Goal: Task Accomplishment & Management: Manage account settings

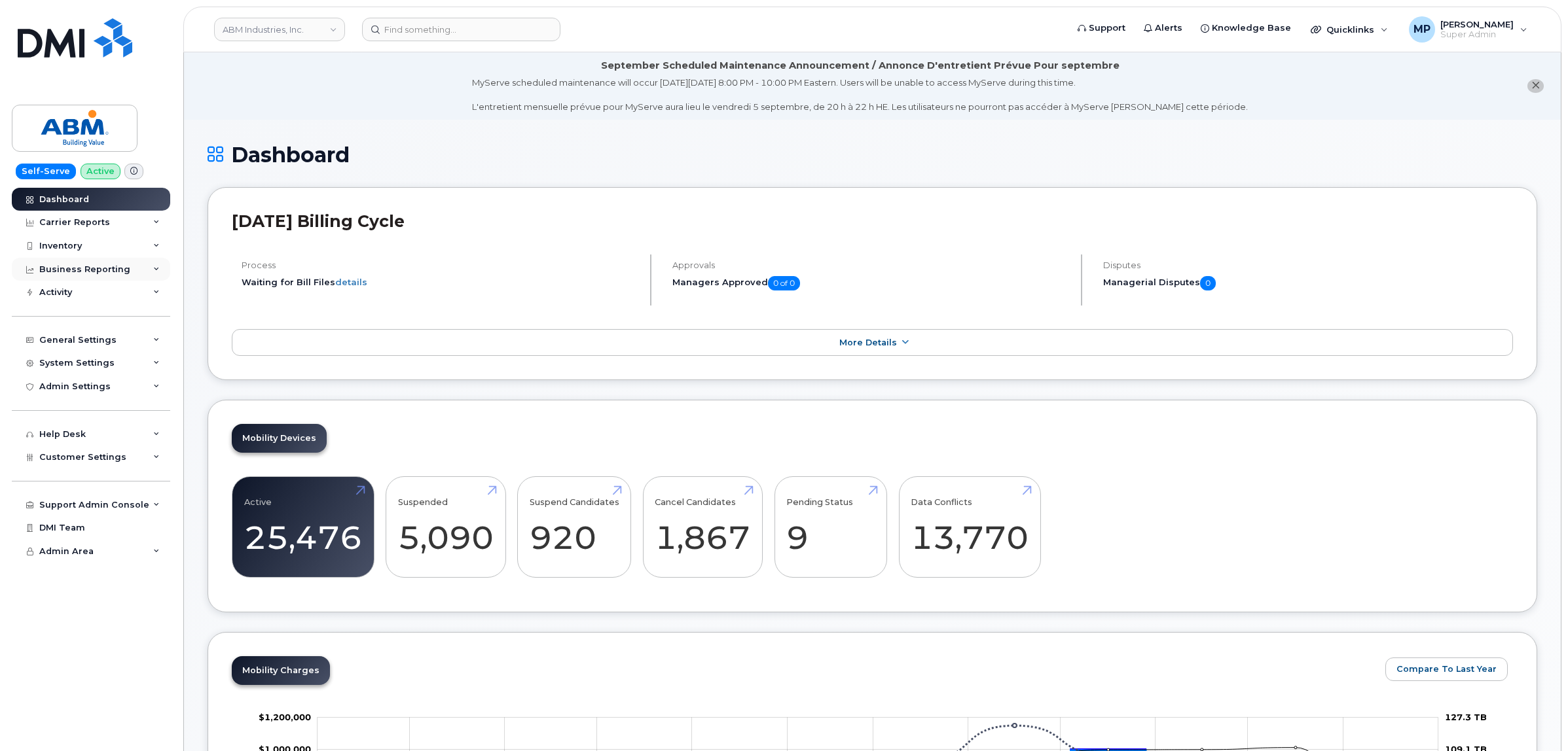
scroll to position [1666, 0]
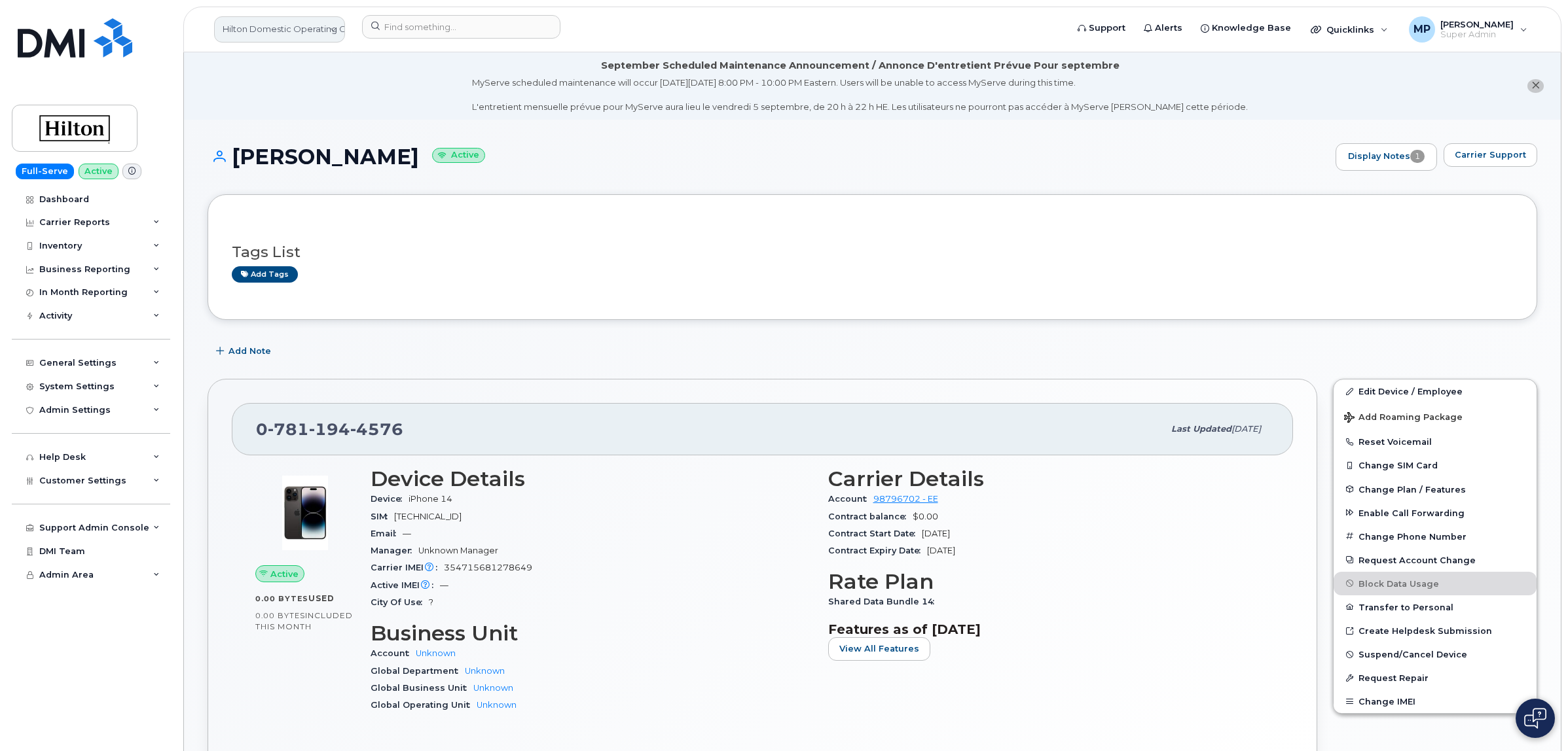
click at [252, 31] on link "Hilton Domestic Operating Company Inc" at bounding box center [280, 29] width 131 height 26
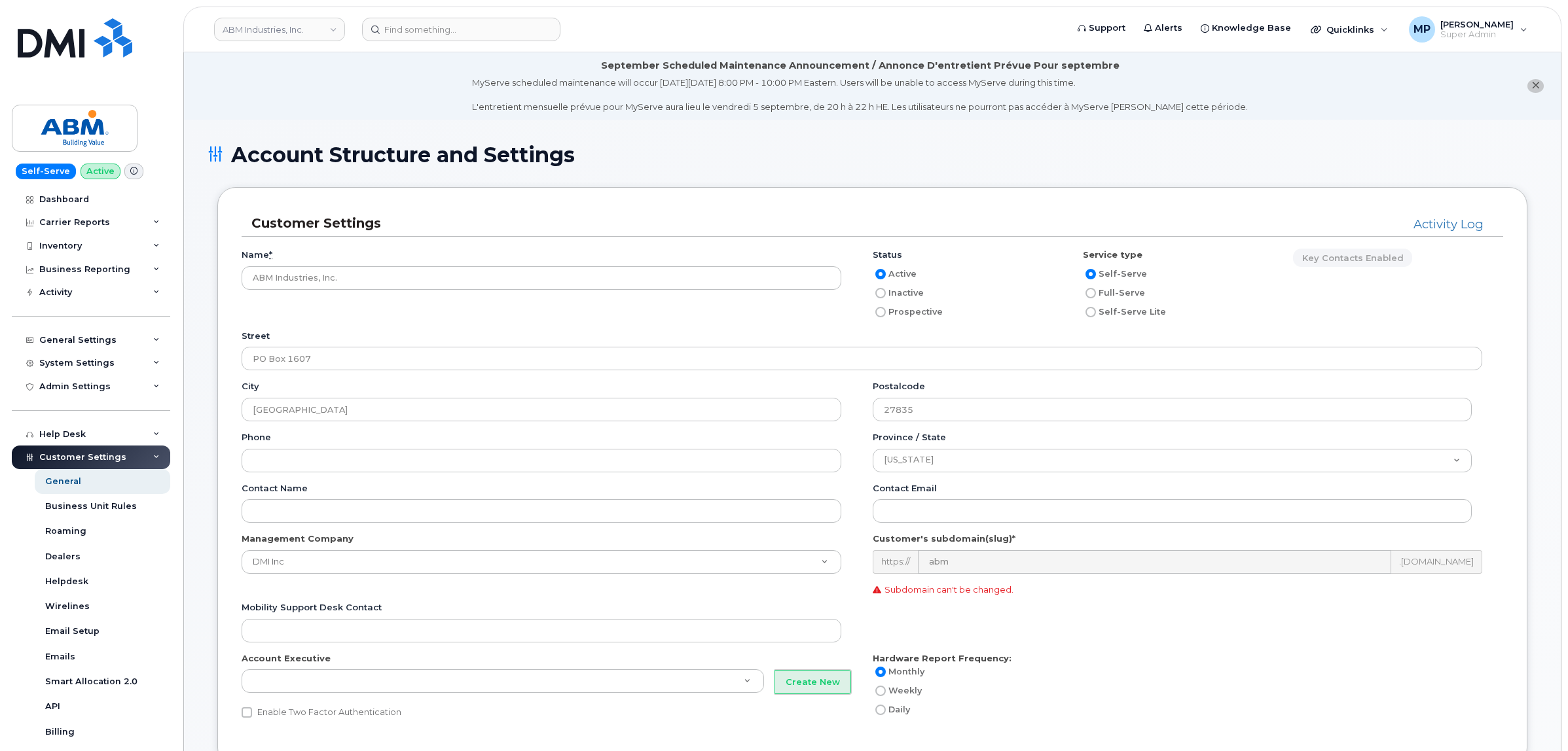
scroll to position [1554, 0]
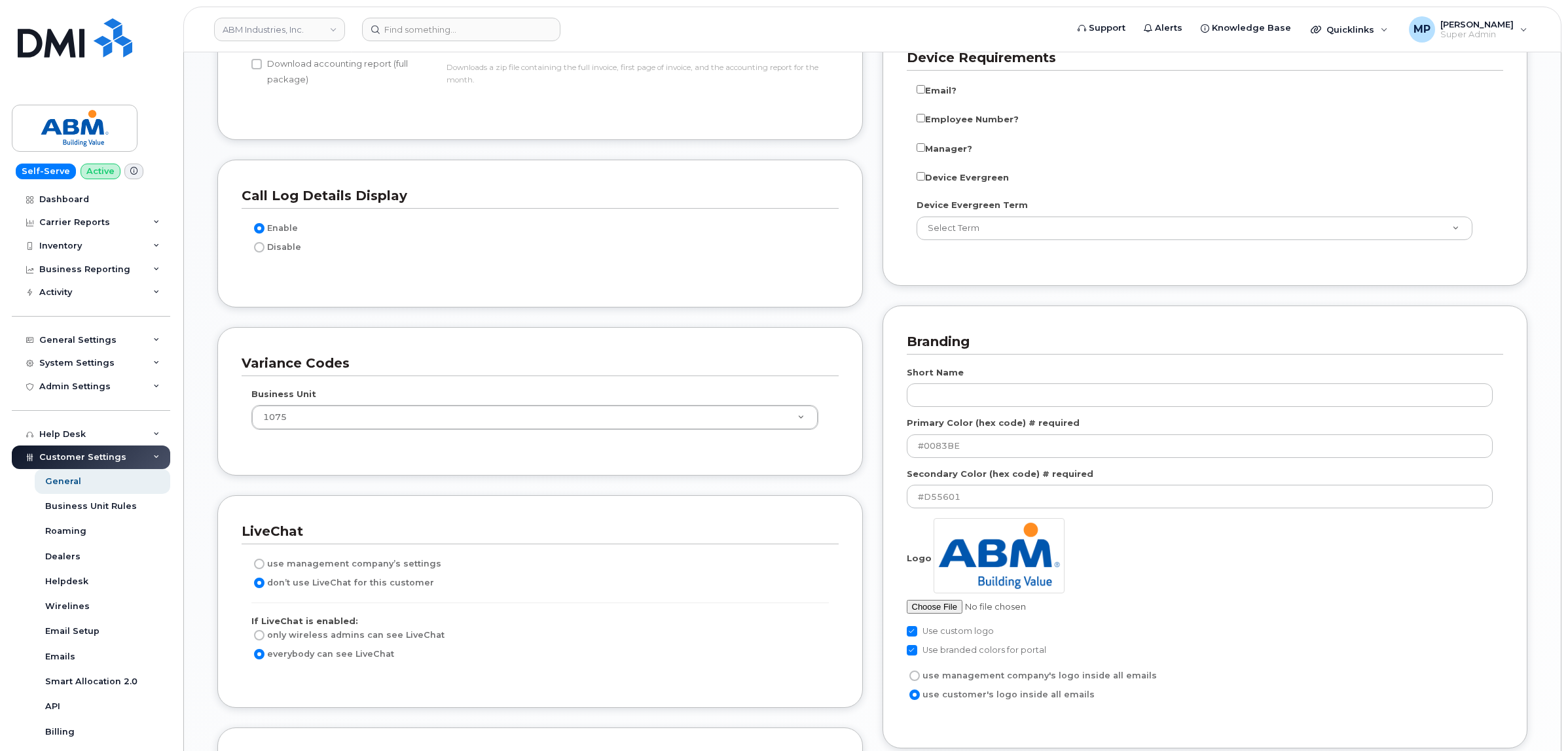
click at [1527, 194] on div "Blacklist Settings Blacklist previous IMEI on Suspend and Cancel Devices Blackl…" at bounding box center [1205, 663] width 665 height 1633
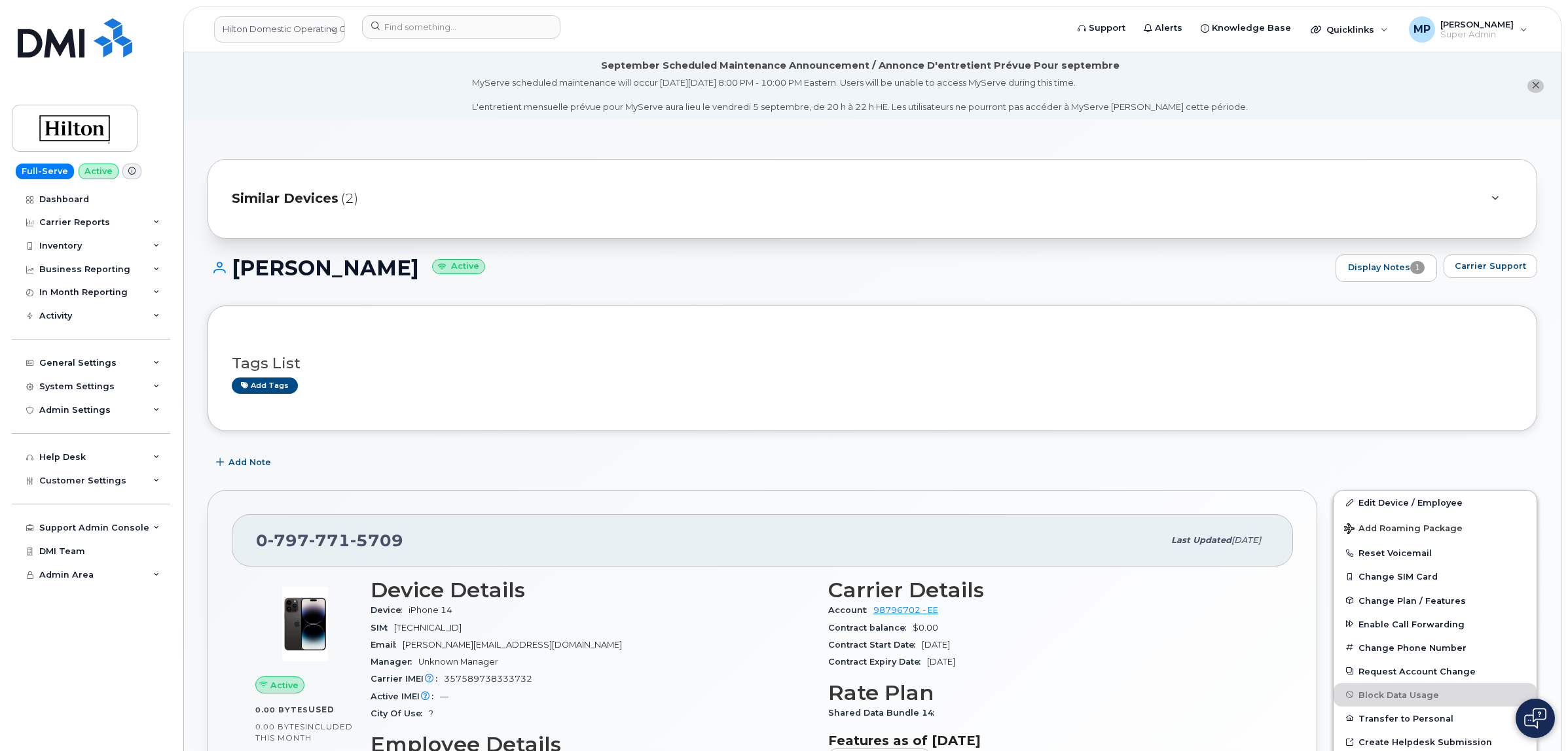
click at [274, 16] on link "Hilton Domestic Operating Company Inc" at bounding box center [280, 29] width 131 height 26
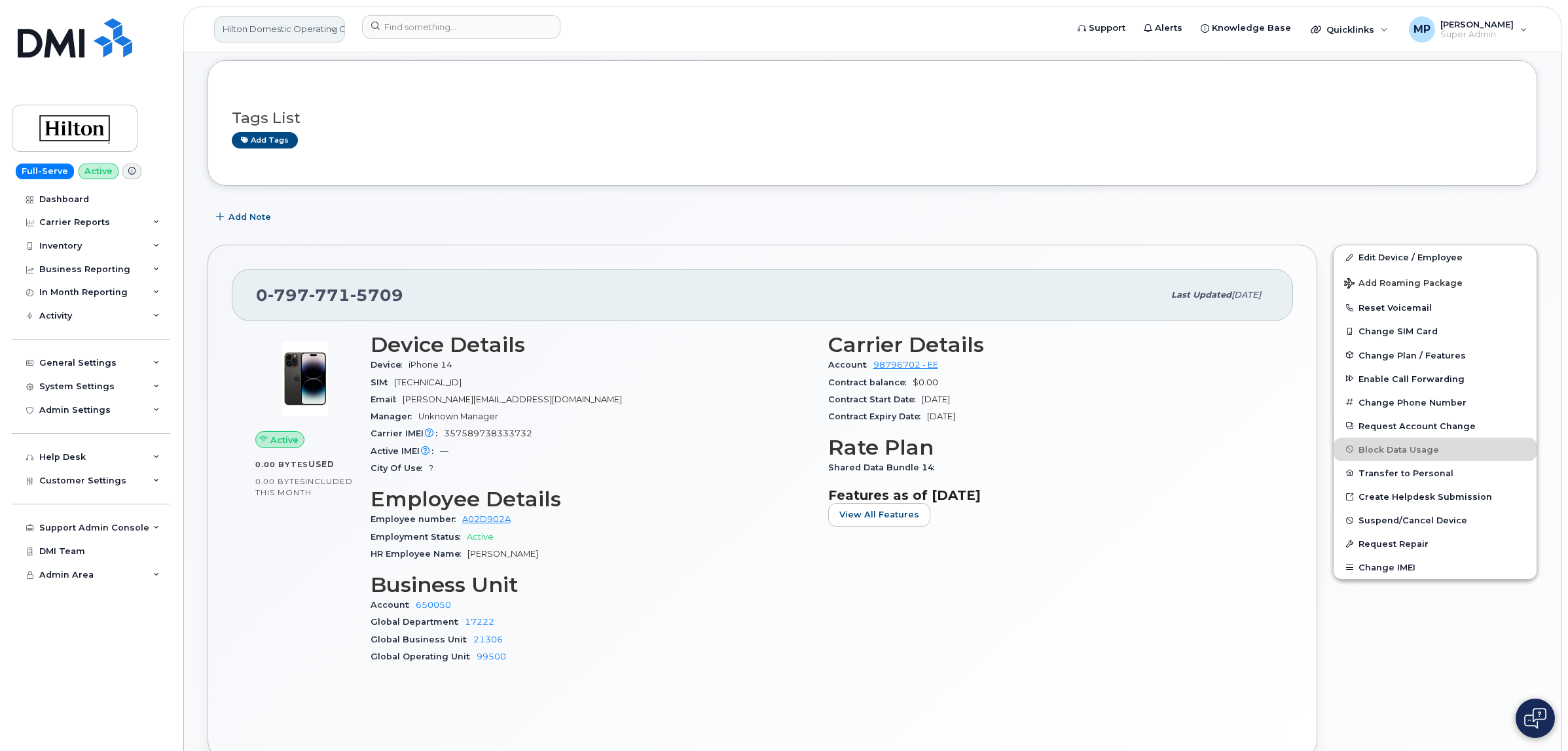
click at [272, 23] on link "Hilton Domestic Operating Company Inc" at bounding box center [280, 29] width 131 height 26
type input "m"
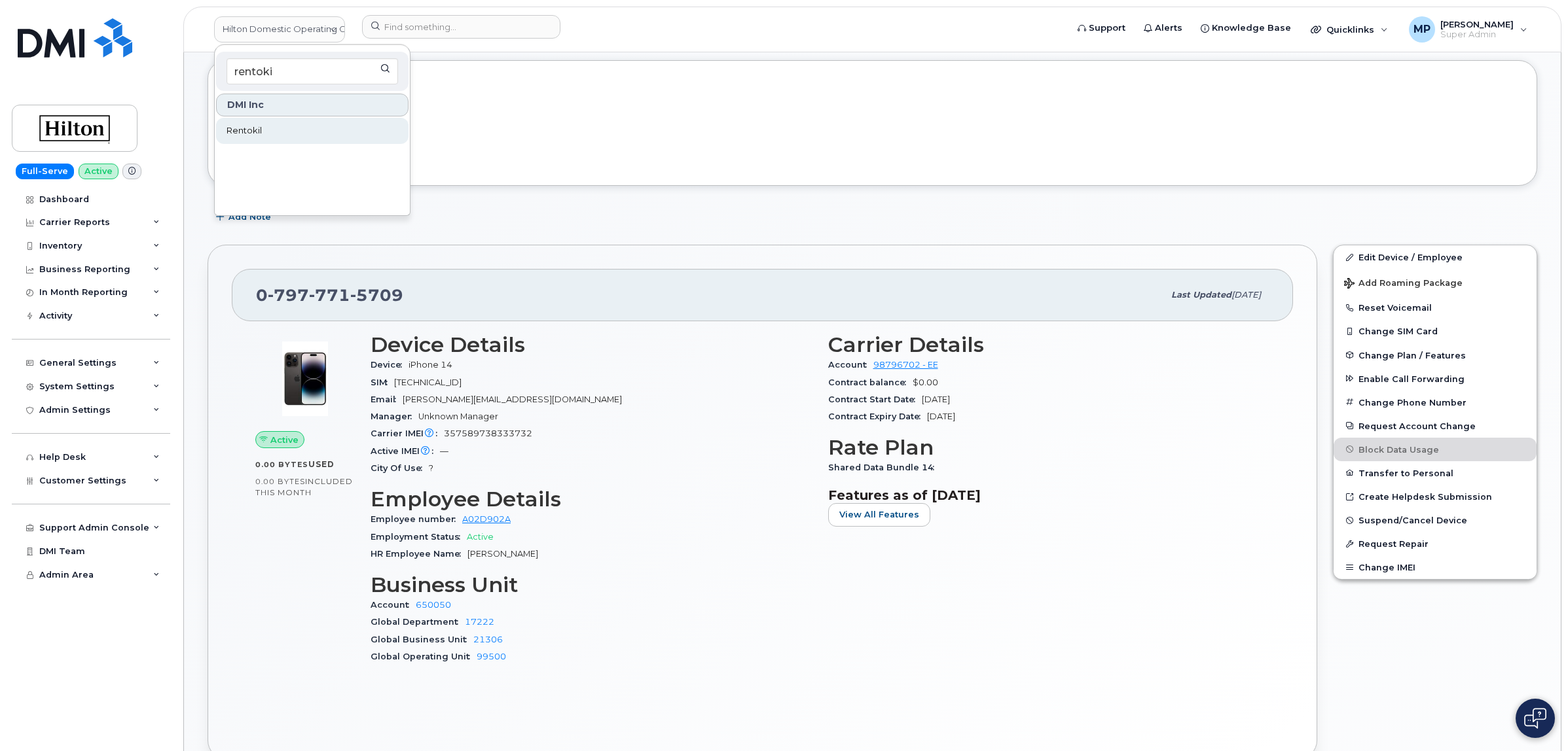
type input "rentoki"
click at [254, 136] on span "Rentokil" at bounding box center [244, 131] width 36 height 13
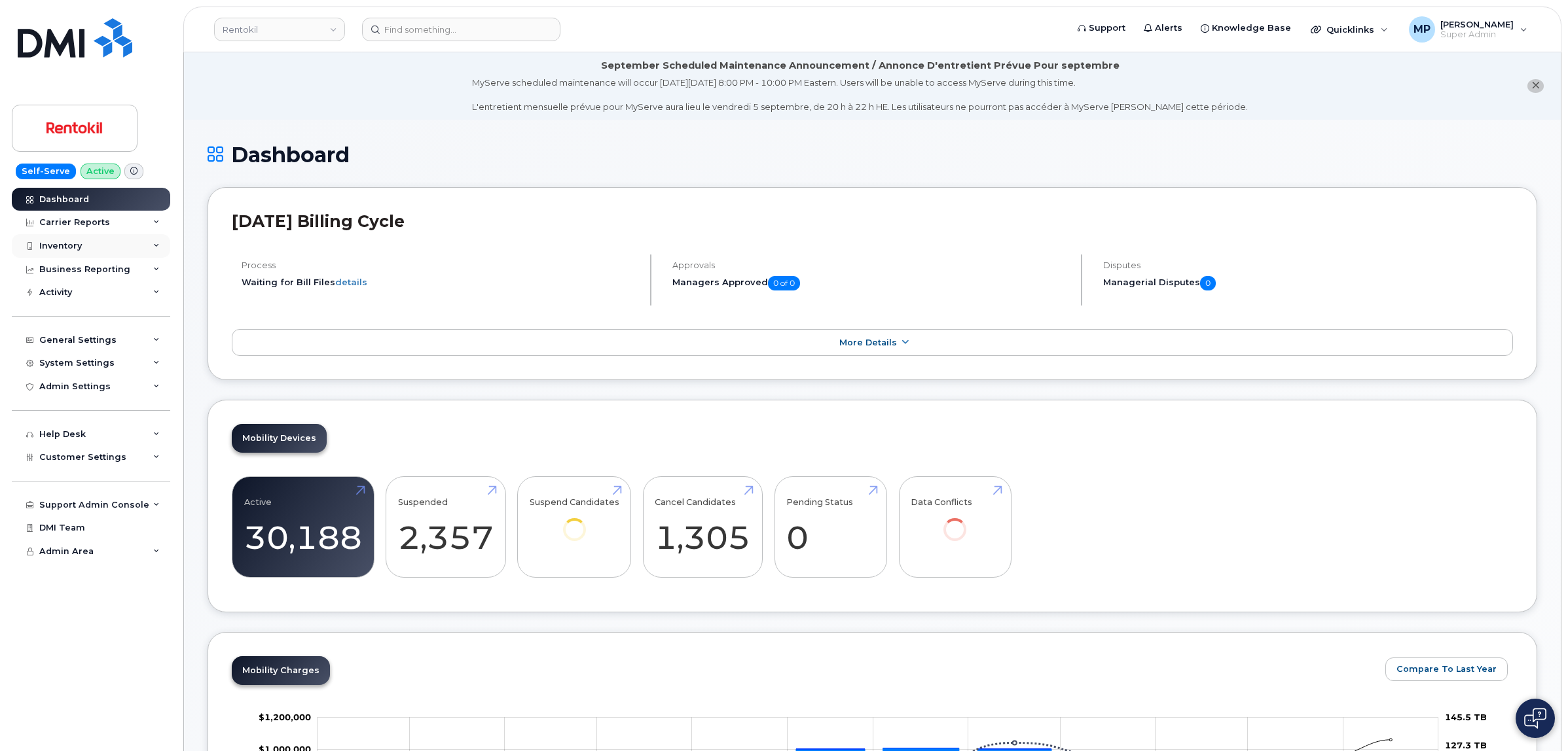
click at [67, 243] on div "Inventory" at bounding box center [61, 246] width 42 height 11
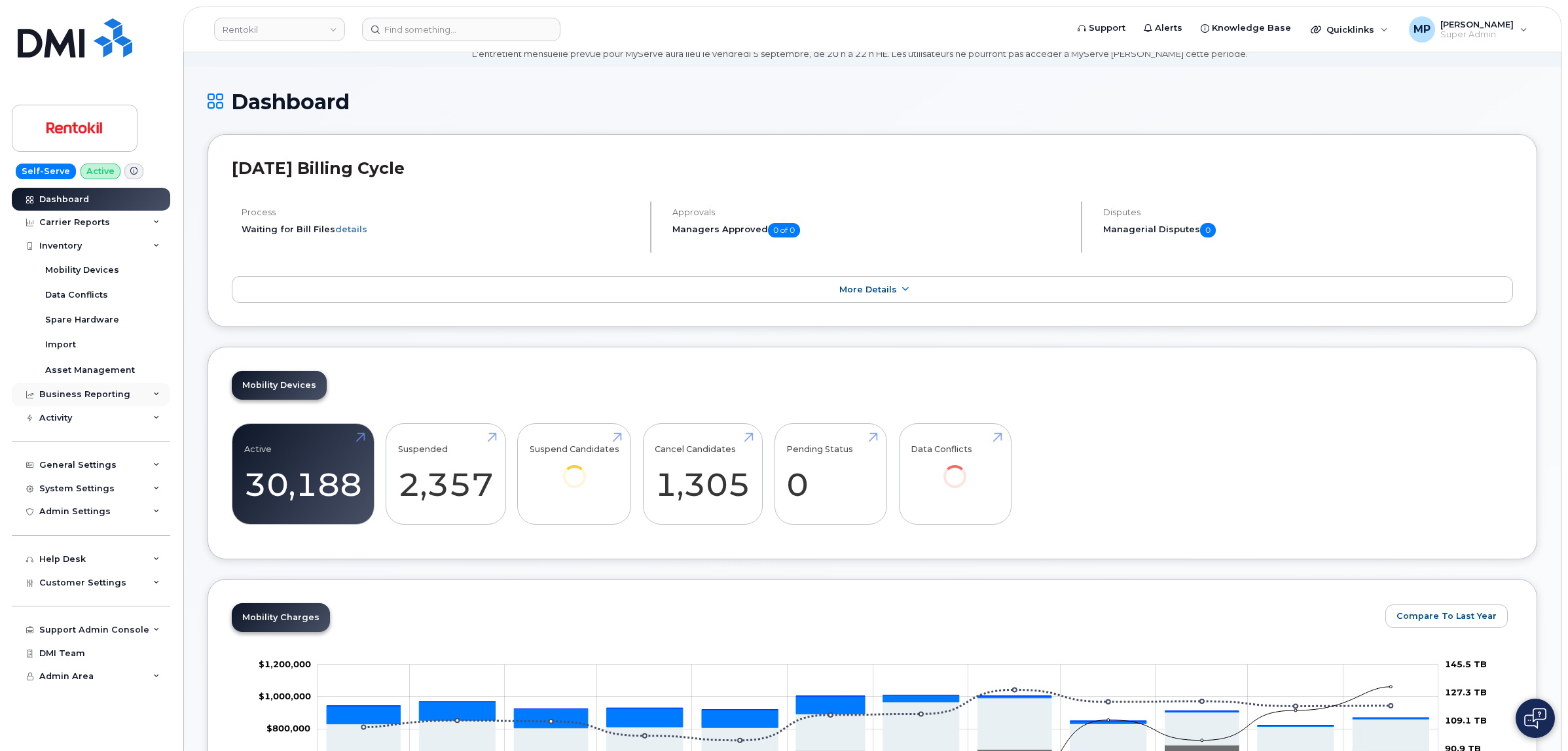
scroll to position [82, 0]
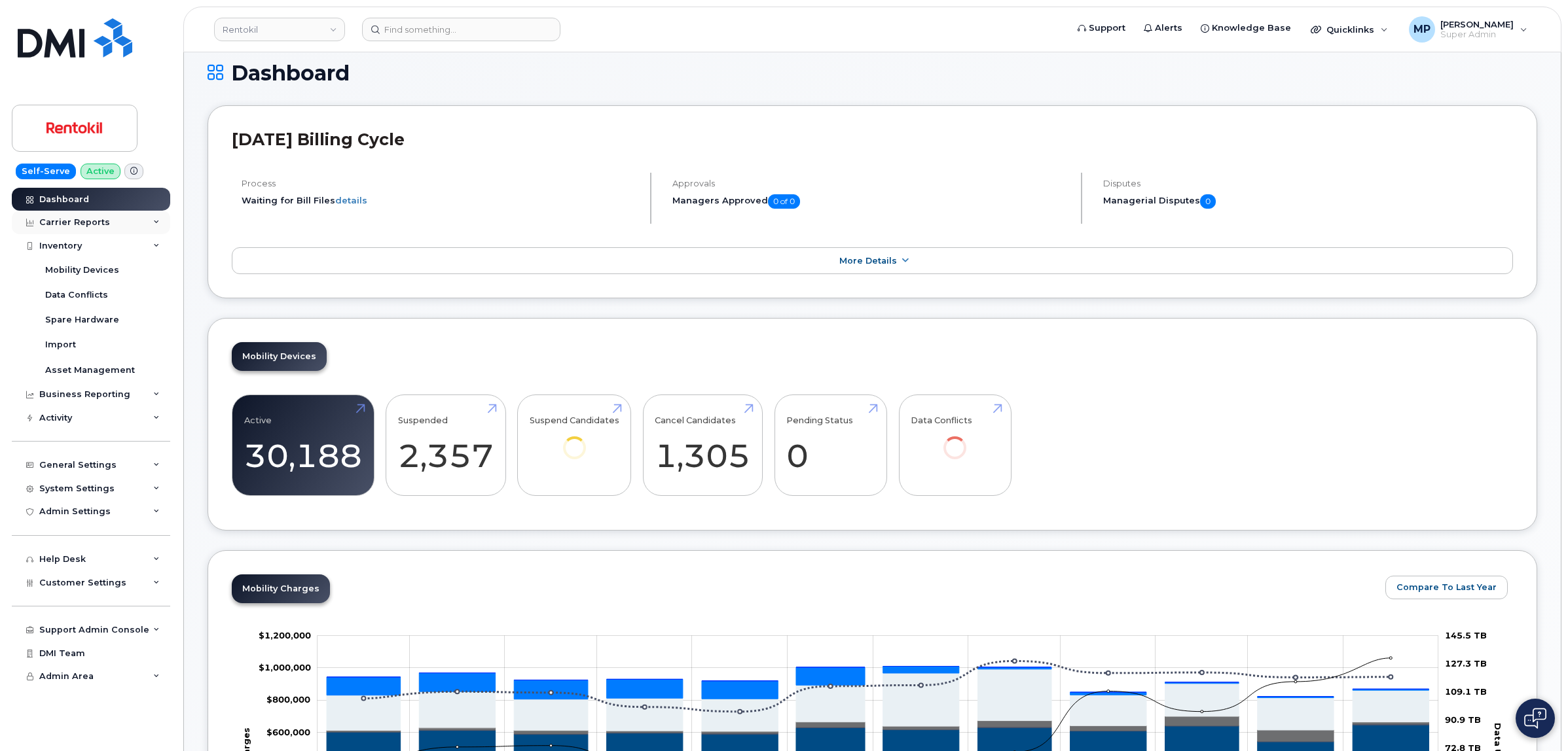
click at [67, 225] on div "Carrier Reports" at bounding box center [74, 222] width 70 height 11
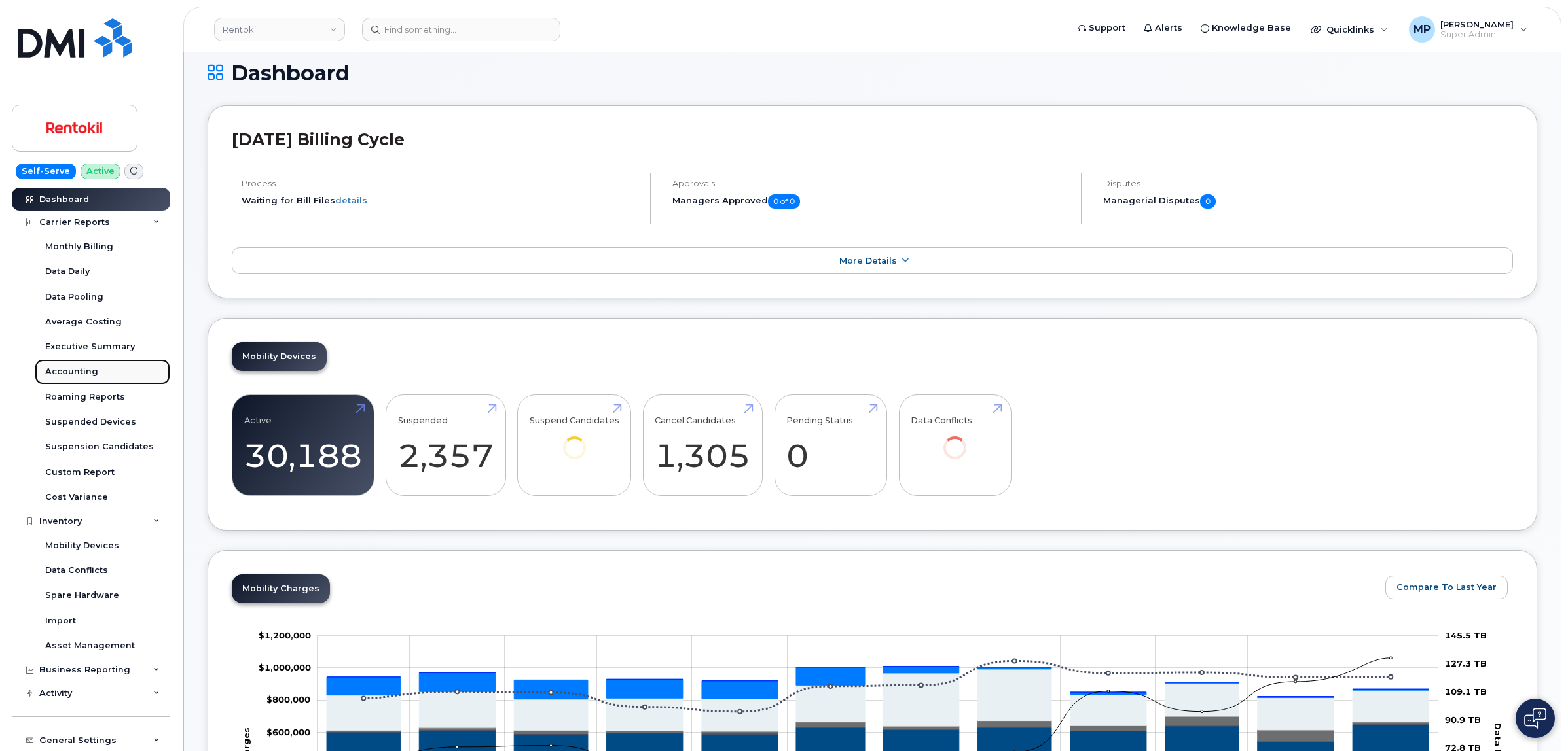
click at [72, 365] on link "Accounting" at bounding box center [102, 372] width 136 height 25
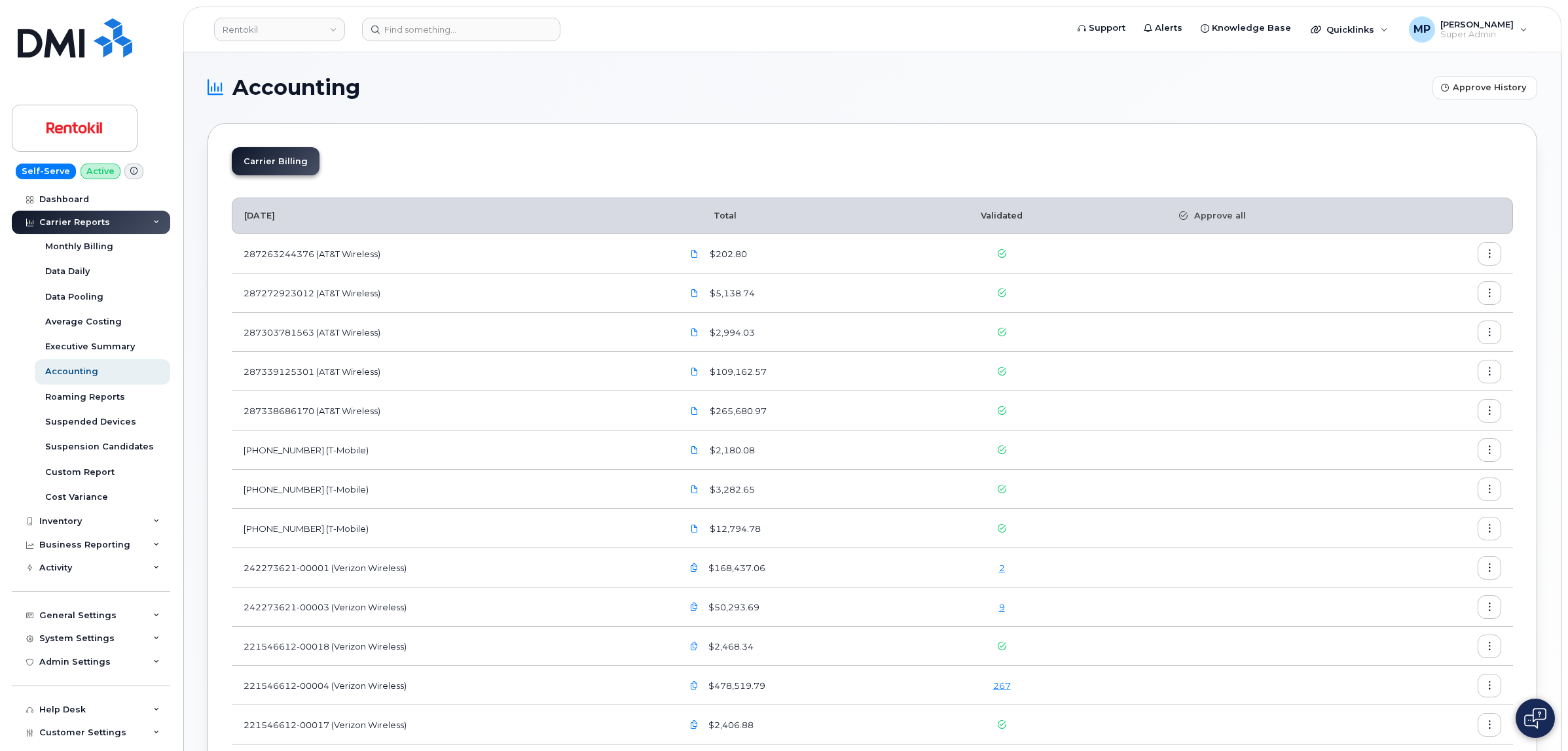
click at [1005, 572] on link "2" at bounding box center [1002, 568] width 6 height 11
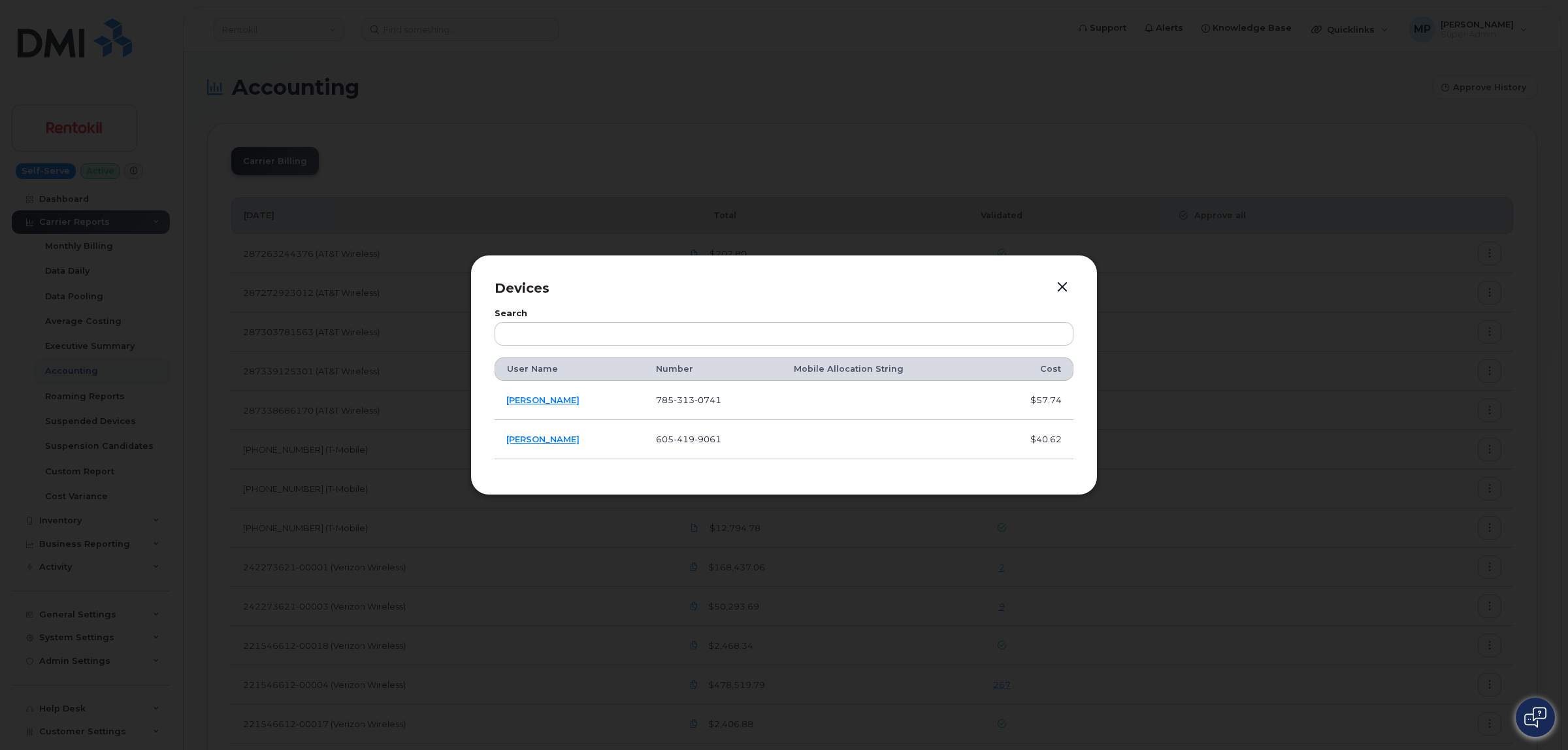
click at [1057, 284] on button "button" at bounding box center [1063, 287] width 19 height 18
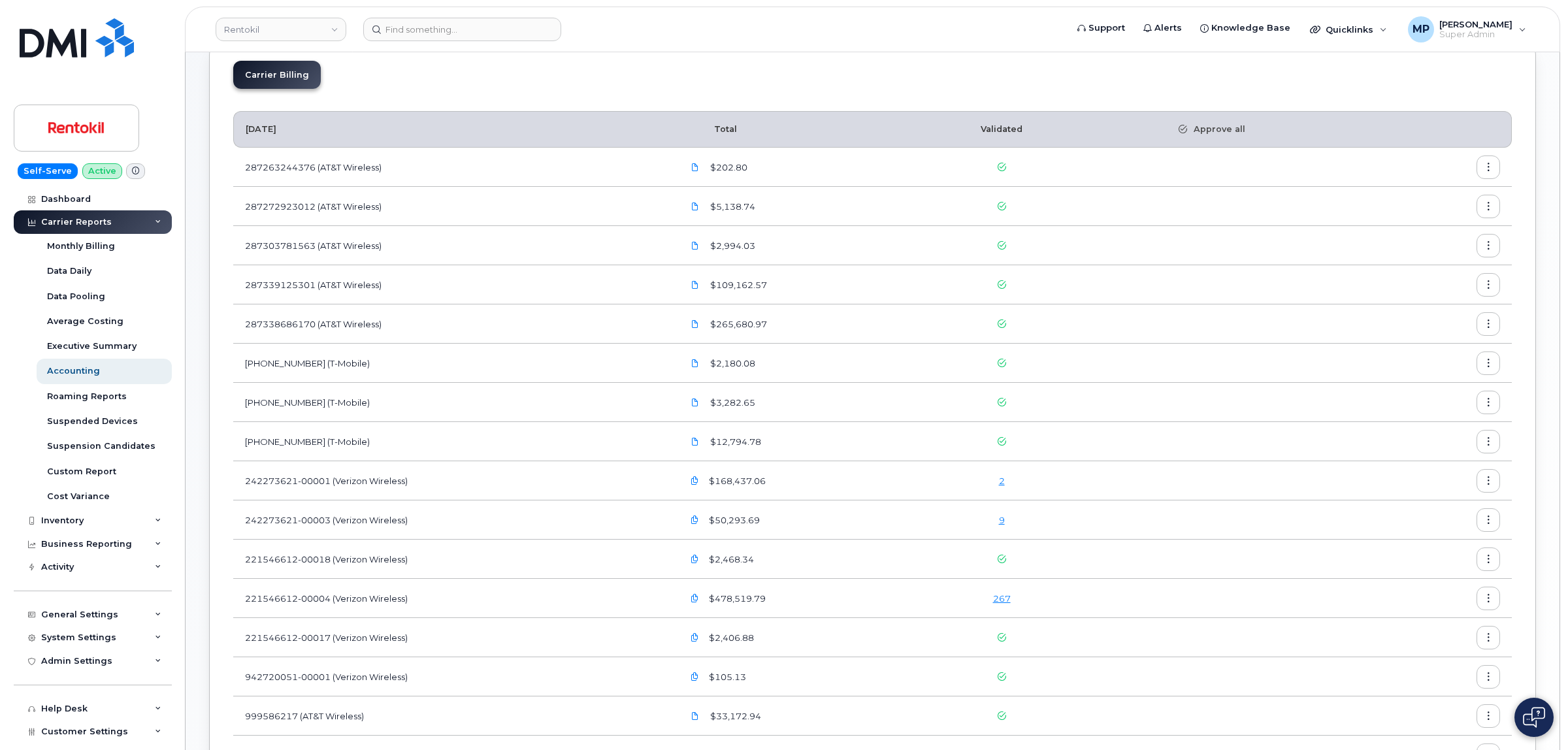
scroll to position [164, 0]
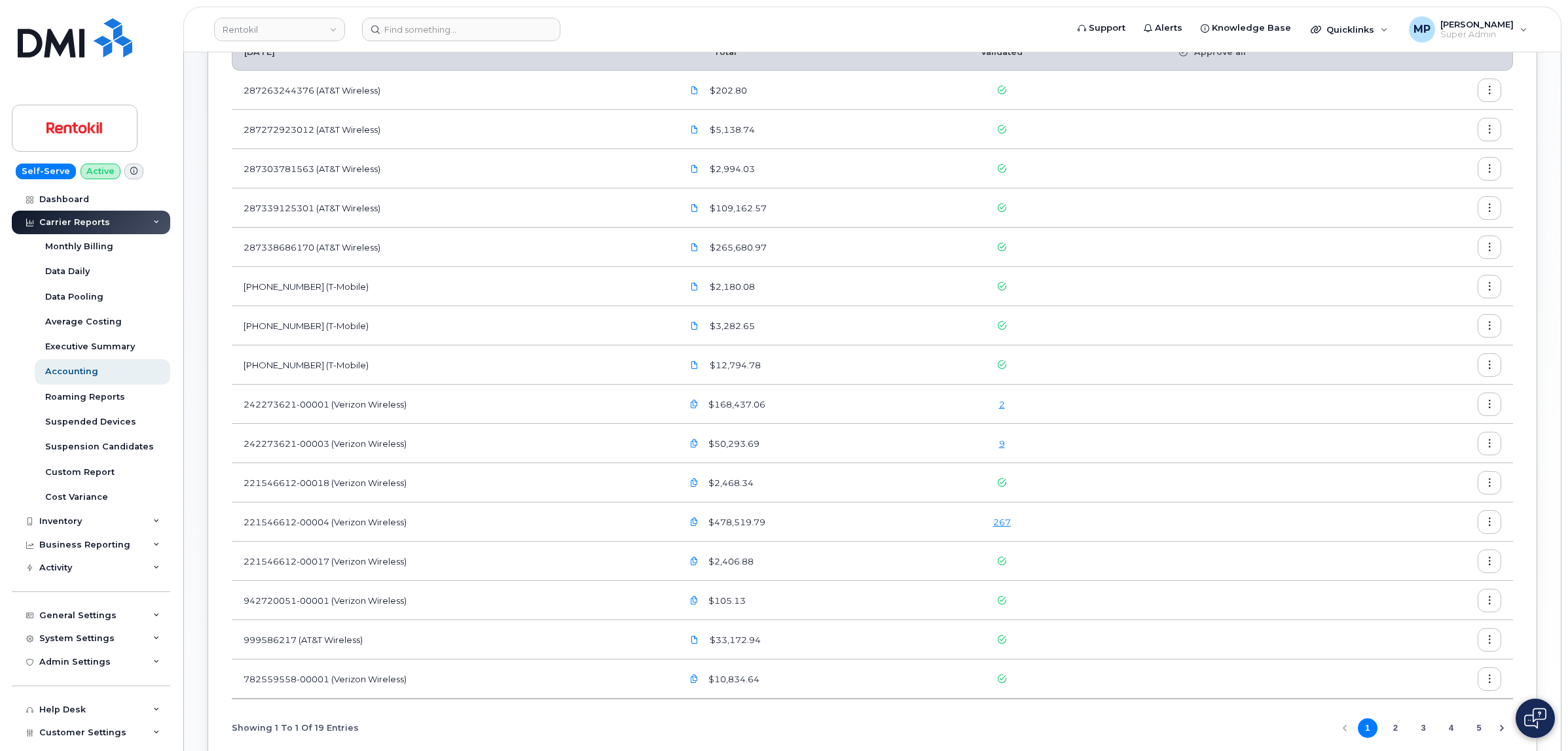
click at [1005, 445] on link "9" at bounding box center [1002, 443] width 6 height 11
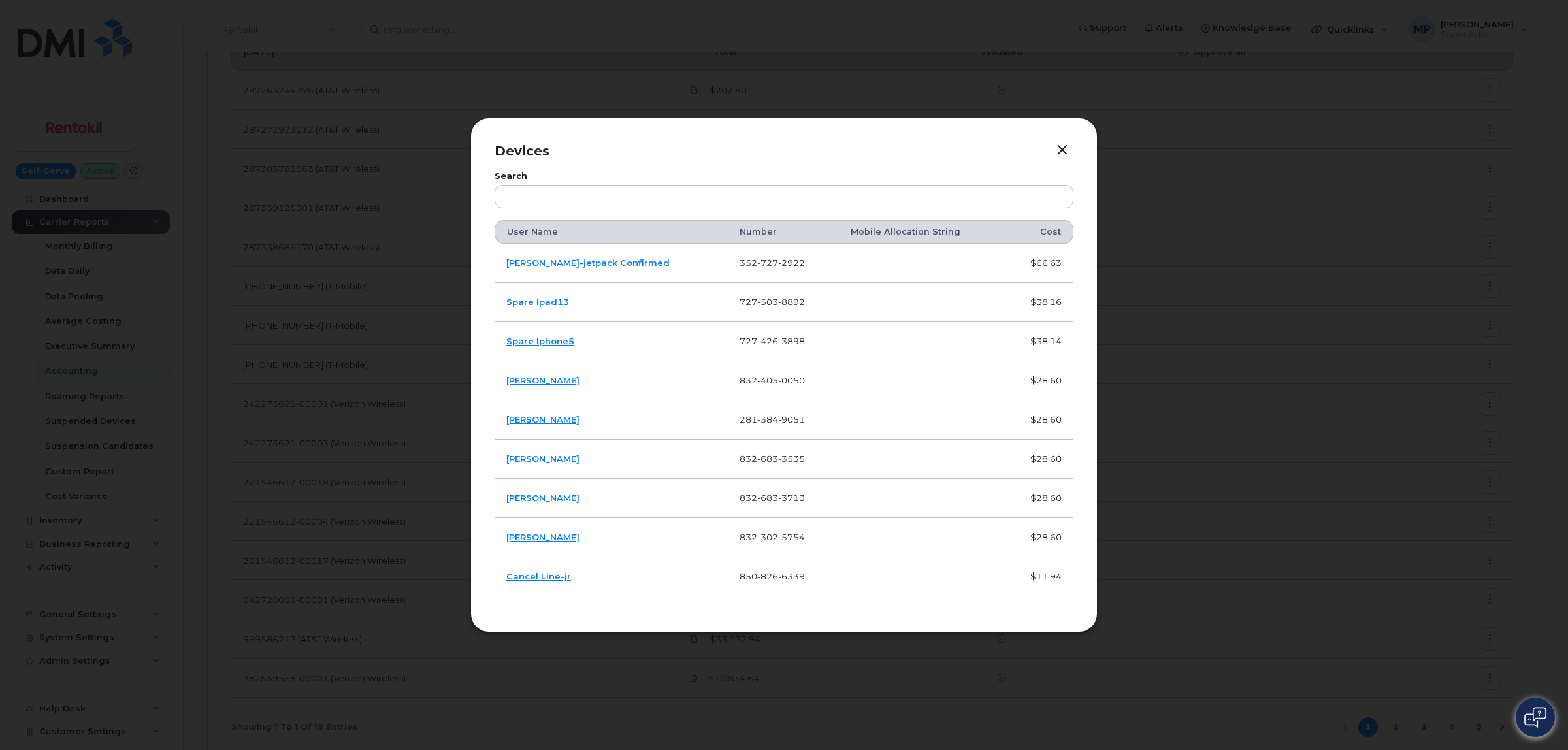
click at [1063, 147] on button "button" at bounding box center [1063, 150] width 19 height 18
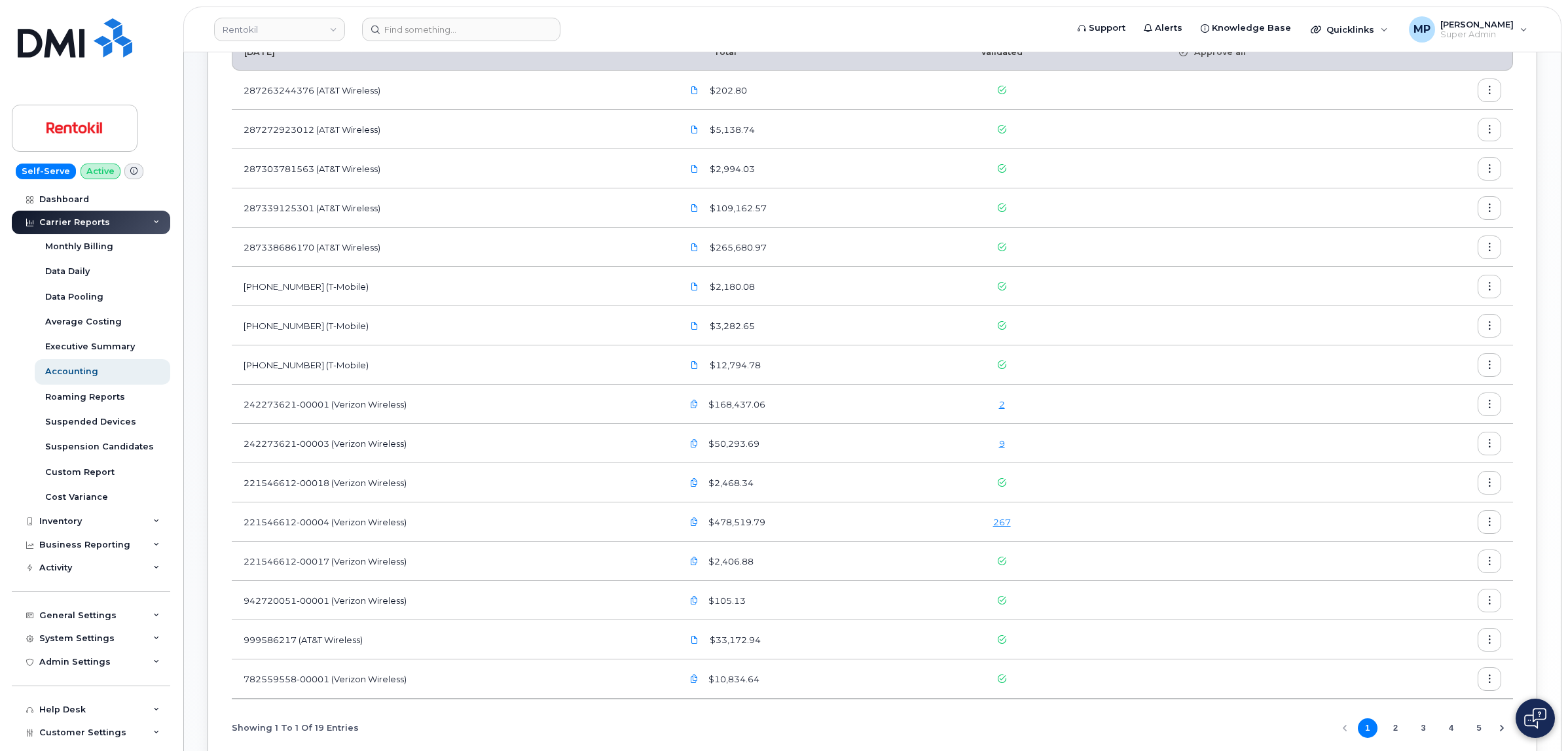
click at [1009, 523] on link "267" at bounding box center [1002, 522] width 17 height 11
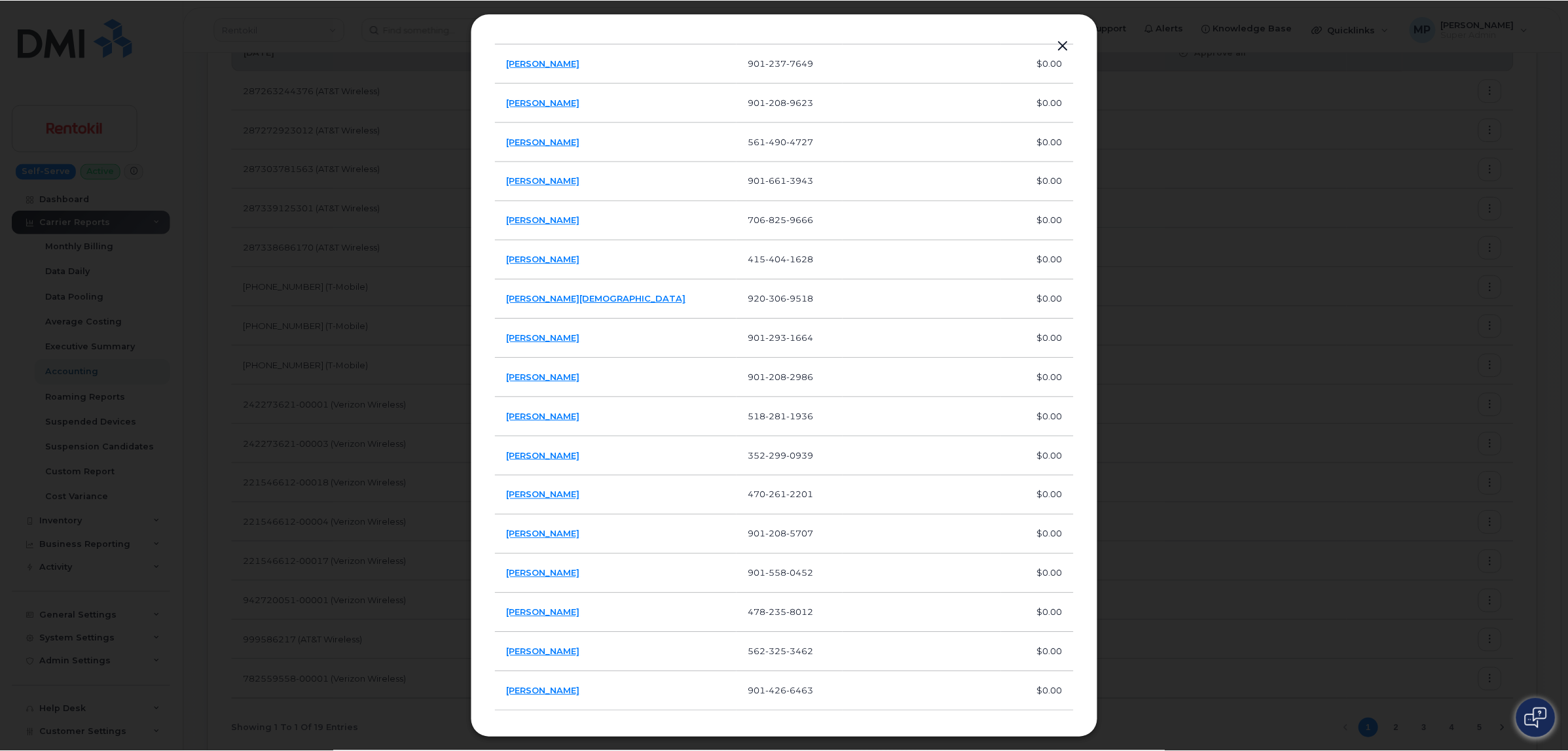
scroll to position [9922, 0]
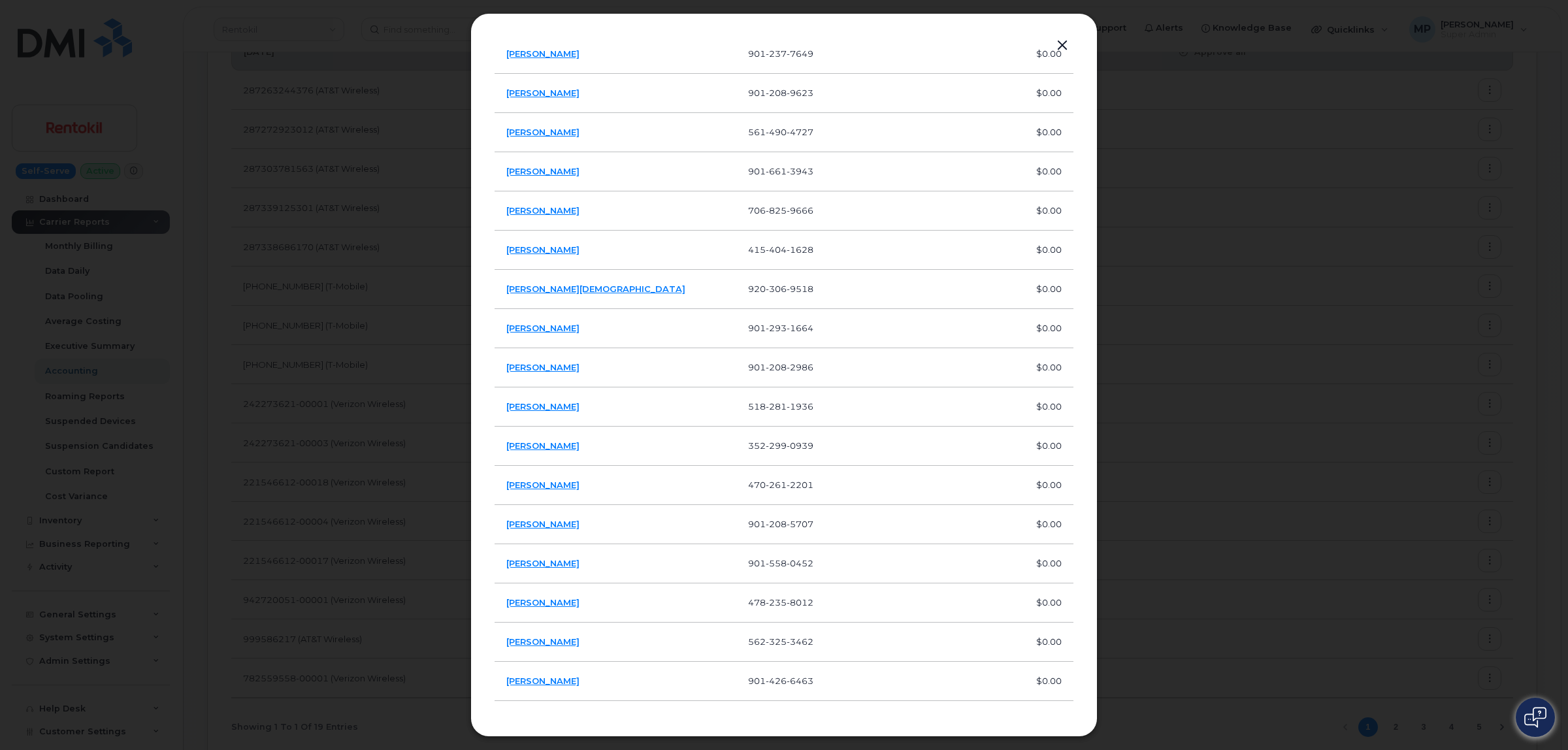
click at [1062, 44] on button "button" at bounding box center [1063, 45] width 19 height 18
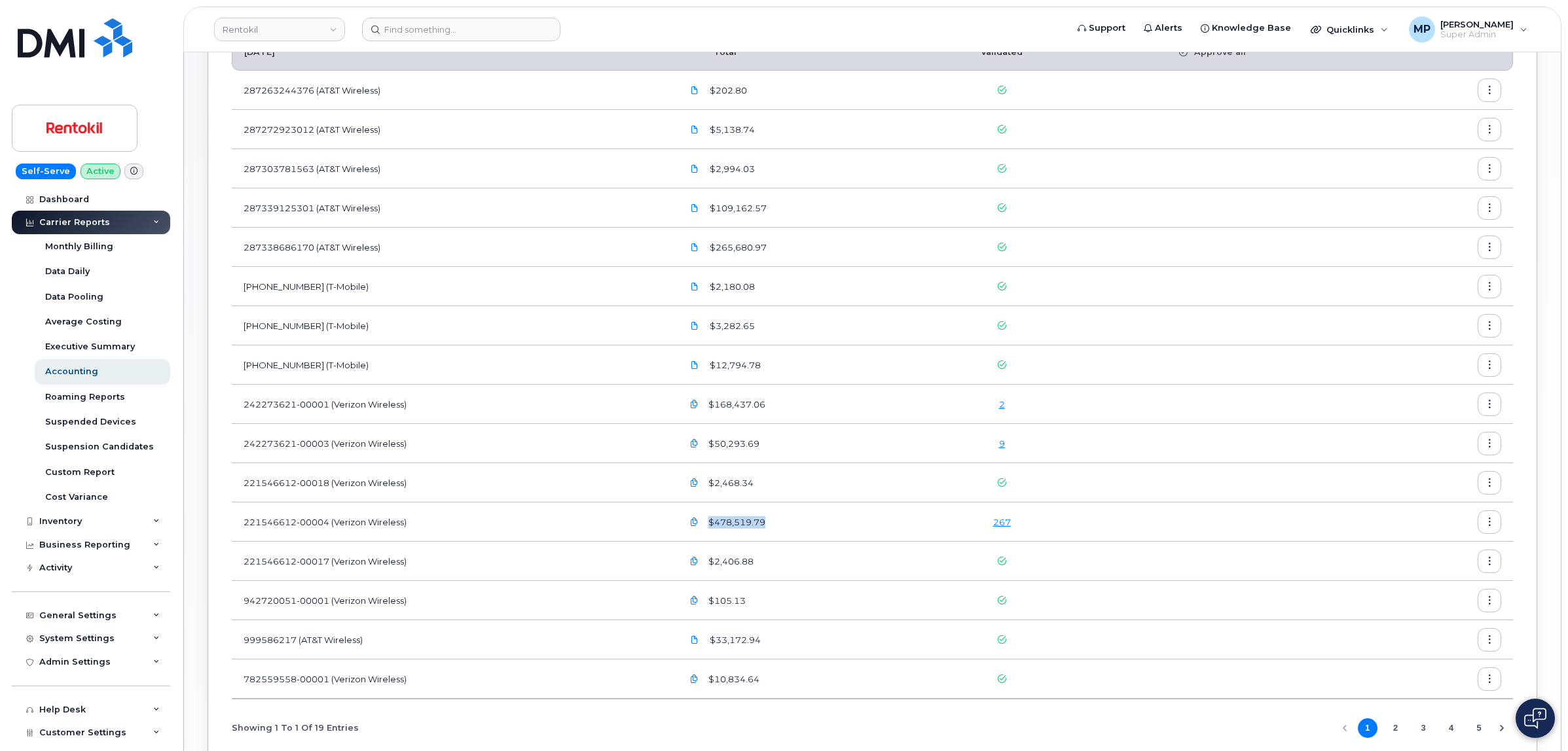
drag, startPoint x: 776, startPoint y: 521, endPoint x: 715, endPoint y: 527, distance: 61.3
click at [715, 527] on div "$478,519.79" at bounding box center [797, 523] width 230 height 23
click at [784, 527] on div "$478,519.79" at bounding box center [797, 523] width 230 height 23
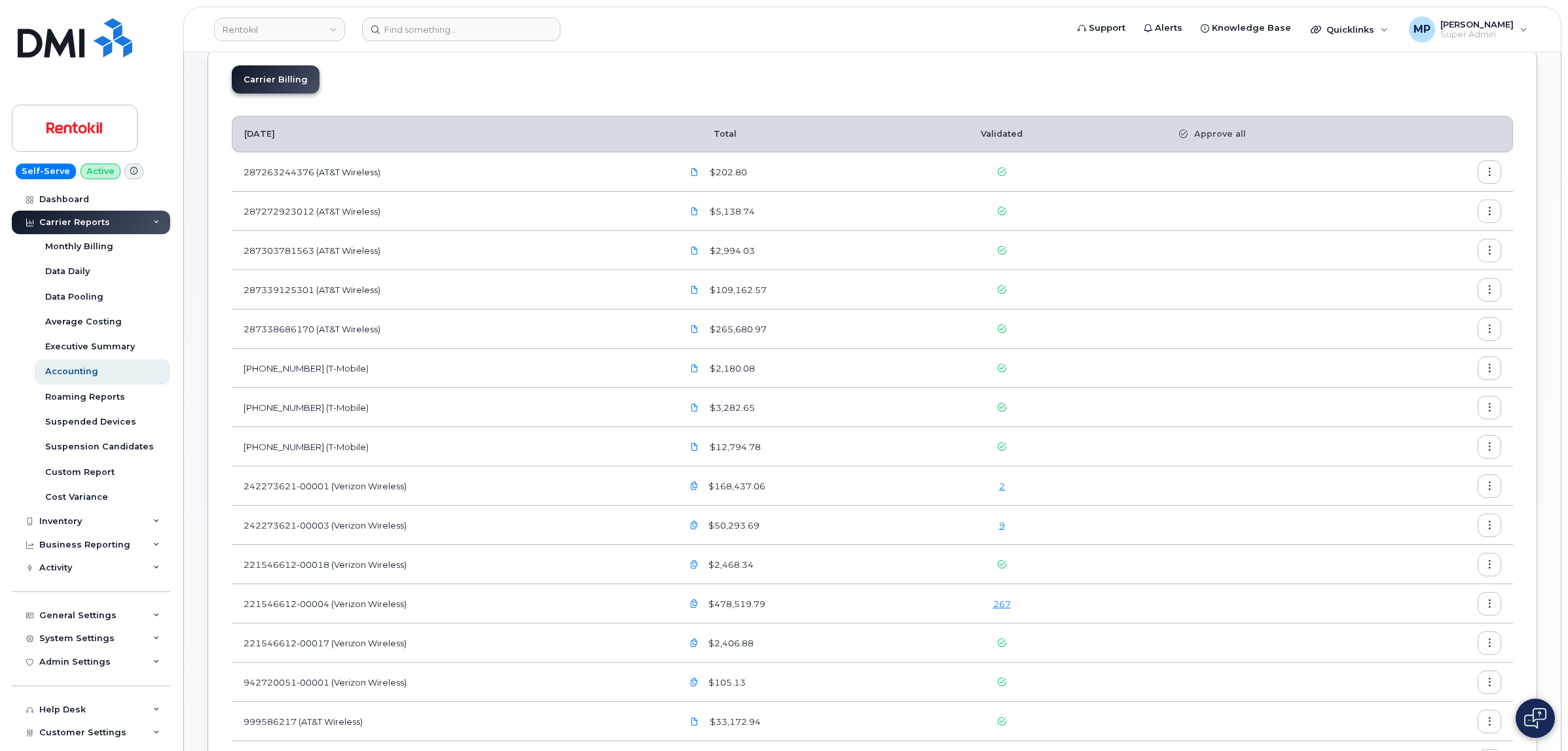
scroll to position [164, 0]
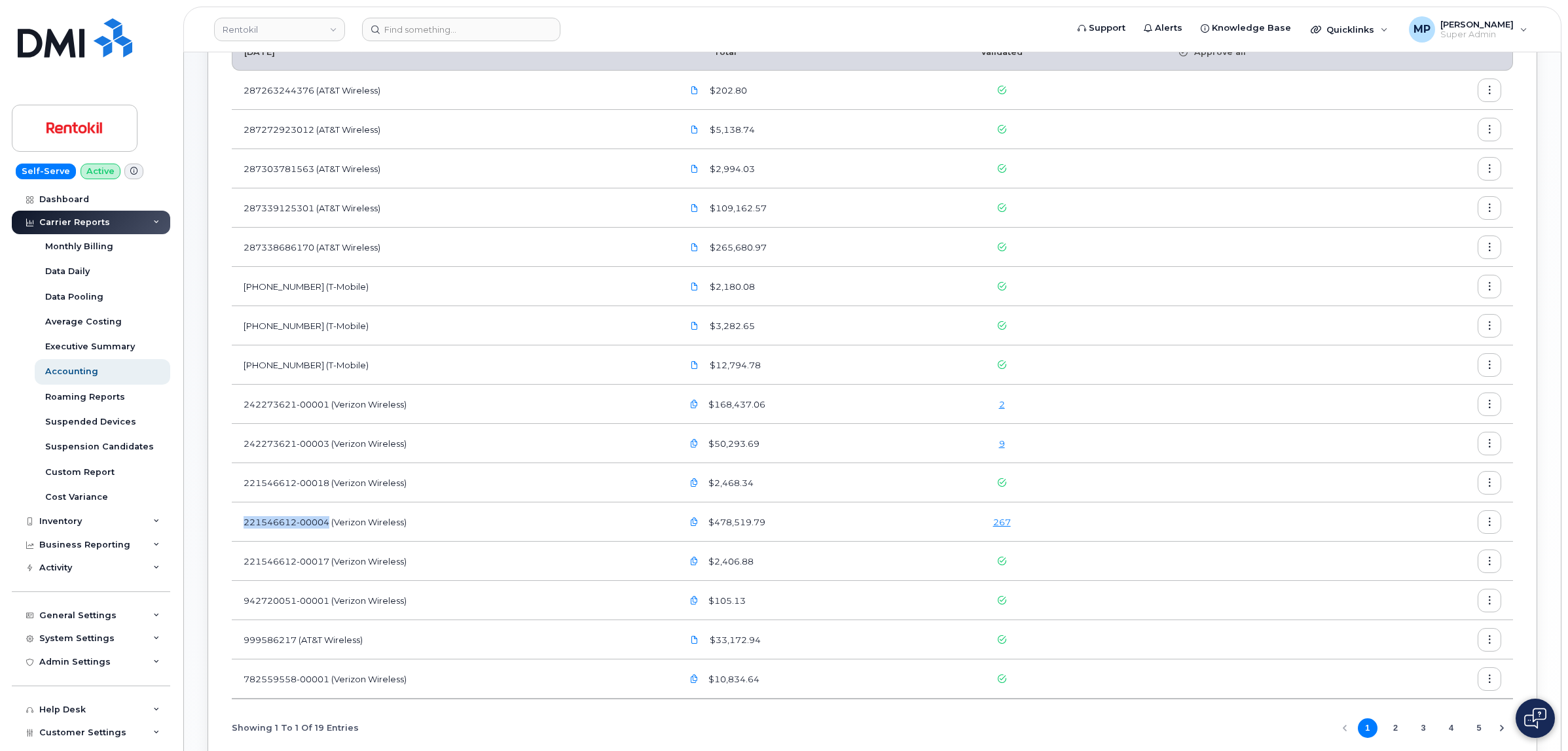
drag, startPoint x: 244, startPoint y: 519, endPoint x: 329, endPoint y: 519, distance: 85.0
click at [329, 519] on td "221546612-00004 (Verizon Wireless)" at bounding box center [450, 522] width 439 height 40
drag, startPoint x: 771, startPoint y: 522, endPoint x: 714, endPoint y: 527, distance: 57.2
click at [714, 527] on div "$478,519.79" at bounding box center [797, 523] width 230 height 23
click at [784, 523] on div "$478,519.79" at bounding box center [797, 523] width 230 height 23
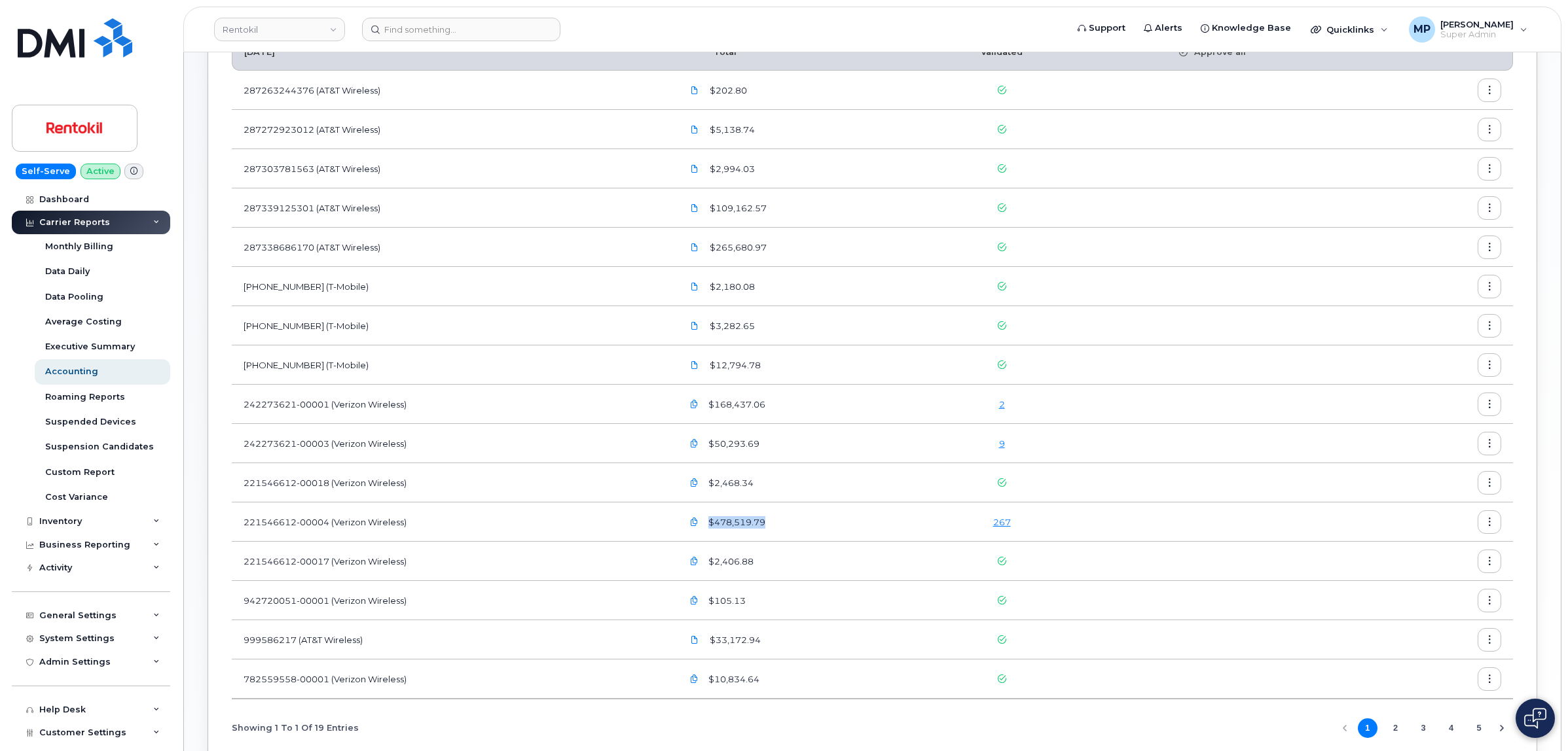
click at [841, 532] on div "$478,519.79" at bounding box center [797, 523] width 230 height 23
click at [1485, 519] on icon "button" at bounding box center [1489, 523] width 9 height 9
click at [1487, 521] on icon "button" at bounding box center [1489, 523] width 9 height 9
click at [74, 521] on div "Inventory" at bounding box center [61, 522] width 42 height 11
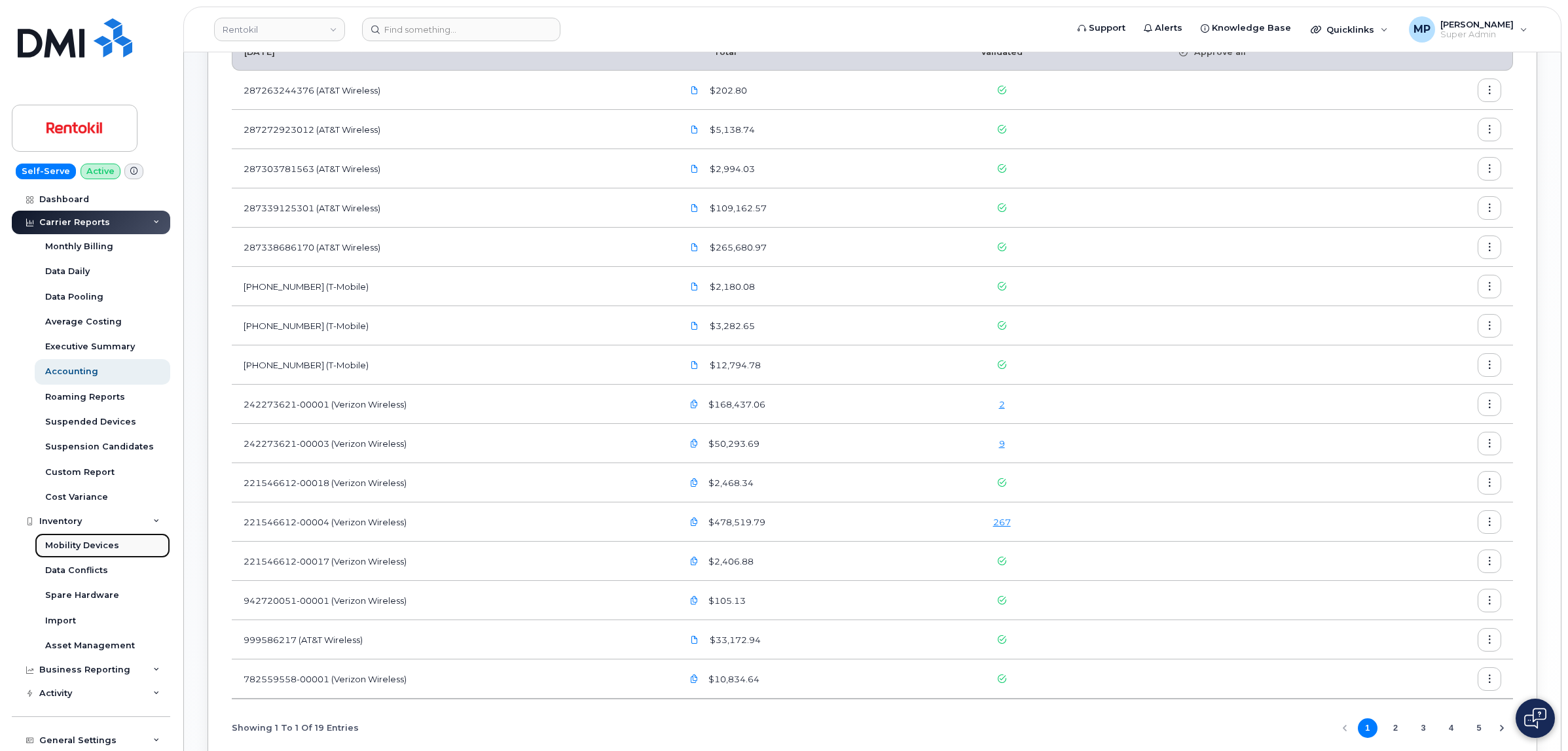
click at [70, 546] on div "Mobility Devices" at bounding box center [82, 546] width 74 height 12
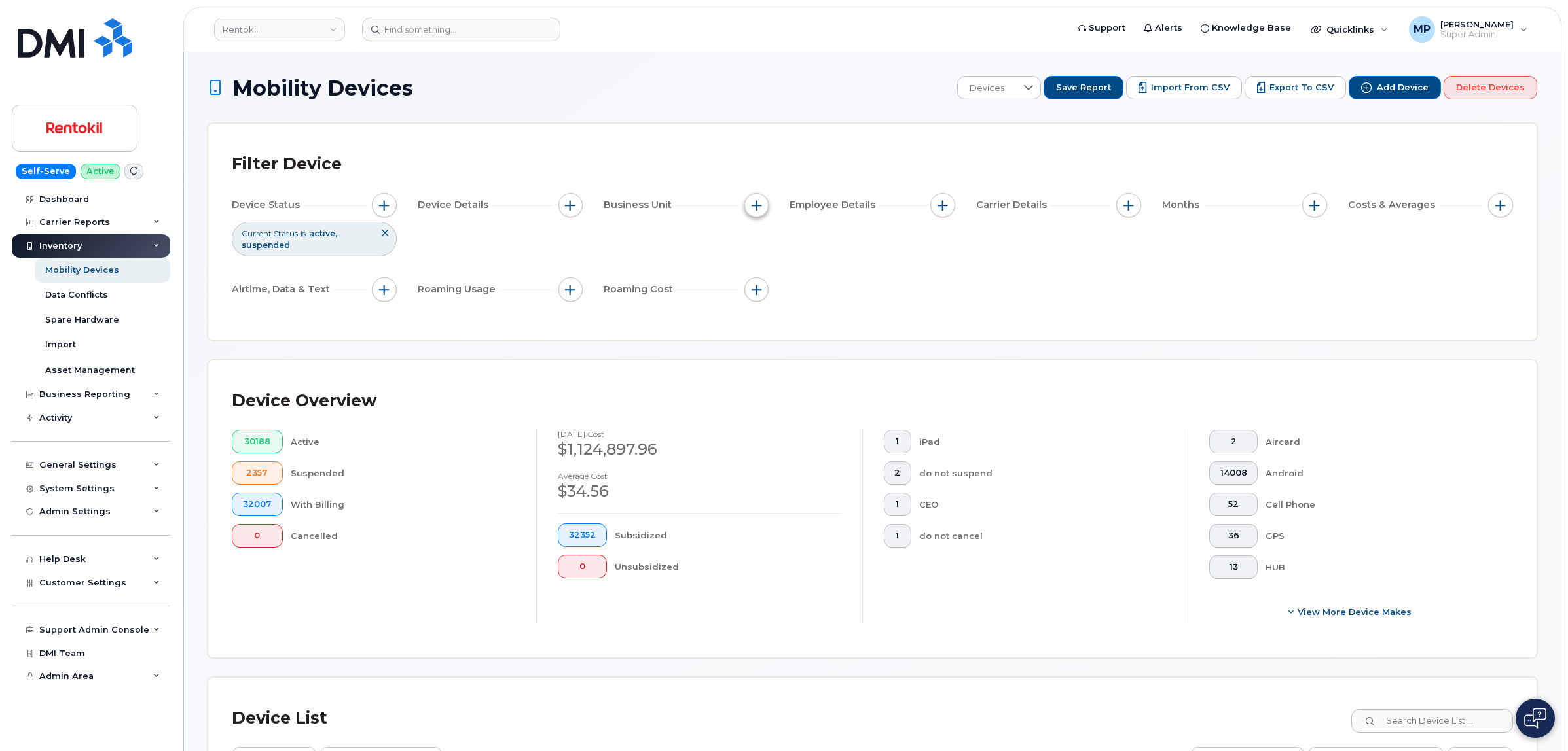
click at [760, 205] on span "button" at bounding box center [756, 205] width 11 height 11
click at [761, 265] on input "Mobile Allocation String" at bounding box center [760, 265] width 11 height 11
checkbox input "true"
click at [804, 315] on li at bounding box center [843, 321] width 115 height 19
click at [802, 316] on input "text" at bounding box center [843, 321] width 115 height 12
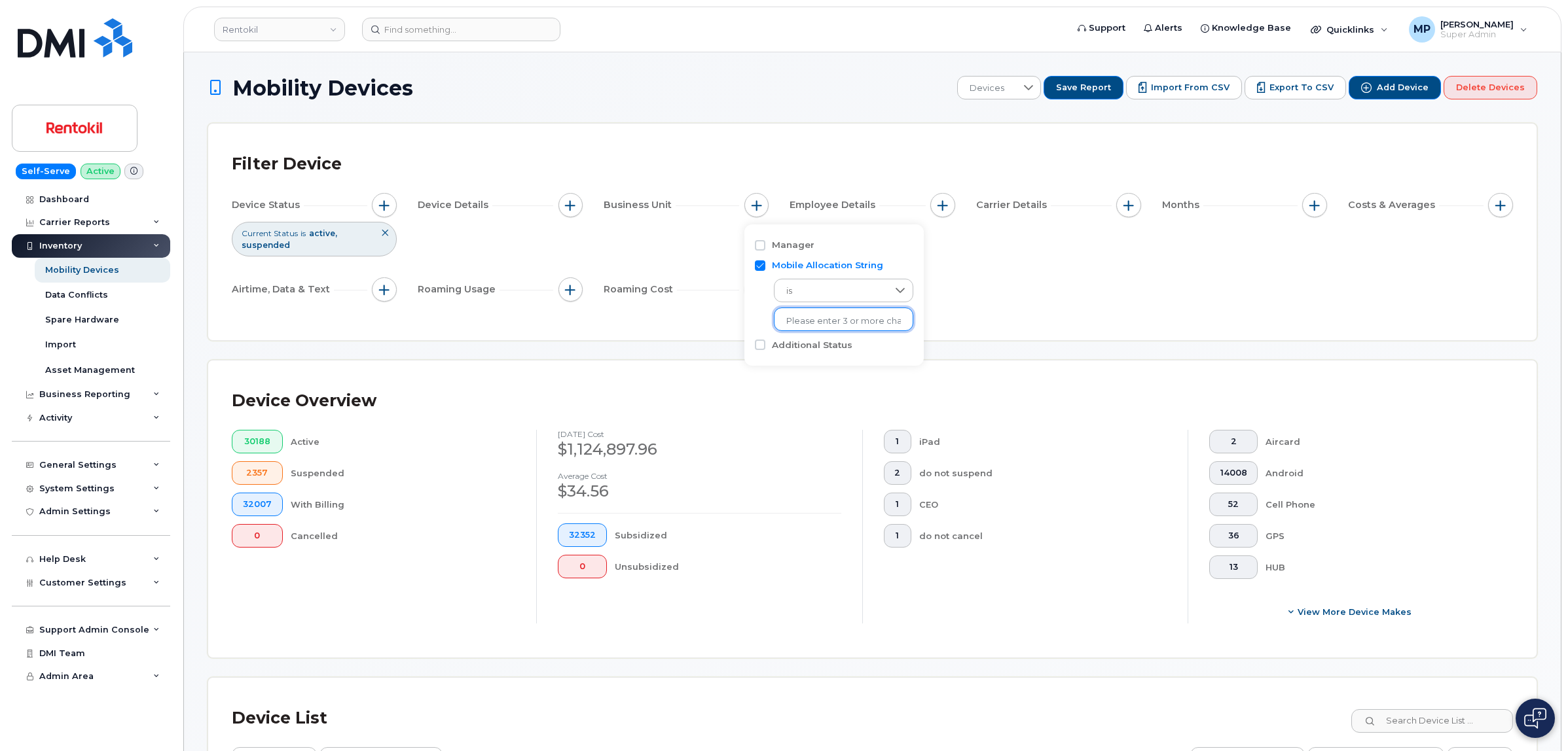
click at [793, 321] on input "text" at bounding box center [843, 321] width 115 height 12
type input "unknown"
click at [812, 350] on li "- Unknown" at bounding box center [835, 348] width 124 height 24
click at [1115, 319] on div "Filter Device Device Status Current Status is active suspended Device Details B…" at bounding box center [873, 231] width 1329 height 217
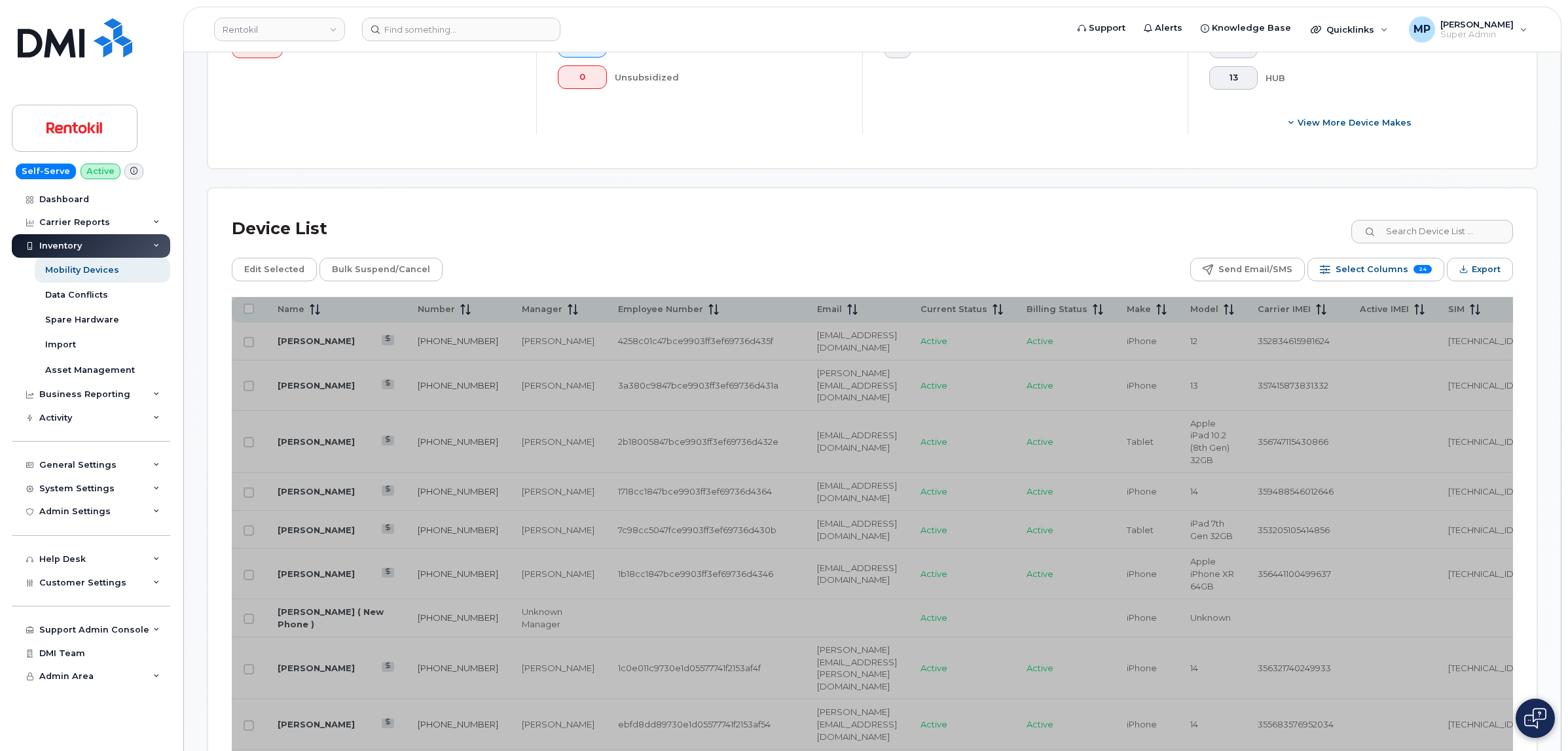
scroll to position [491, 0]
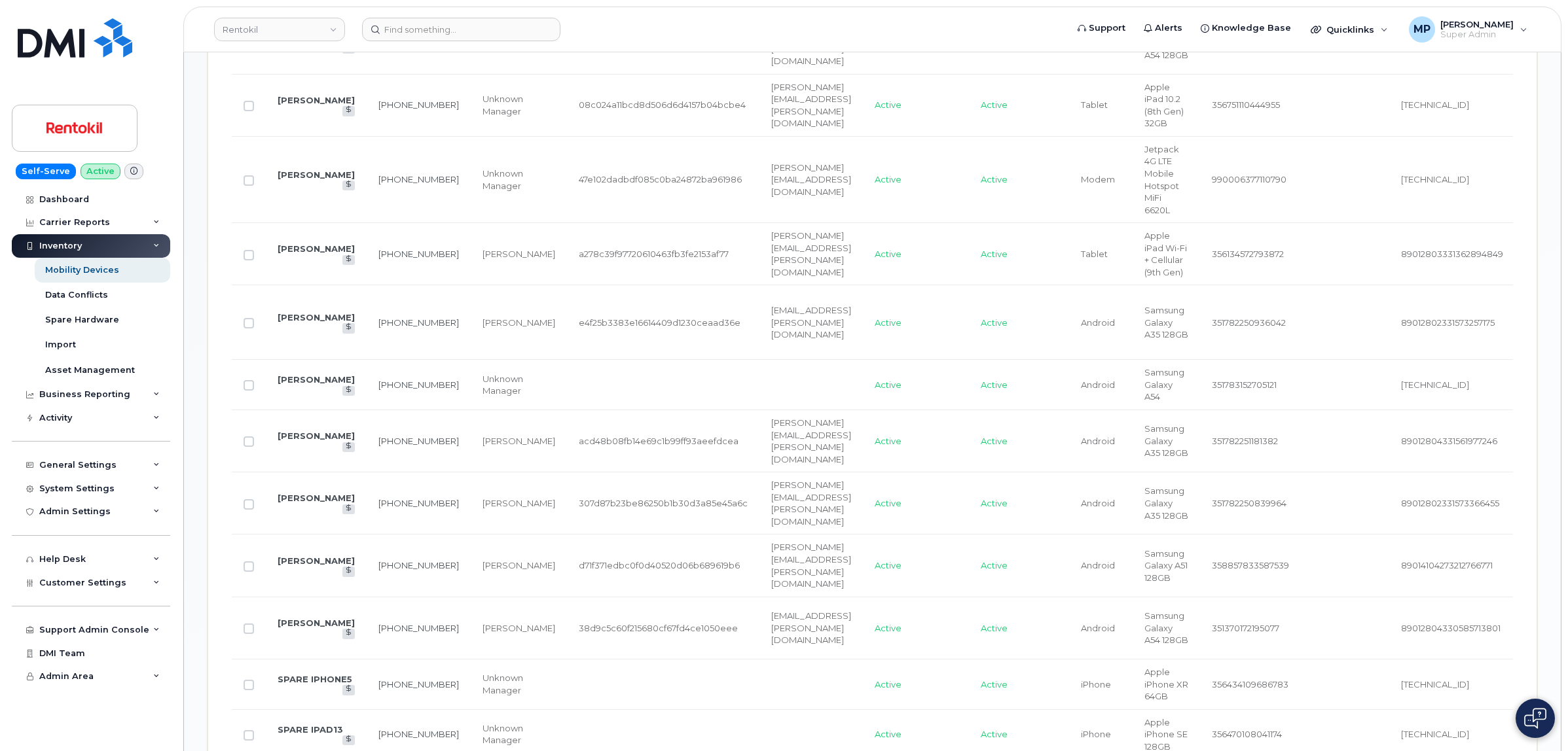
scroll to position [892, 0]
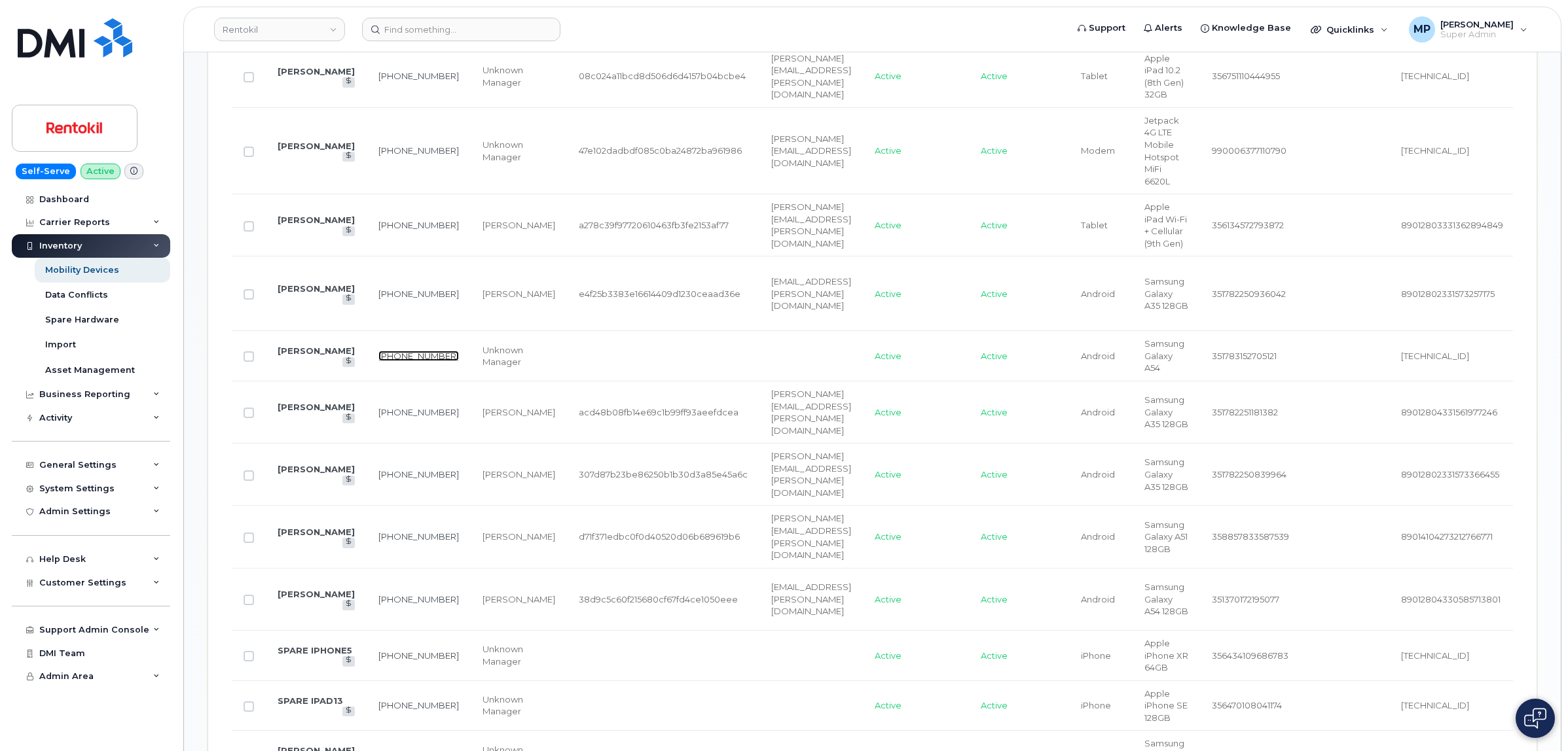
click at [378, 361] on link "605-419-9061" at bounding box center [419, 356] width 81 height 11
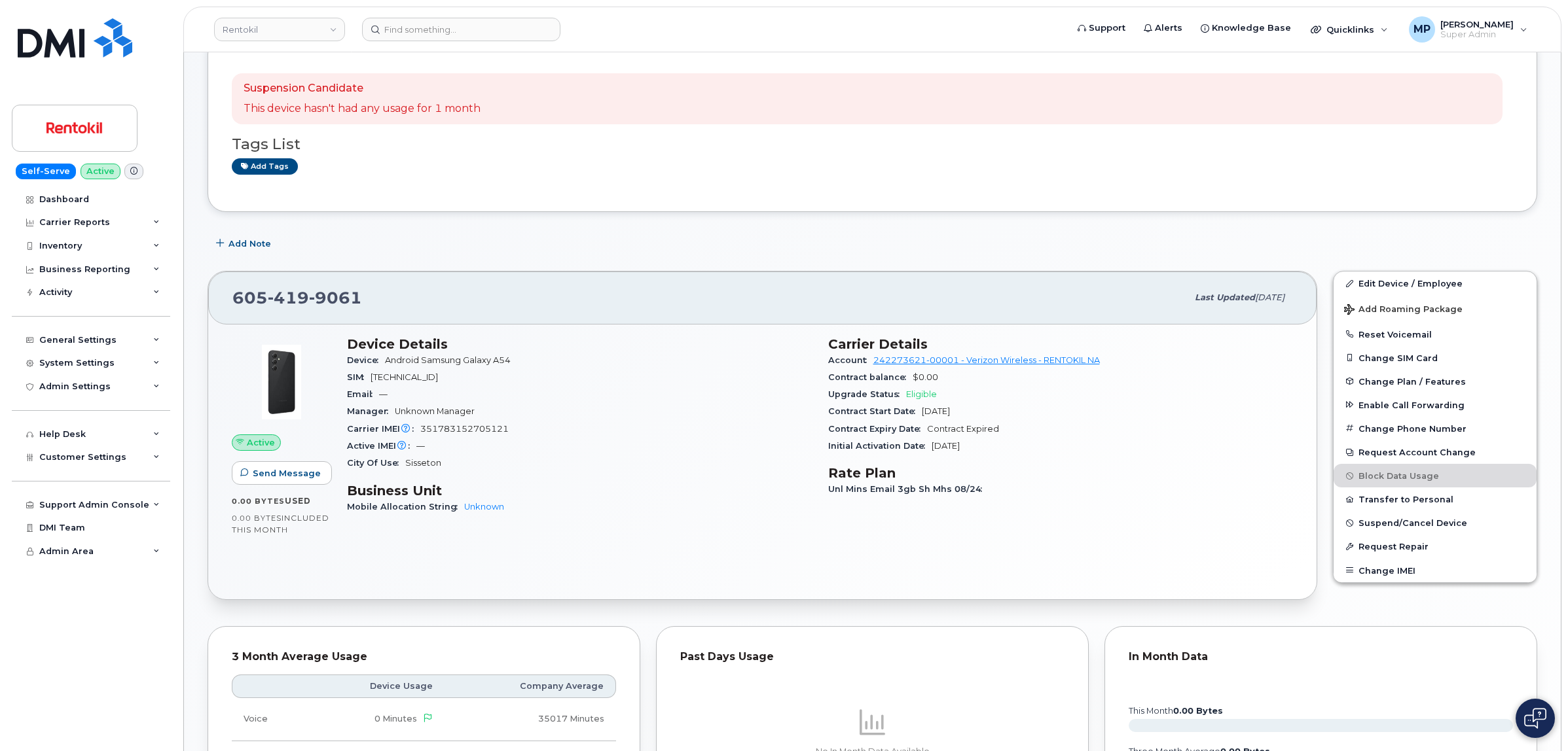
scroll to position [109, 0]
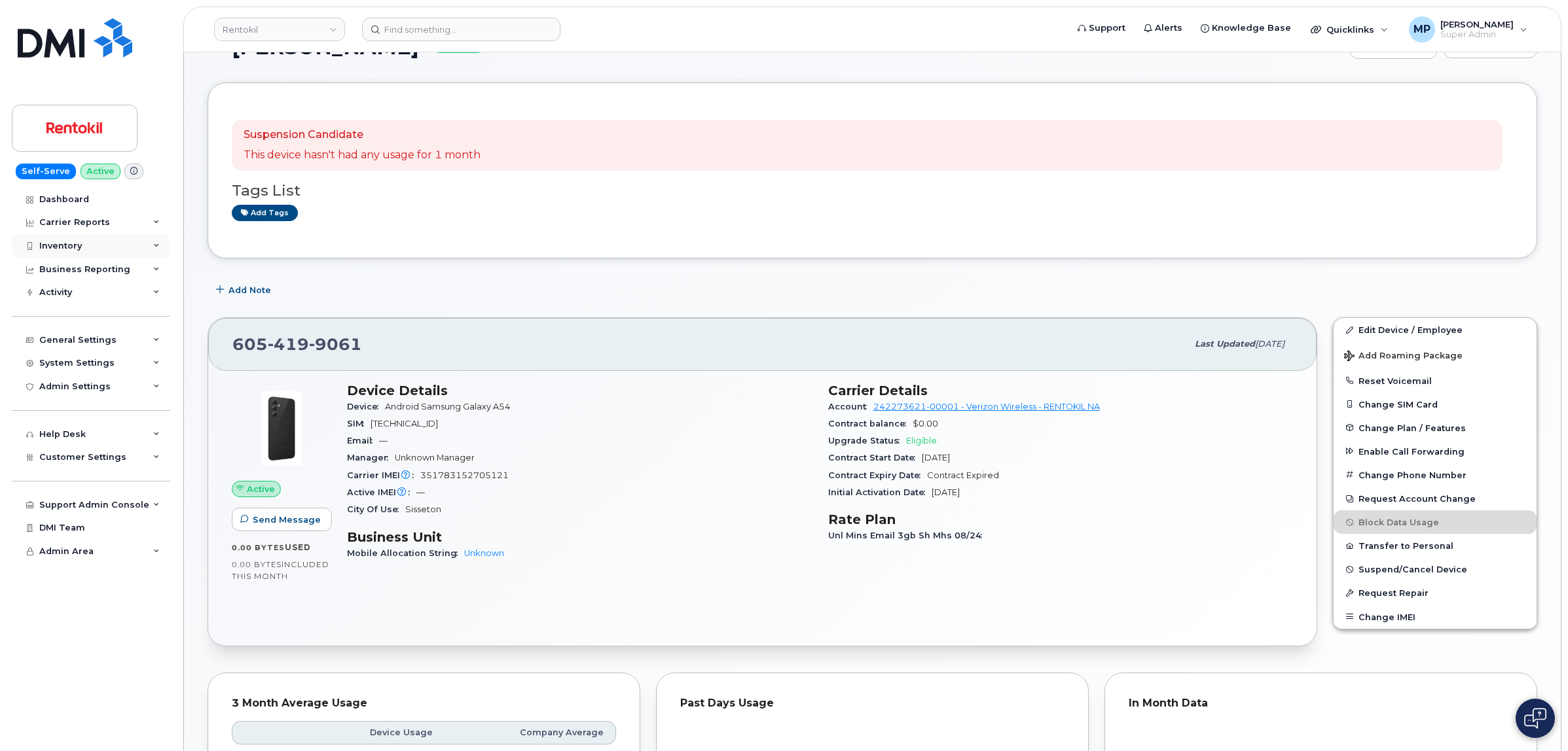
click at [67, 241] on div "Inventory" at bounding box center [61, 246] width 42 height 11
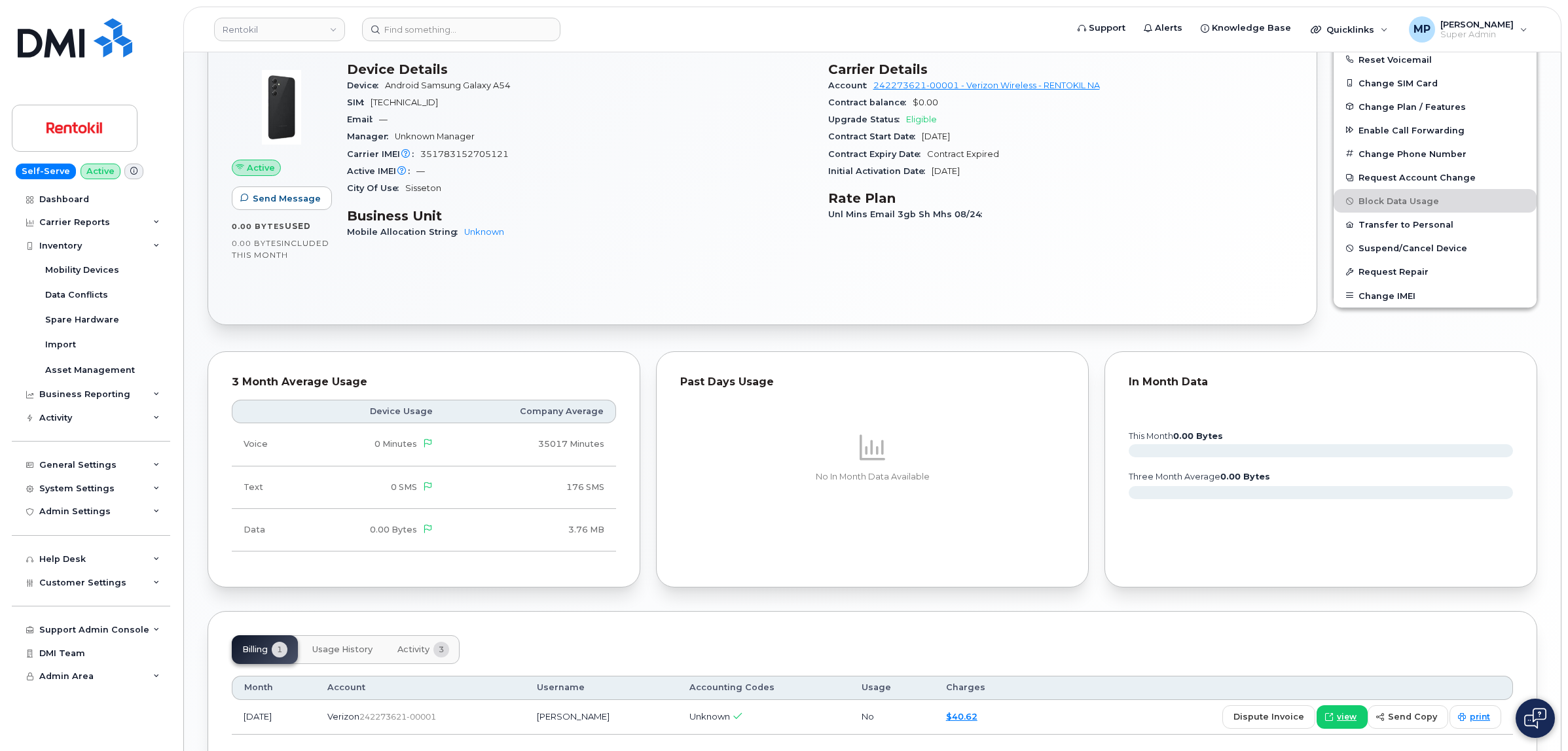
scroll to position [518, 0]
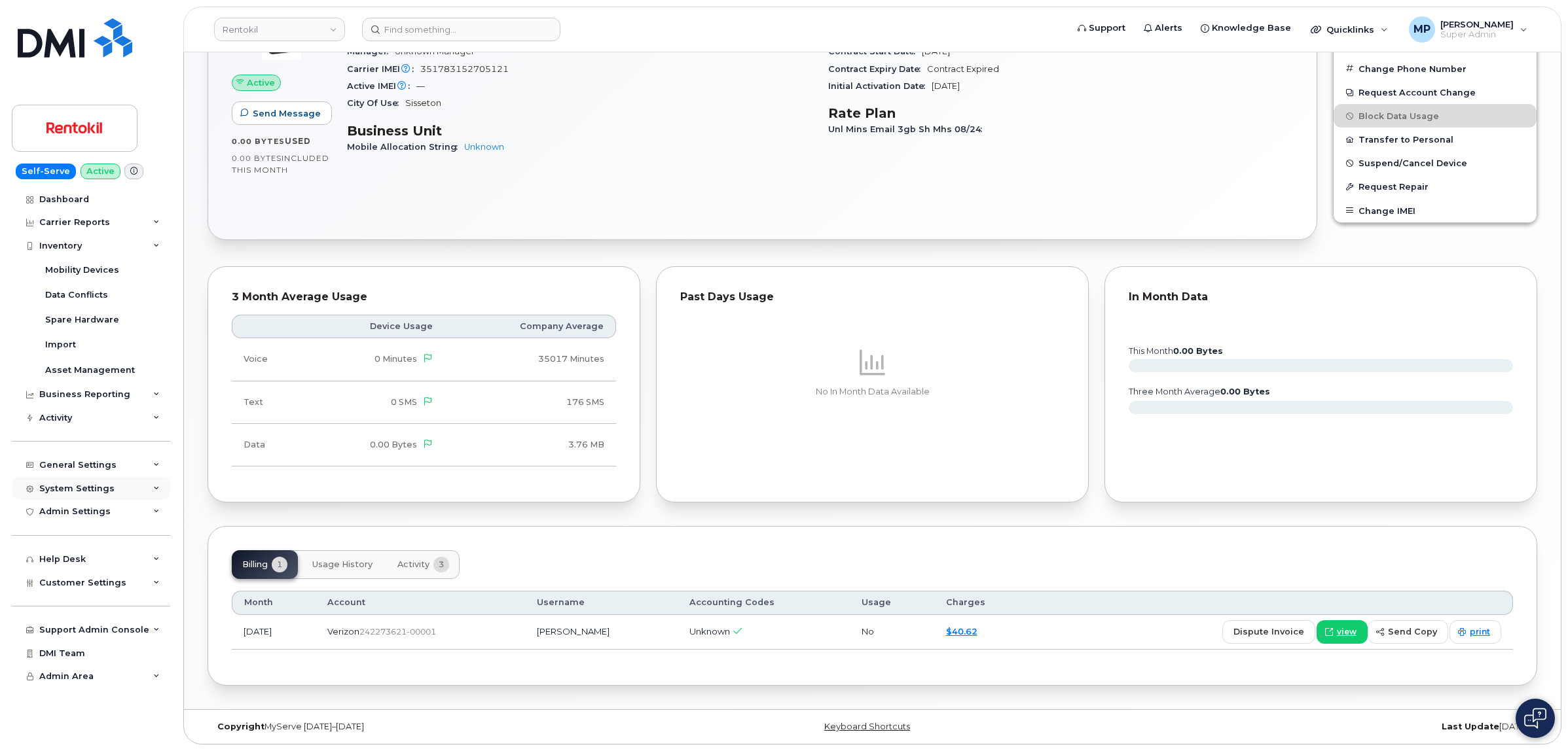
click at [75, 483] on div "System Settings" at bounding box center [91, 489] width 158 height 23
click at [83, 489] on div "System Settings" at bounding box center [77, 489] width 75 height 11
click at [85, 469] on div "General Settings" at bounding box center [78, 465] width 77 height 11
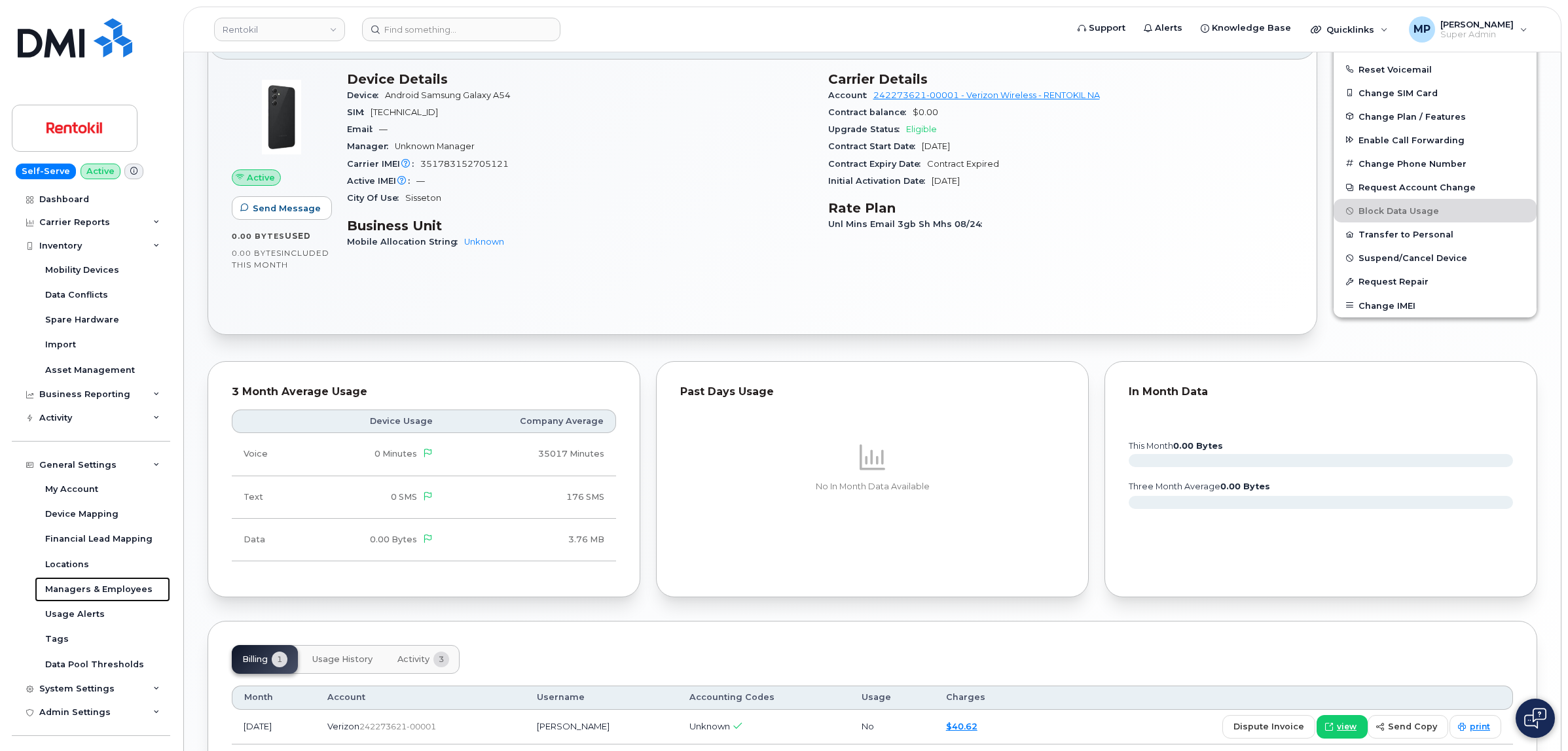
scroll to position [191, 0]
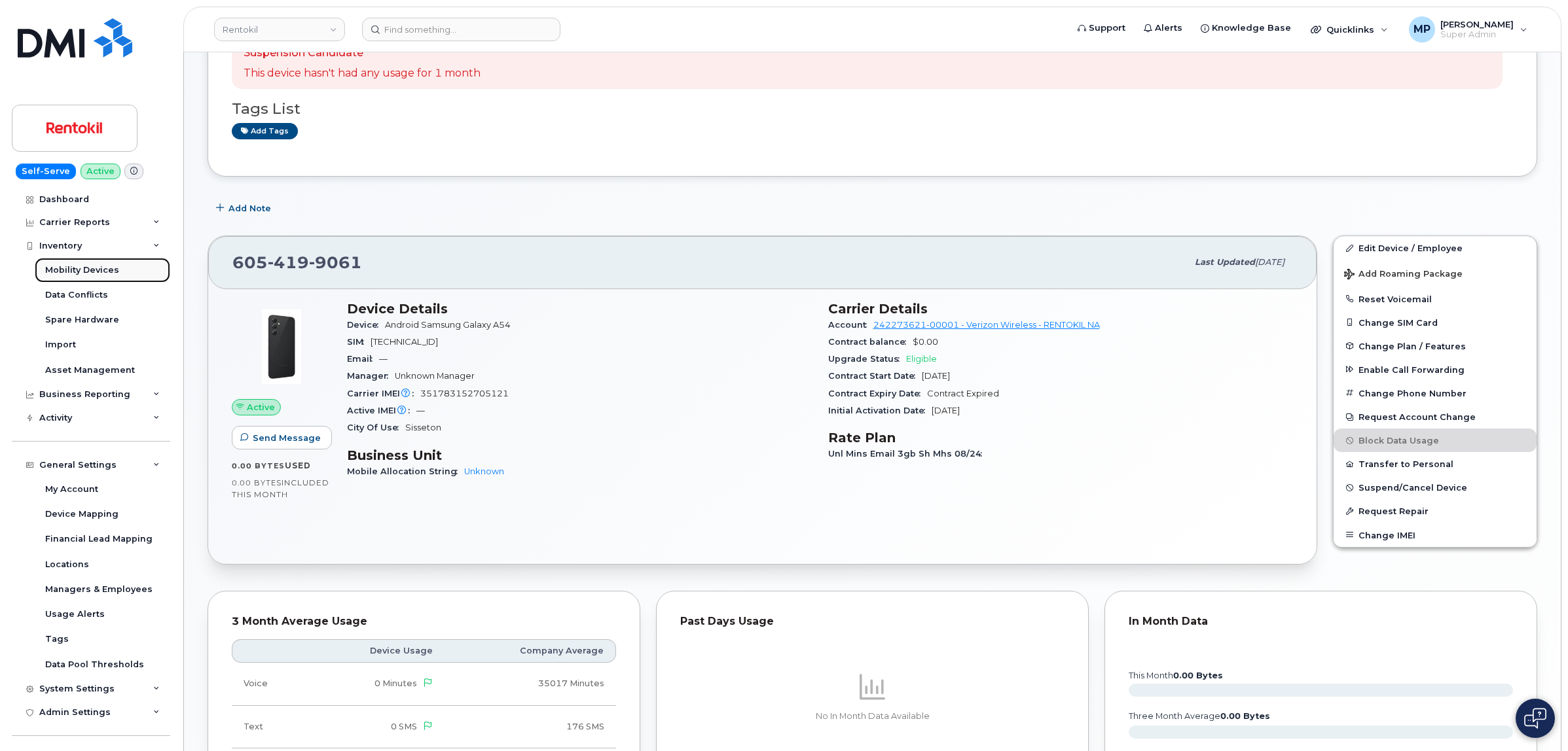
click at [78, 276] on div "Mobility Devices" at bounding box center [82, 270] width 74 height 12
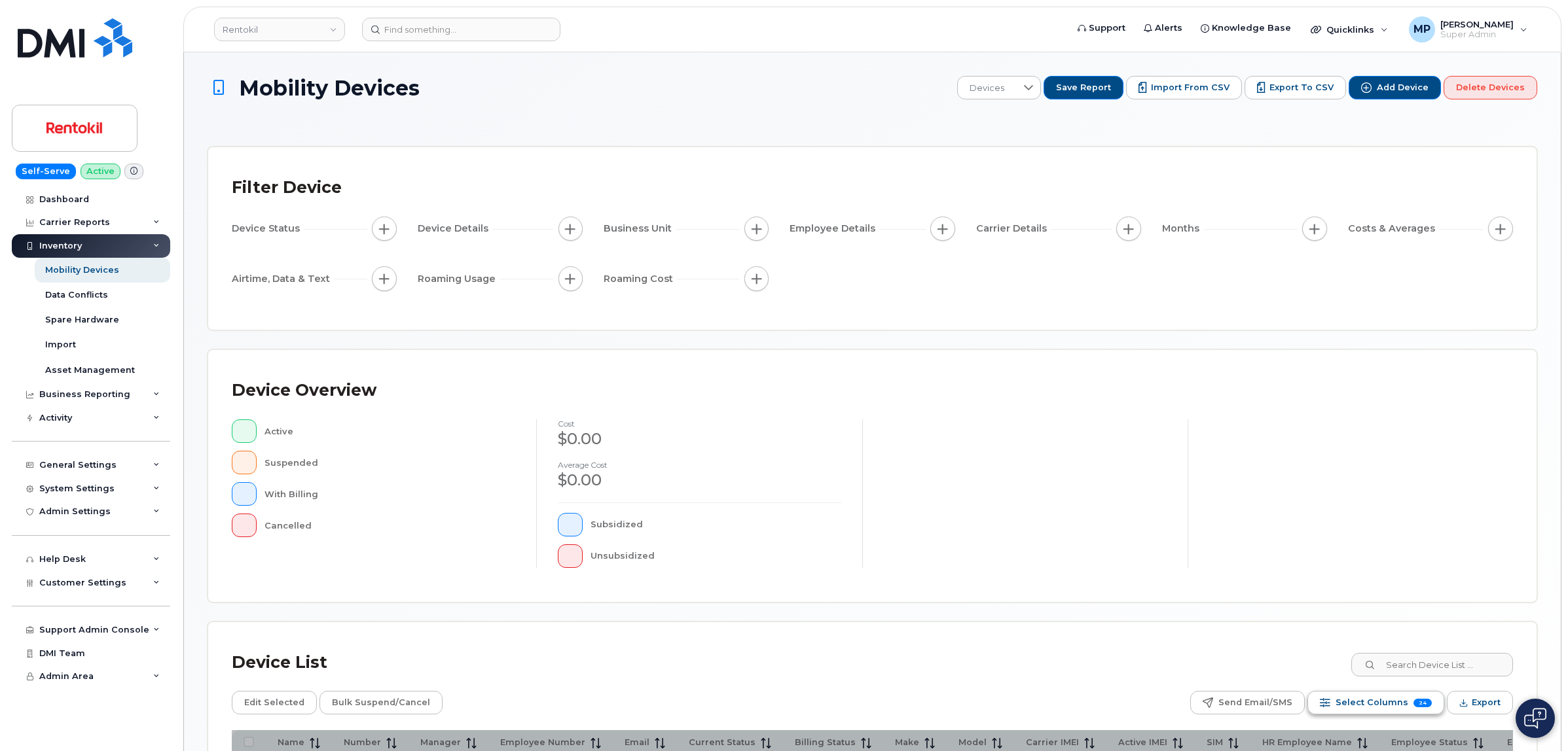
click at [1378, 704] on span "Select Columns" at bounding box center [1371, 703] width 72 height 19
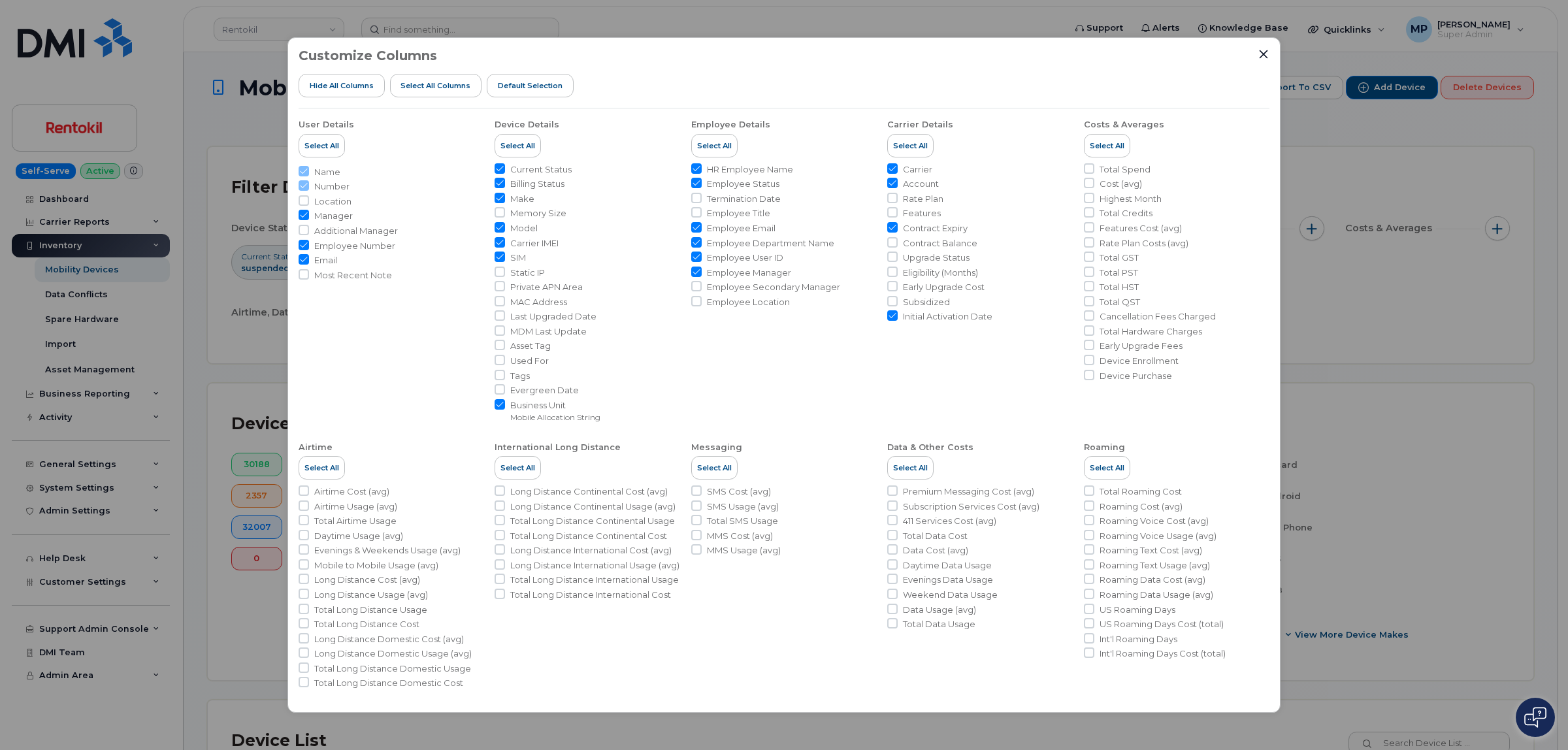
drag, startPoint x: 690, startPoint y: 299, endPoint x: 688, endPoint y: 312, distance: 13.2
click at [691, 299] on input "Employee Location" at bounding box center [696, 301] width 11 height 11
checkbox input "true"
click at [1265, 53] on icon "Close" at bounding box center [1264, 54] width 11 height 11
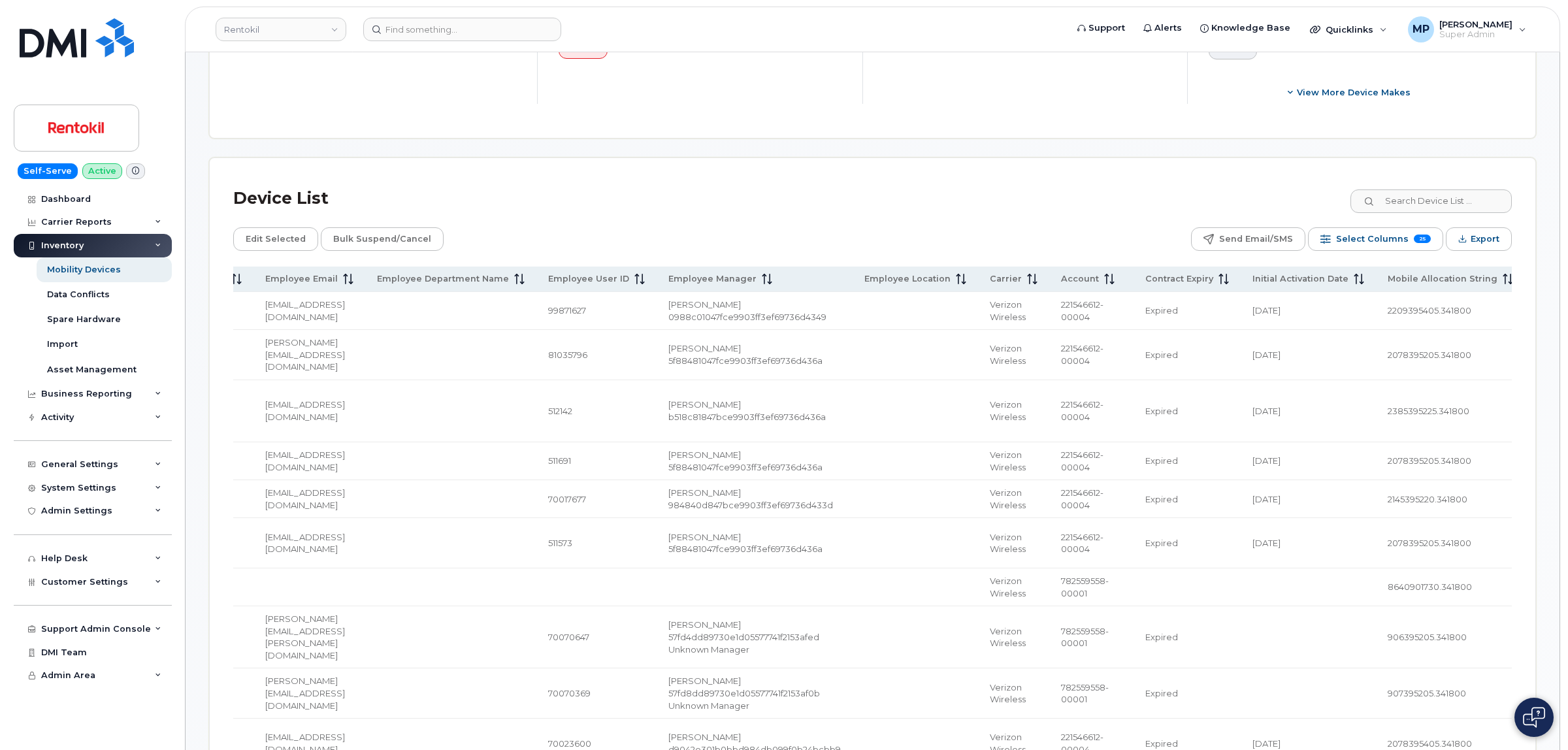
scroll to position [406, 0]
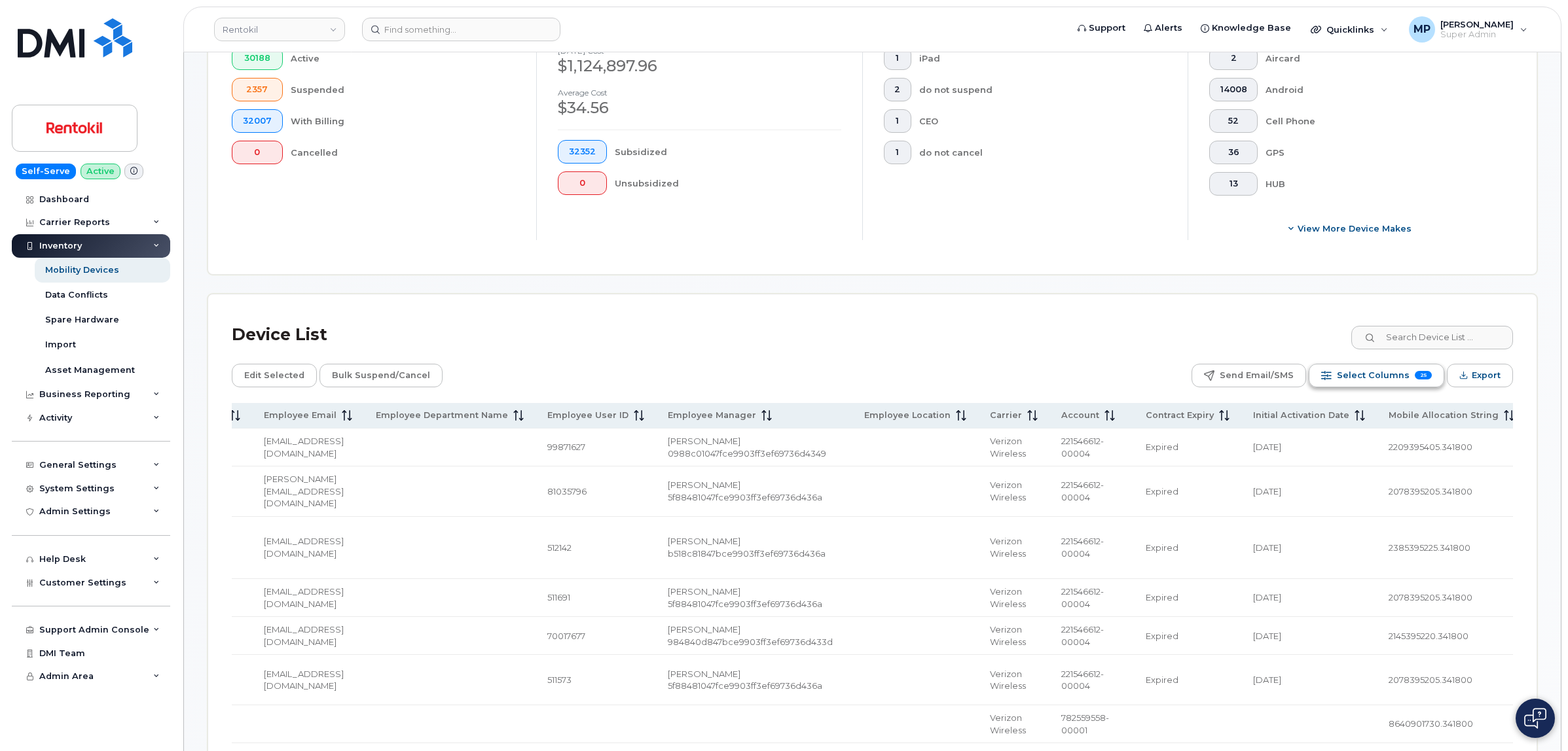
click at [1418, 381] on button "Select Columns 25" at bounding box center [1376, 375] width 136 height 23
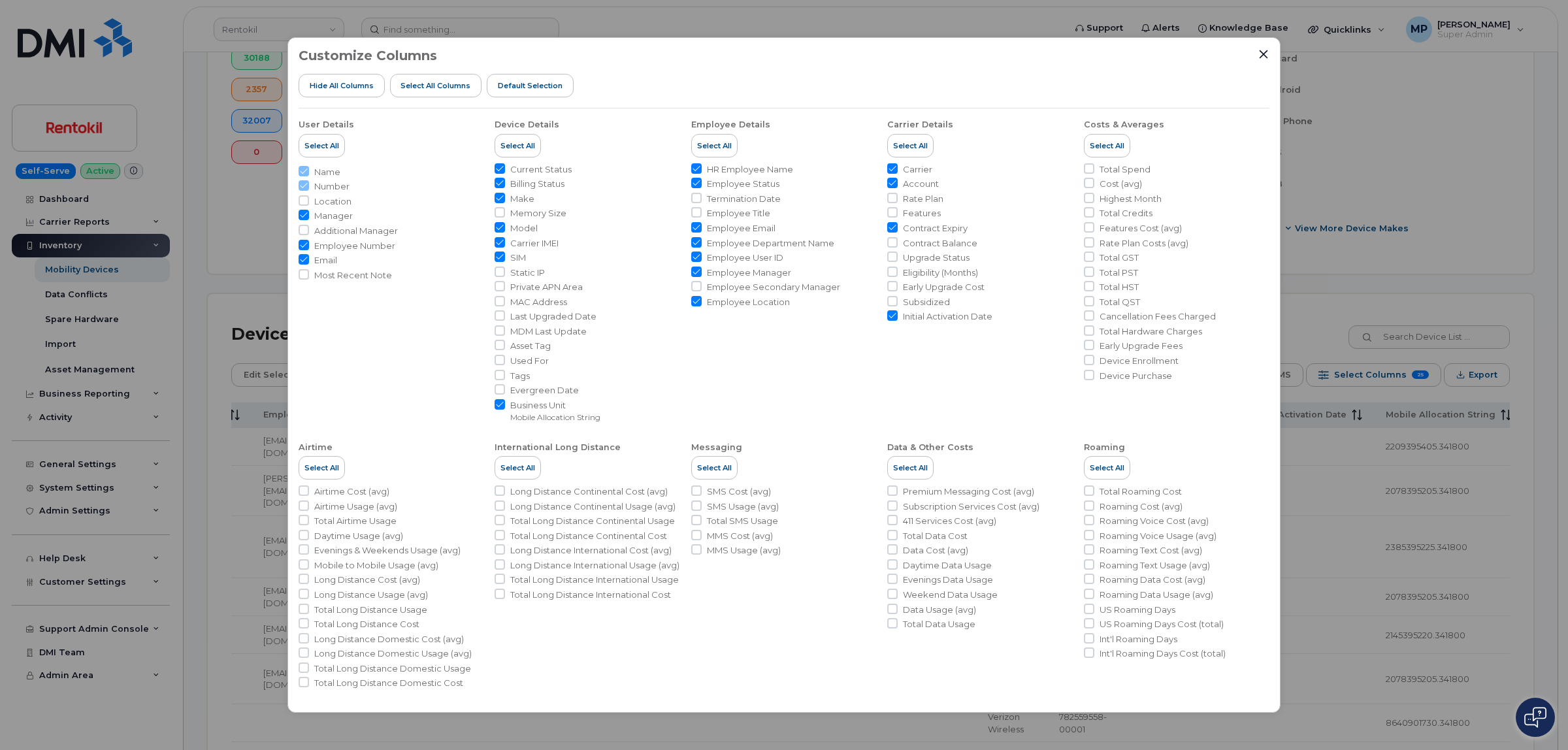
click at [698, 304] on input "Employee Location" at bounding box center [696, 301] width 11 height 11
checkbox input "false"
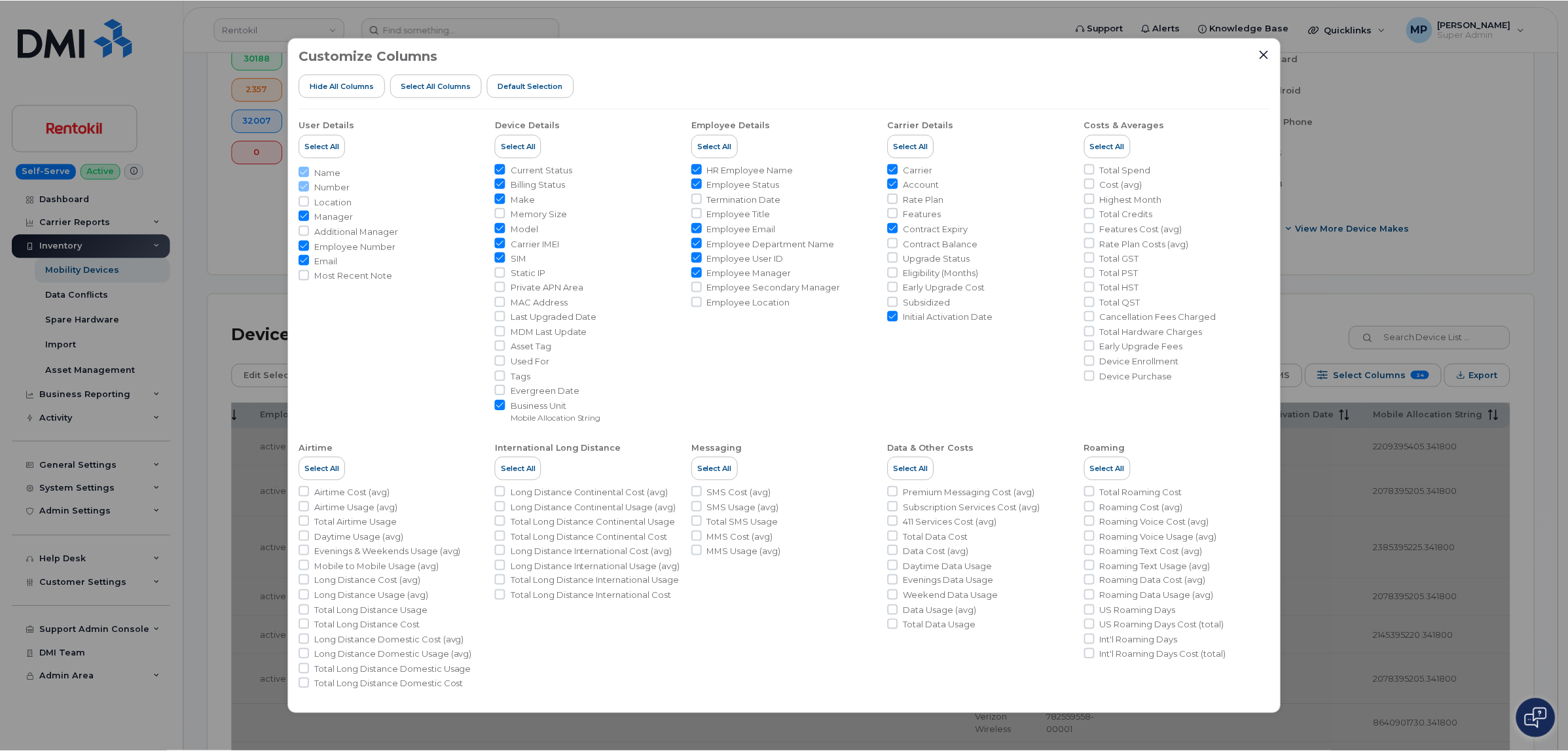
scroll to position [0, 1432]
click at [1263, 47] on div "Customize Columns Hide All Columns Select all Columns Default Selection User De…" at bounding box center [786, 375] width 995 height 676
click at [1258, 54] on div "Customize Columns Hide All Columns Select all Columns Default Selection" at bounding box center [785, 78] width 973 height 60
click at [1265, 54] on icon "Close" at bounding box center [1266, 55] width 9 height 9
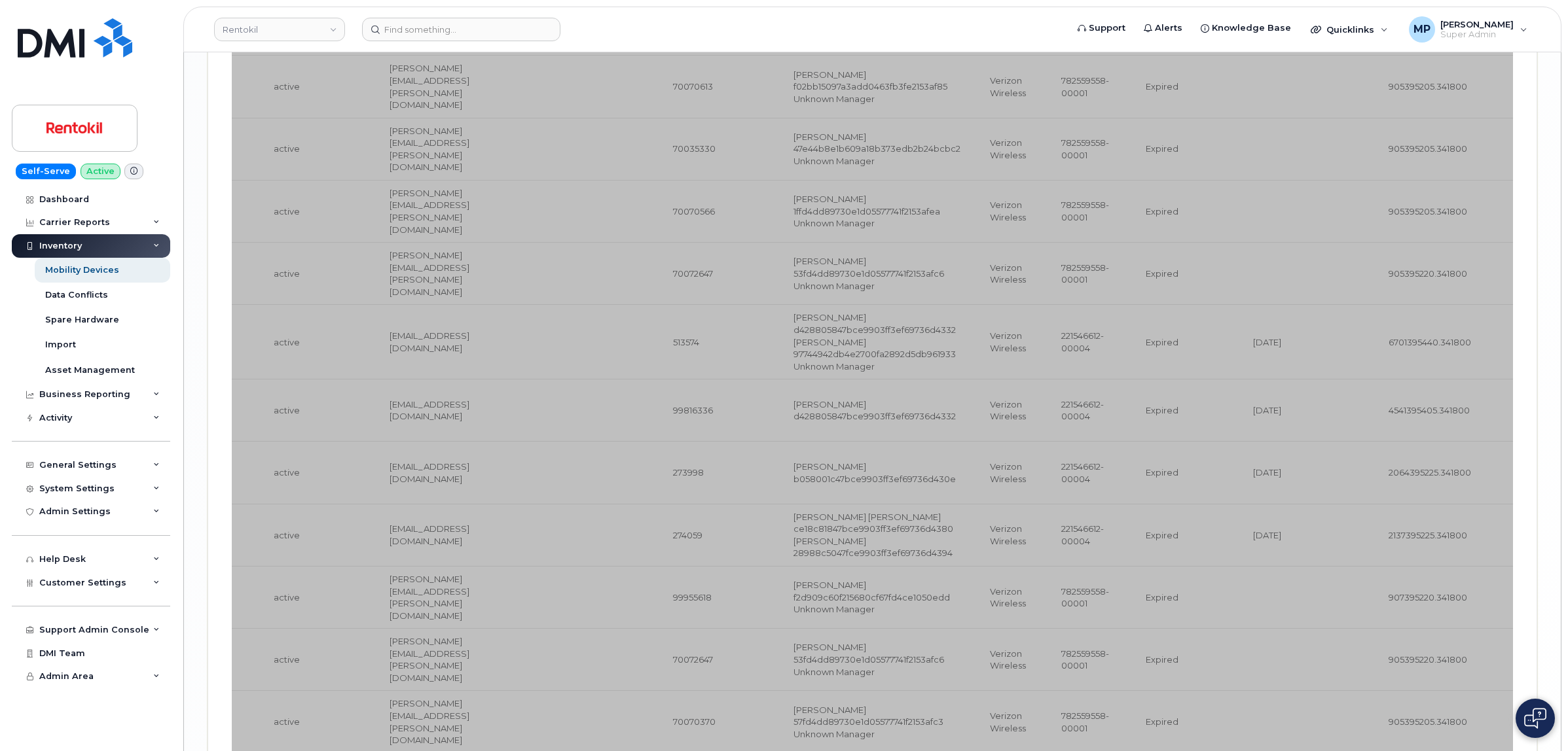
scroll to position [2800, 0]
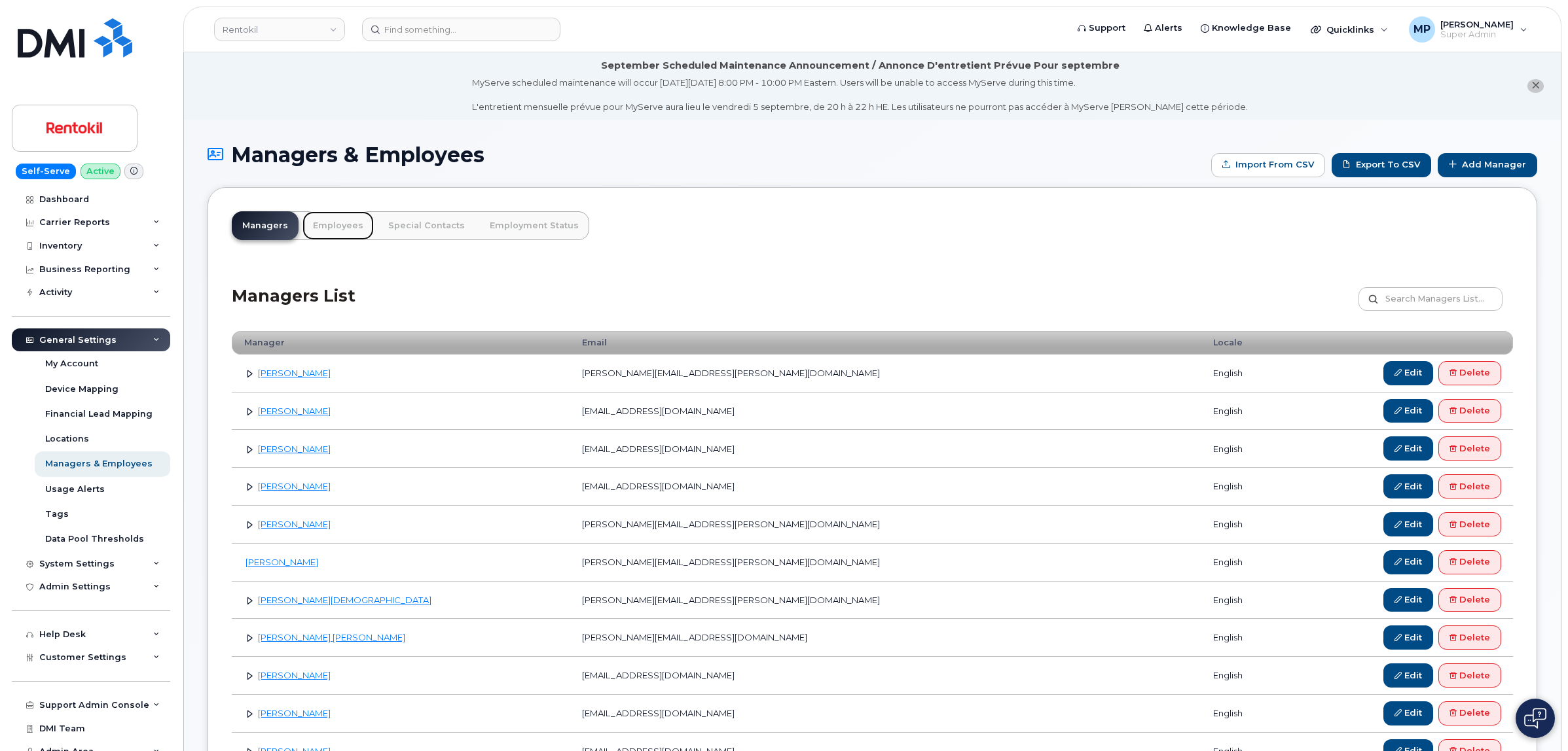
click at [326, 229] on link "Employees" at bounding box center [338, 226] width 71 height 29
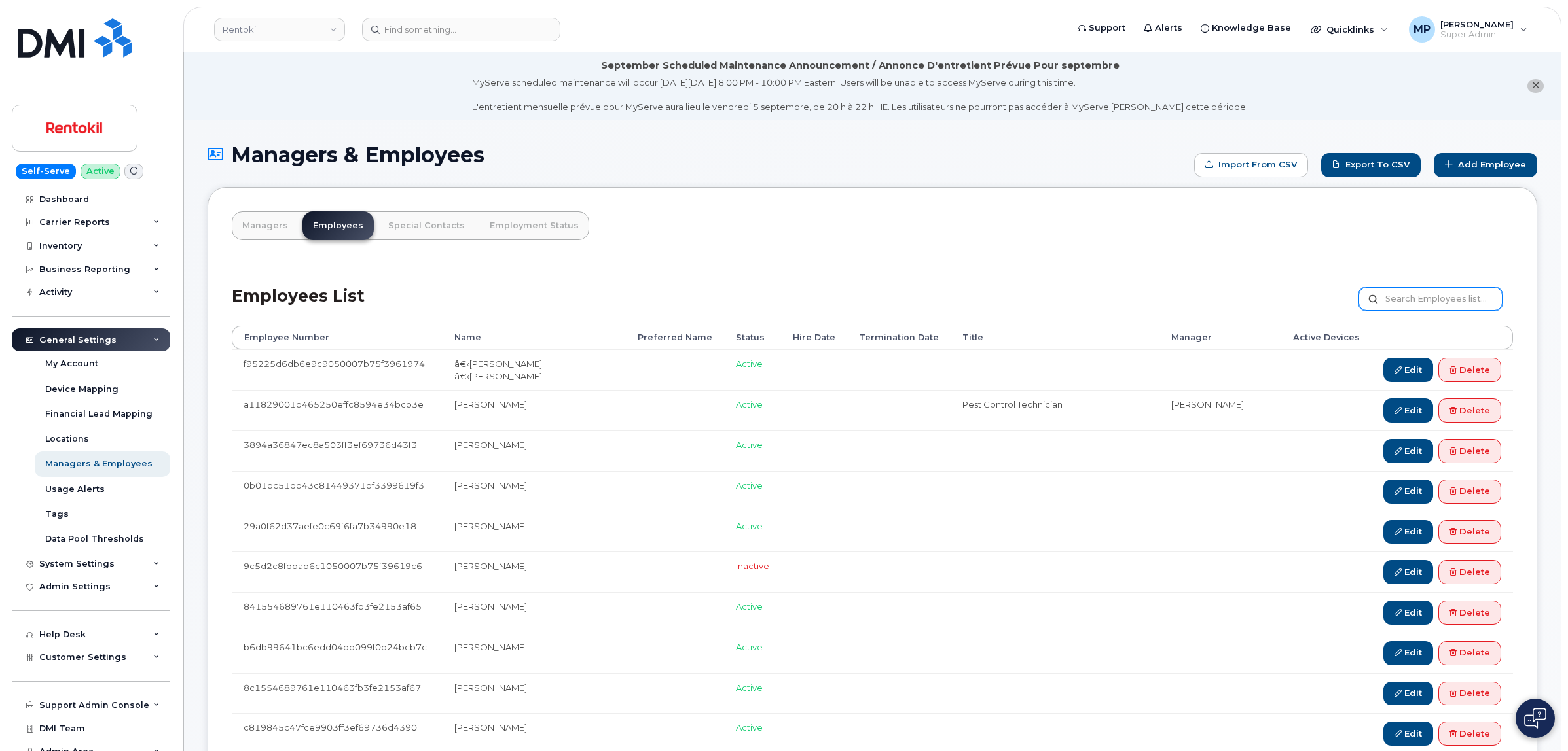
click at [1418, 298] on input "text" at bounding box center [1430, 299] width 144 height 23
type input "[PERSON_NAME]"
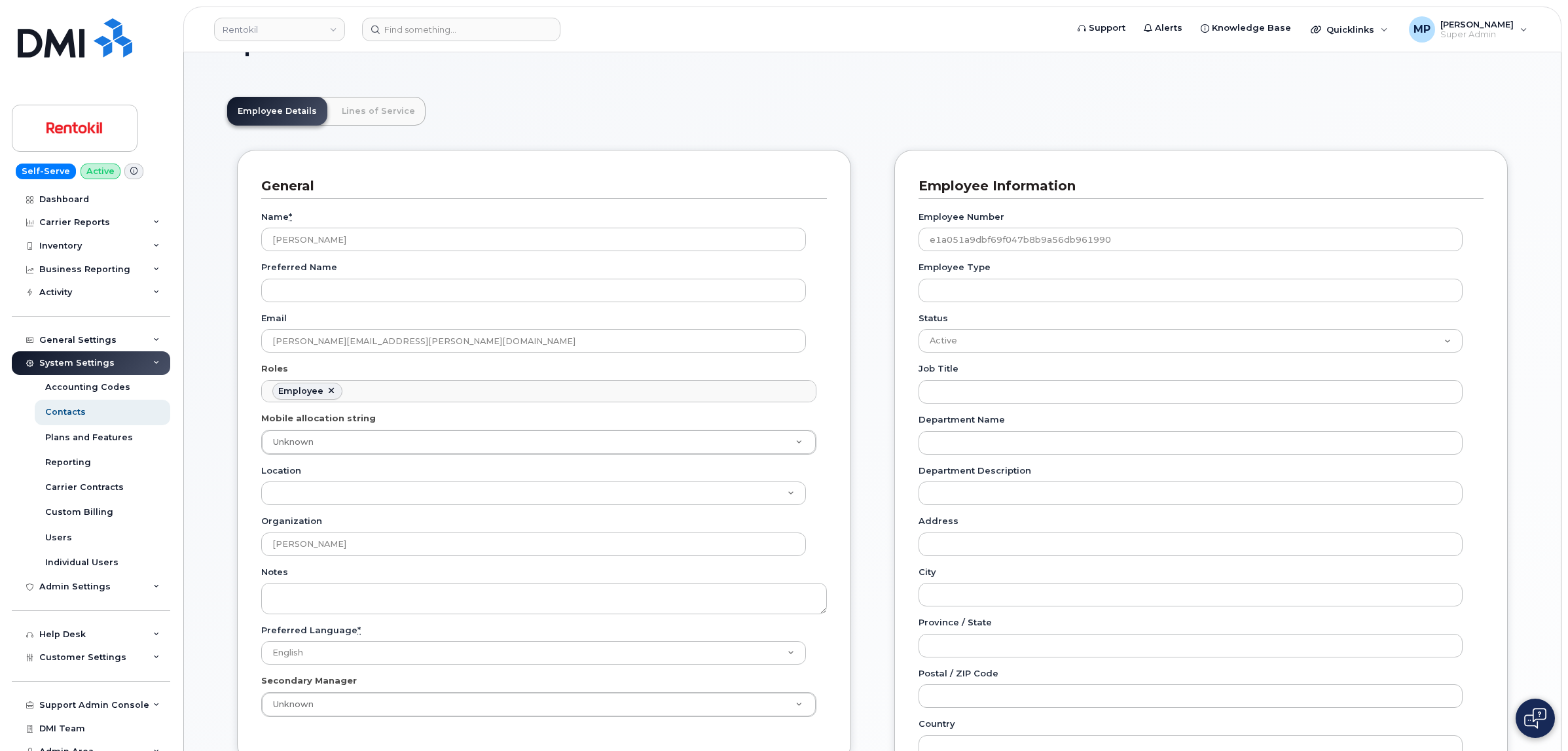
scroll to position [82, 0]
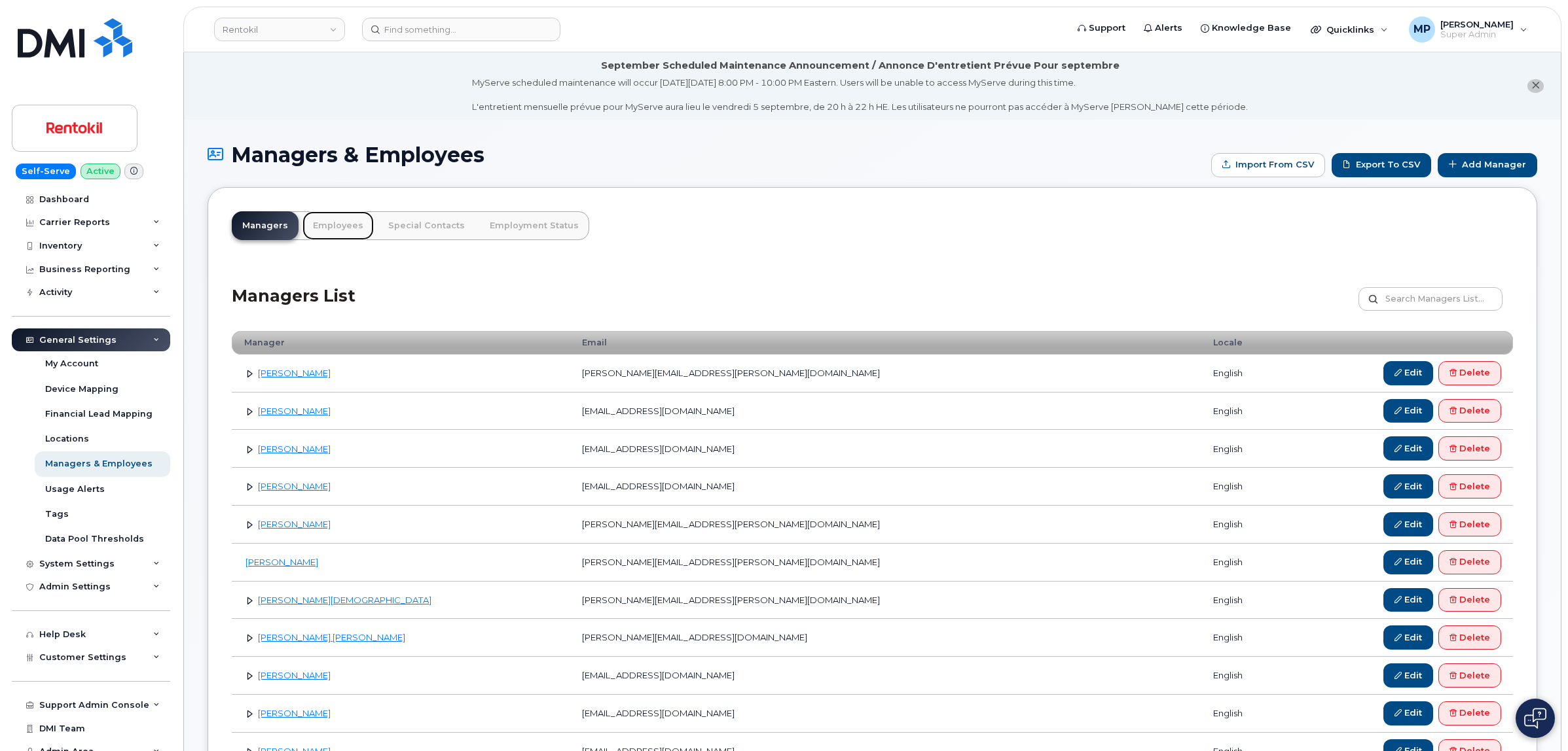
click at [336, 221] on link "Employees" at bounding box center [338, 226] width 71 height 29
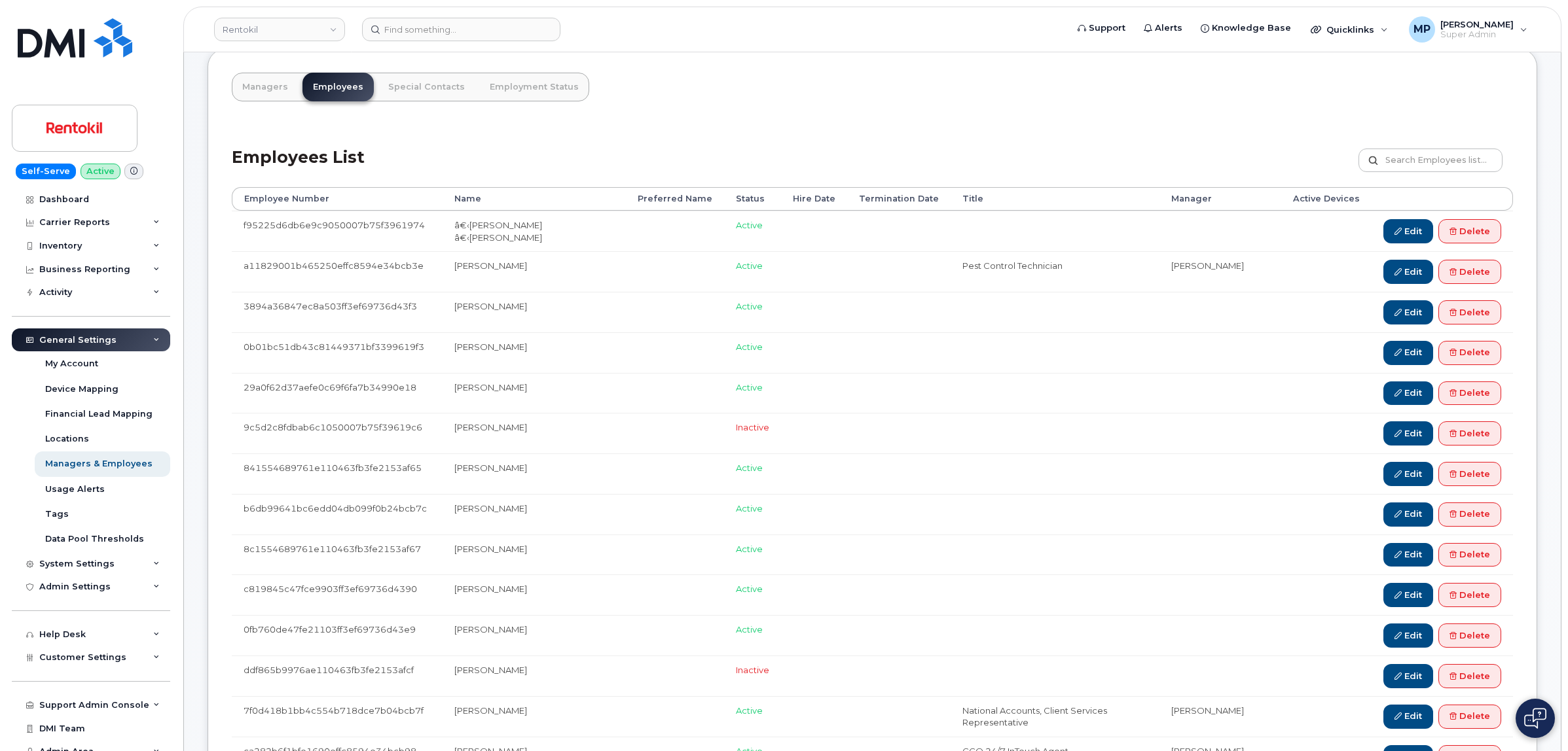
scroll to position [164, 0]
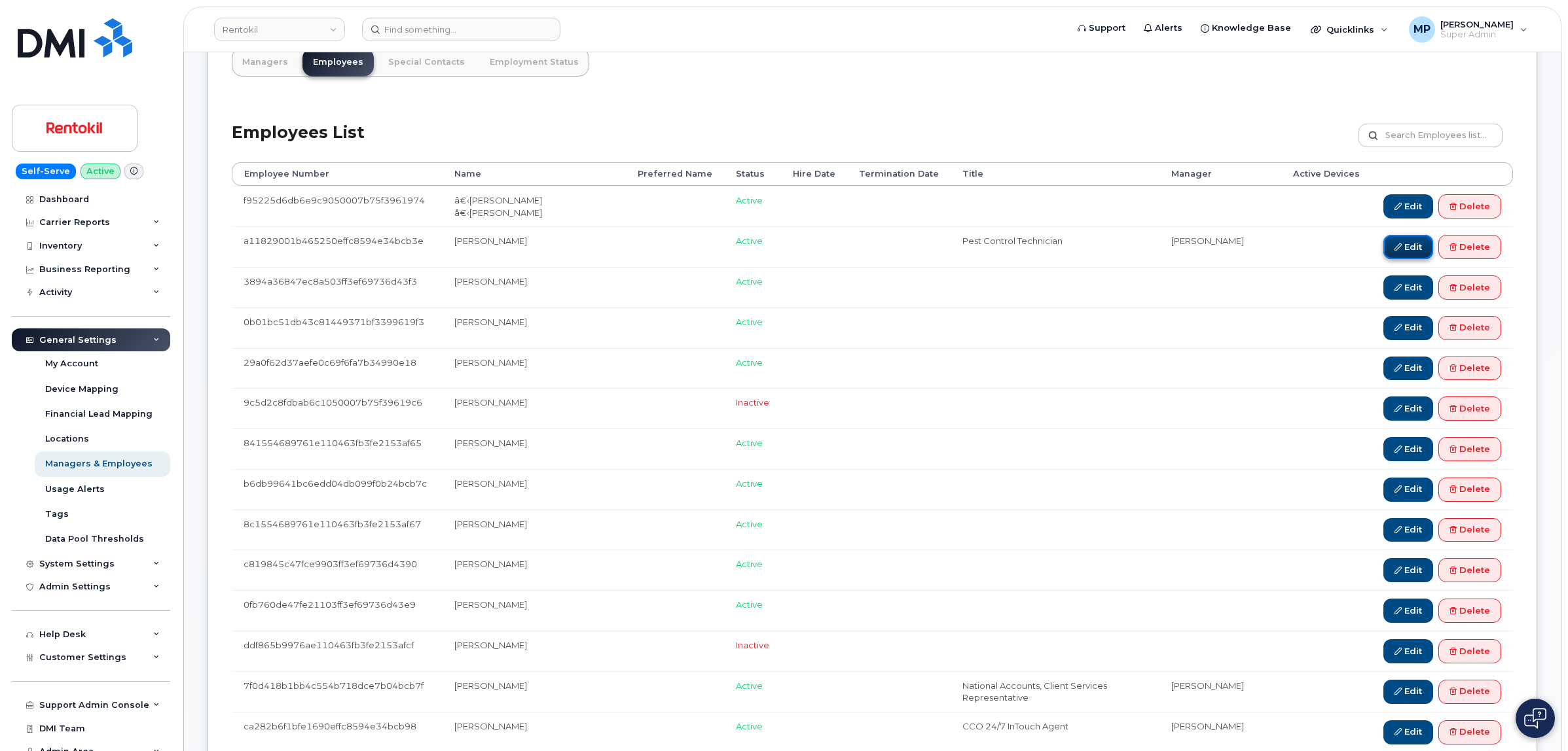
click at [1404, 249] on link "Edit" at bounding box center [1409, 247] width 50 height 24
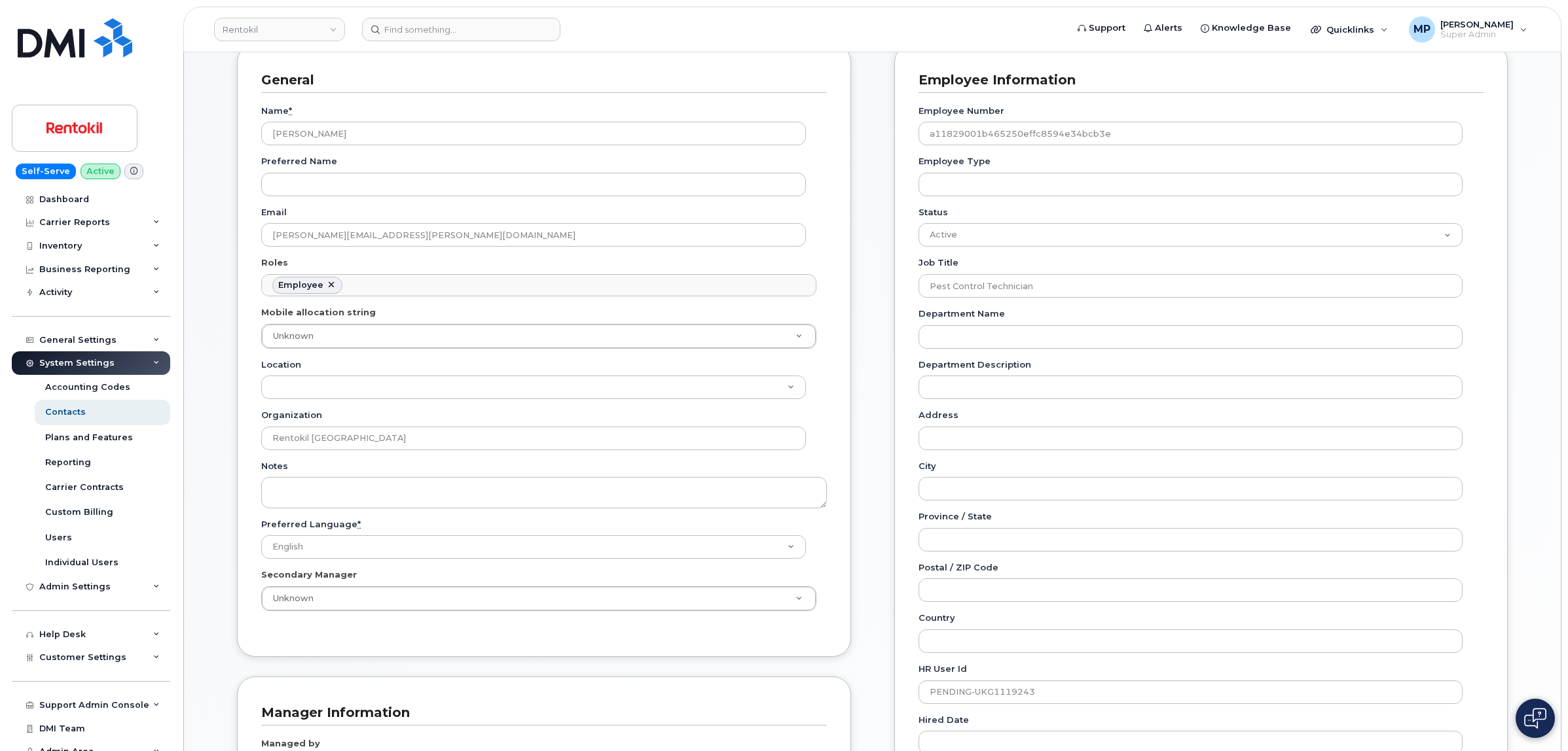
scroll to position [246, 0]
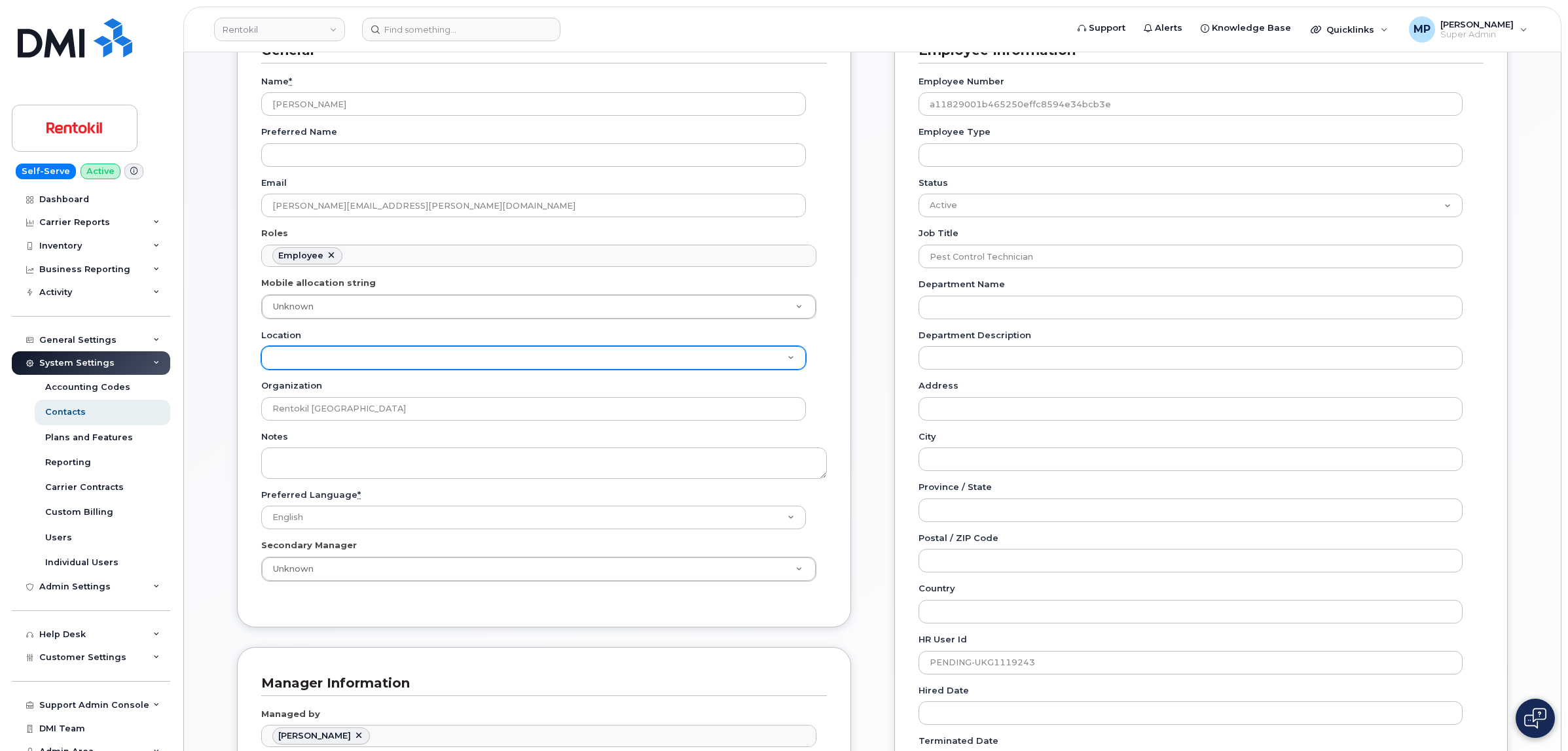
click at [777, 358] on select "Location" at bounding box center [533, 358] width 545 height 23
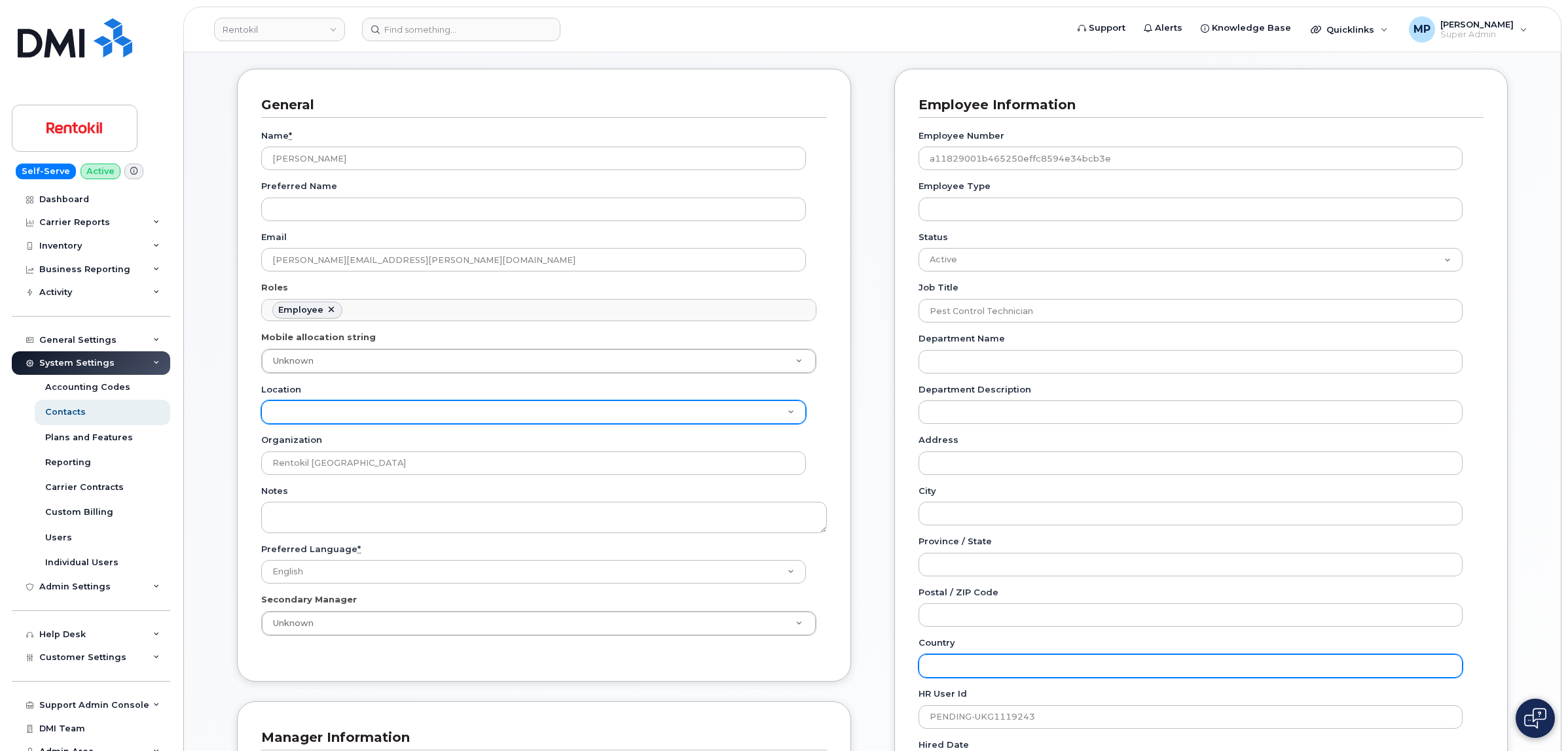
scroll to position [164, 0]
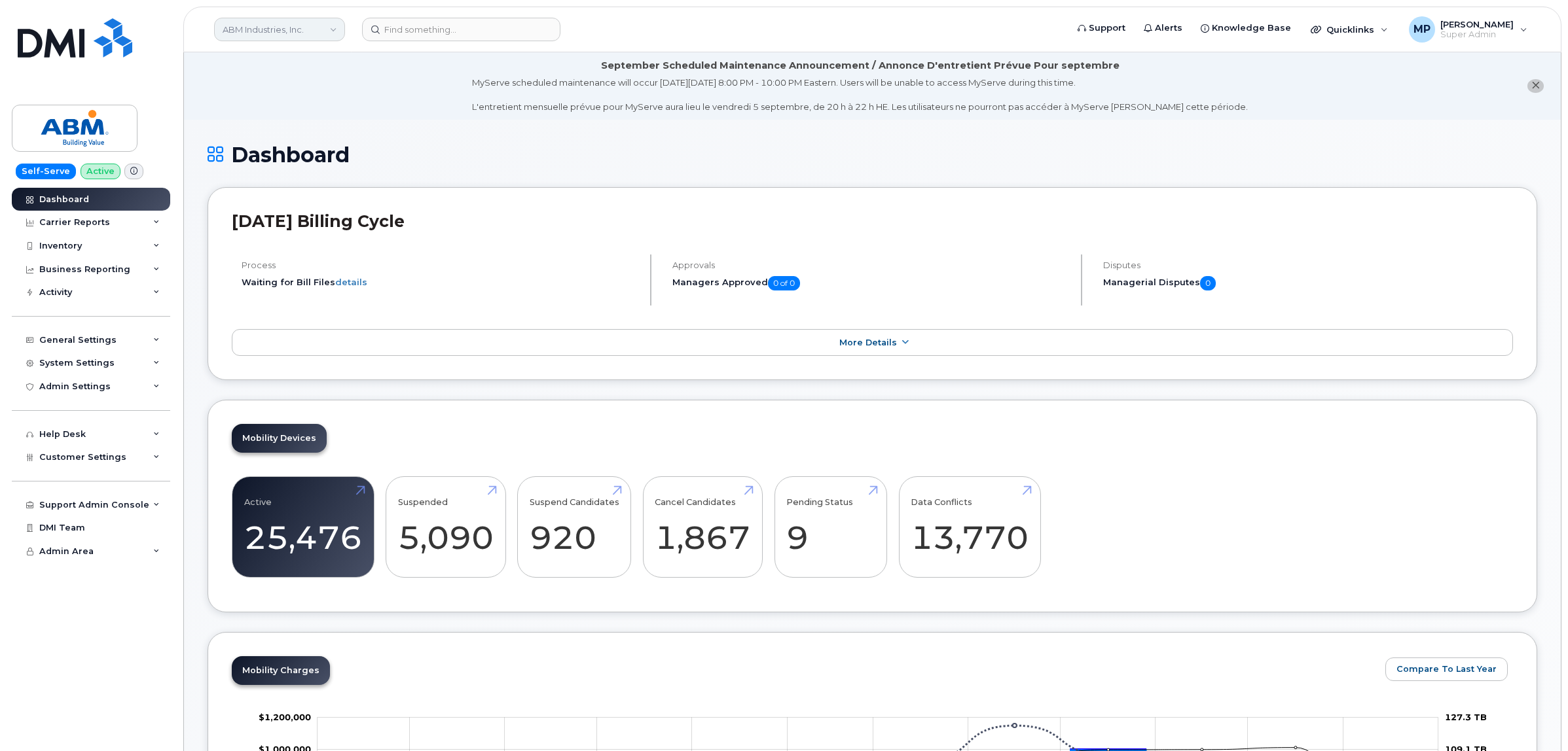
scroll to position [1666, 0]
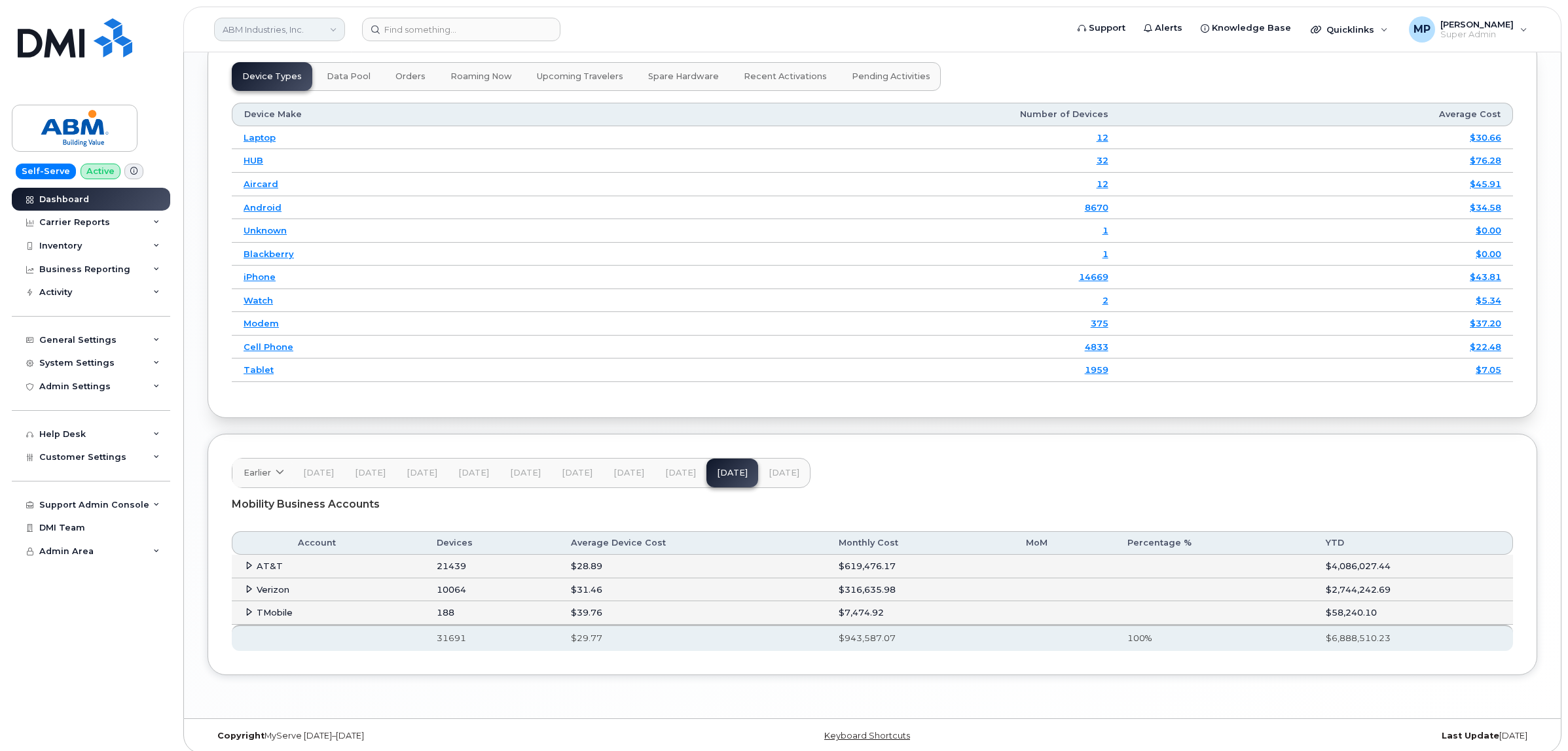
click at [289, 17] on link "ABM Industries, Inc." at bounding box center [280, 29] width 131 height 23
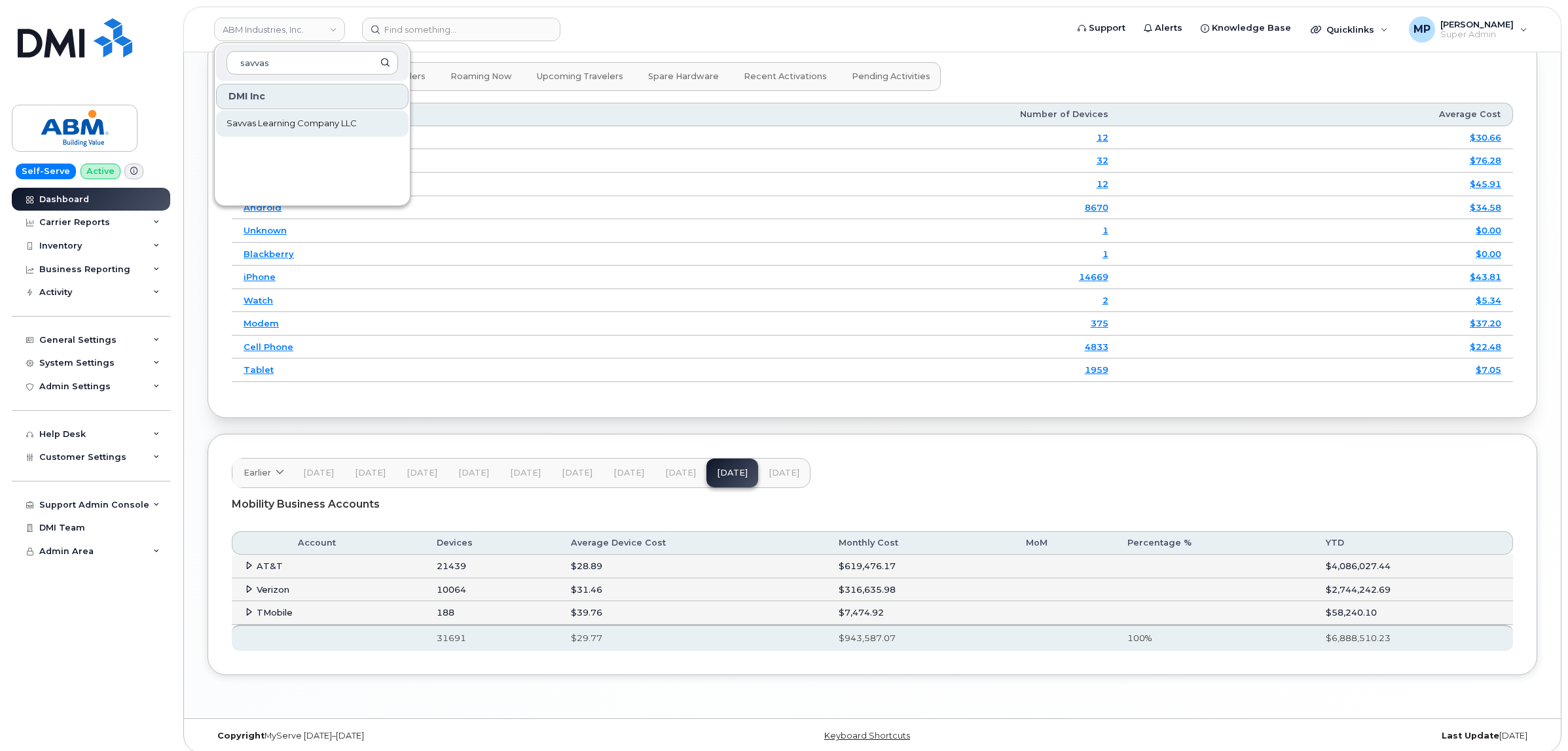
type input "savvas"
click at [331, 123] on span "Savvas Learning Company LLC" at bounding box center [291, 124] width 130 height 13
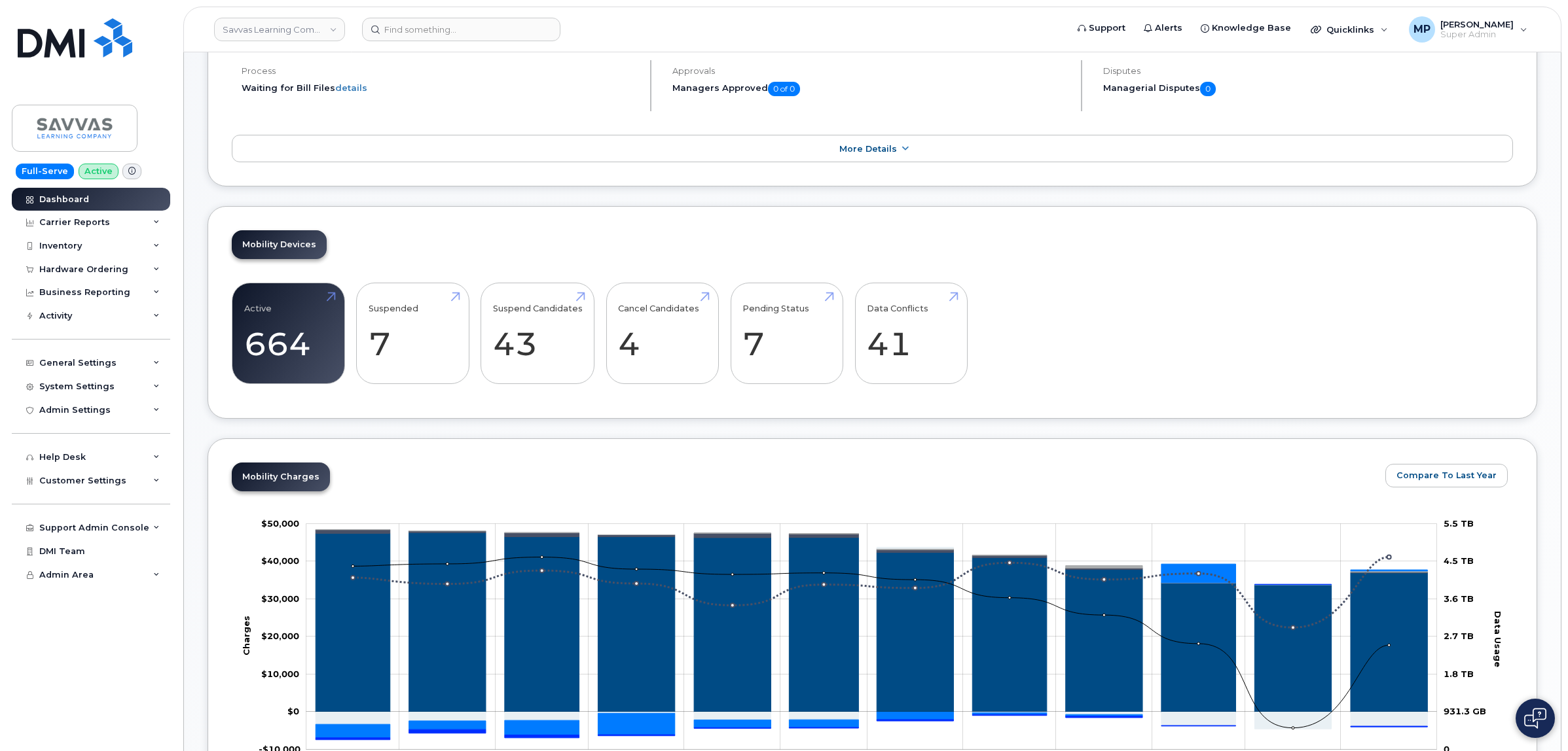
scroll to position [327, 0]
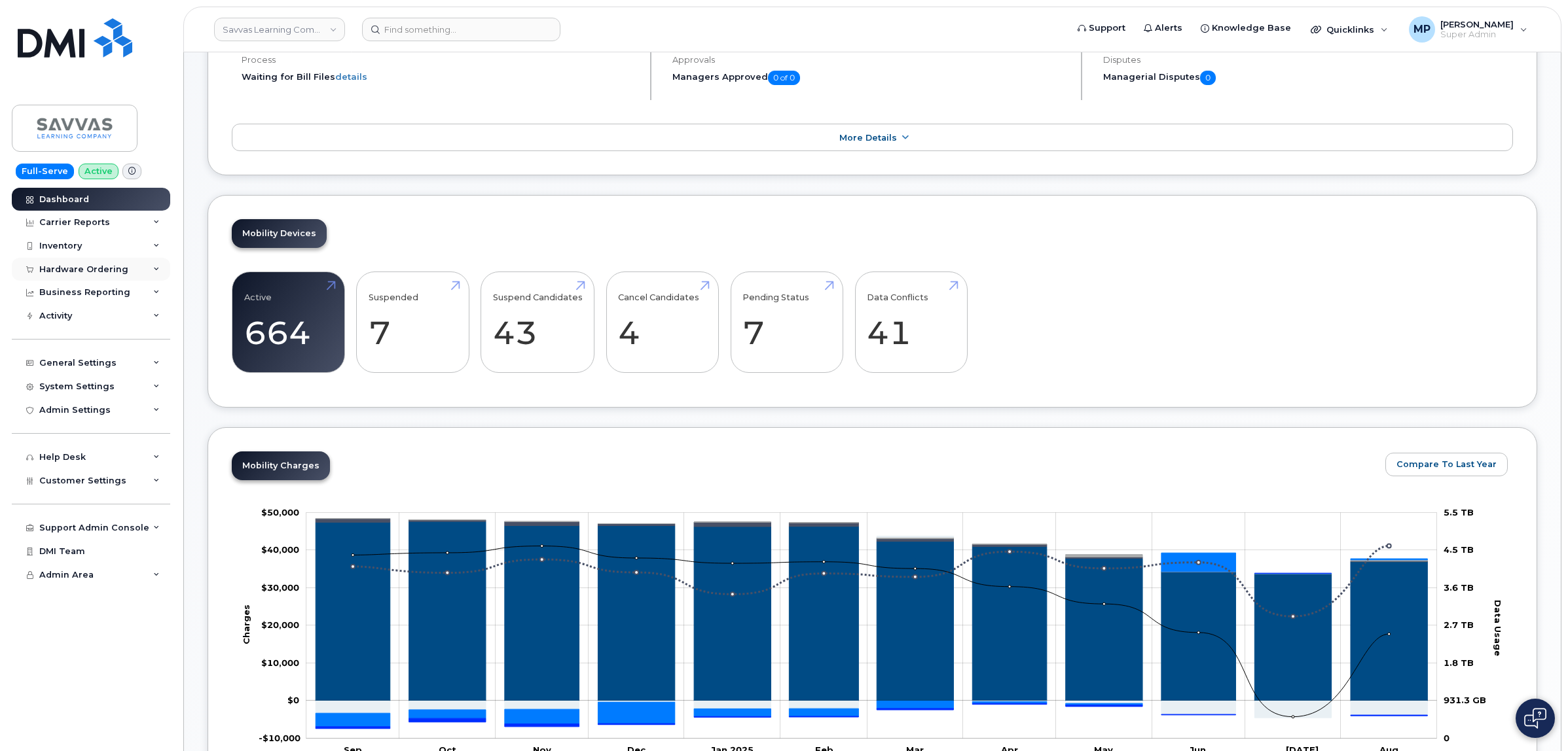
click at [64, 264] on div "Hardware Ordering" at bounding box center [91, 269] width 158 height 23
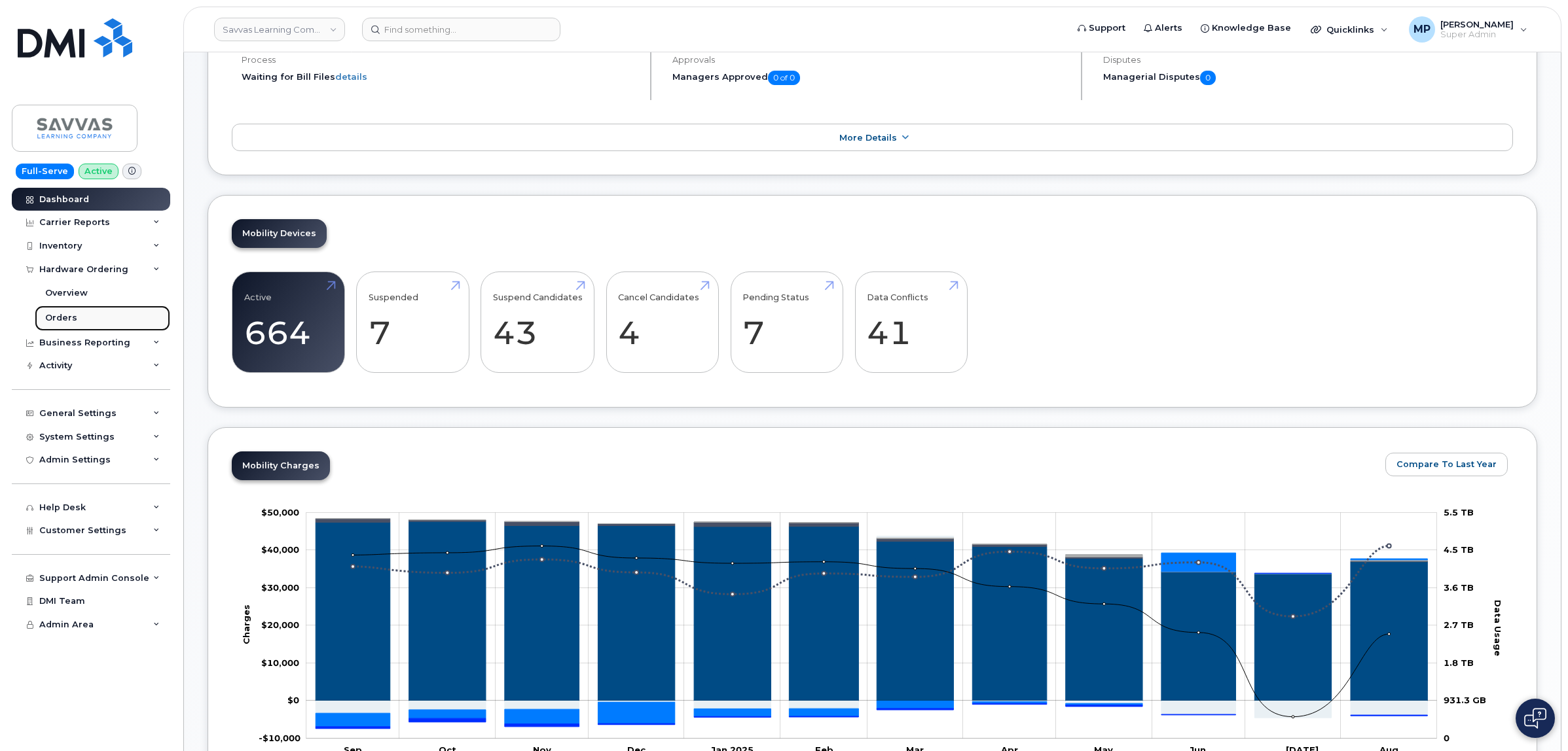
click at [59, 321] on div "Orders" at bounding box center [61, 318] width 32 height 12
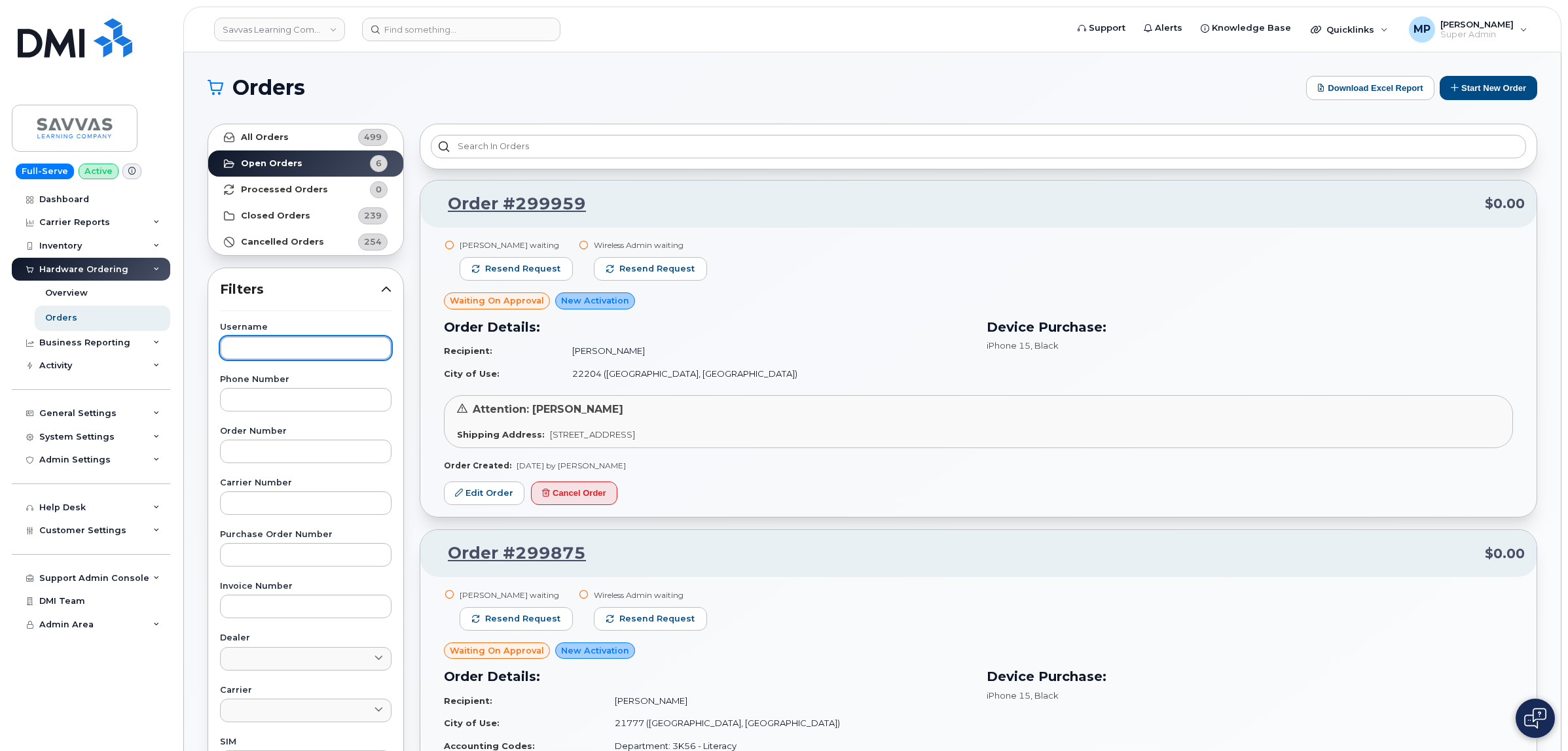
paste input "[PERSON_NAME]"
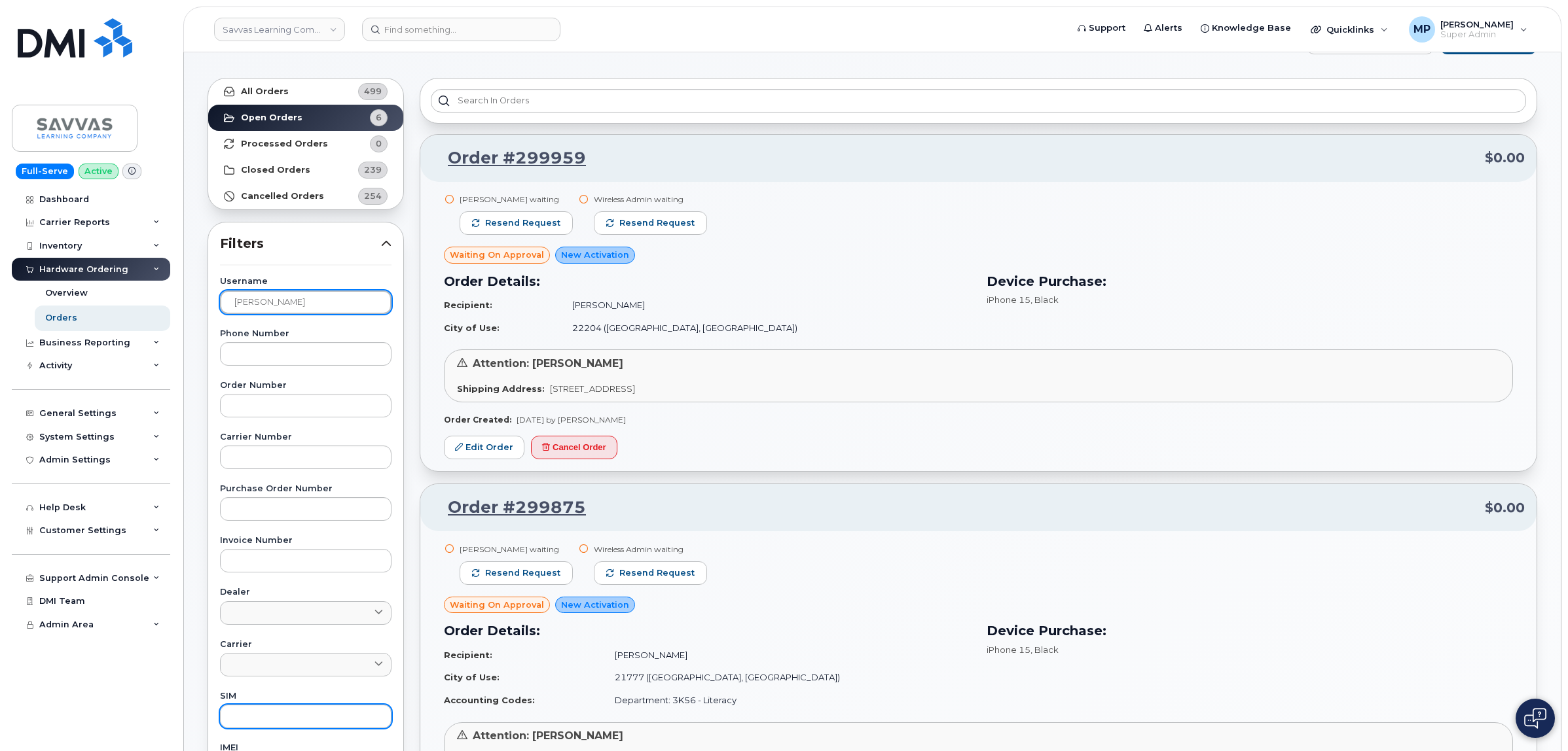
scroll to position [327, 0]
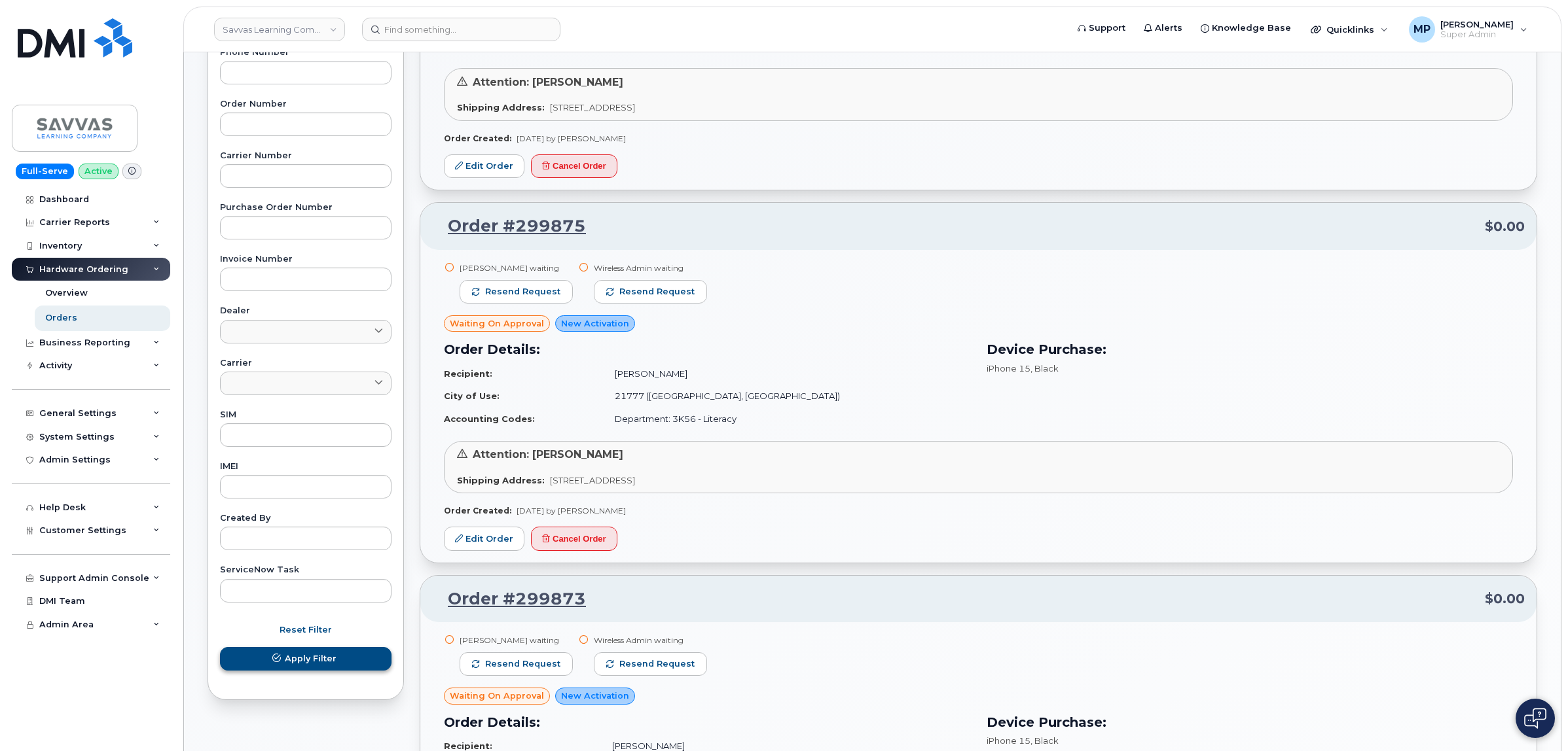
type input "[PERSON_NAME]"
click at [306, 655] on span "Apply Filter" at bounding box center [311, 658] width 52 height 13
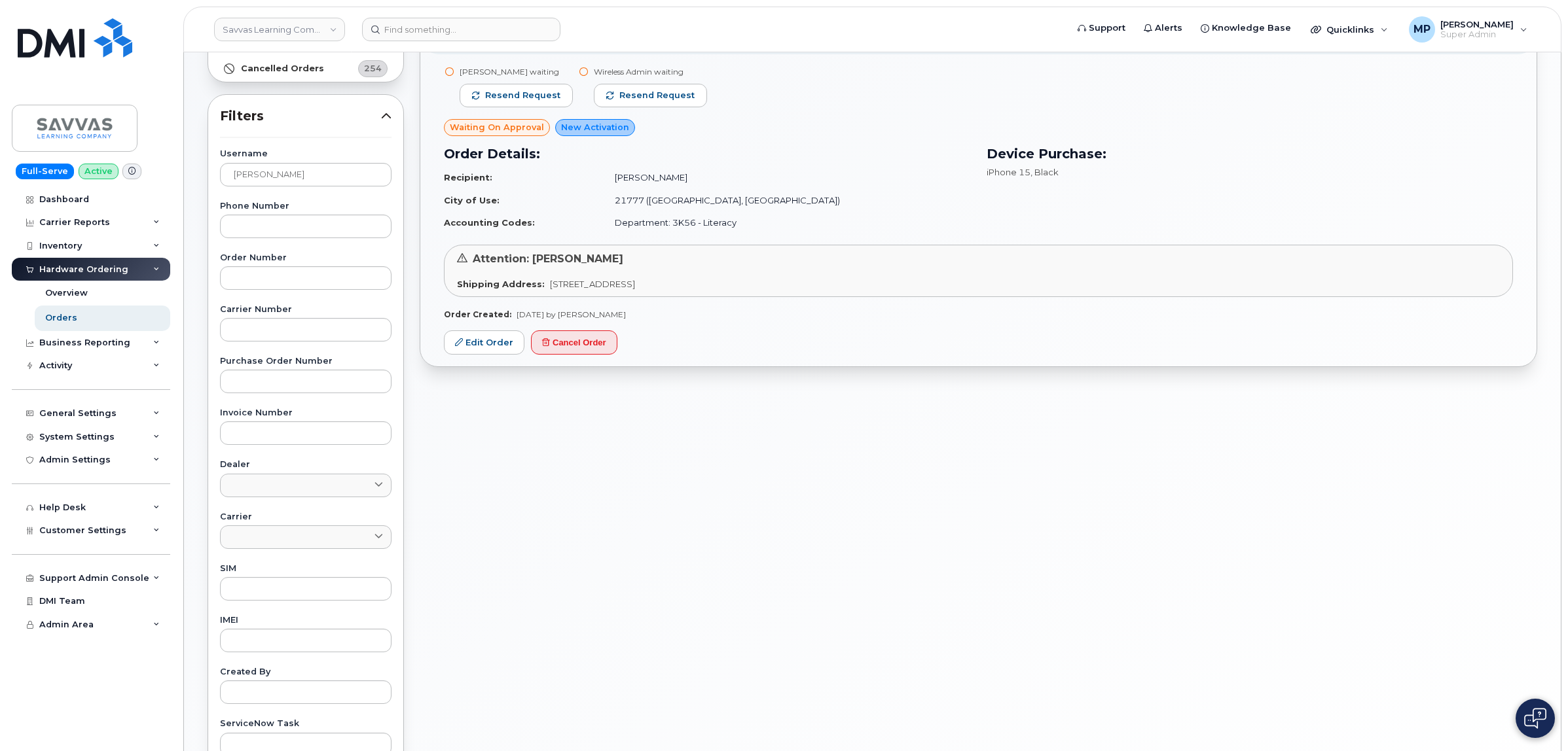
scroll to position [0, 0]
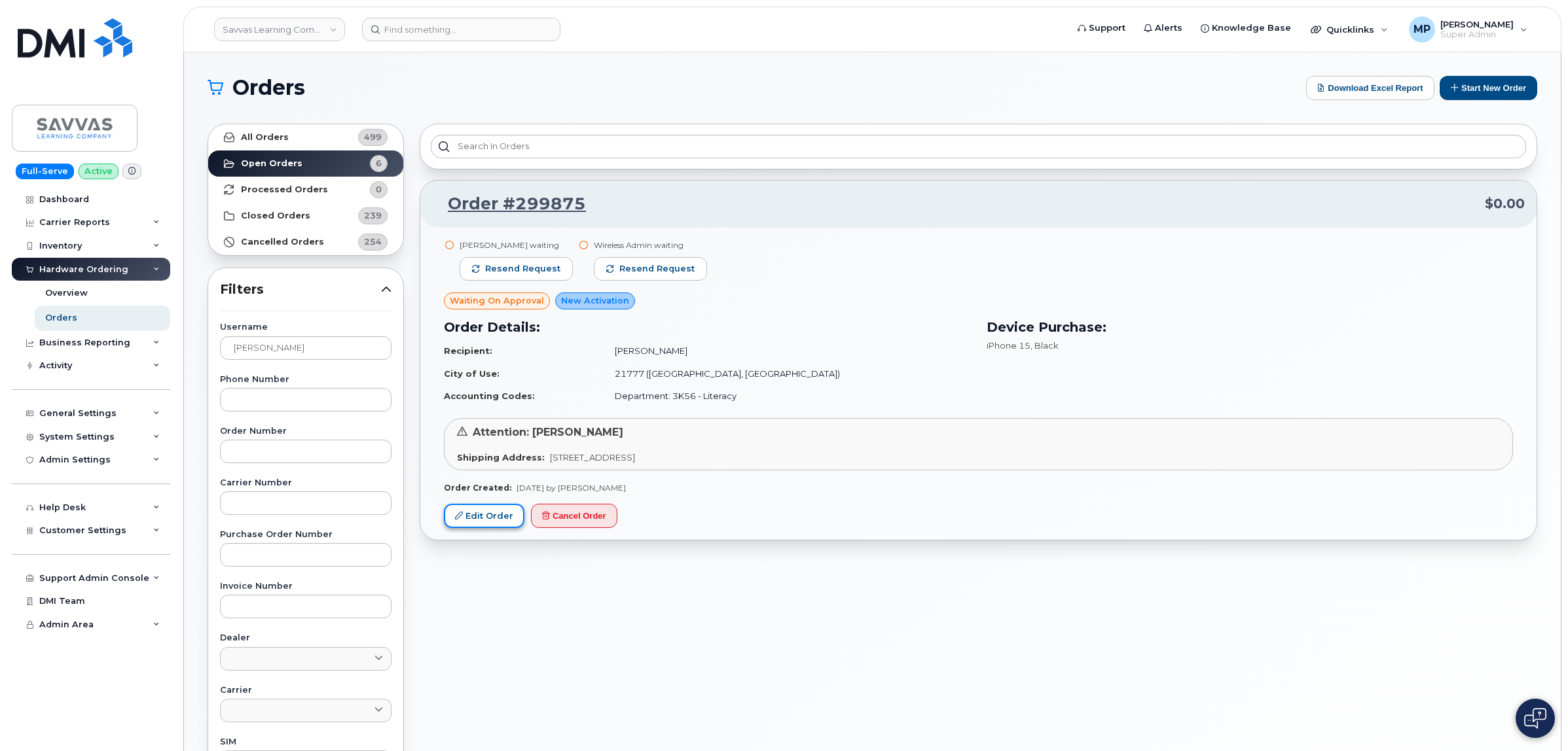
click at [476, 523] on link "Edit Order" at bounding box center [484, 516] width 81 height 24
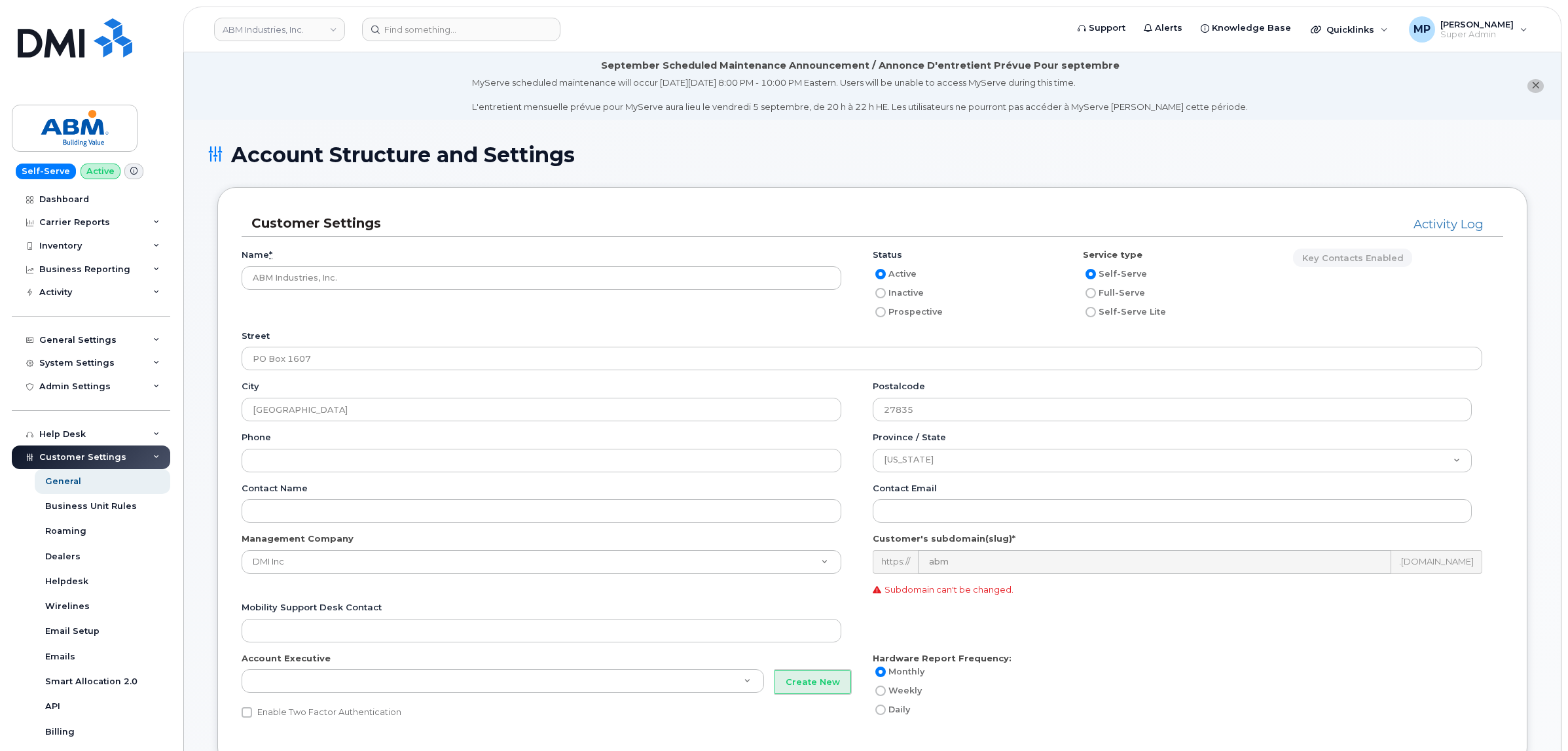
scroll to position [1554, 0]
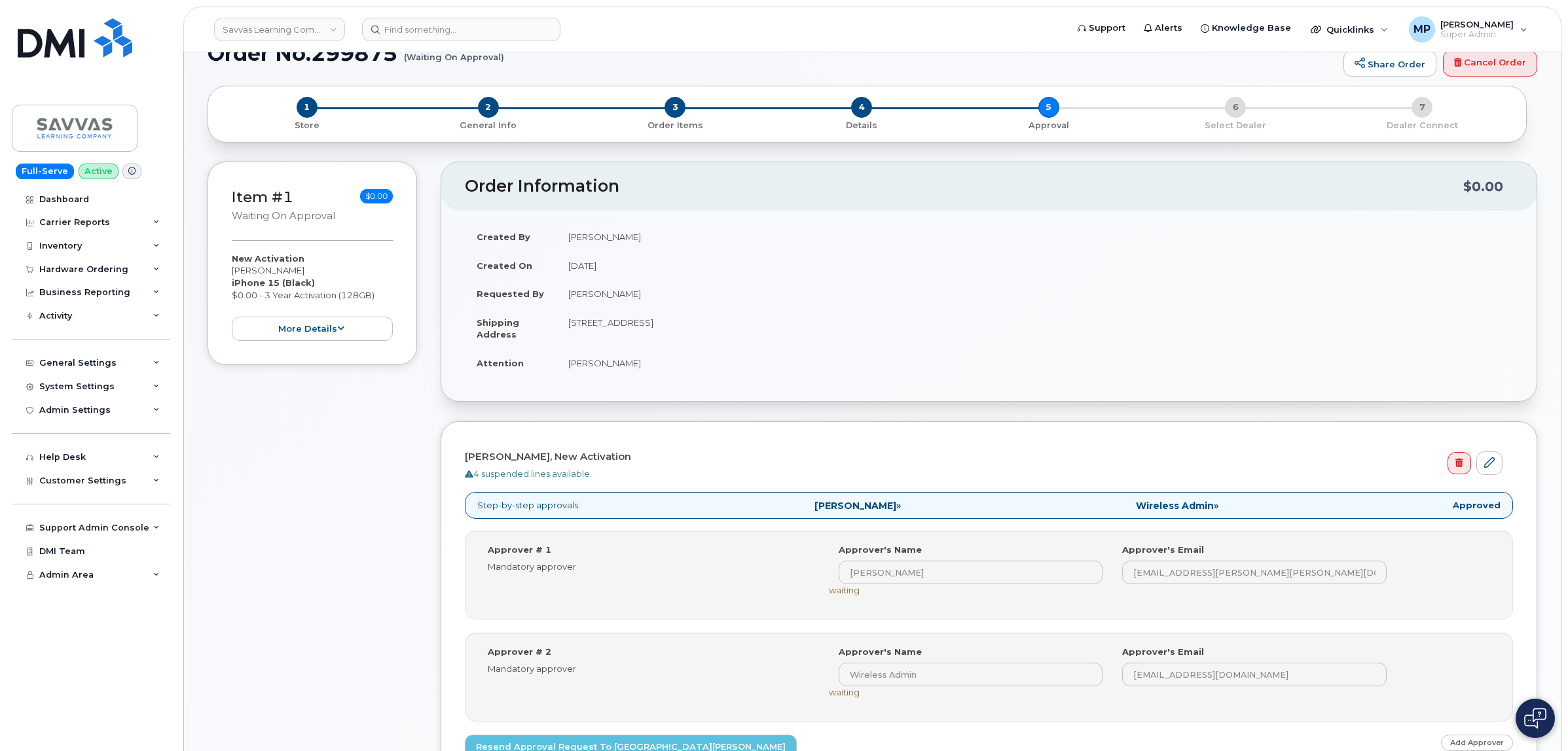
scroll to position [100, 0]
click at [54, 263] on div "Hardware Ordering" at bounding box center [91, 269] width 158 height 23
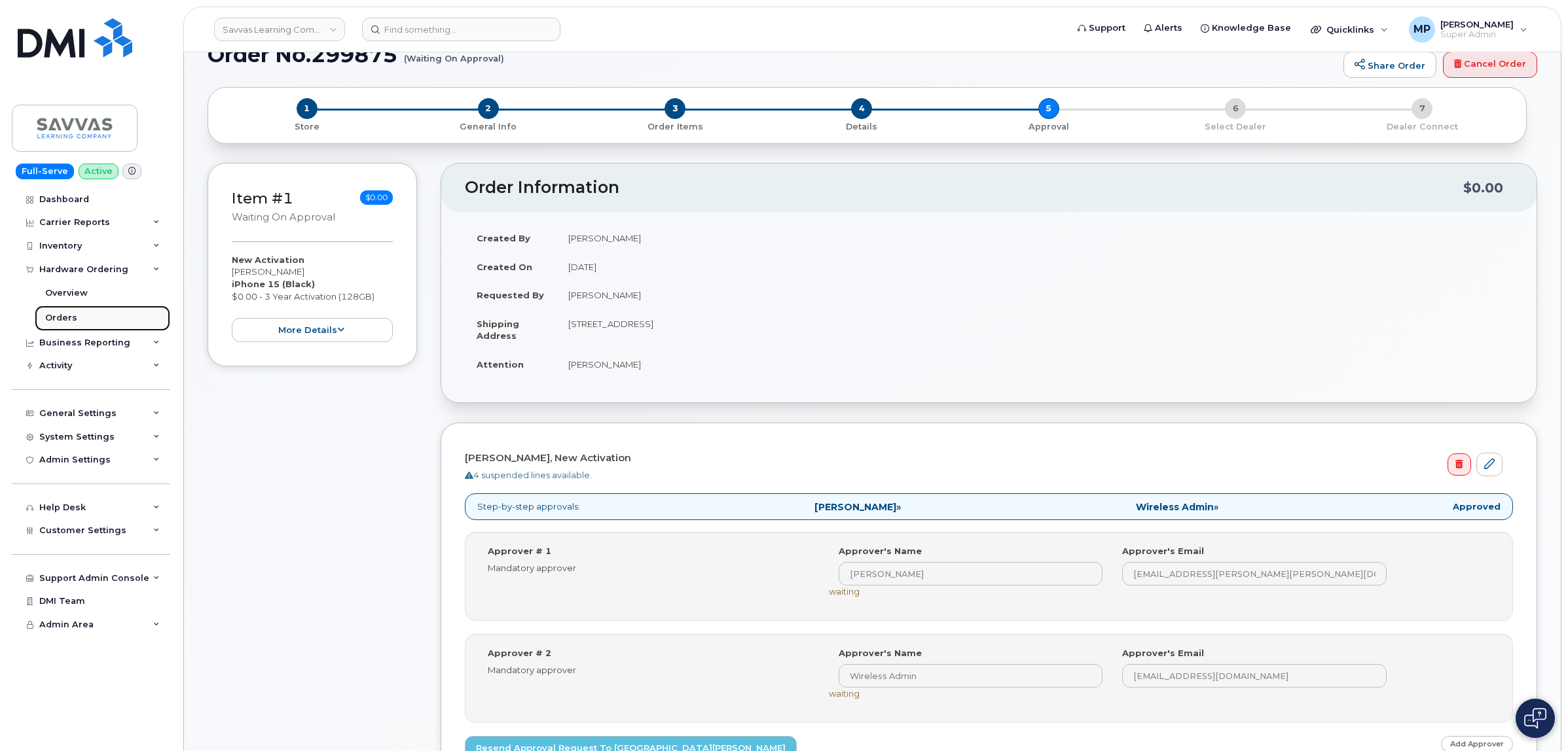
click at [60, 311] on link "Orders" at bounding box center [102, 318] width 136 height 25
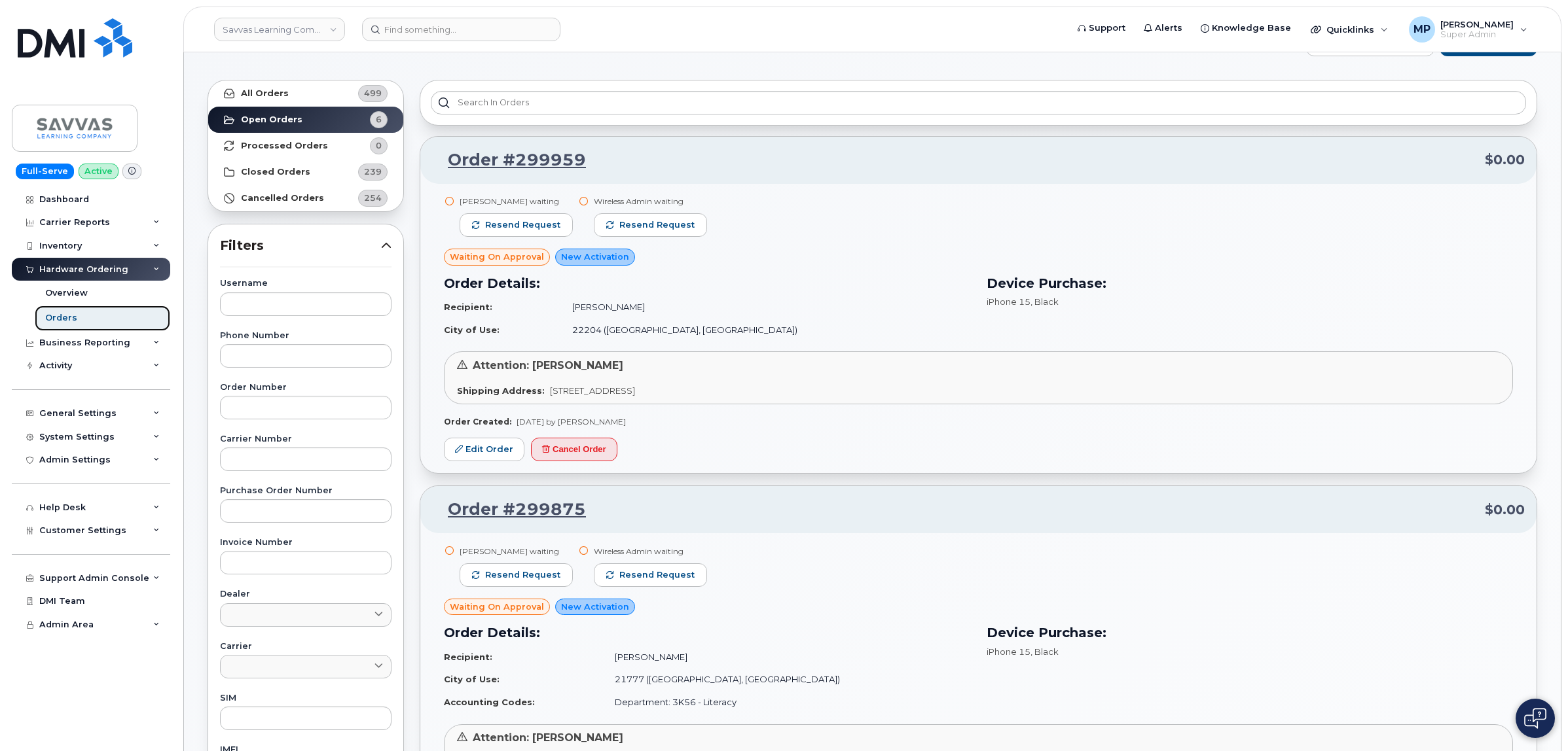
scroll to position [82, 0]
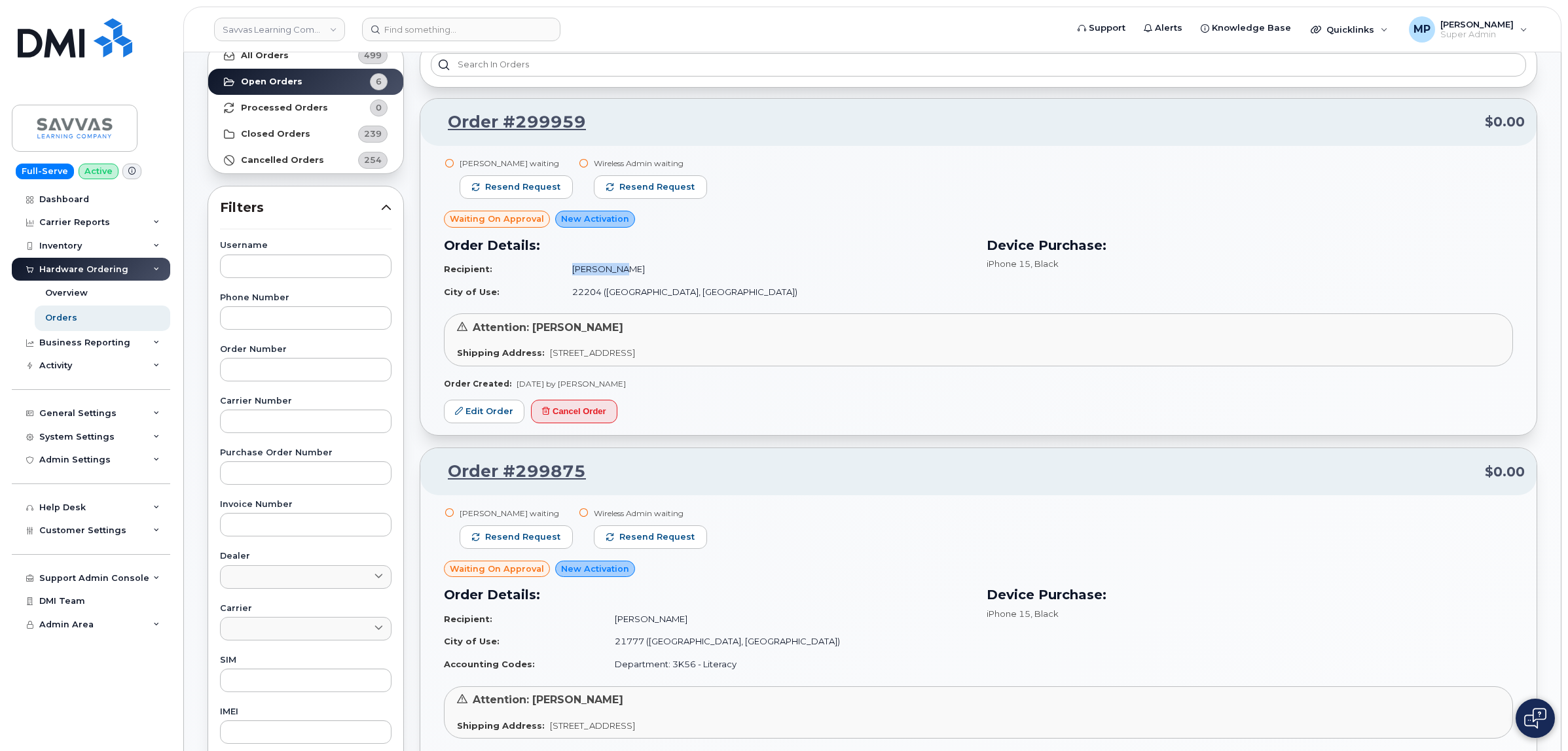
drag, startPoint x: 695, startPoint y: 268, endPoint x: 649, endPoint y: 270, distance: 46.0
click at [649, 270] on td "[PERSON_NAME]" at bounding box center [765, 269] width 410 height 23
copy td "[PERSON_NAME]"
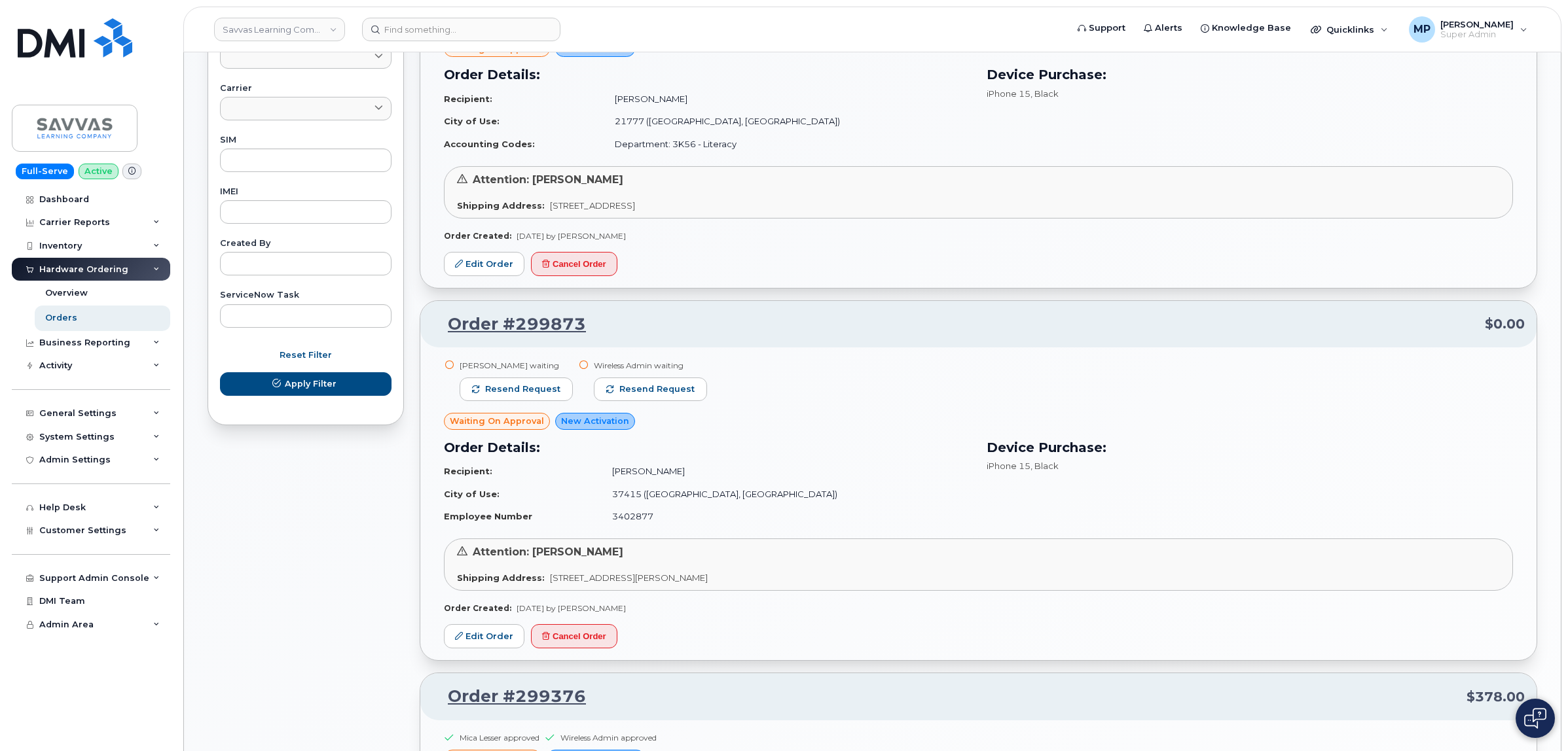
scroll to position [655, 0]
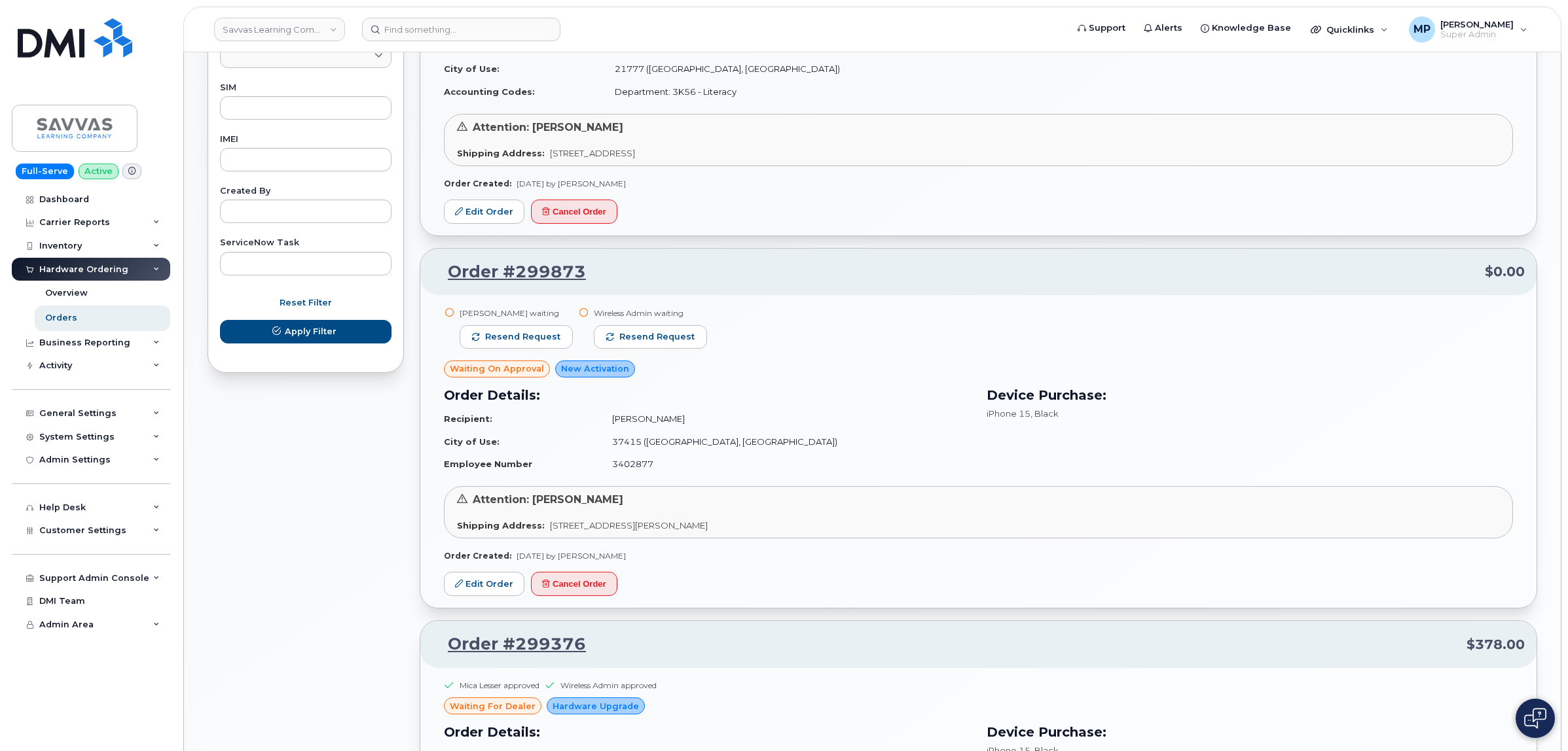
drag, startPoint x: 749, startPoint y: 422, endPoint x: 683, endPoint y: 427, distance: 66.2
click at [683, 427] on td "[PERSON_NAME]" at bounding box center [786, 419] width 370 height 23
copy td "[PERSON_NAME]"
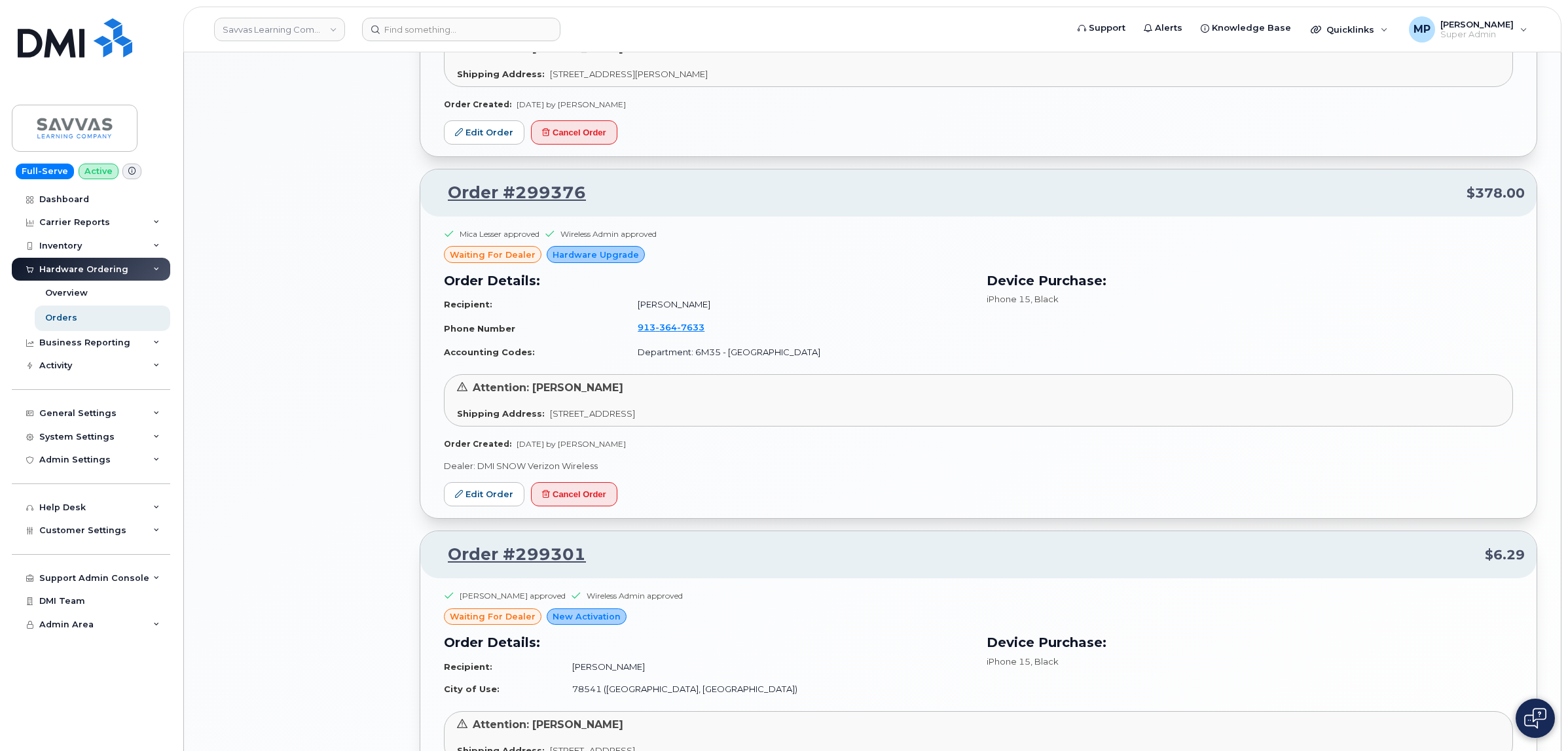
scroll to position [1145, 0]
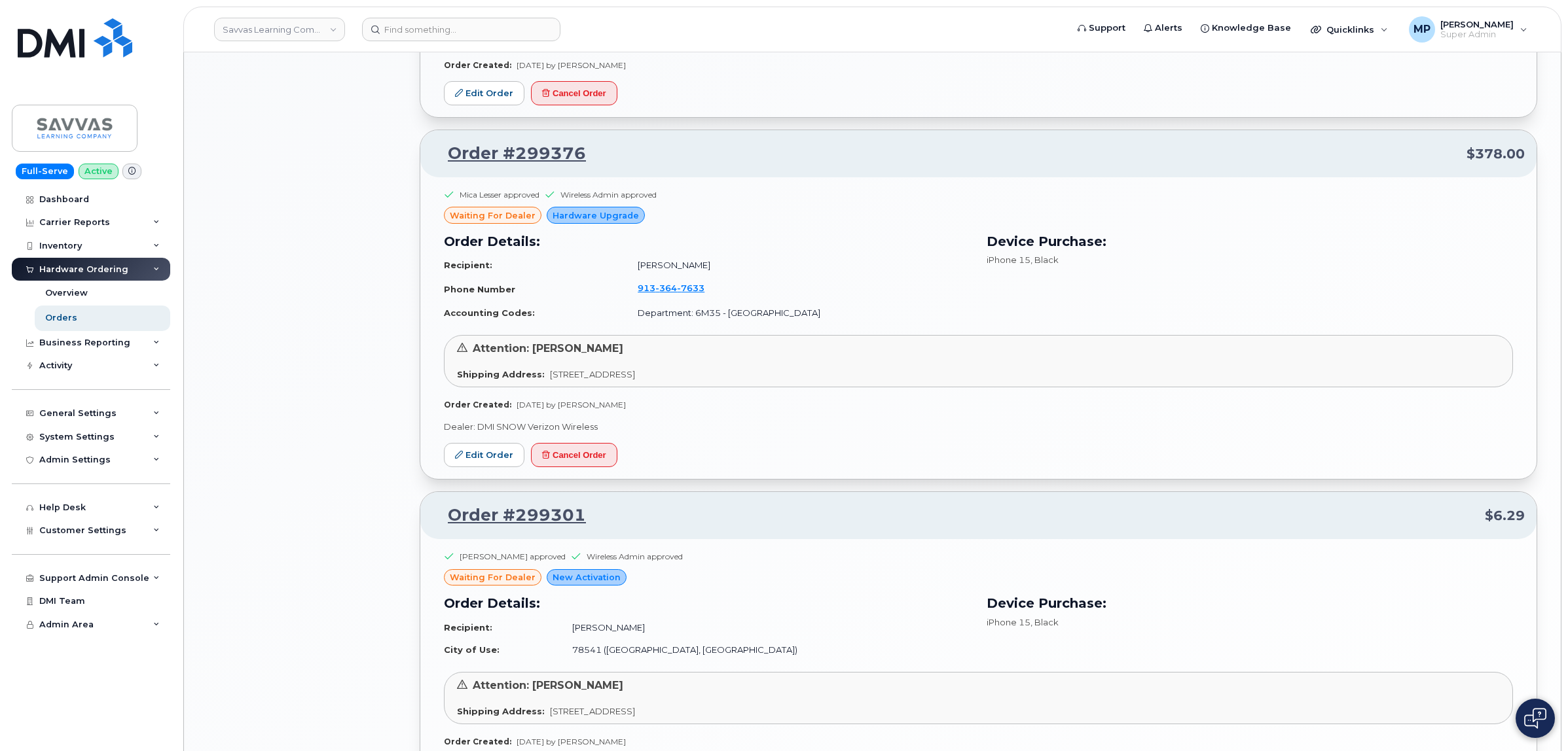
drag, startPoint x: 747, startPoint y: 266, endPoint x: 662, endPoint y: 268, distance: 85.0
click at [662, 268] on td "REBECCA HOWARD" at bounding box center [798, 265] width 344 height 23
copy td "REBECCA HOWARD"
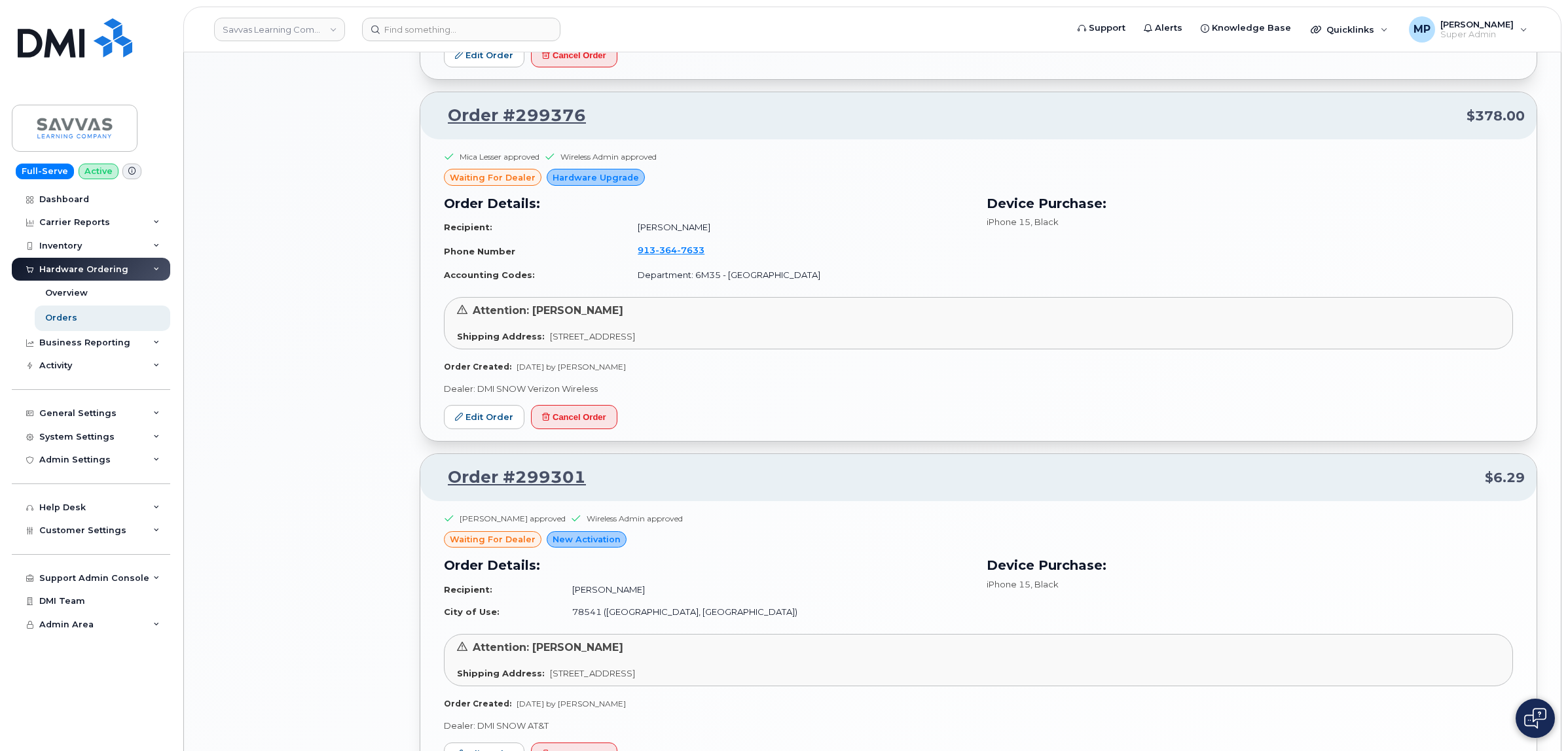
scroll to position [1102, 0]
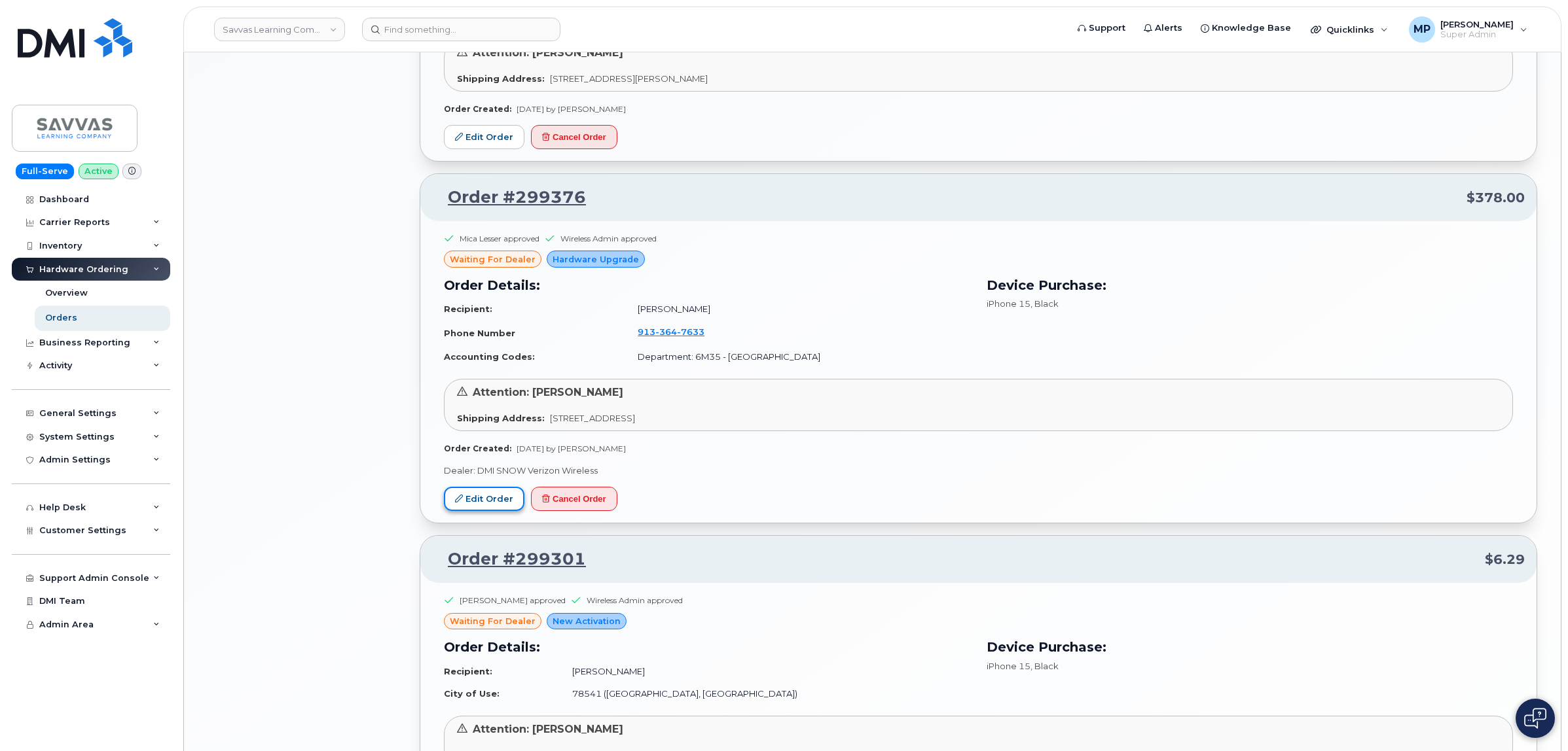
click at [488, 497] on link "Edit Order" at bounding box center [484, 498] width 81 height 24
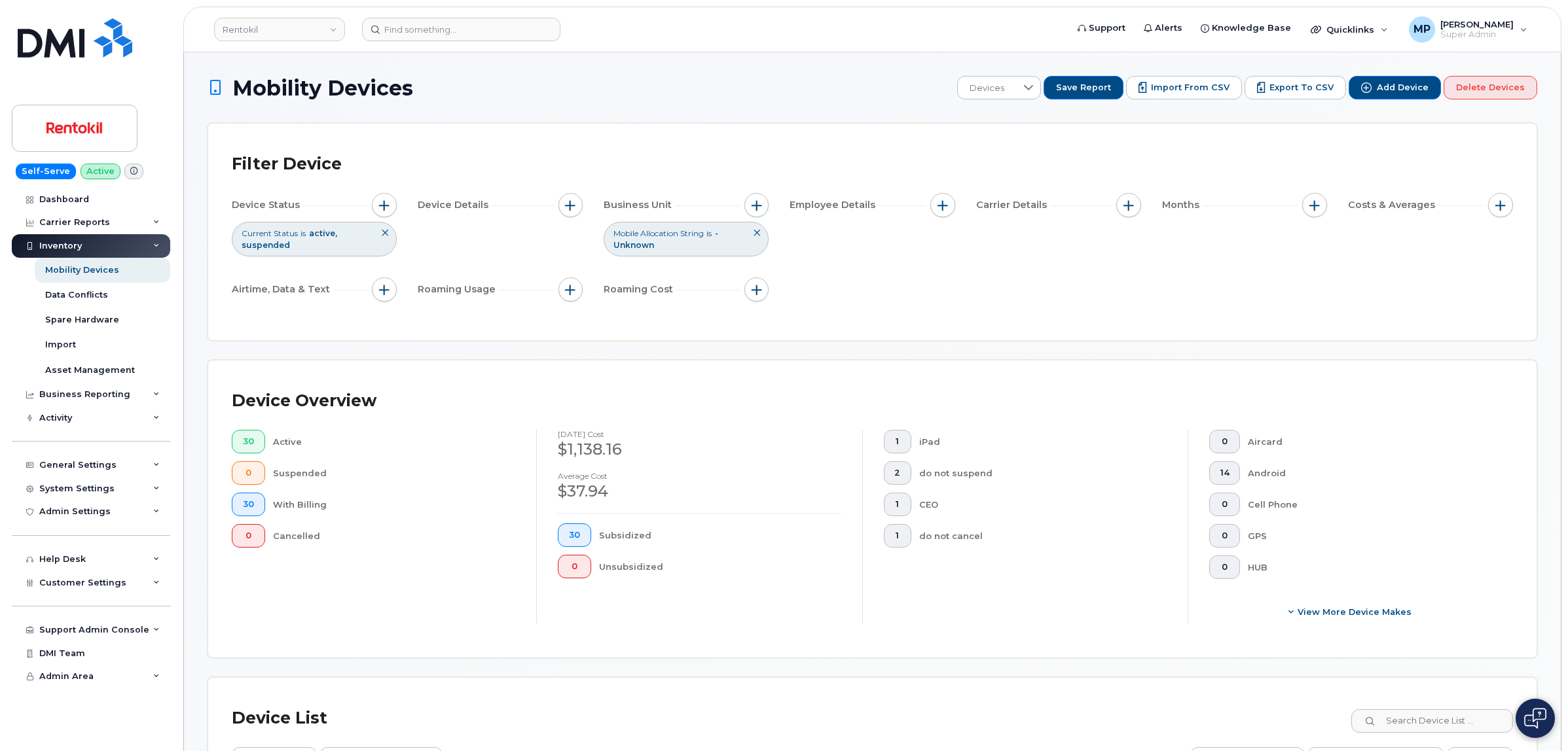
scroll to position [892, 0]
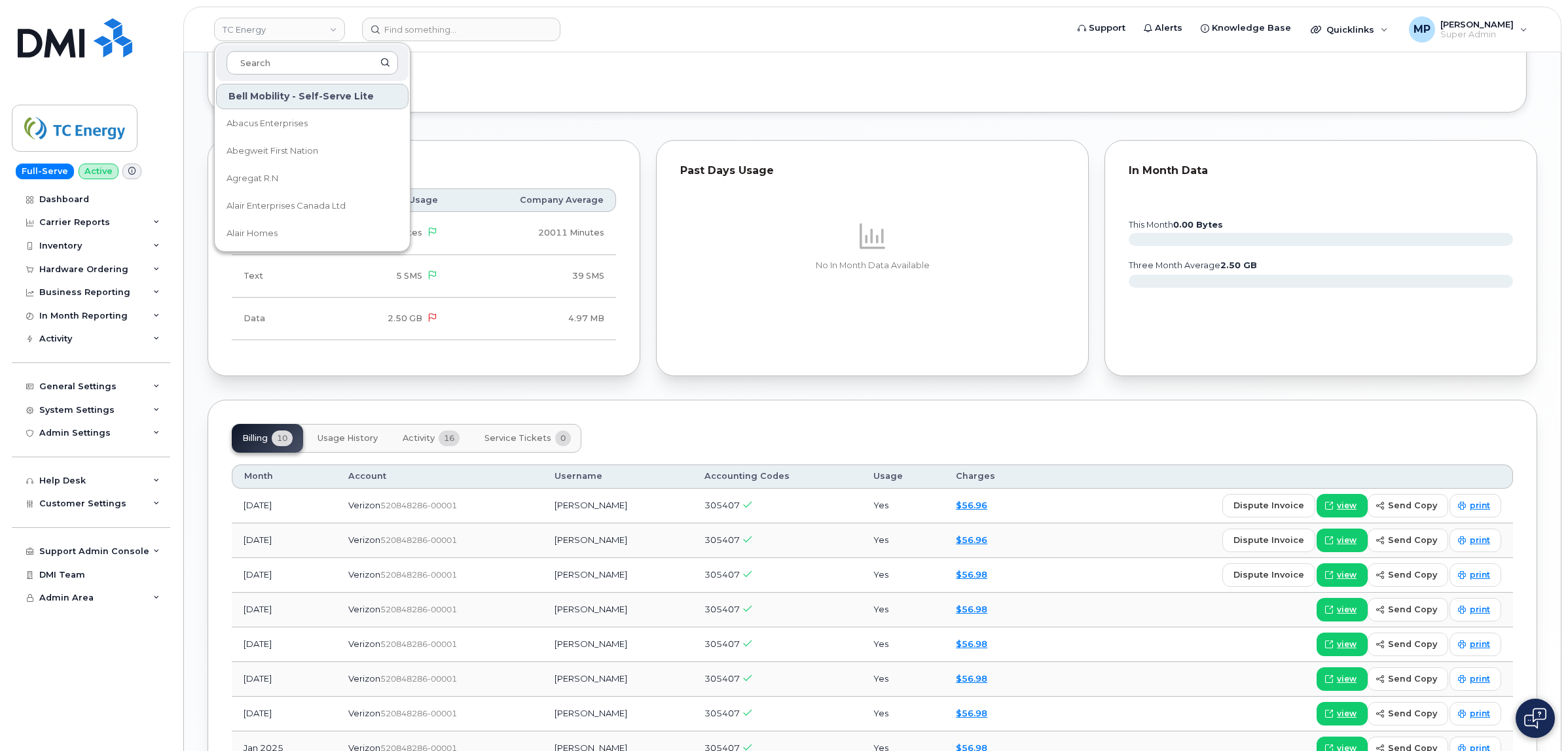
scroll to position [981, 0]
click at [592, 51] on header "TC Energy Bell Mobility - Self-Serve Lite Abacus Enterprises Abegweit First Nat…" at bounding box center [872, 30] width 1378 height 46
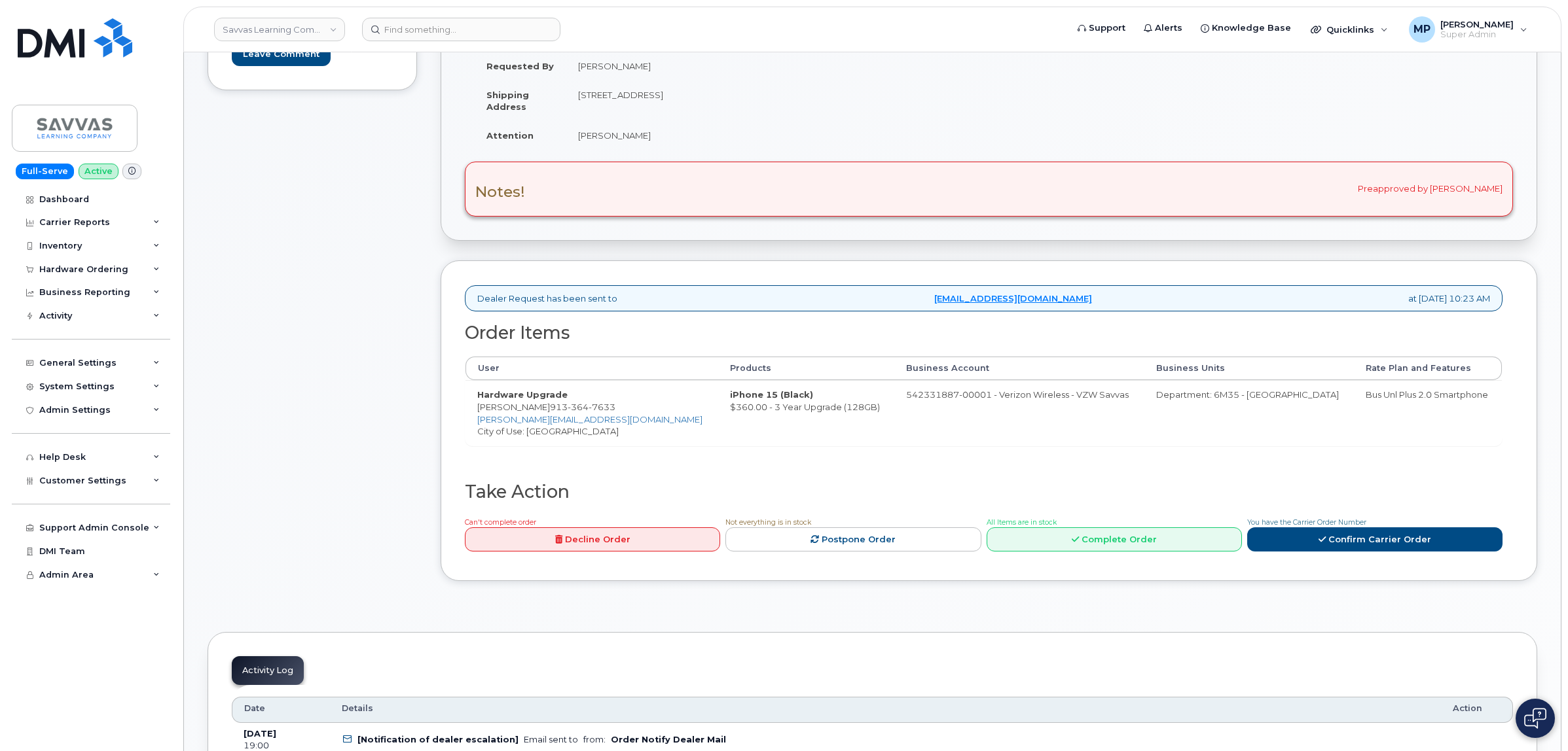
scroll to position [327, 0]
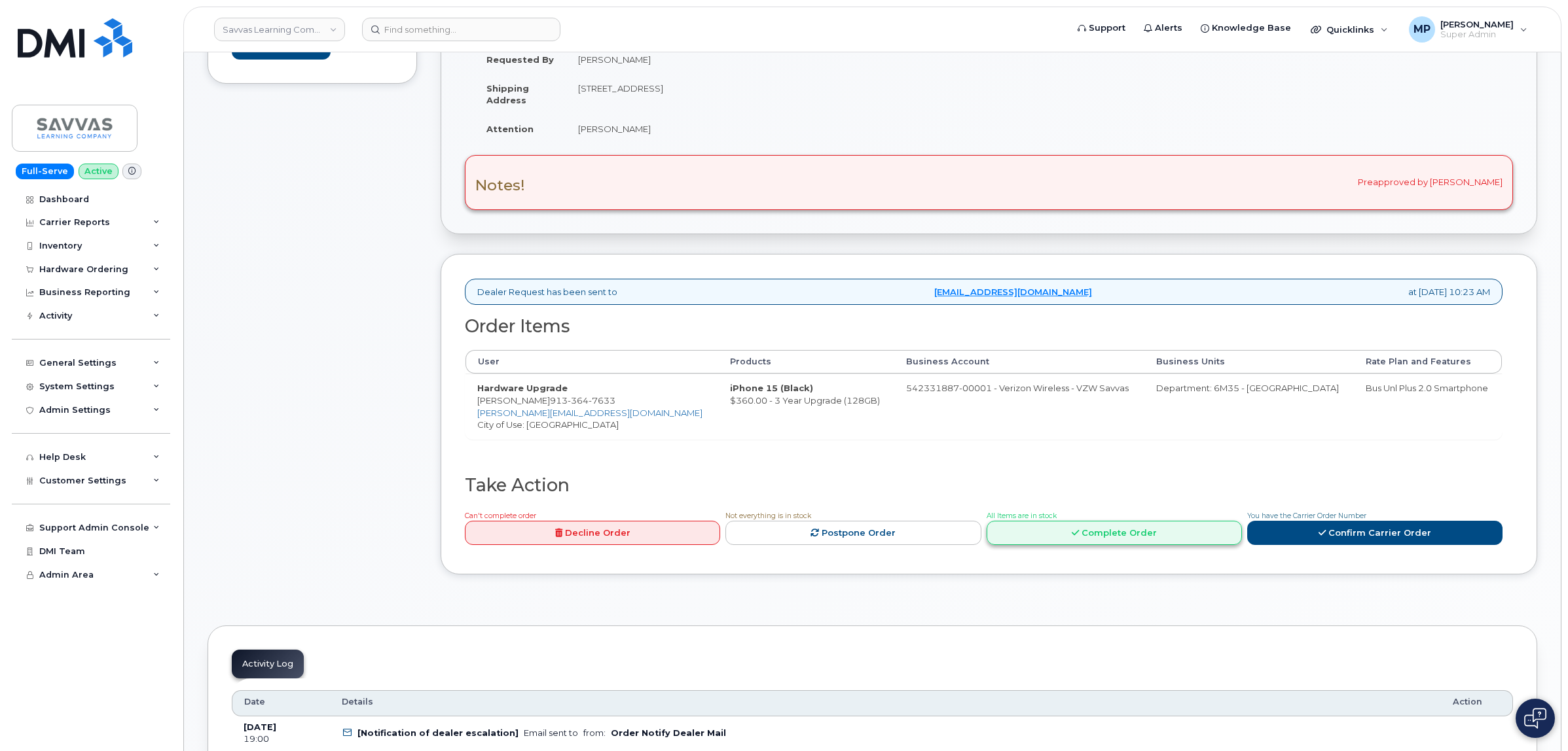
click at [1078, 534] on icon at bounding box center [1074, 533] width 7 height 9
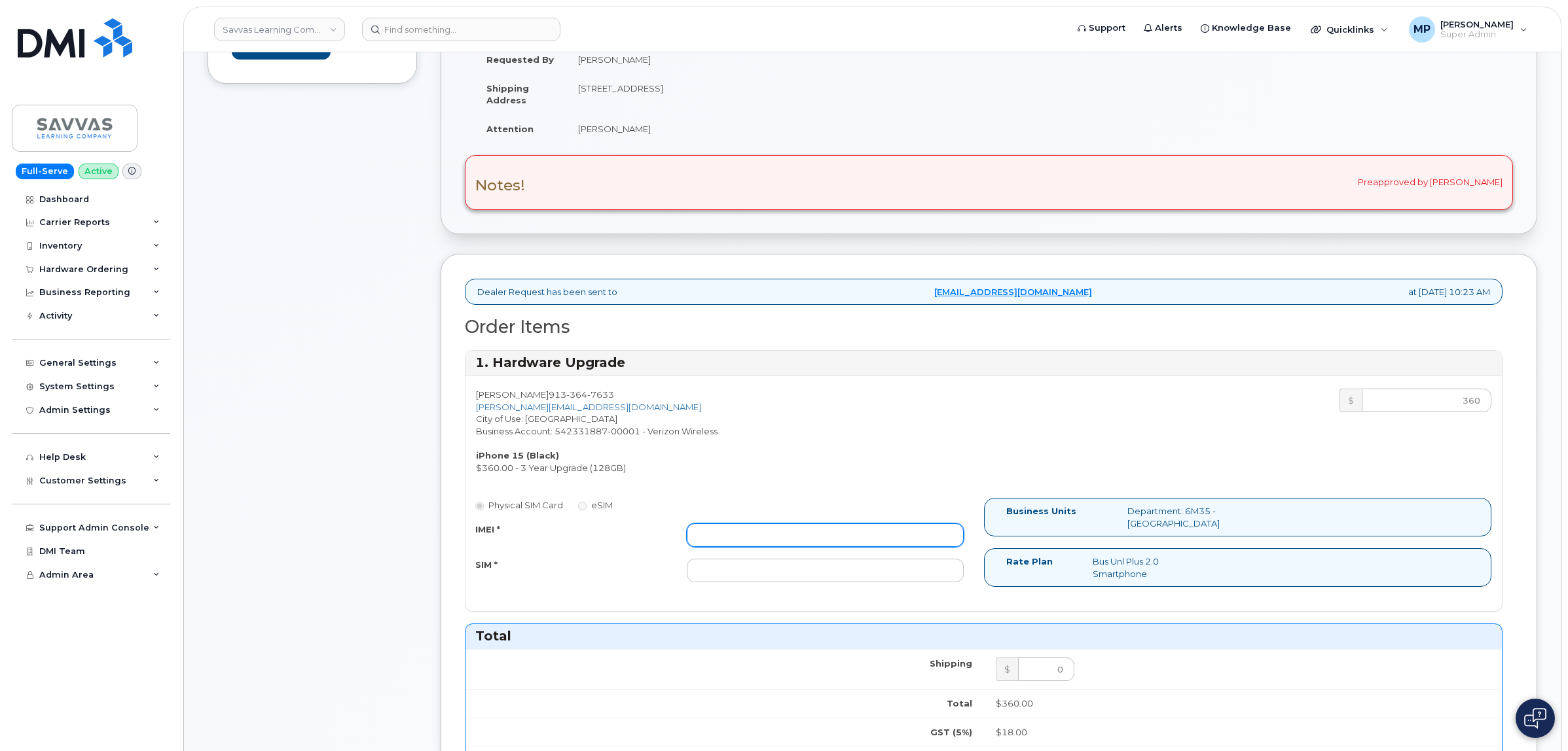
click at [753, 542] on input "IMEI *" at bounding box center [825, 535] width 277 height 23
paste input "355135959798328"
type input "355135959798328"
click at [828, 452] on div "REBECCA HOWARD 913 364 7633 rebecca.howard1@savvas.com City of Use: Leavenworth…" at bounding box center [725, 431] width 519 height 85
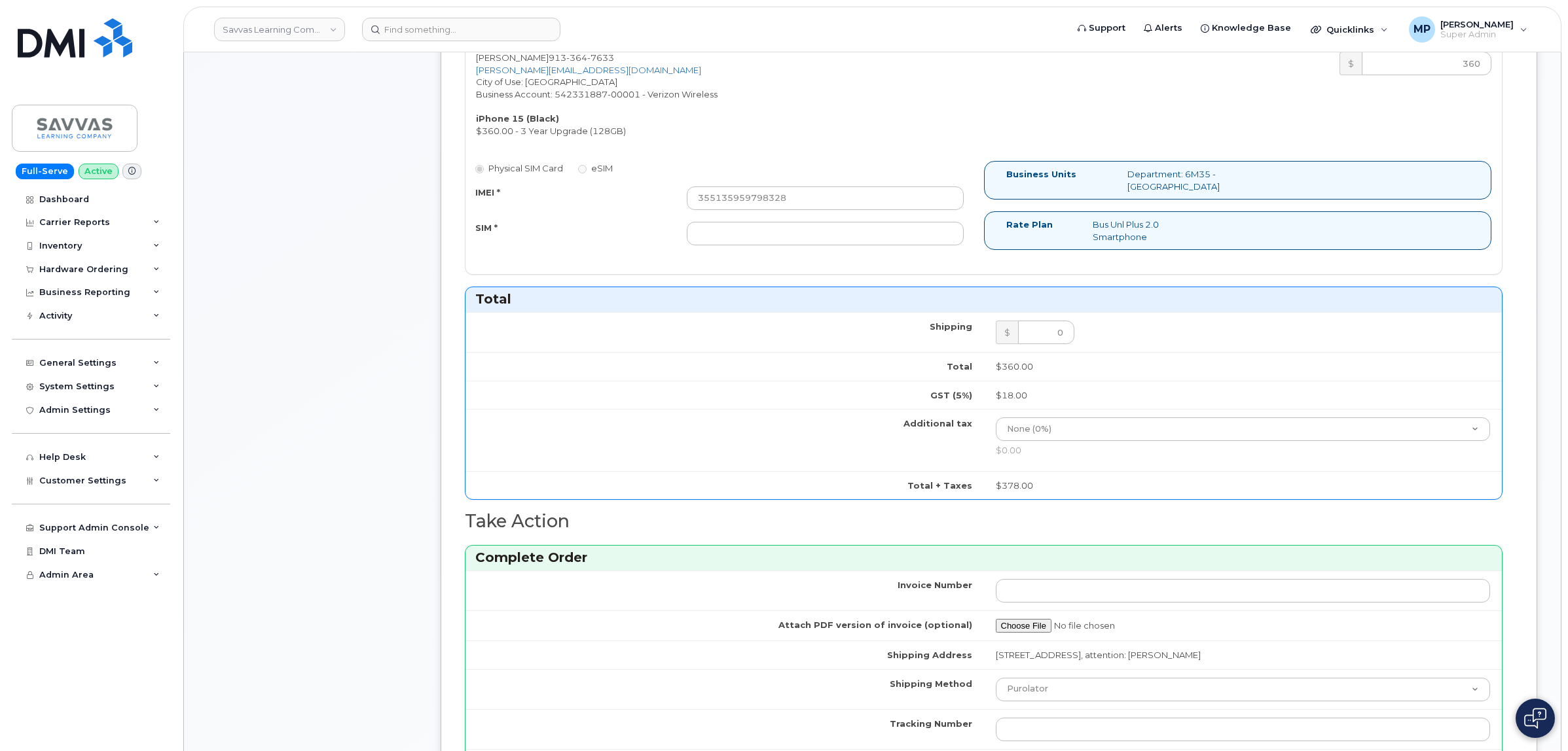
scroll to position [818, 0]
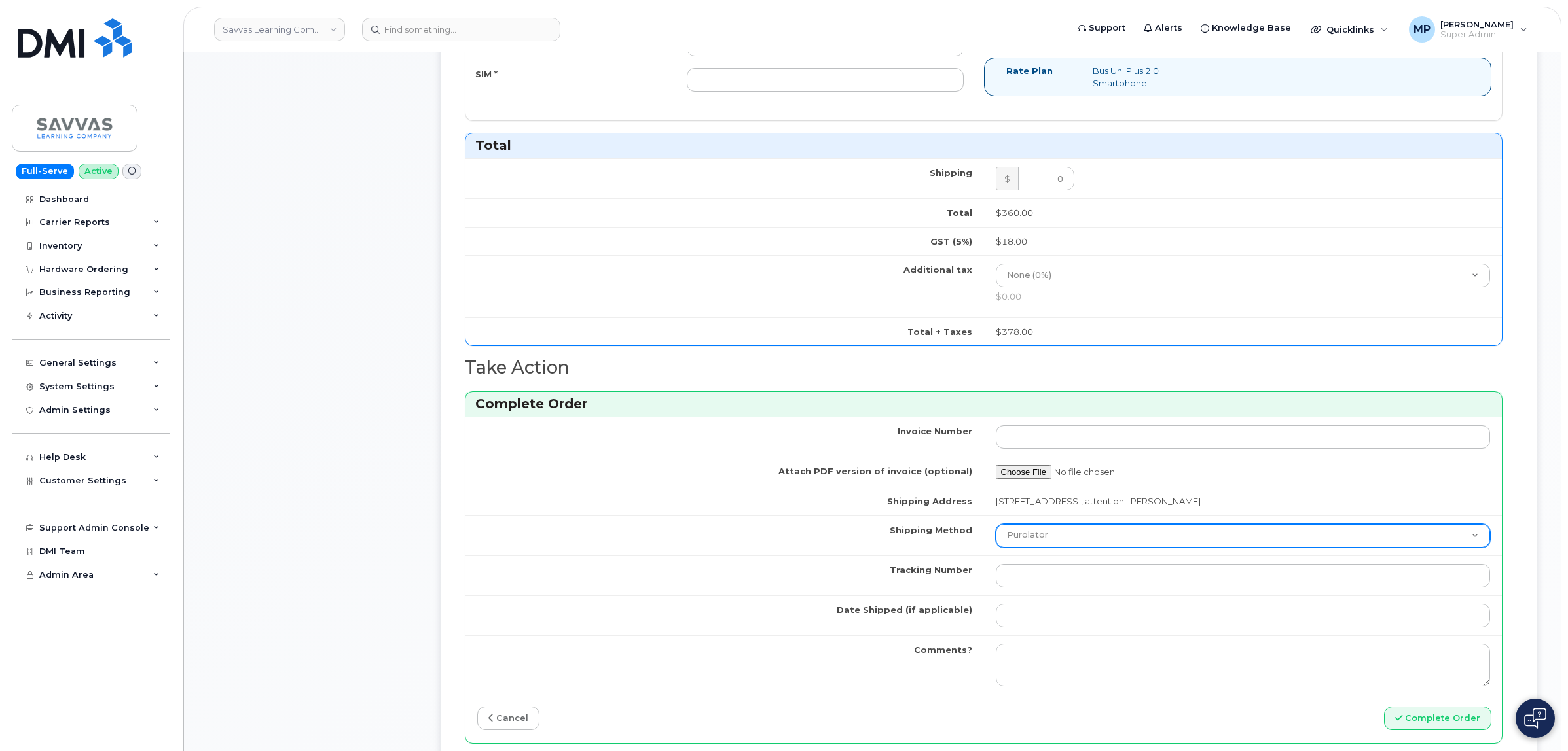
click at [1031, 538] on select "Purolator UPS FedEx Canada Post Courier Other Drop Off Pick Up" at bounding box center [1243, 536] width 495 height 23
select select "UPS"
click at [996, 528] on select "Purolator UPS FedEx Canada Post Courier Other Drop Off Pick Up" at bounding box center [1243, 536] width 495 height 23
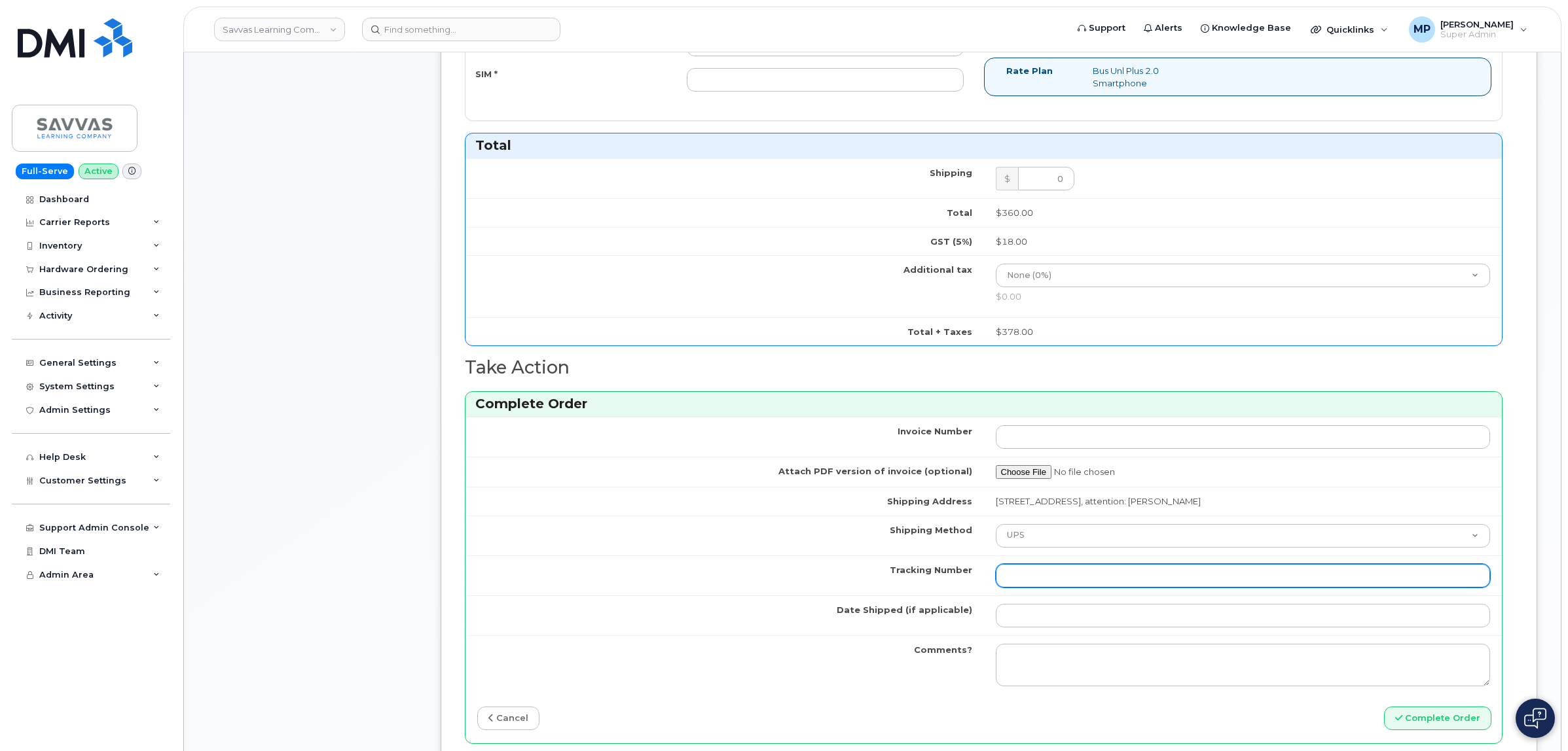
click at [1029, 579] on input "Tracking Number" at bounding box center [1243, 576] width 495 height 23
paste input "355135959798328"
type input "355135959798328"
click at [711, 523] on td "Shipping Method" at bounding box center [725, 535] width 519 height 40
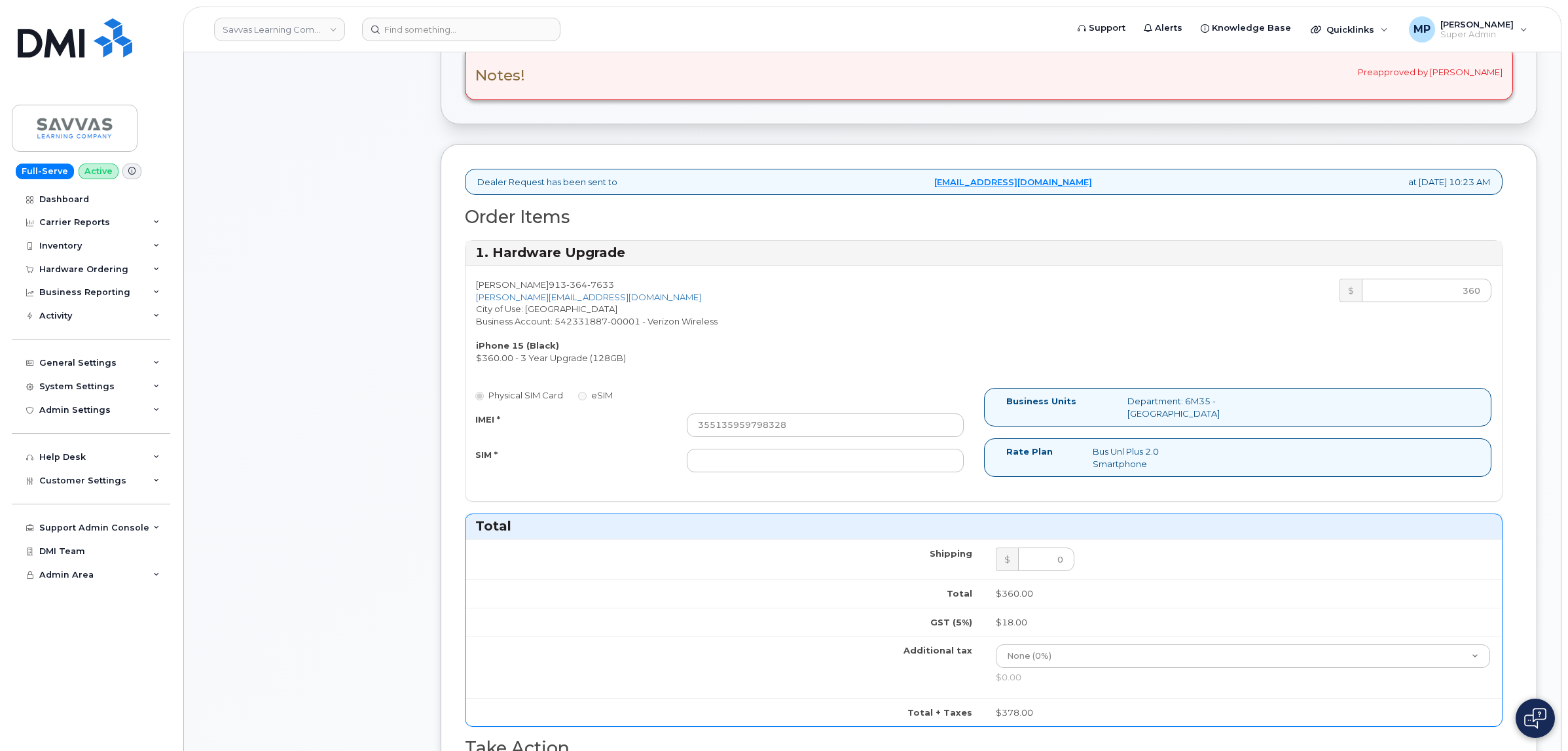
scroll to position [409, 0]
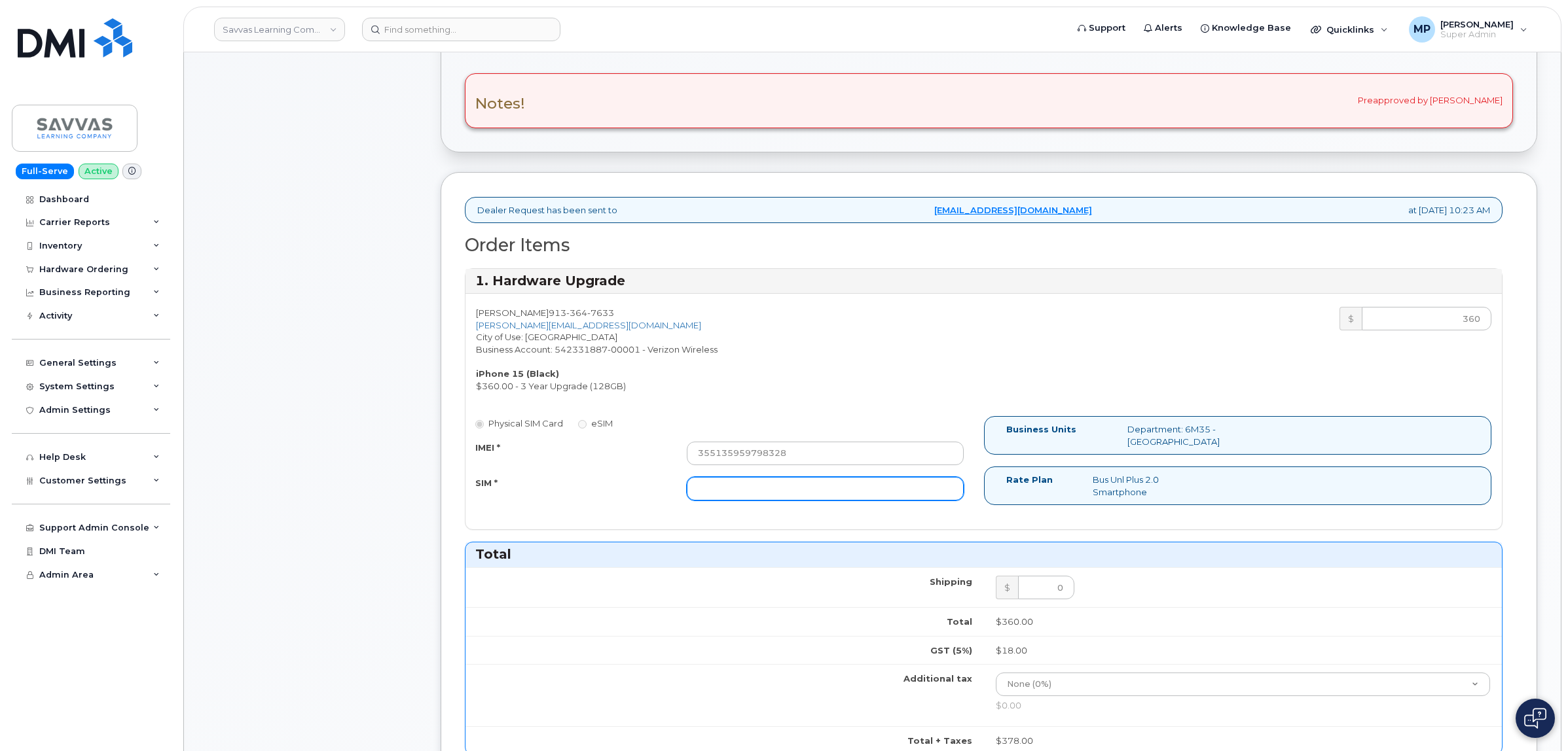
click at [725, 495] on input "SIM *" at bounding box center [825, 489] width 277 height 23
paste input "[TECHNICAL_ID]"
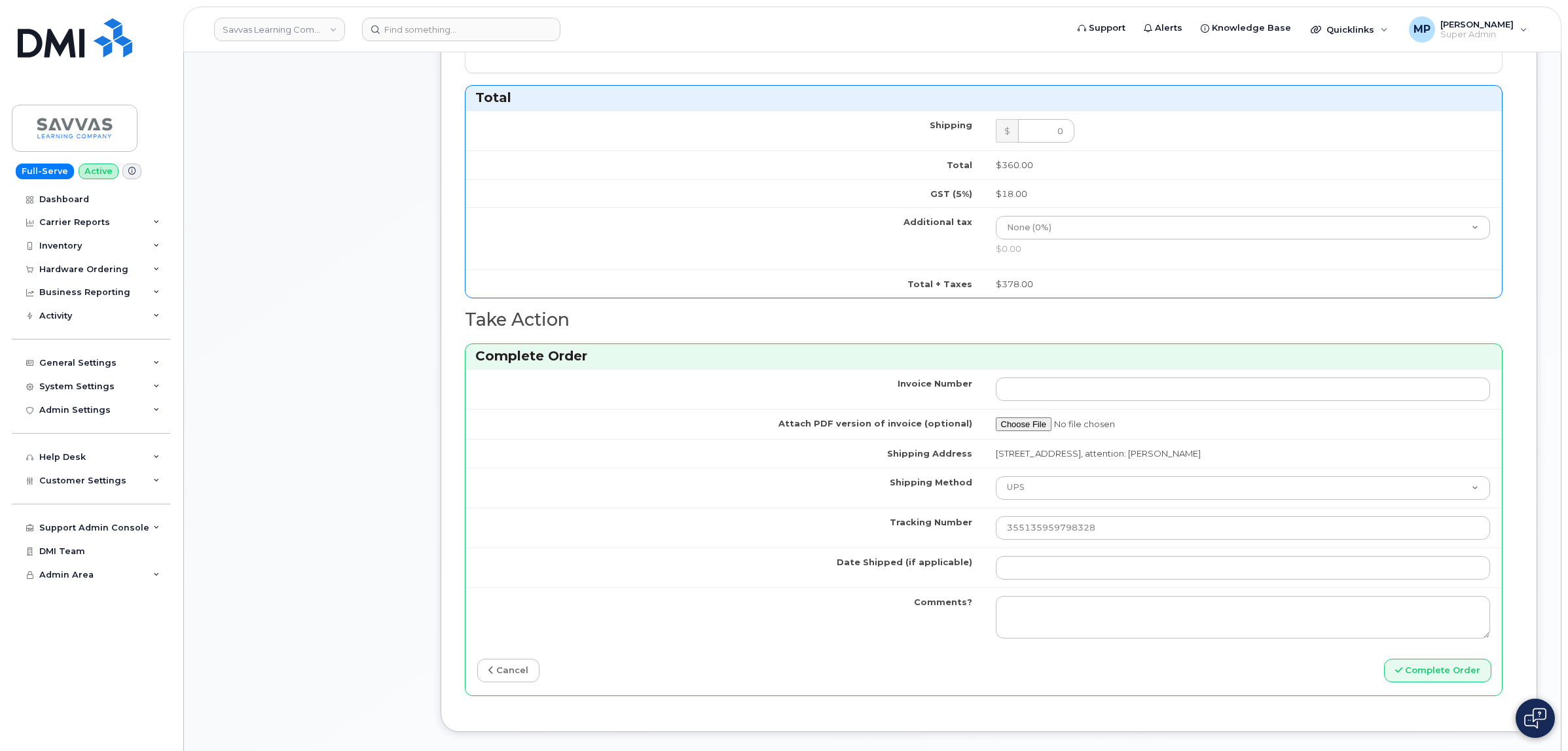
scroll to position [1063, 0]
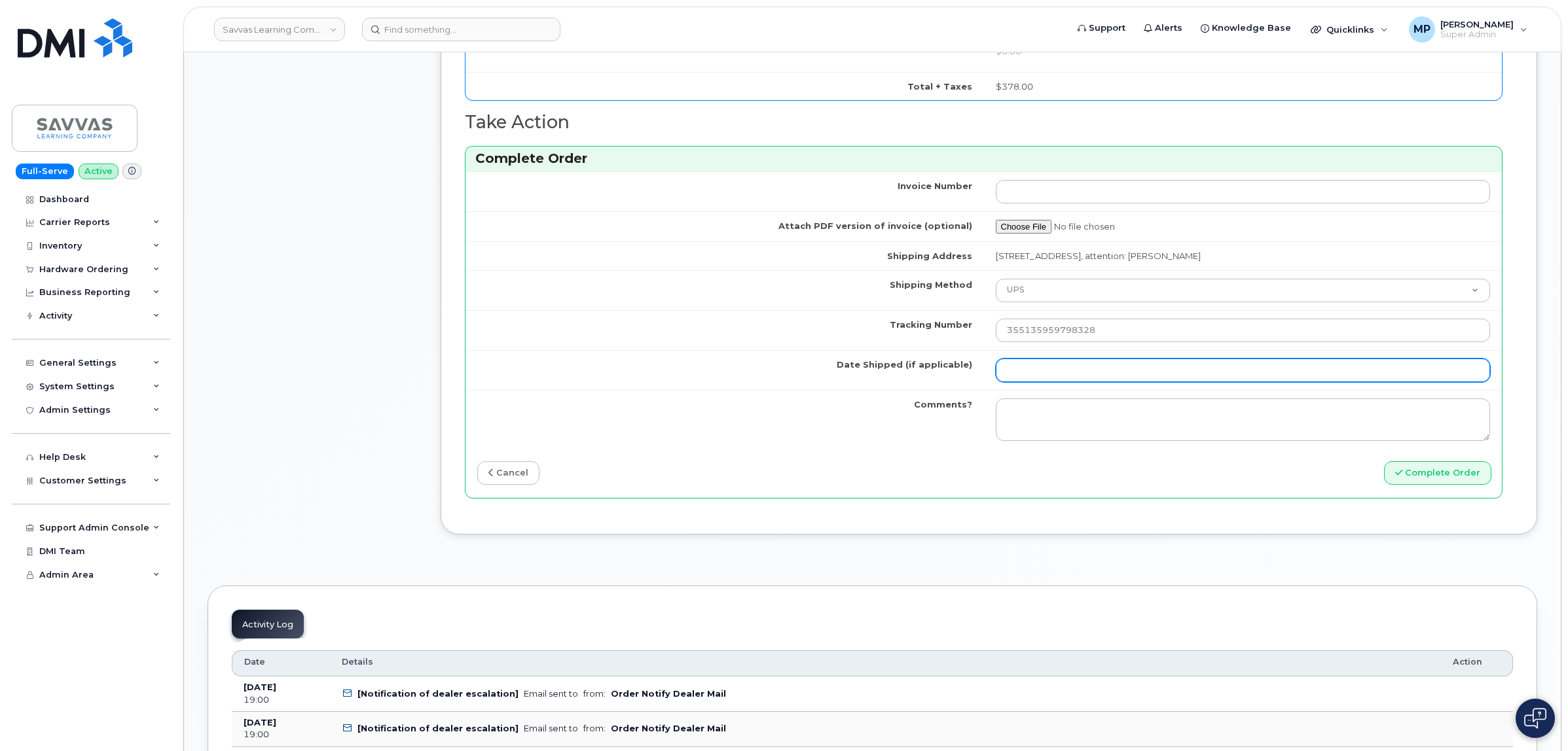
type input "[TECHNICAL_ID]"
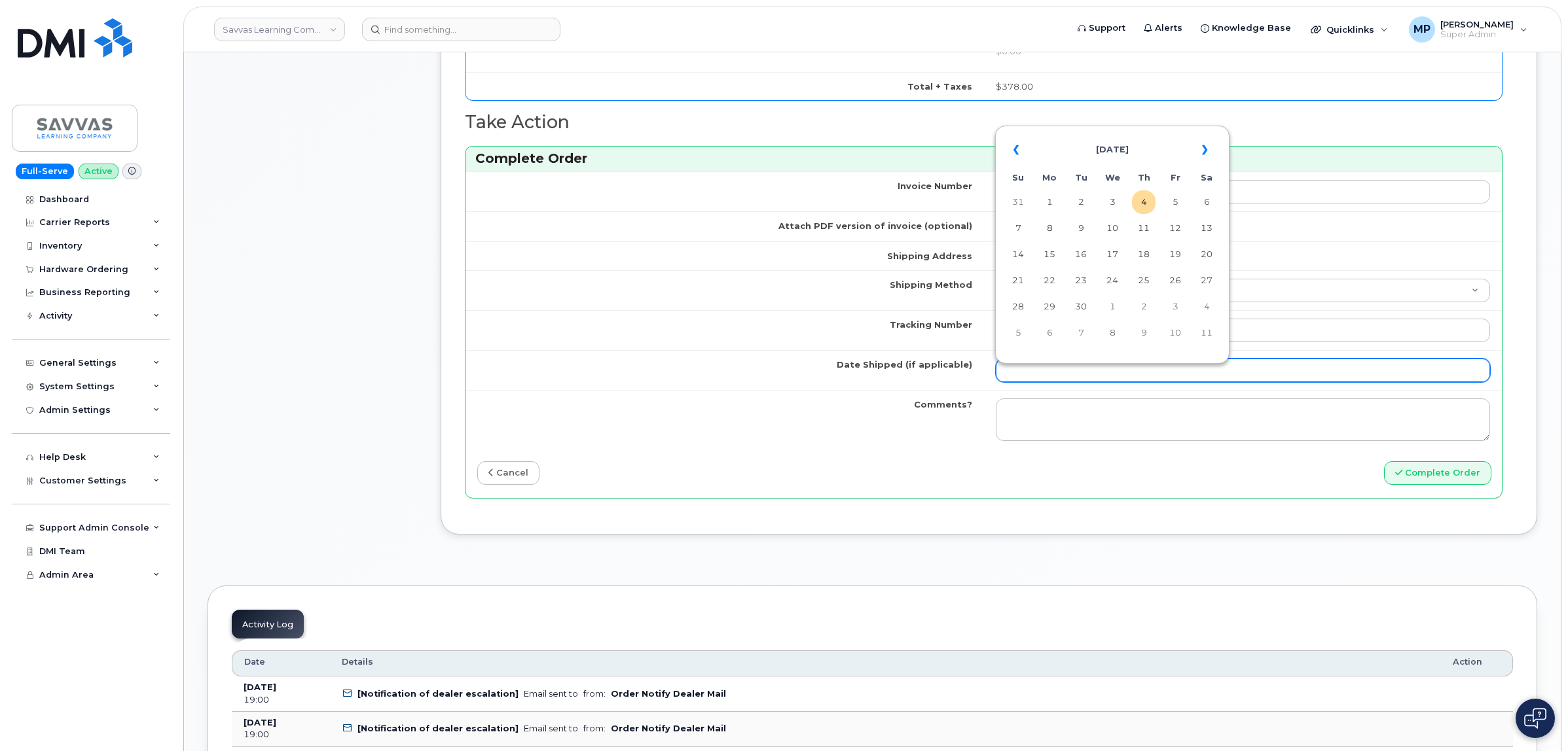
click at [1138, 376] on input "Date Shipped (if applicable)" at bounding box center [1243, 370] width 495 height 23
click at [1022, 150] on th "«" at bounding box center [1017, 149] width 23 height 32
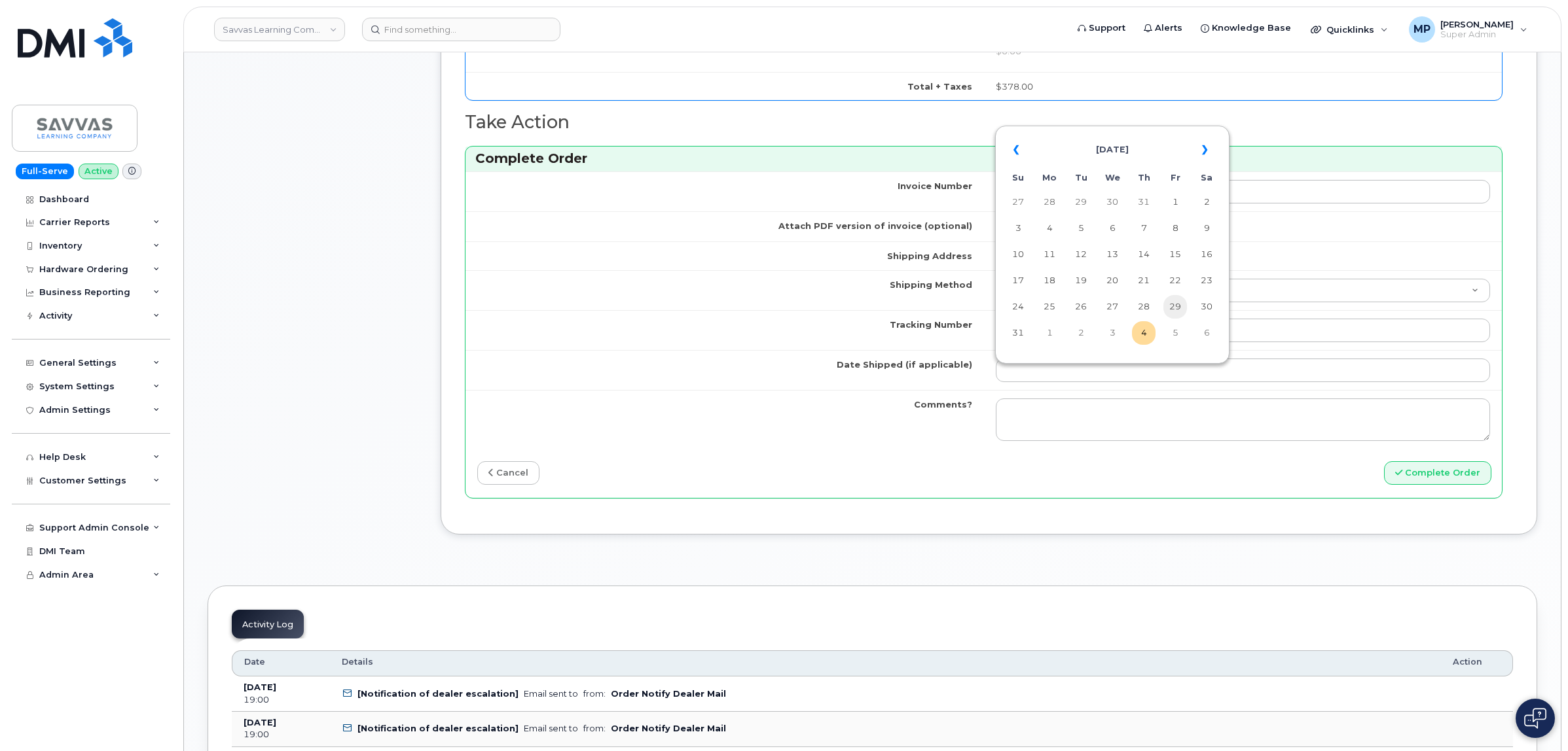
click at [1173, 305] on td "29" at bounding box center [1175, 307] width 23 height 23
type input "2025-08-29"
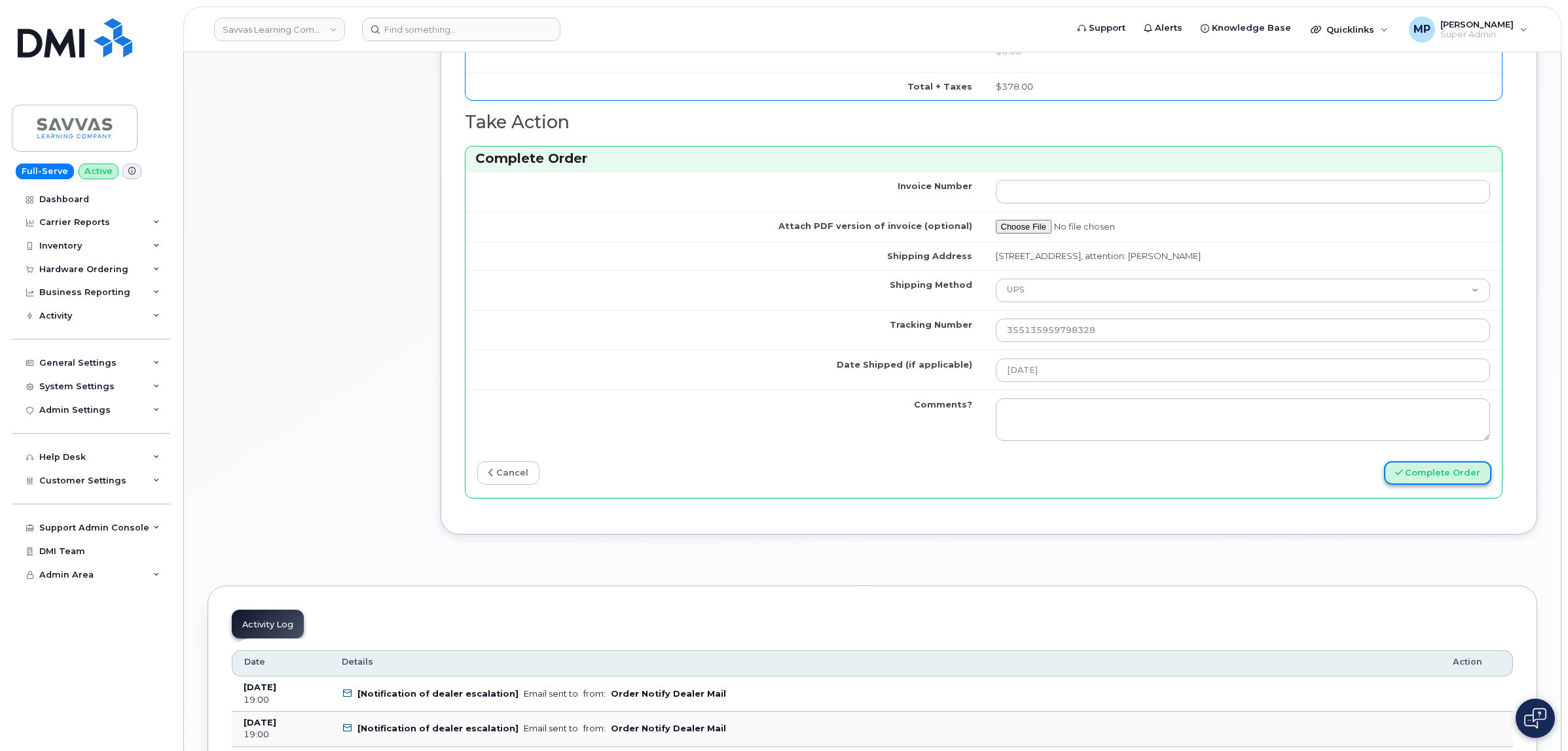
click at [1422, 478] on button "Complete Order" at bounding box center [1437, 473] width 107 height 24
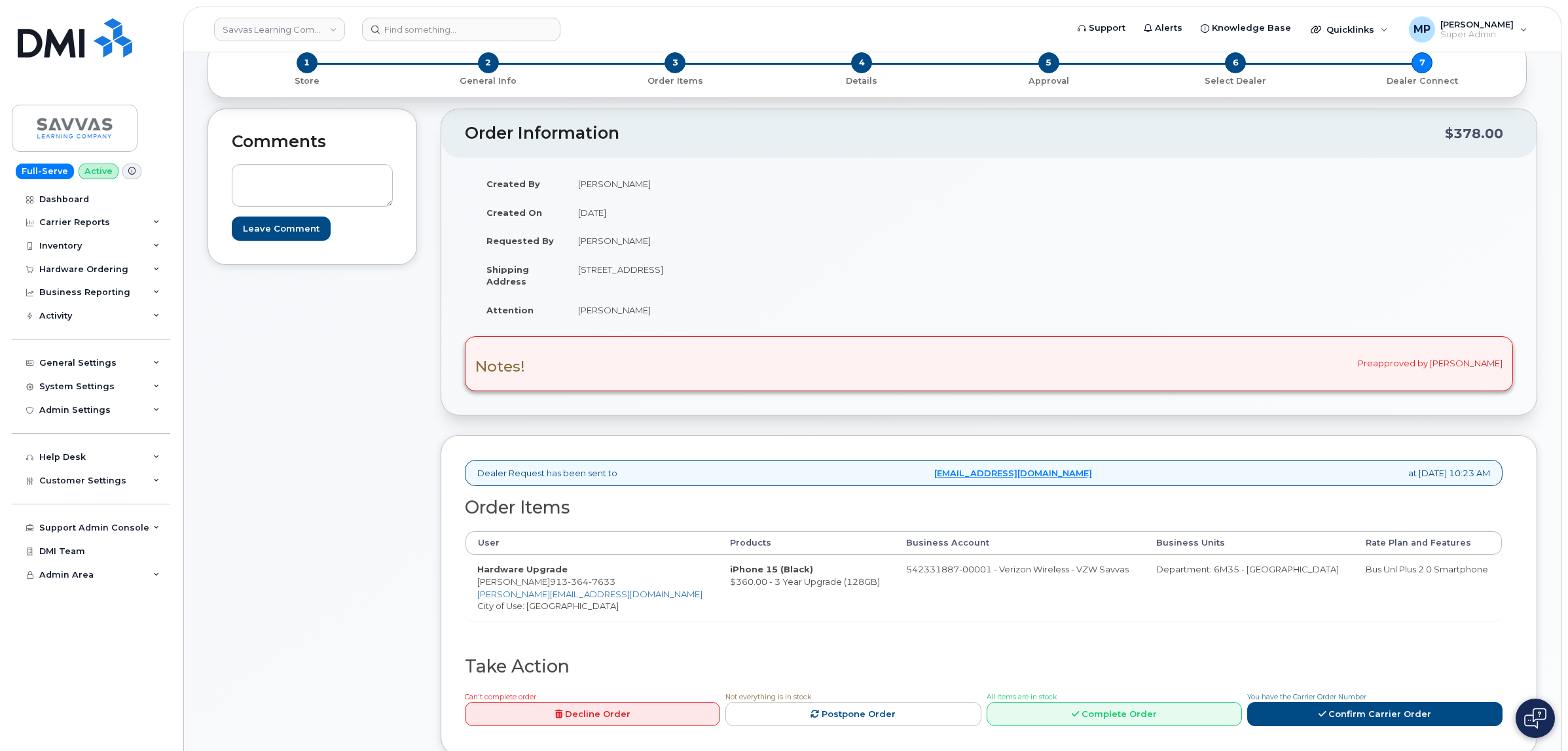
scroll to position [164, 0]
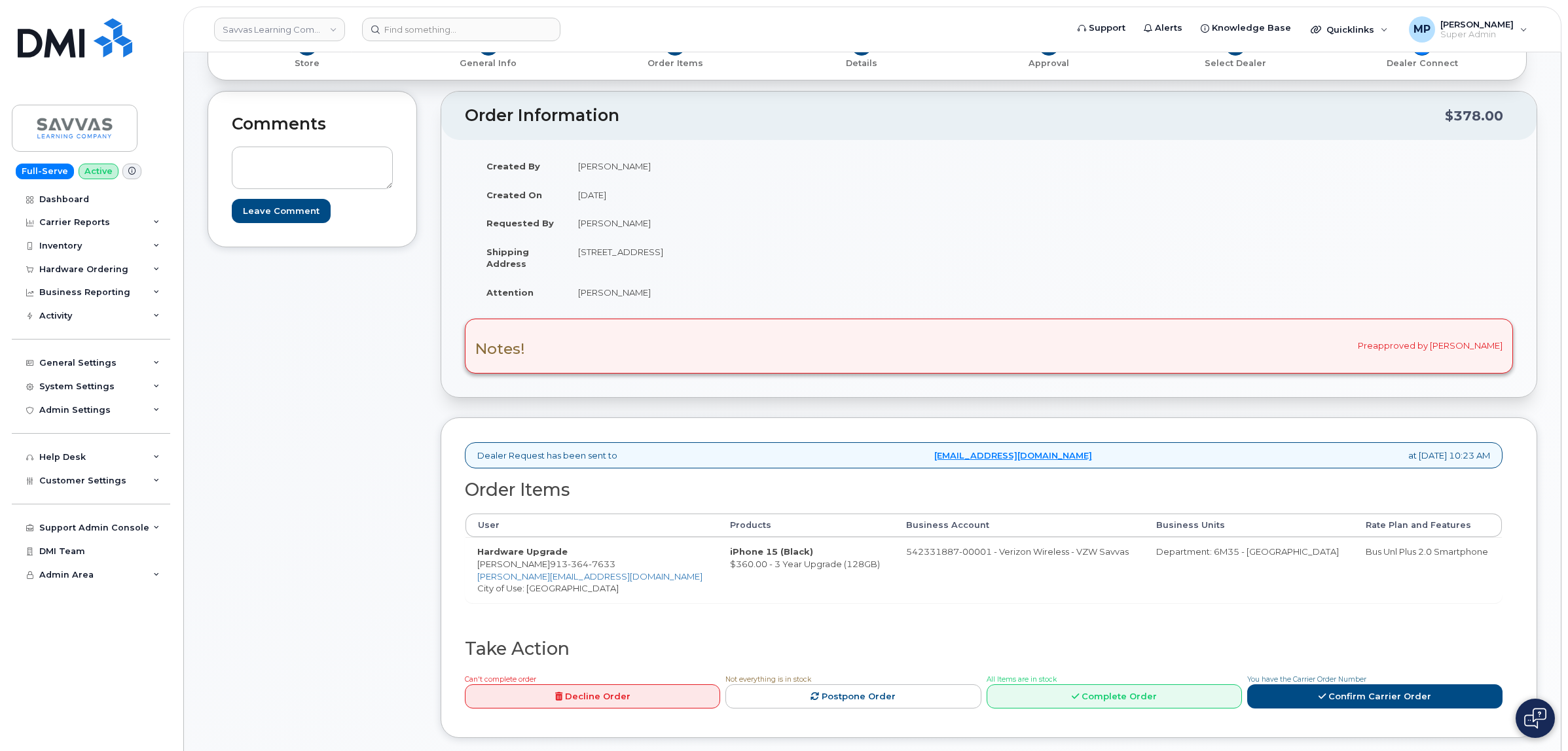
drag, startPoint x: 632, startPoint y: 568, endPoint x: 564, endPoint y: 567, distance: 68.0
click at [563, 568] on td "Hardware Upgrade [PERSON_NAME] [PHONE_NUMBER] [PERSON_NAME][EMAIL_ADDRESS][DOMA…" at bounding box center [592, 569] width 253 height 65
copy td "[PHONE_NUMBER]"
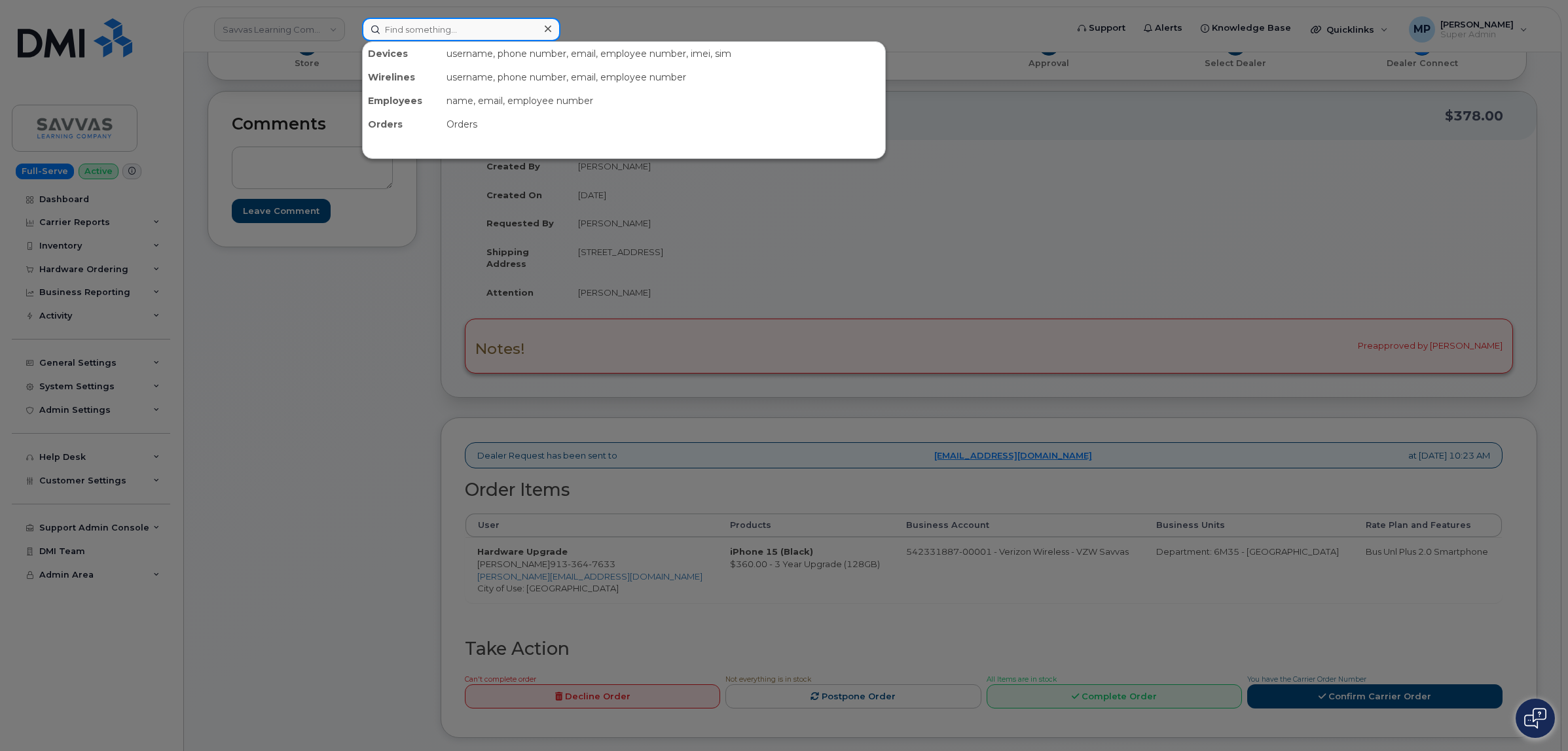
paste input "9133647633"
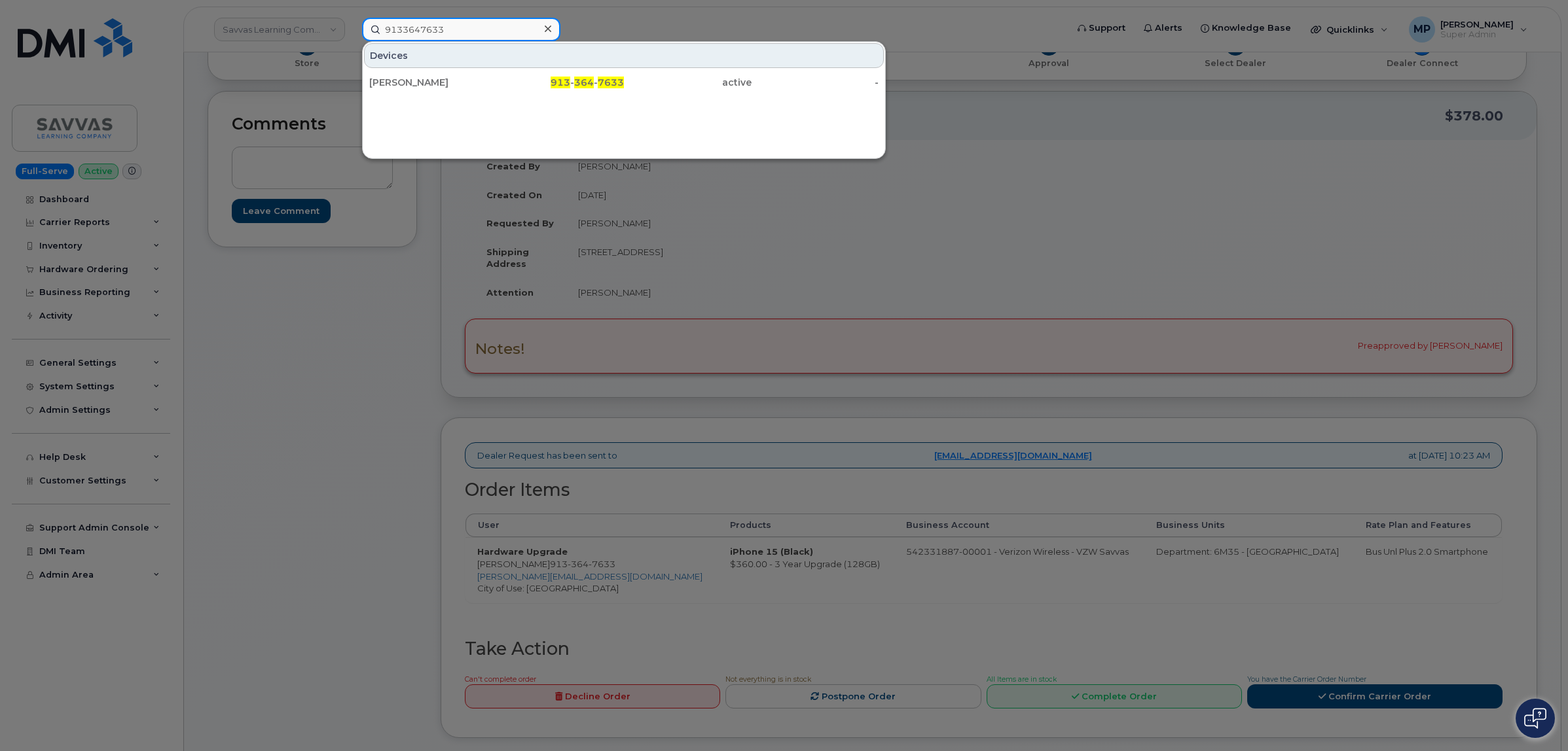
type input "9133647633"
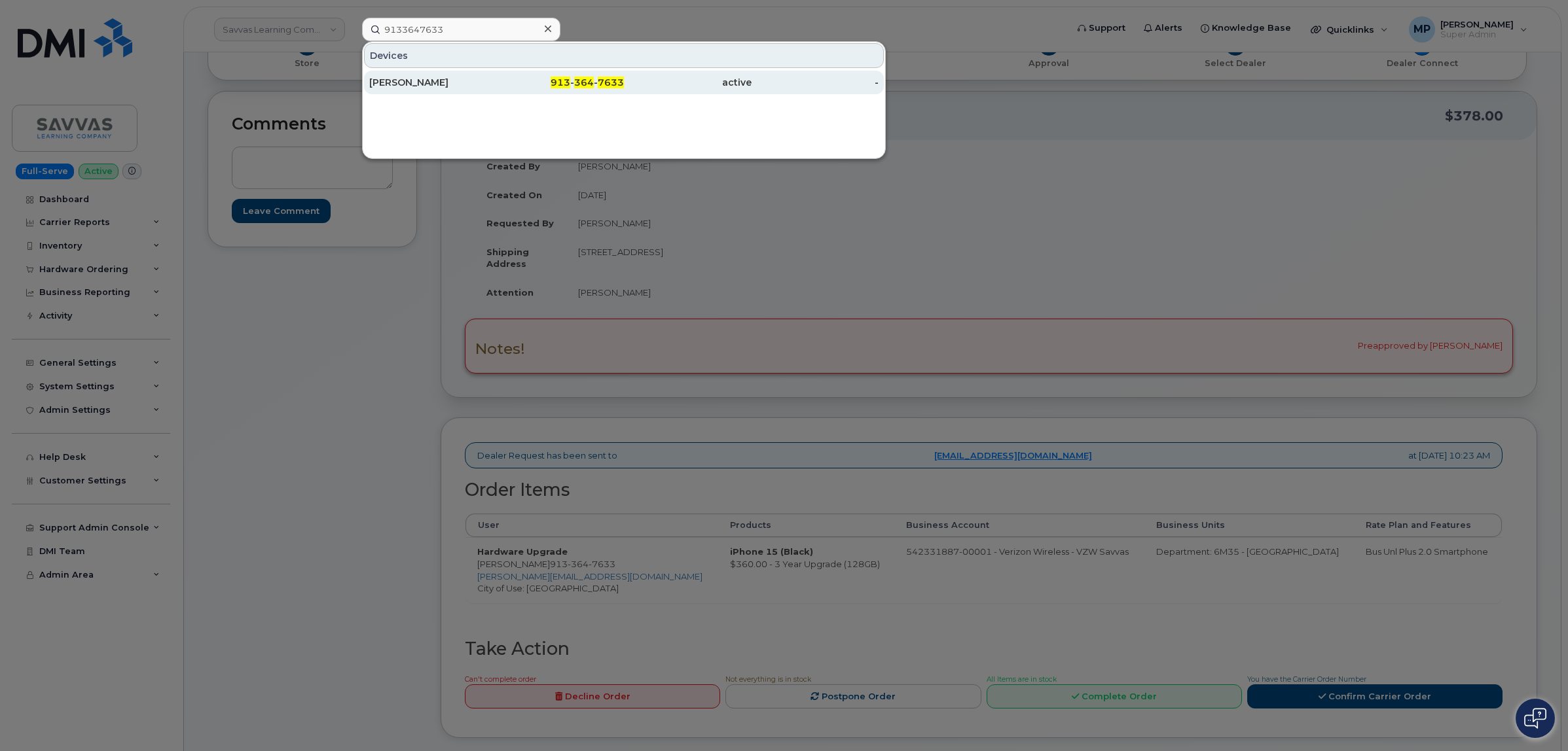
click at [419, 80] on div "[PERSON_NAME]" at bounding box center [433, 83] width 127 height 13
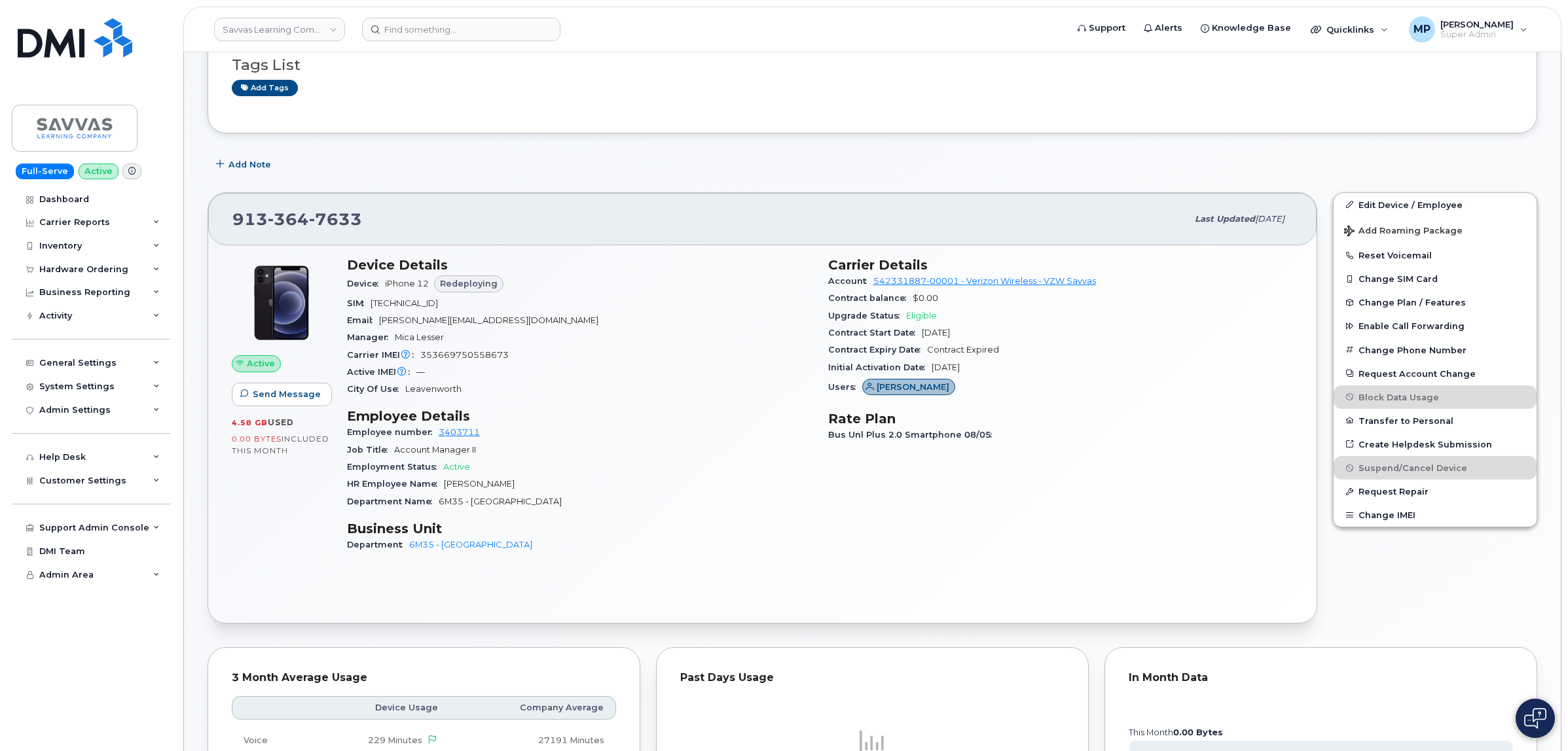
scroll to position [246, 0]
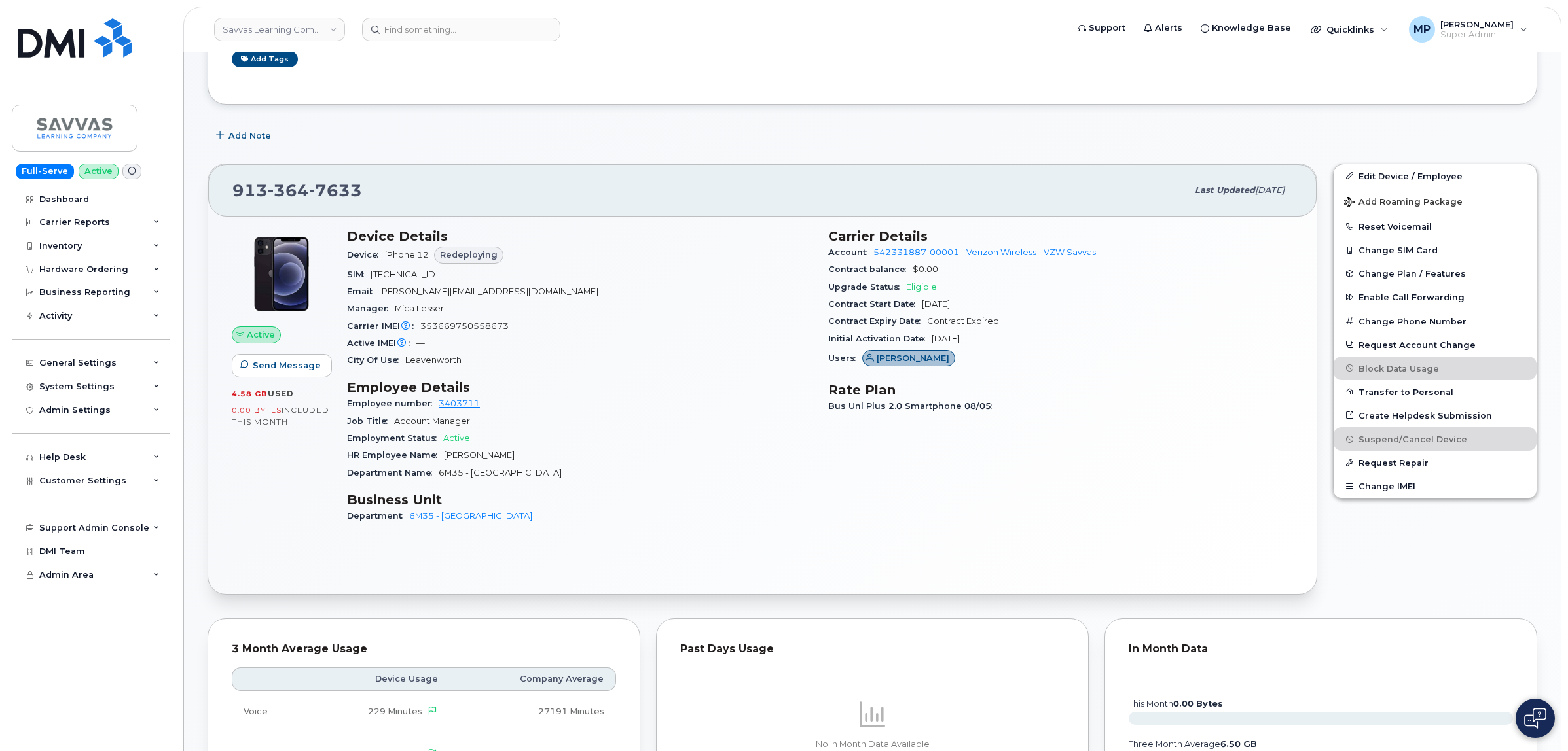
click at [423, 272] on span "[TECHNICAL_ID]" at bounding box center [404, 275] width 68 height 10
copy span "[TECHNICAL_ID]"
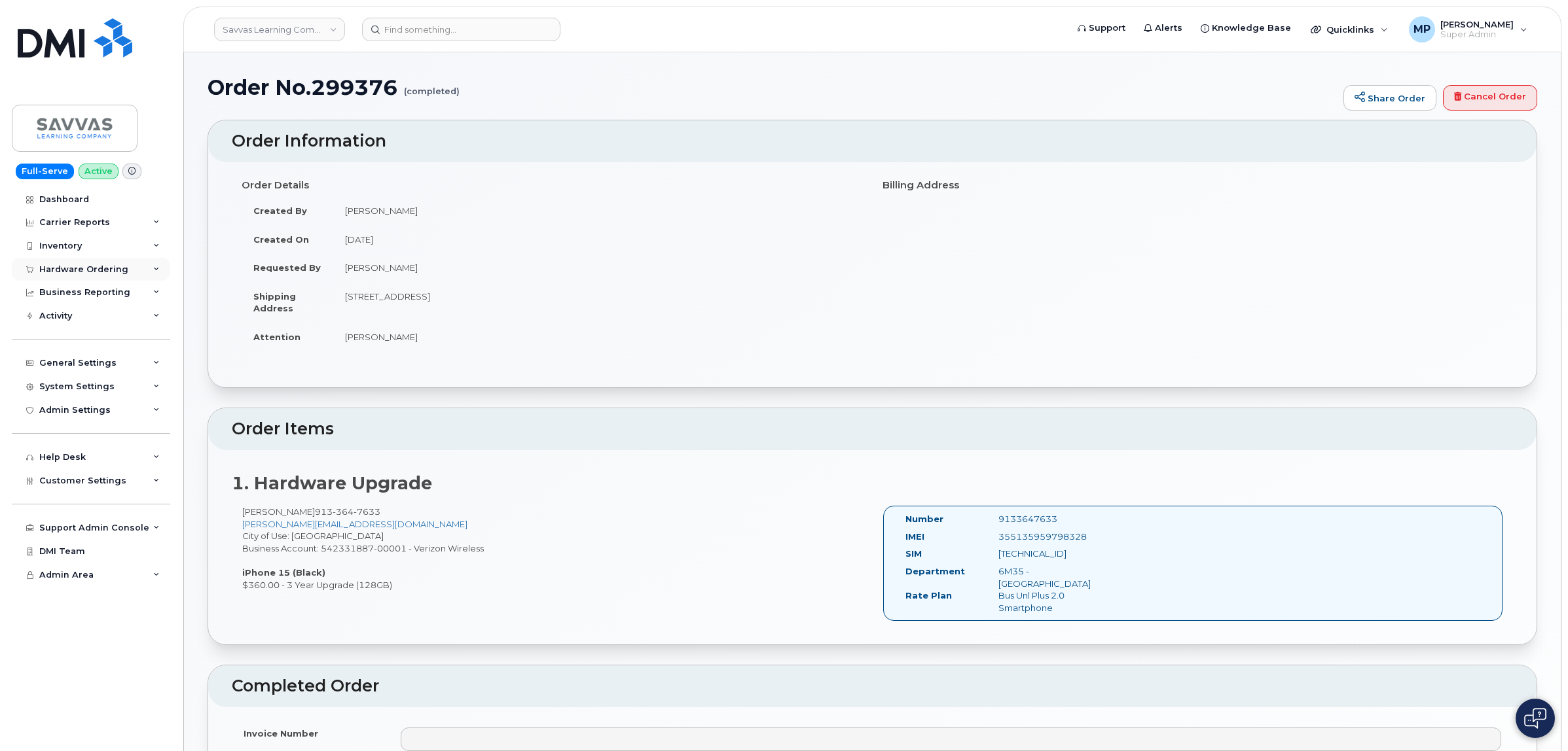
click at [75, 272] on div "Hardware Ordering" at bounding box center [84, 269] width 89 height 11
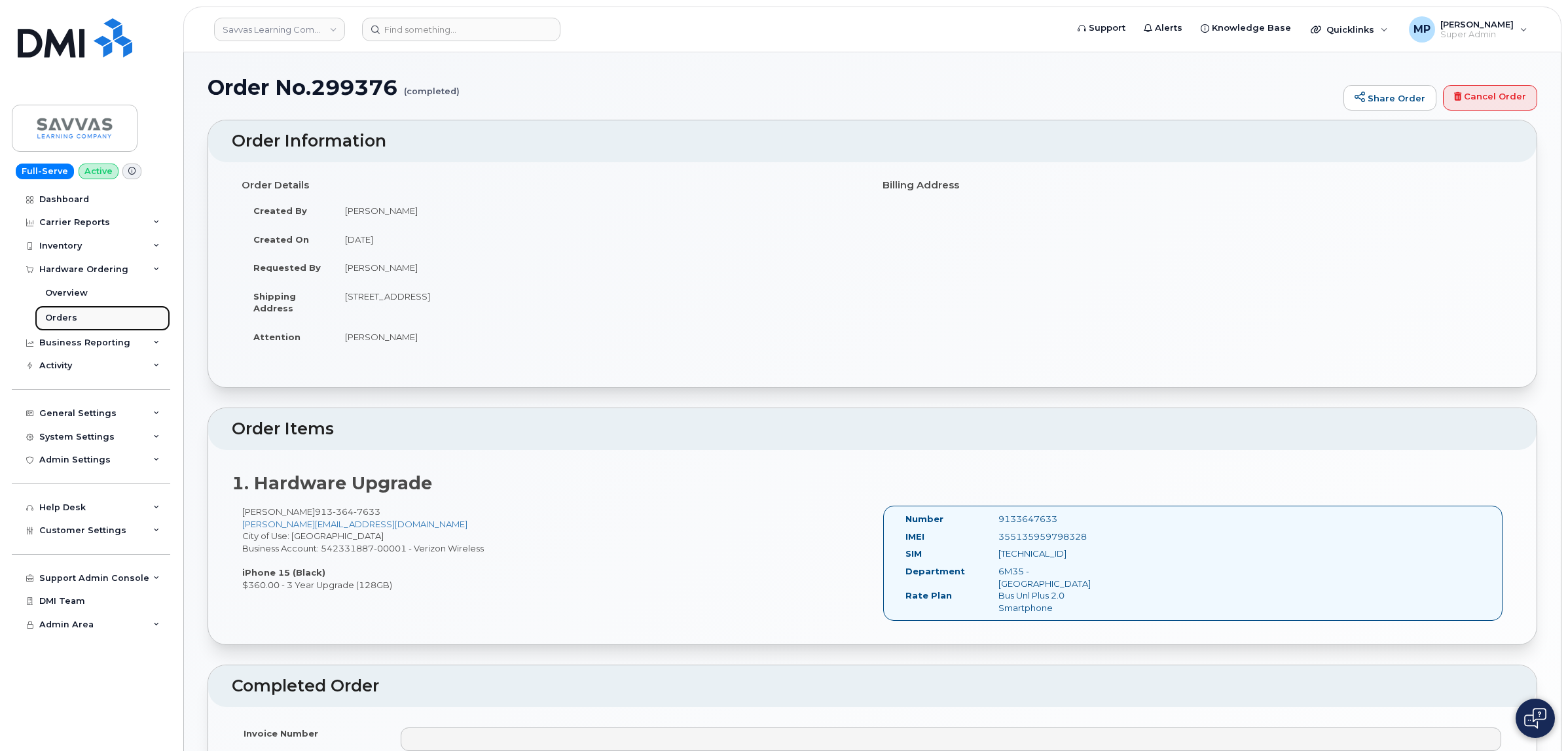
click at [62, 319] on div "Orders" at bounding box center [61, 318] width 32 height 12
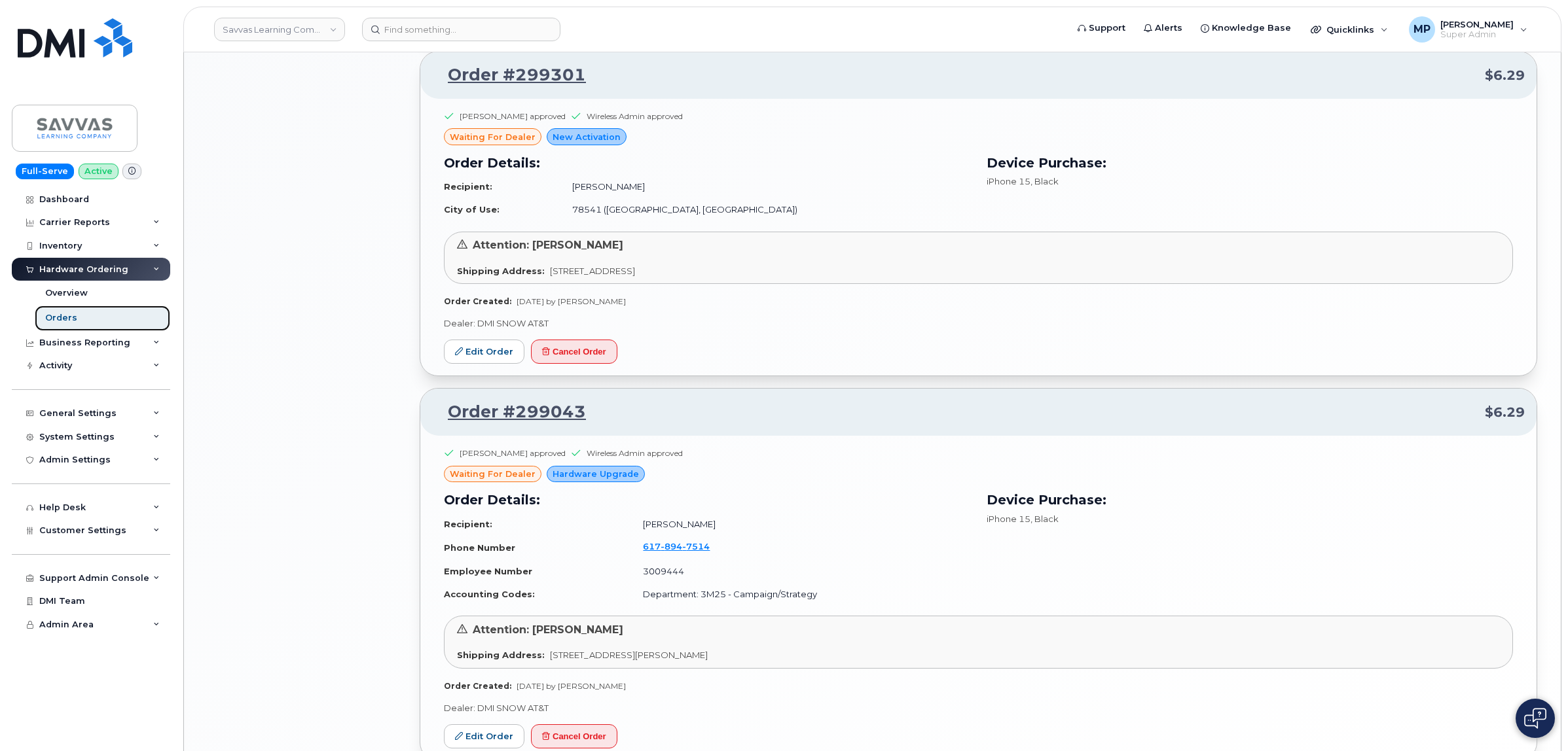
scroll to position [1313, 0]
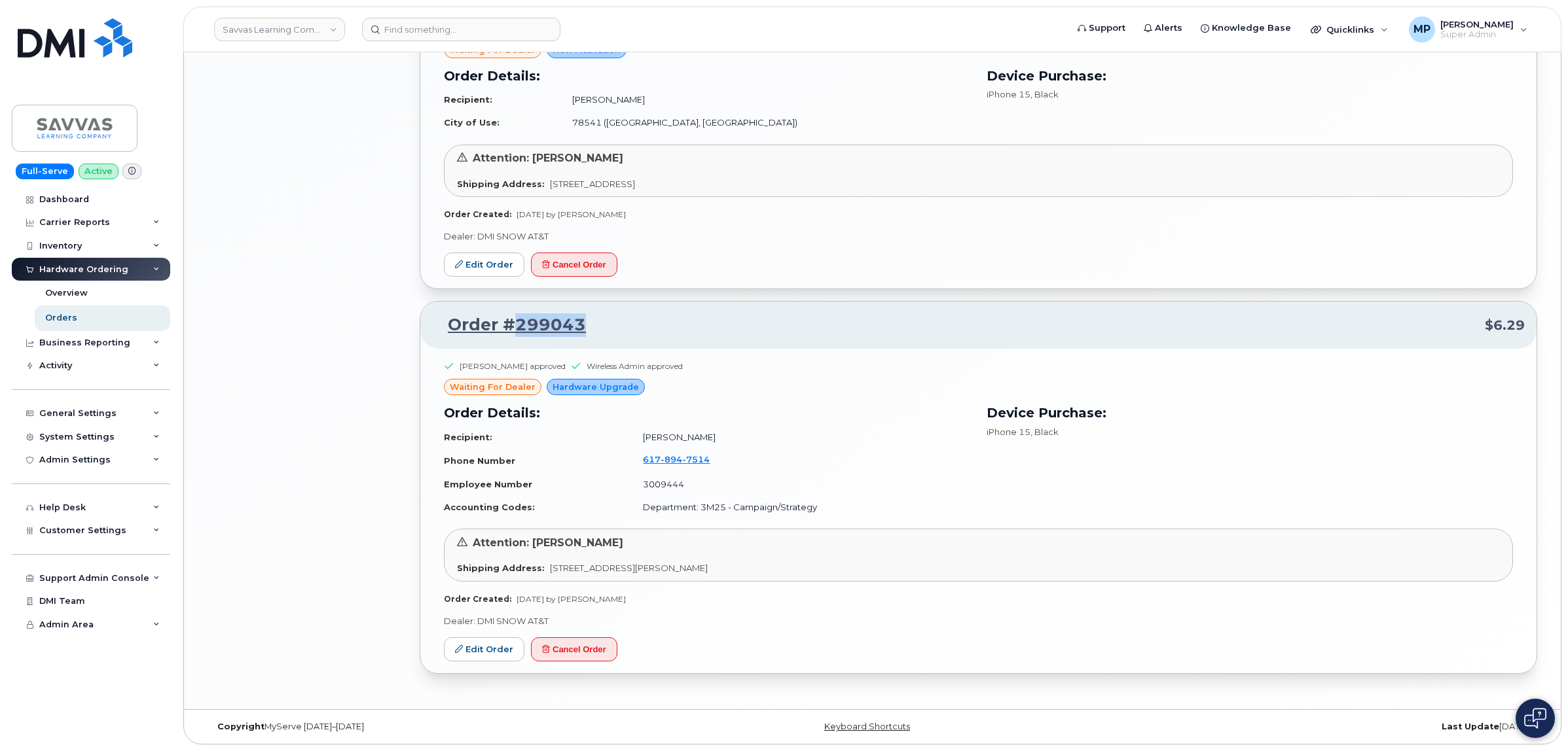
drag, startPoint x: 584, startPoint y: 325, endPoint x: 518, endPoint y: 335, distance: 66.8
click at [518, 335] on p "Order #299043 $6.29" at bounding box center [978, 325] width 1093 height 23
copy link "299043"
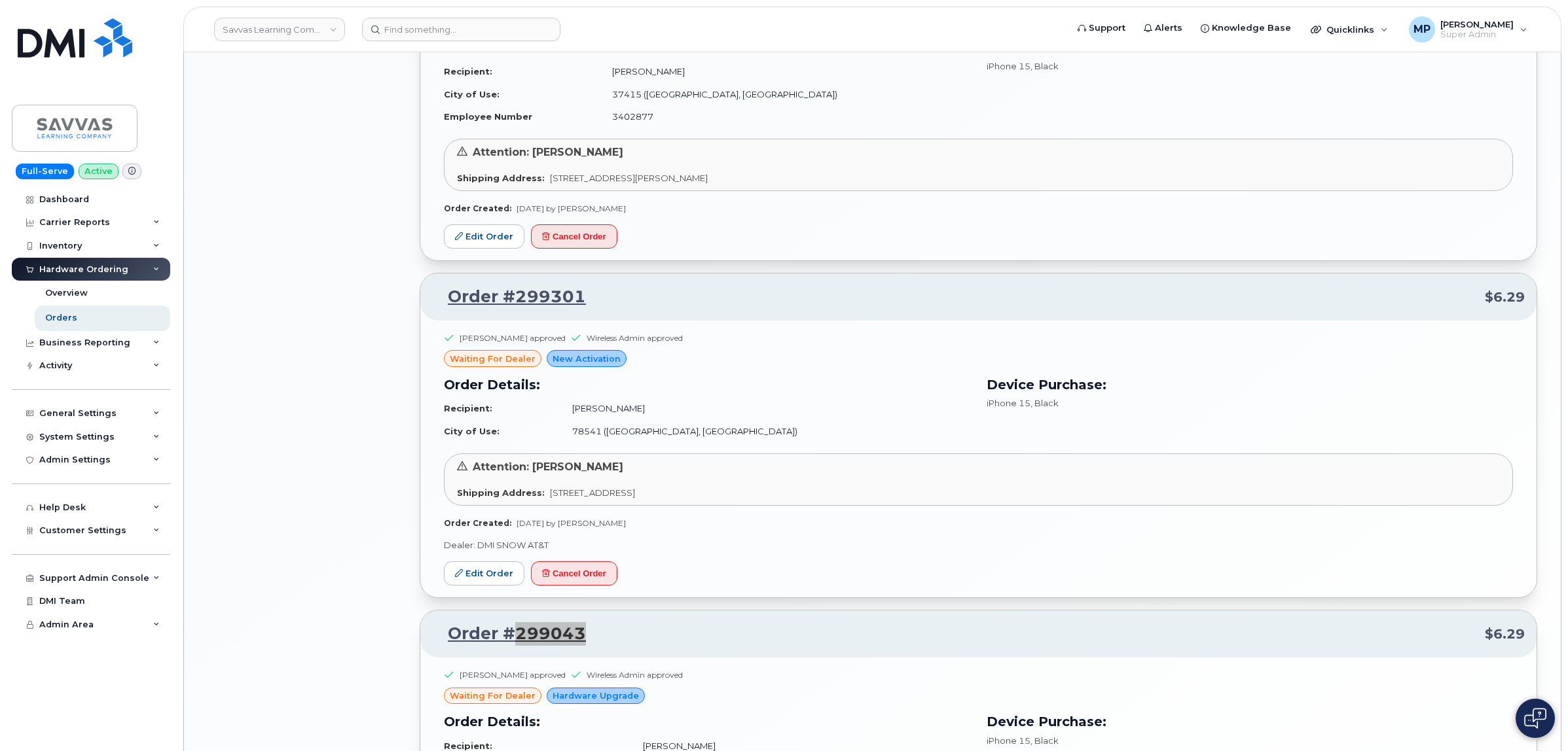
scroll to position [985, 0]
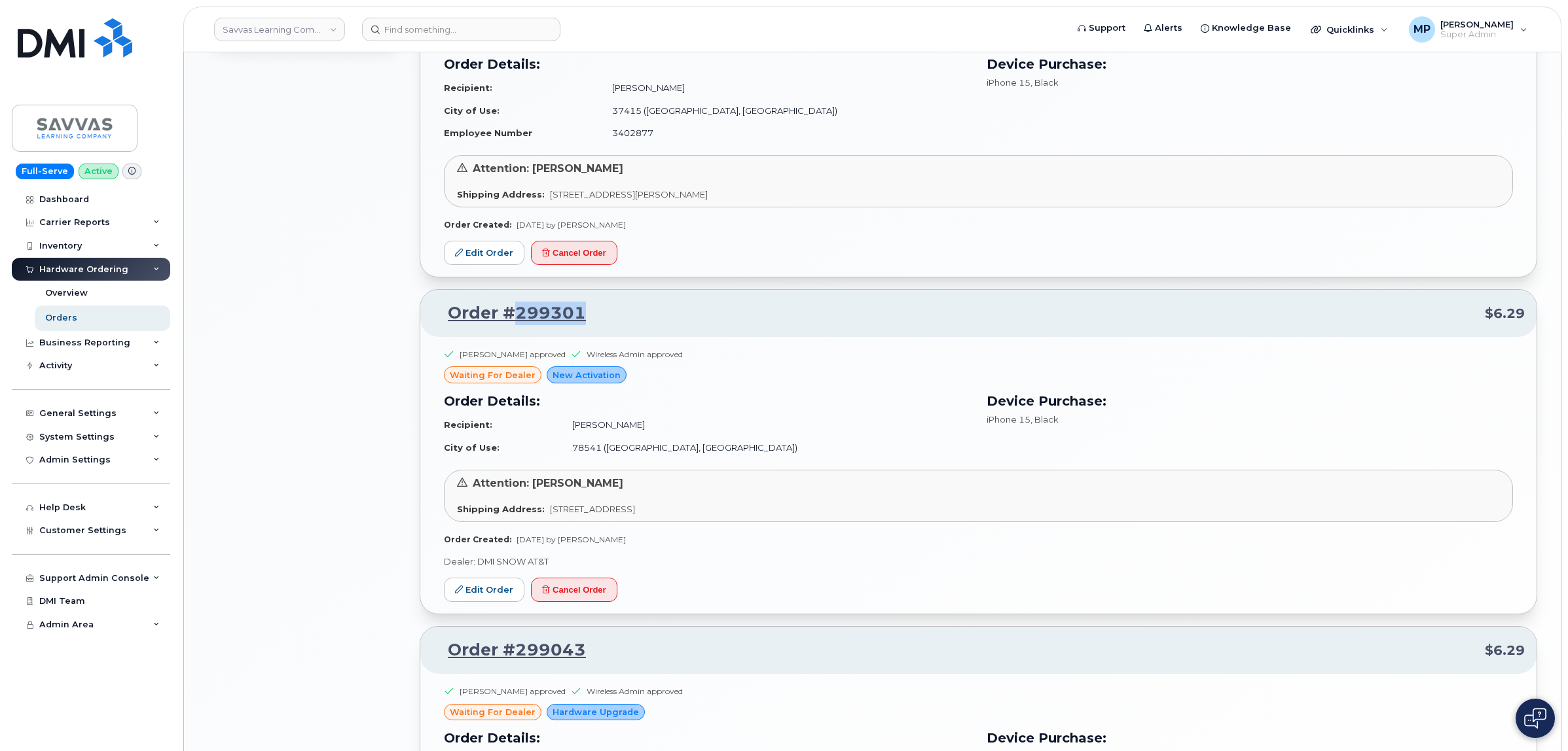
drag, startPoint x: 604, startPoint y: 319, endPoint x: 512, endPoint y: 317, distance: 92.0
click at [511, 317] on p "Order #299301 $6.29" at bounding box center [978, 313] width 1093 height 23
copy link "299301"
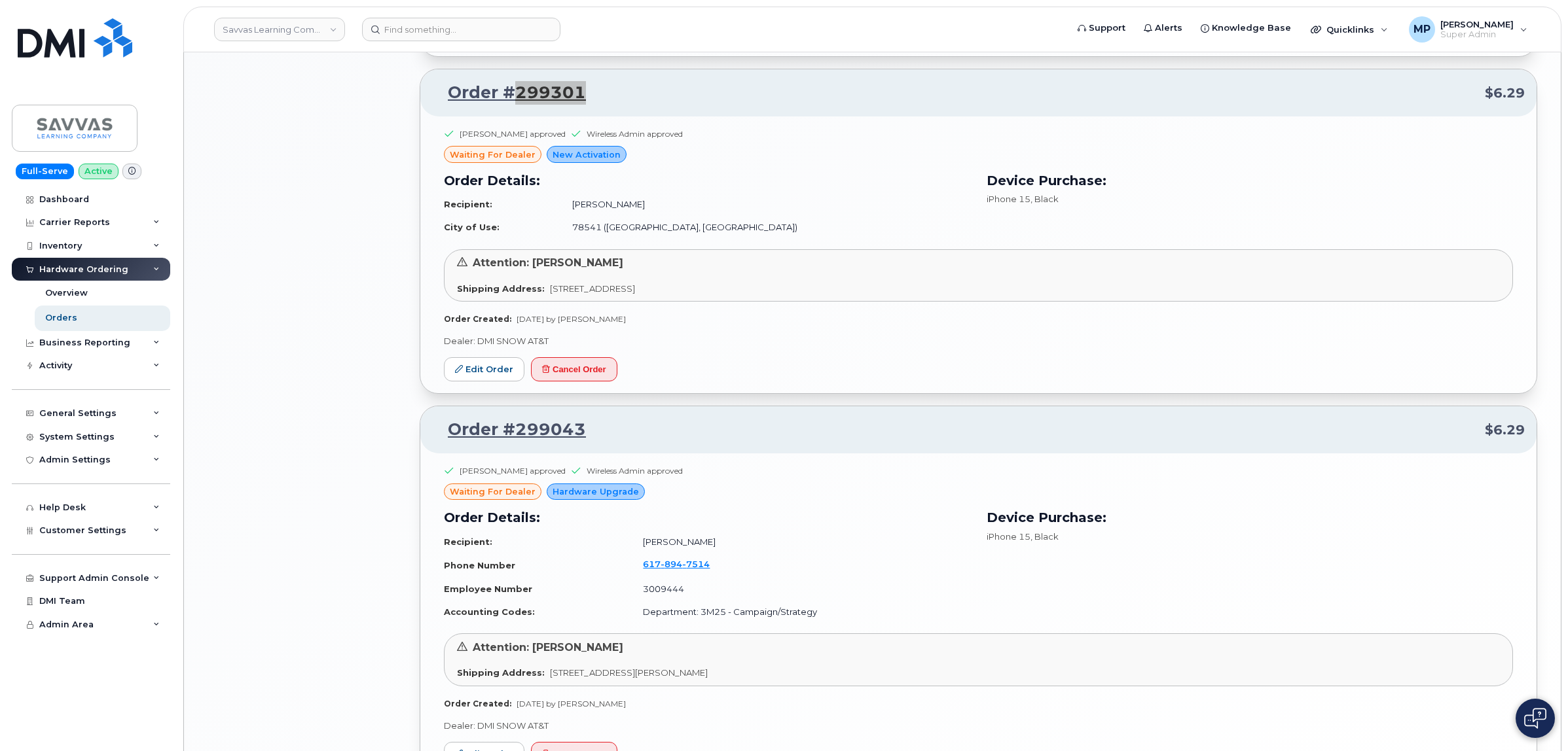
scroll to position [1231, 0]
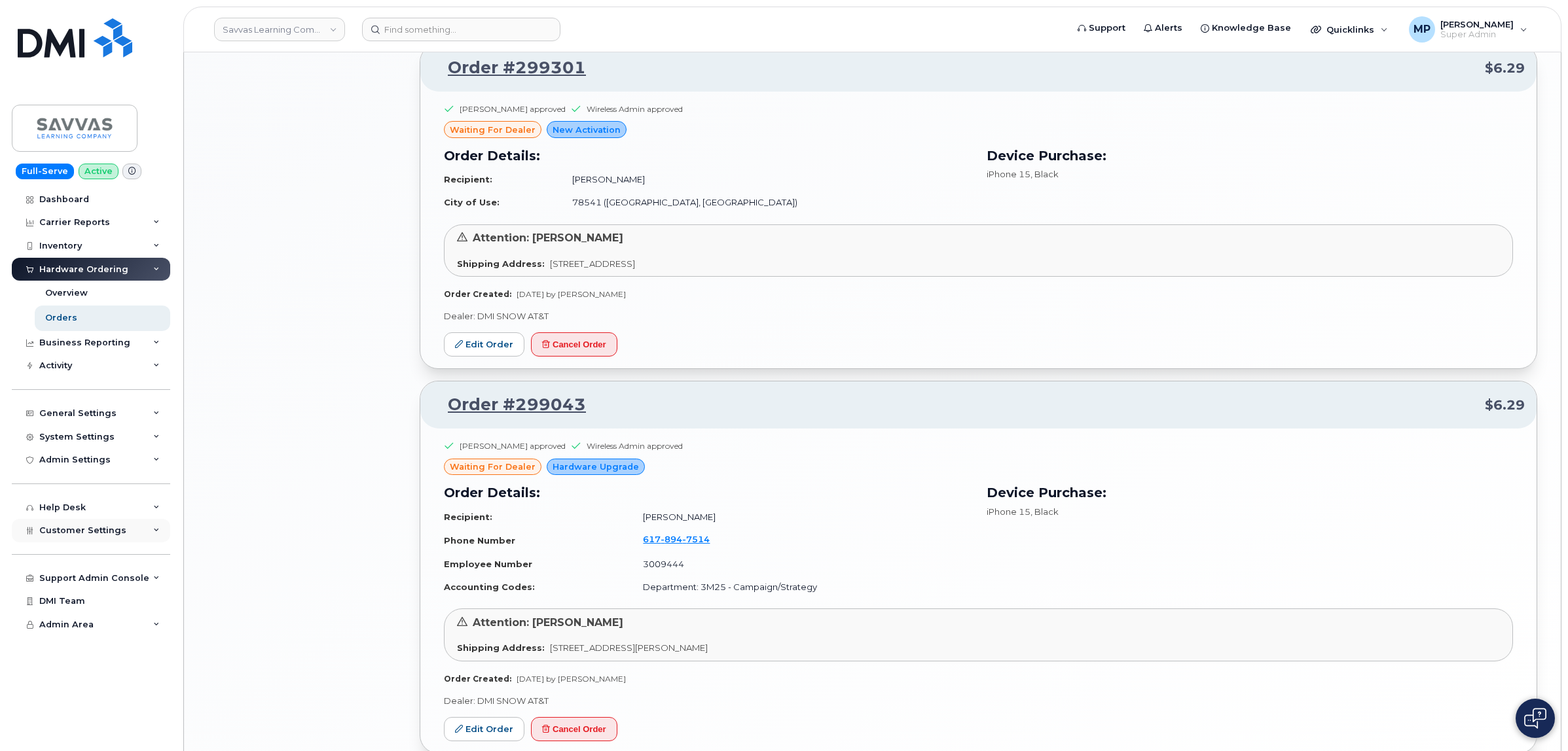
click at [56, 532] on span "Customer Settings" at bounding box center [83, 530] width 87 height 10
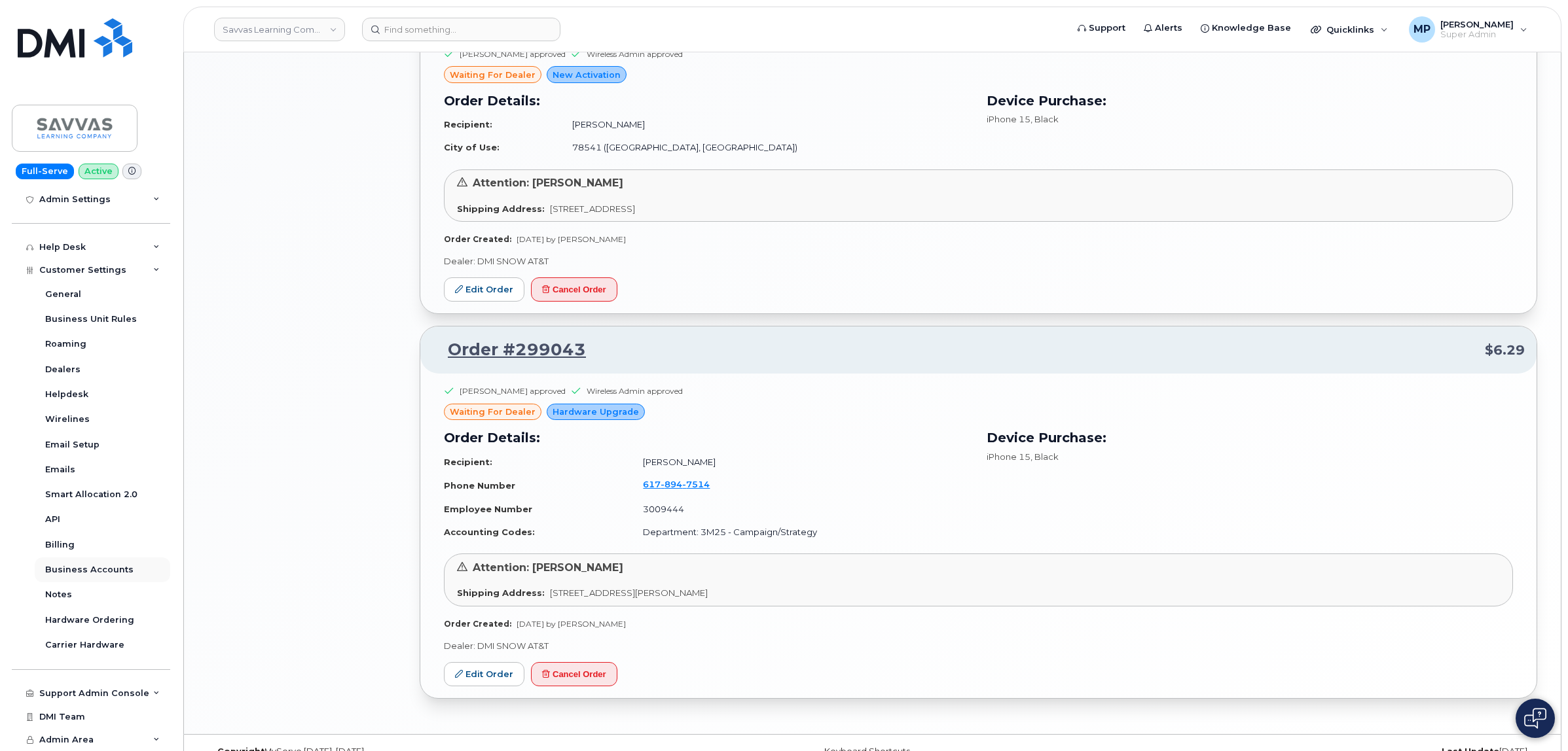
scroll to position [1313, 0]
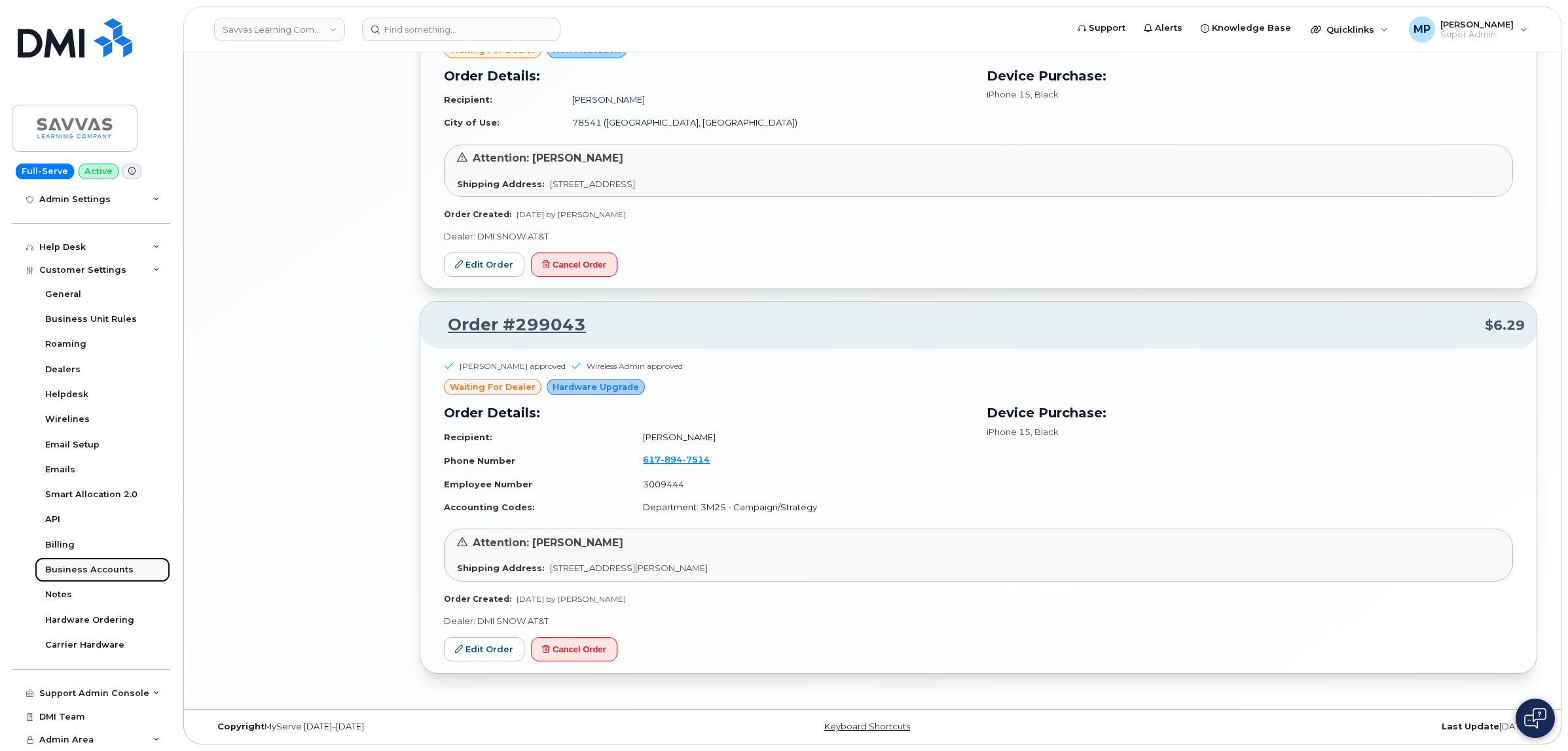
drag, startPoint x: 72, startPoint y: 570, endPoint x: 76, endPoint y: 562, distance: 8.9
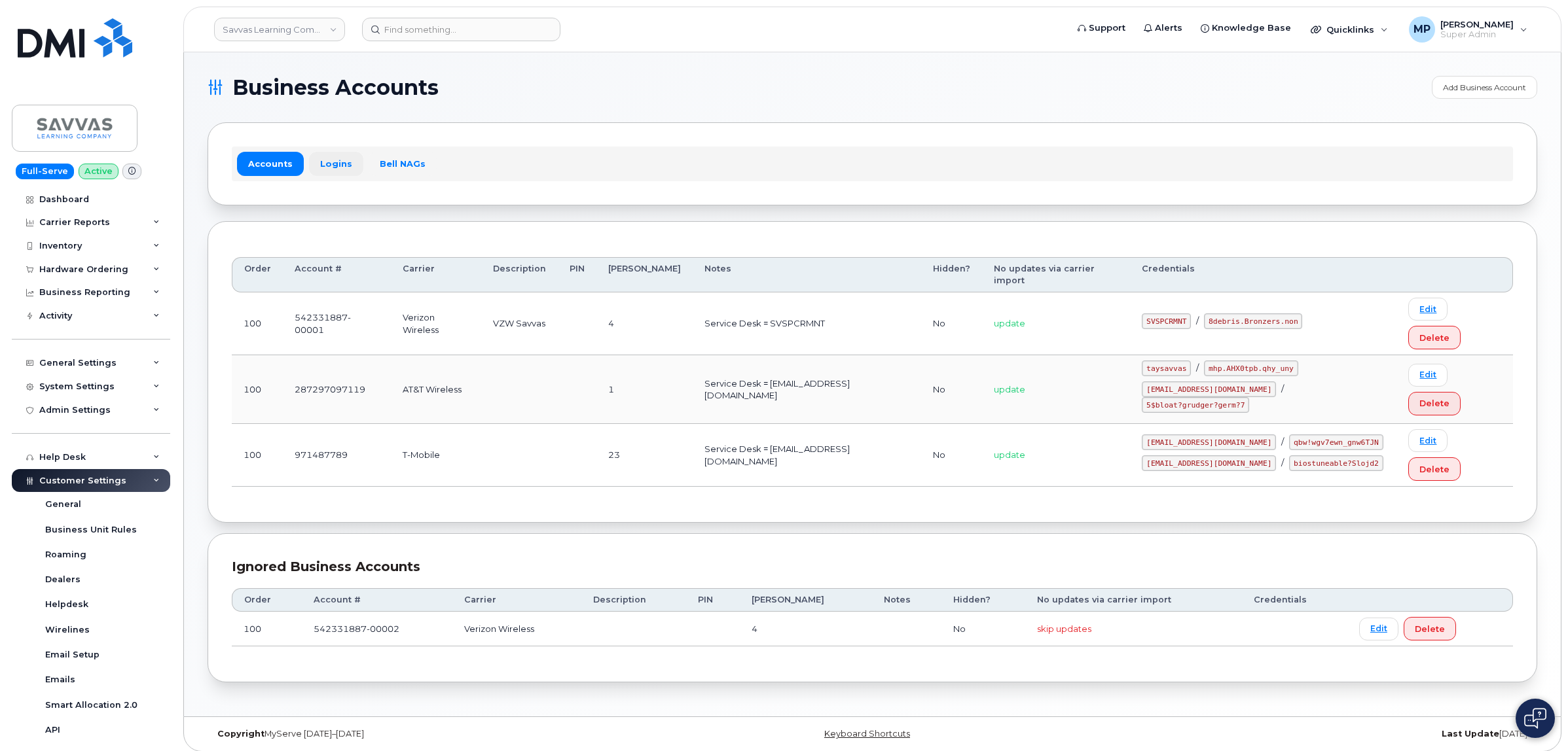
click at [341, 162] on link "Logins" at bounding box center [336, 164] width 54 height 23
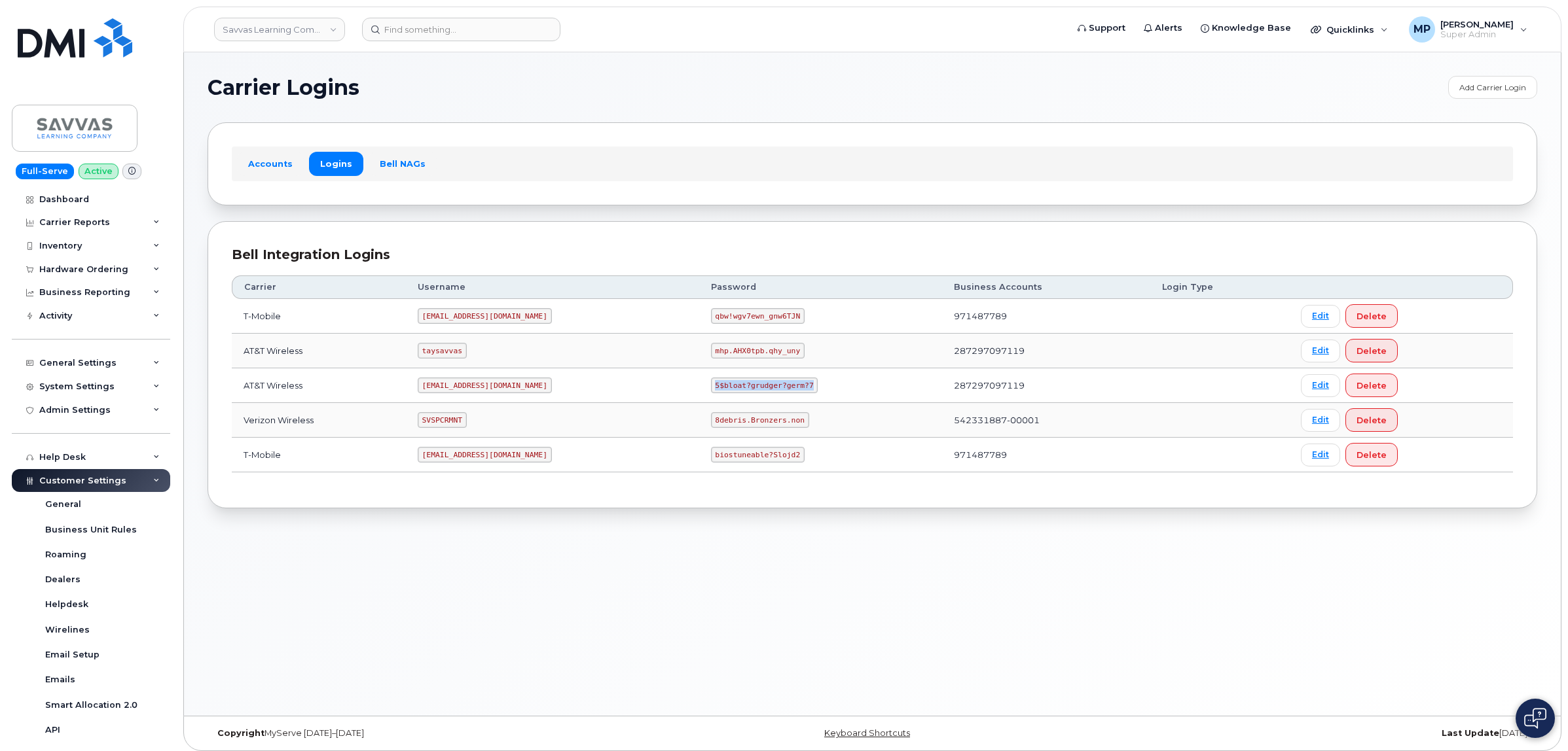
drag, startPoint x: 758, startPoint y: 390, endPoint x: 664, endPoint y: 390, distance: 94.0
click at [711, 390] on code "5$bloat?grudger?germ?7" at bounding box center [764, 386] width 107 height 15
click at [670, 531] on div "Carrier Logins Add Carrier Login Accounts Logins Bell NAGs Bell Integration Log…" at bounding box center [873, 384] width 1377 height 663
drag, startPoint x: 758, startPoint y: 387, endPoint x: 656, endPoint y: 390, distance: 102.0
click at [699, 390] on td "5$bloat?grudger?germ?7" at bounding box center [821, 386] width 244 height 35
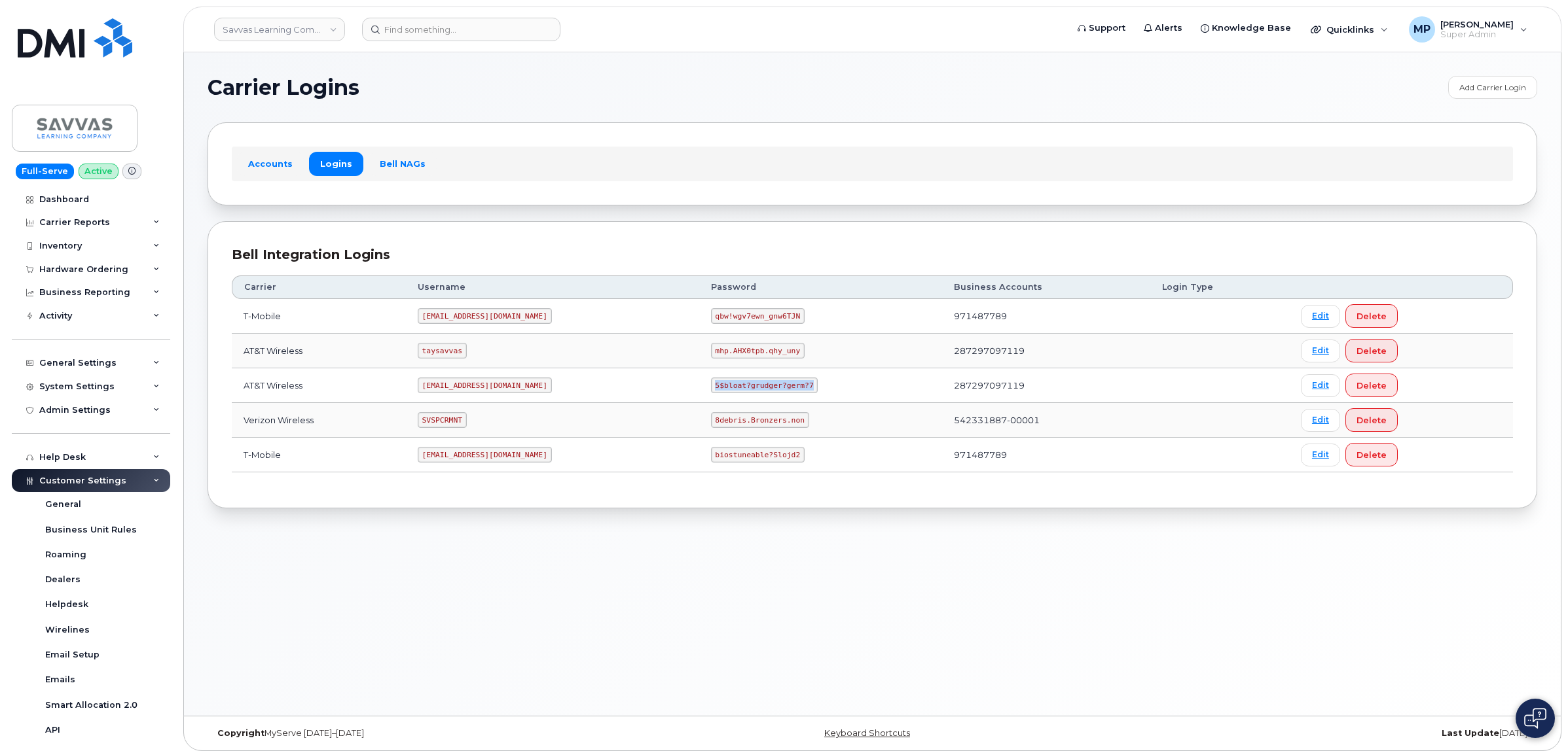
copy code "5$bloat?grudger?germ?7"
click at [475, 390] on code "savvas@dminc.com" at bounding box center [484, 386] width 134 height 15
drag, startPoint x: 508, startPoint y: 387, endPoint x: 423, endPoint y: 389, distance: 85.0
click at [426, 389] on td "savvas@dminc.com" at bounding box center [553, 386] width 293 height 35
copy code "savvas@dminc.com"
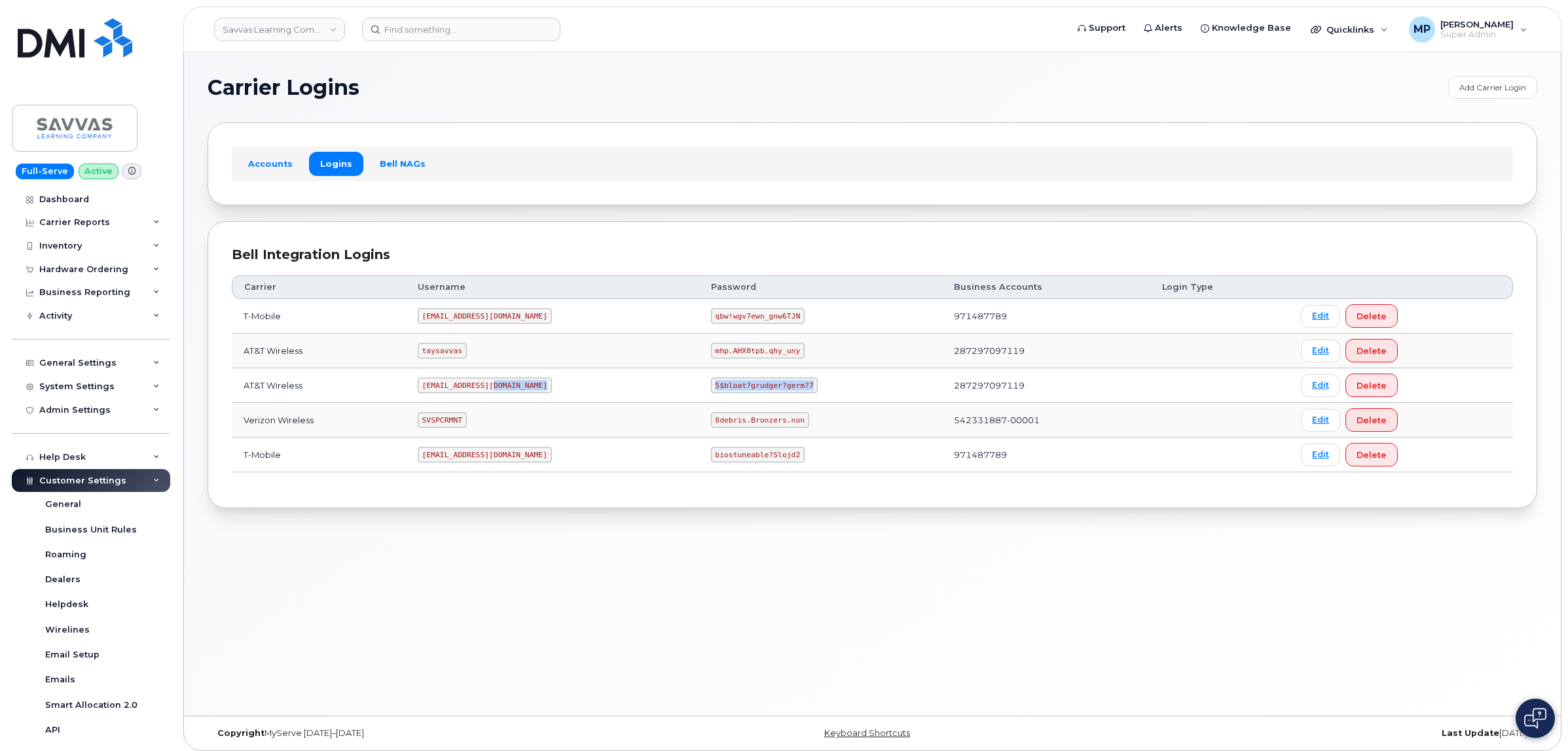
drag, startPoint x: 758, startPoint y: 389, endPoint x: 643, endPoint y: 390, distance: 115.0
click at [643, 390] on tr "AT&T Wireless savvas@dminc.com 5$bloat?grudger?germ?7 287297097119 Edit Delete" at bounding box center [872, 386] width 1282 height 35
copy tr "5$bloat?grudger?germ?7"
click at [742, 392] on code "5$bloat?grudger?germ?7" at bounding box center [764, 386] width 107 height 15
drag, startPoint x: 757, startPoint y: 389, endPoint x: 650, endPoint y: 390, distance: 107.0
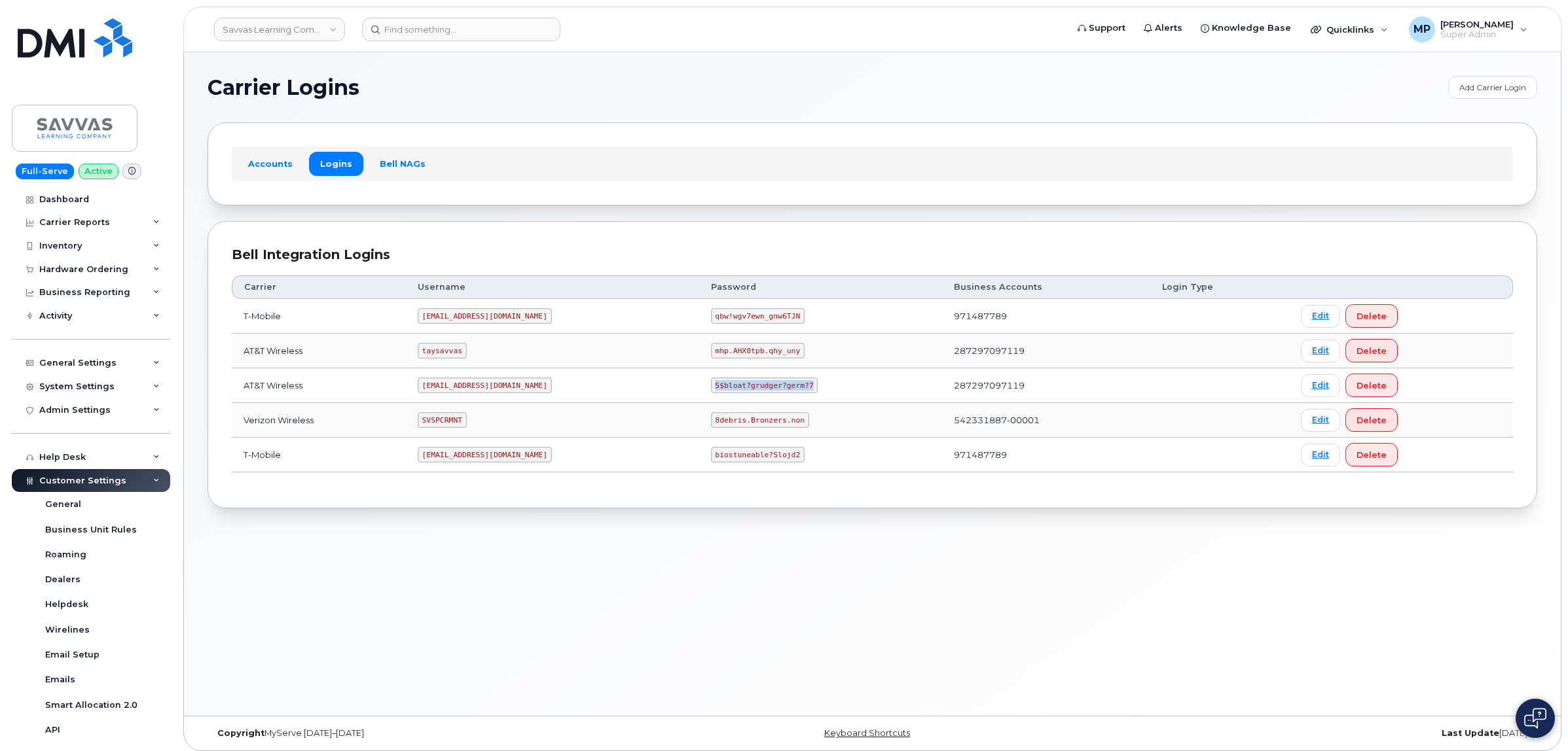
click at [699, 390] on td "5$bloat?grudger?germ?7" at bounding box center [821, 386] width 244 height 35
copy code "5$bloat?grudger?germ?7"
click at [479, 32] on input at bounding box center [461, 29] width 199 height 23
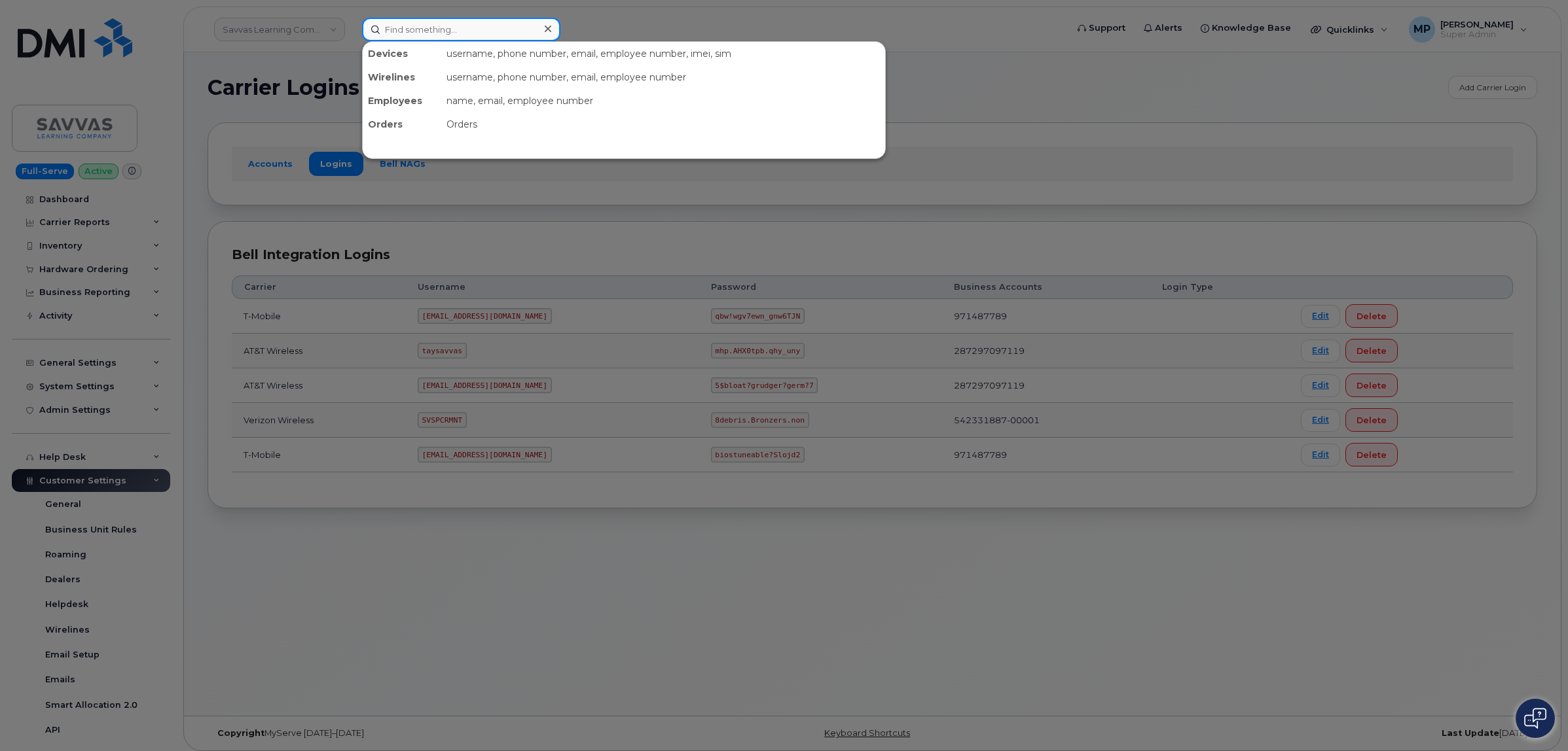
paste input "617.894.7514"
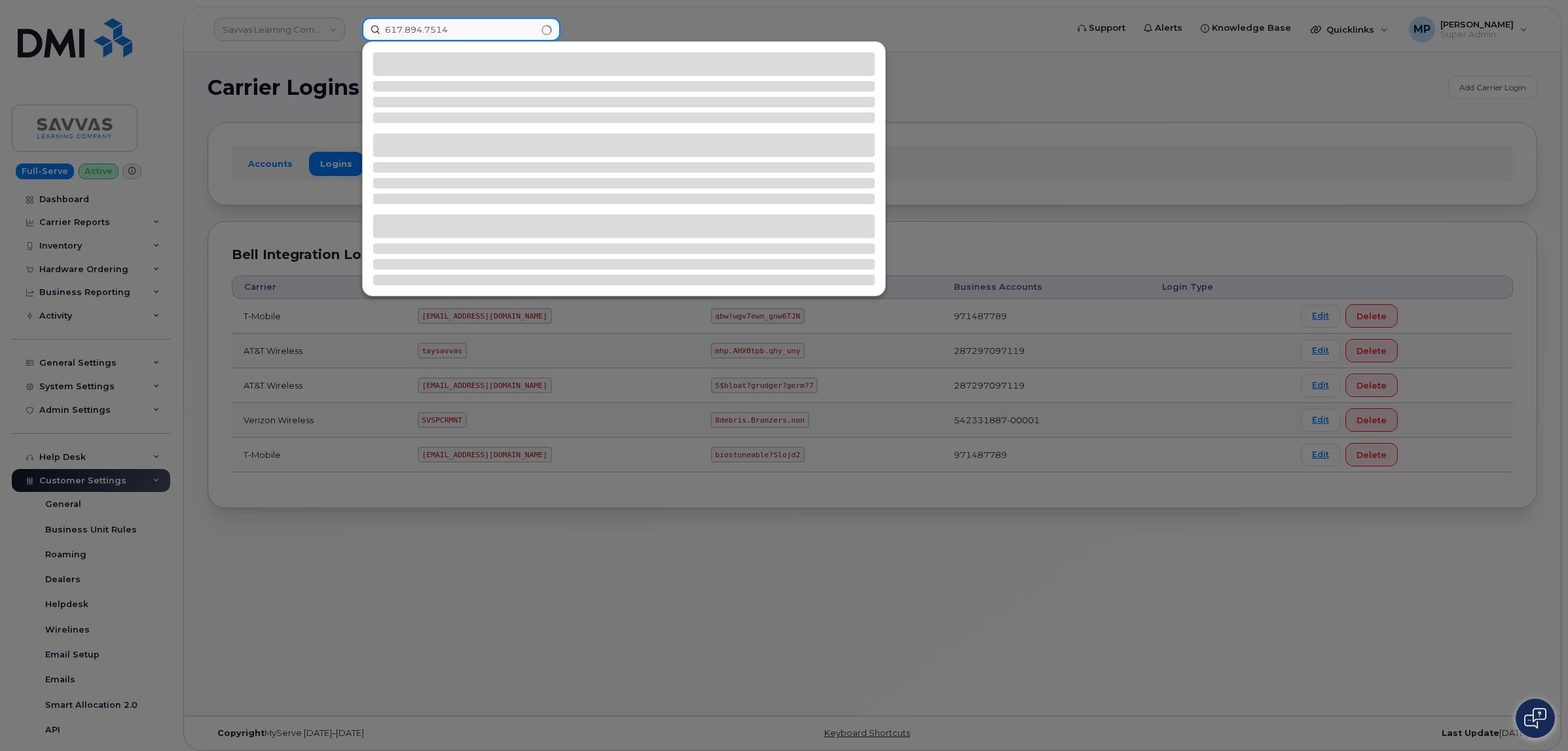
type input "617.894.7514"
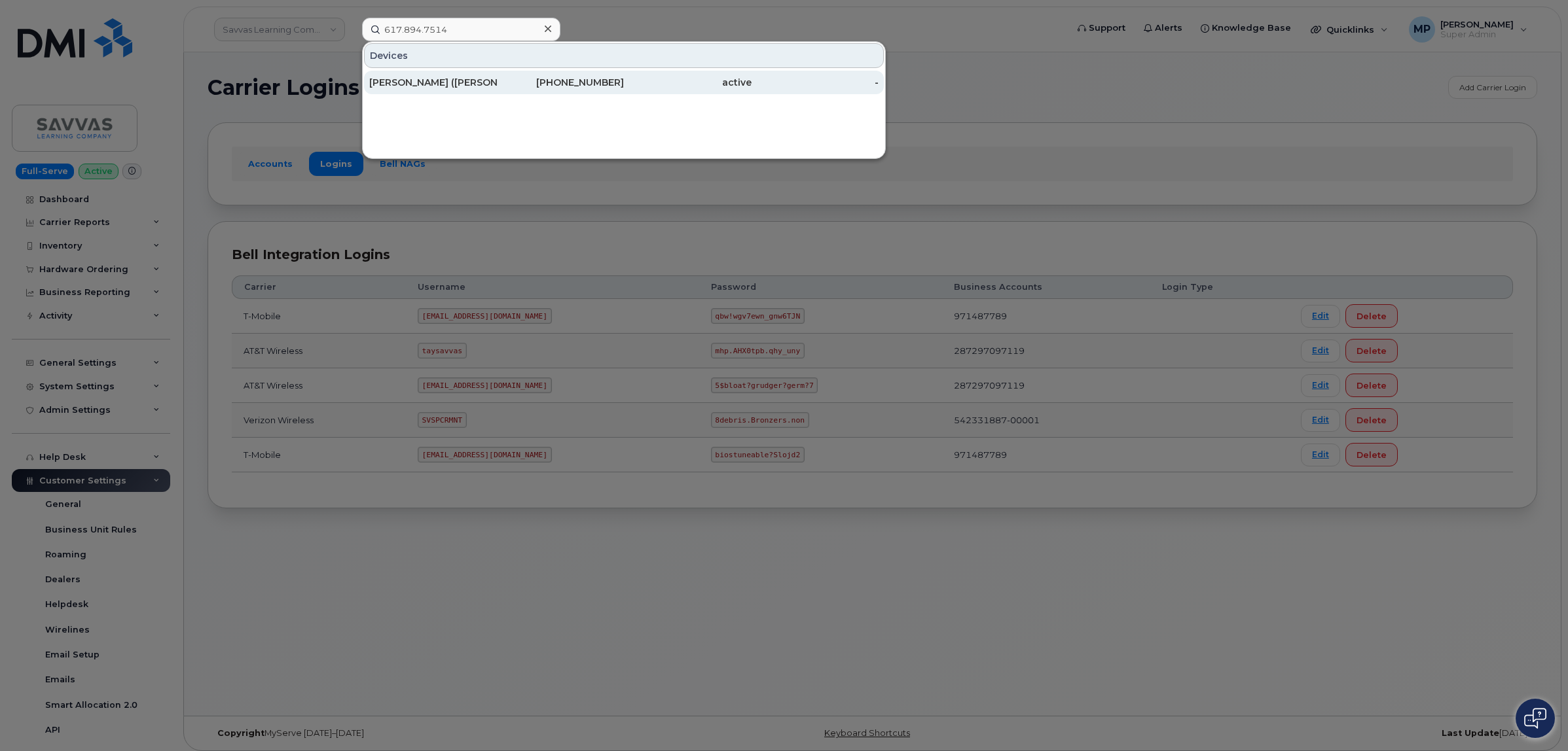
click at [433, 81] on div "GREGORY A (GREG) SLOOK" at bounding box center [433, 83] width 127 height 13
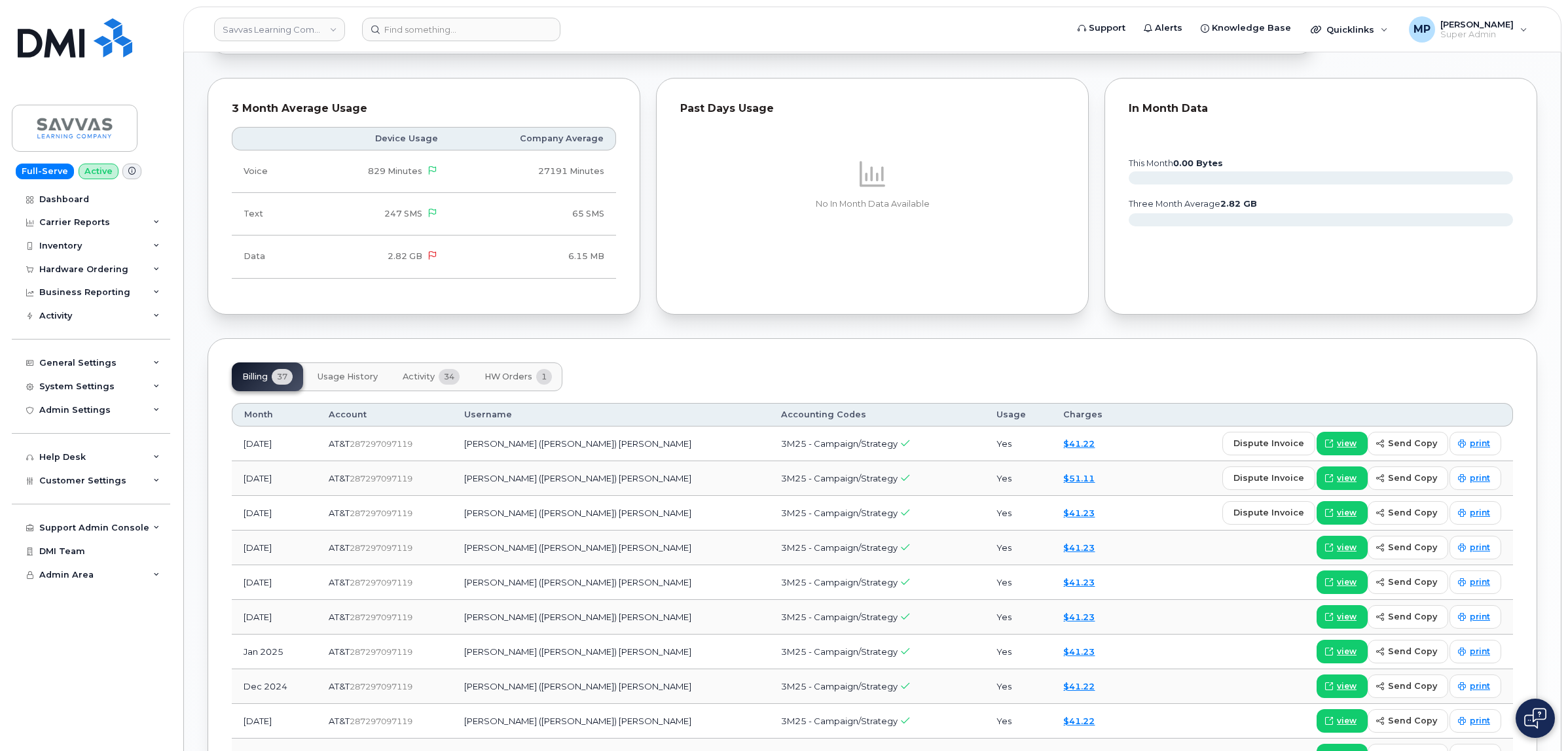
scroll to position [900, 0]
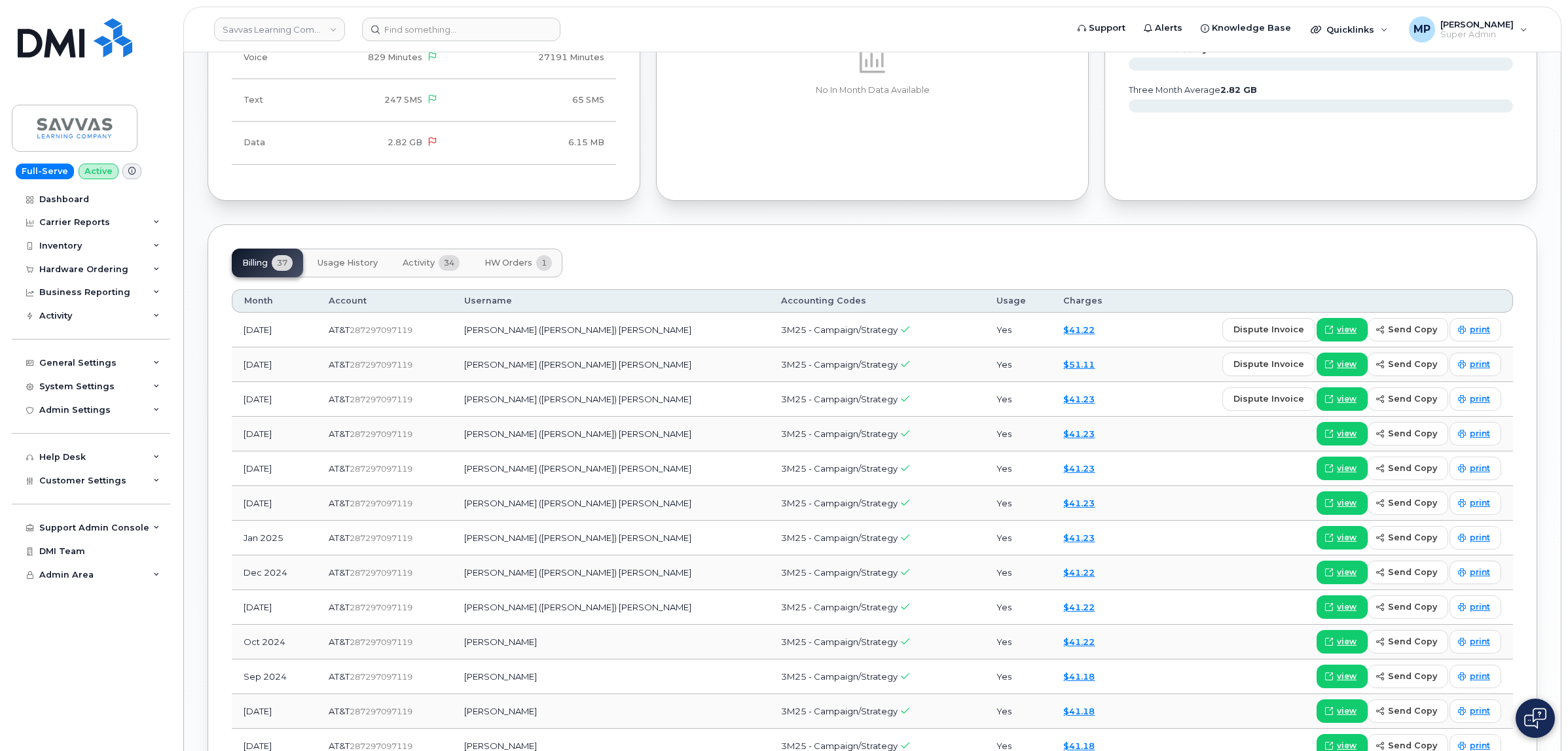
click at [512, 266] on span "HW Orders" at bounding box center [508, 262] width 48 height 11
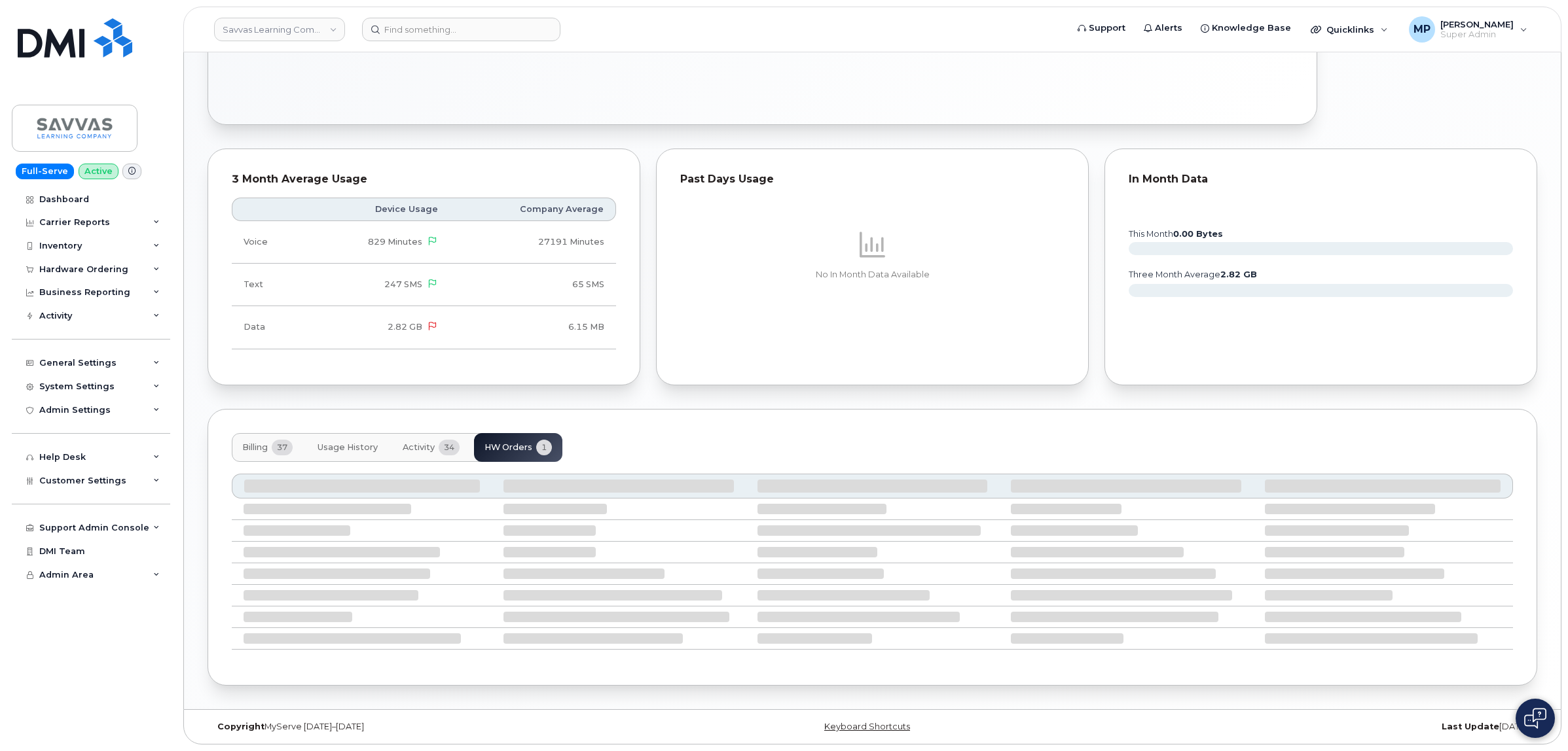
scroll to position [613, 0]
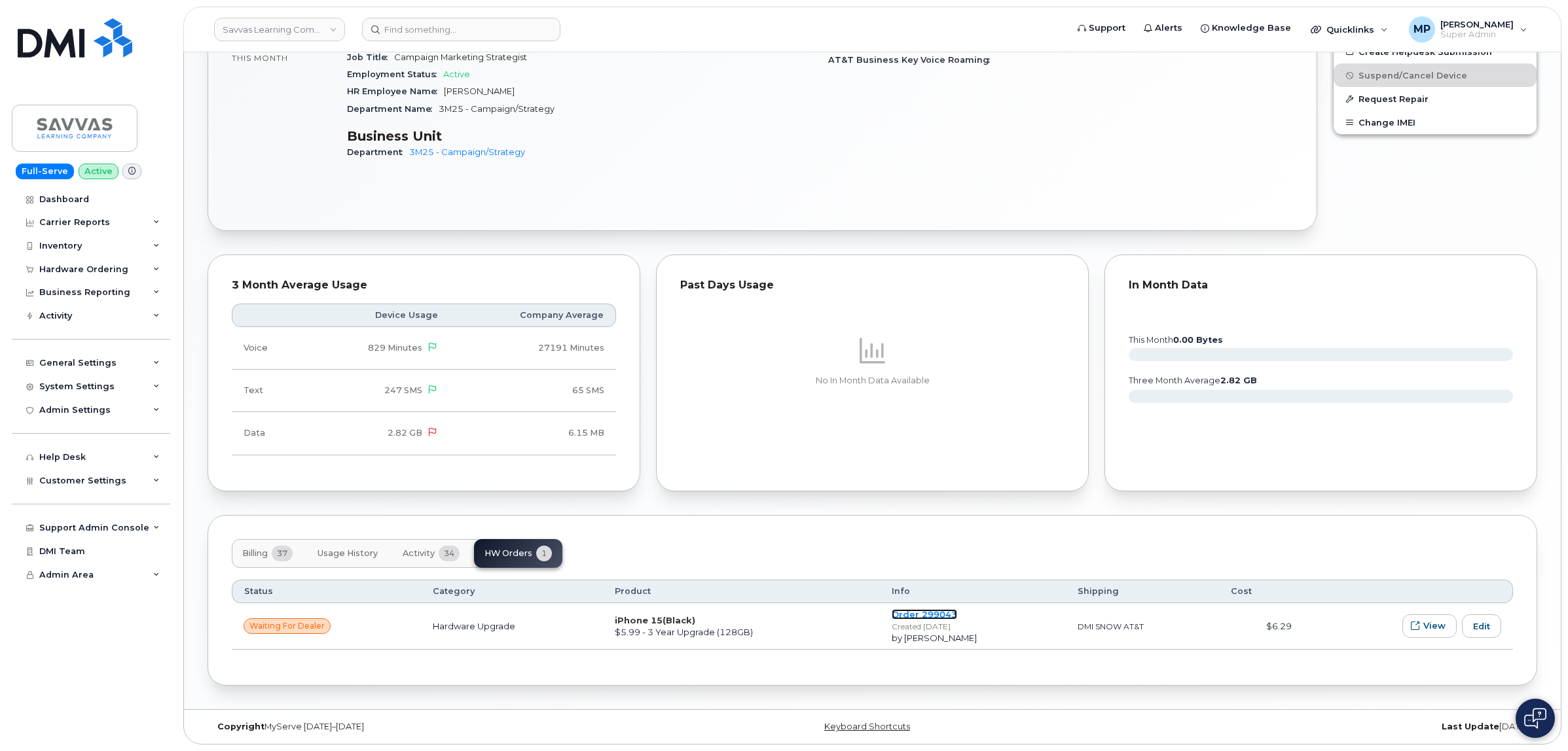
click at [917, 614] on link "Order 299043" at bounding box center [925, 614] width 66 height 11
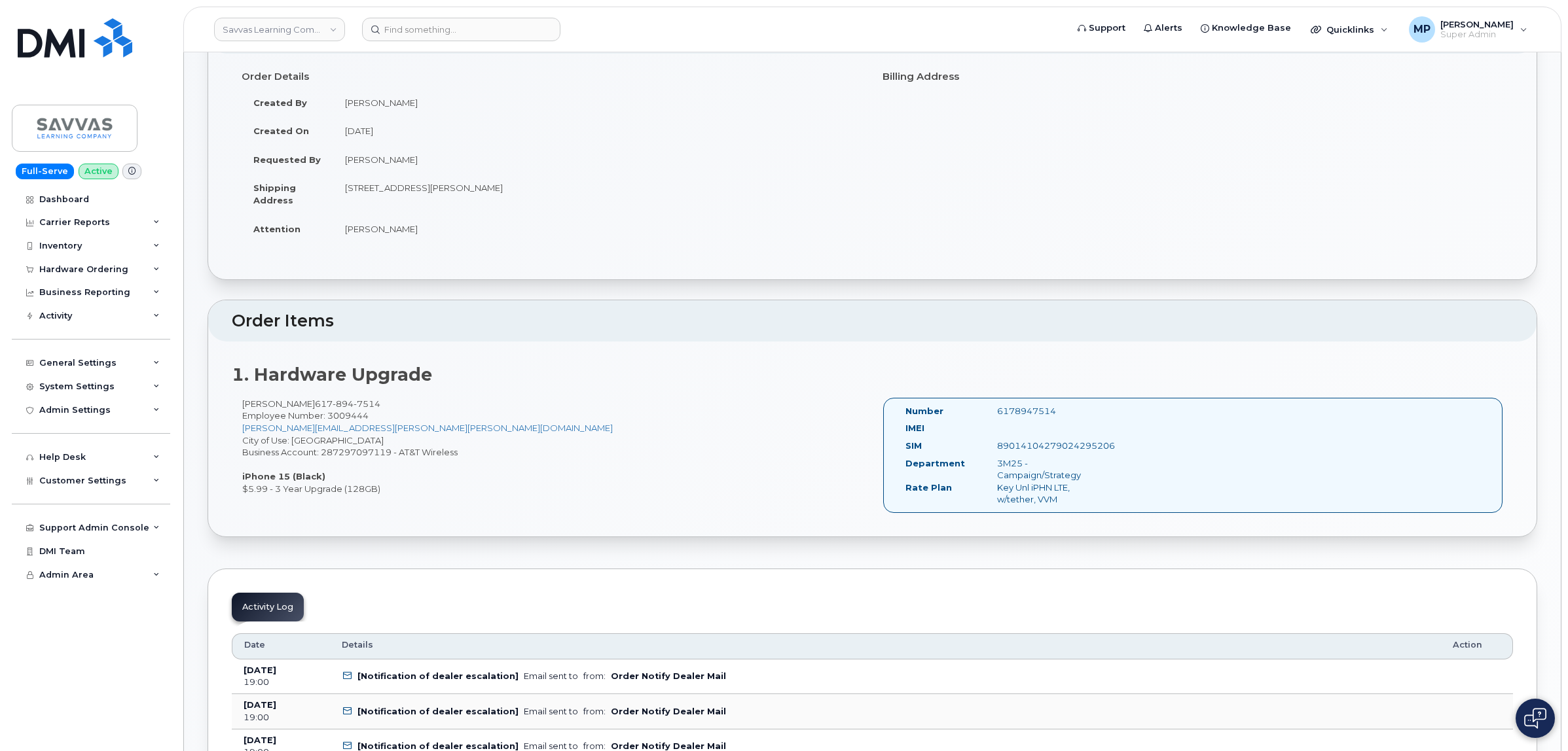
scroll to position [82, 0]
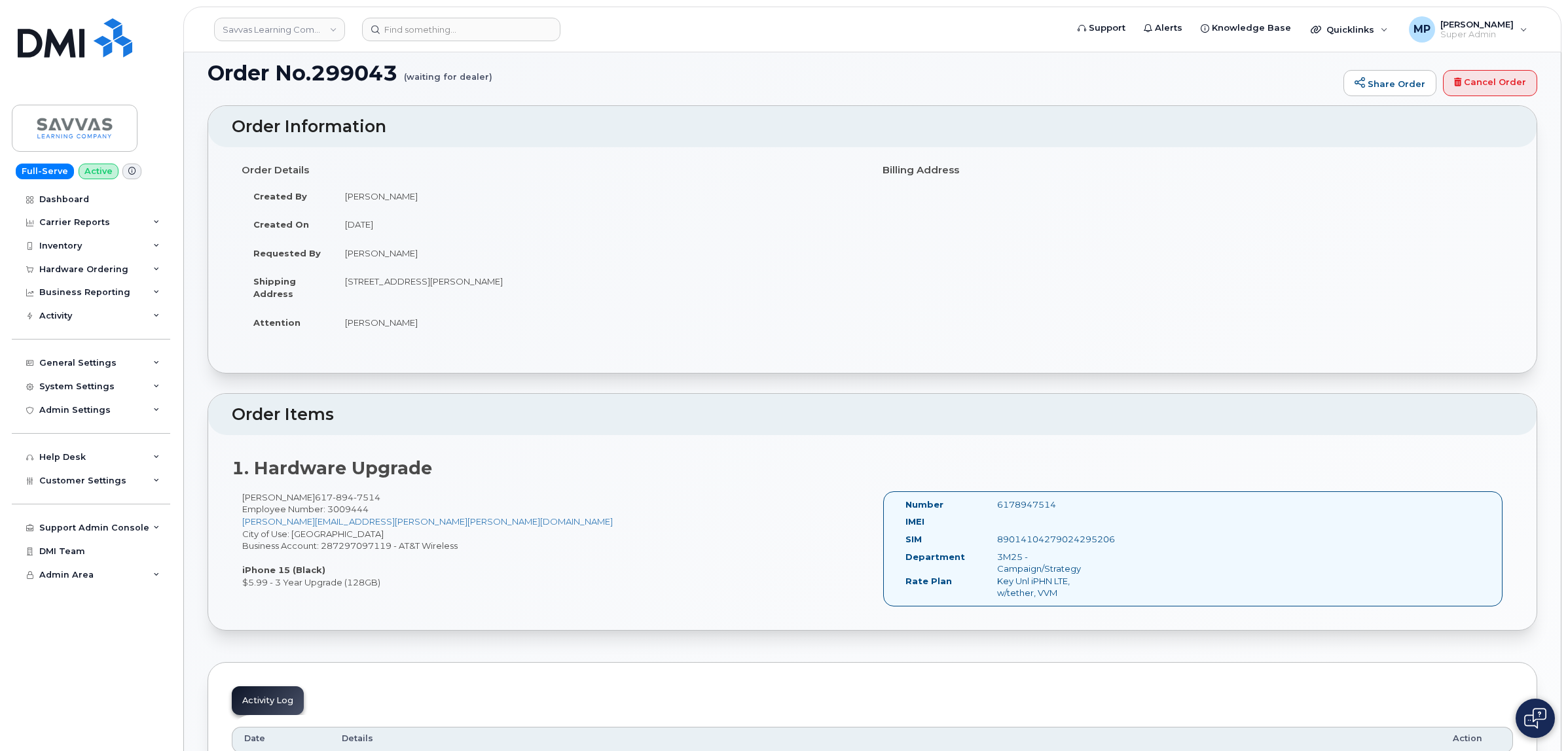
click at [495, 282] on td "[STREET_ADDRESS][PERSON_NAME]" at bounding box center [598, 287] width 529 height 40
copy td "02019"
click at [72, 492] on div "Customer Settings" at bounding box center [91, 481] width 158 height 23
click at [423, 20] on input at bounding box center [461, 29] width 199 height 23
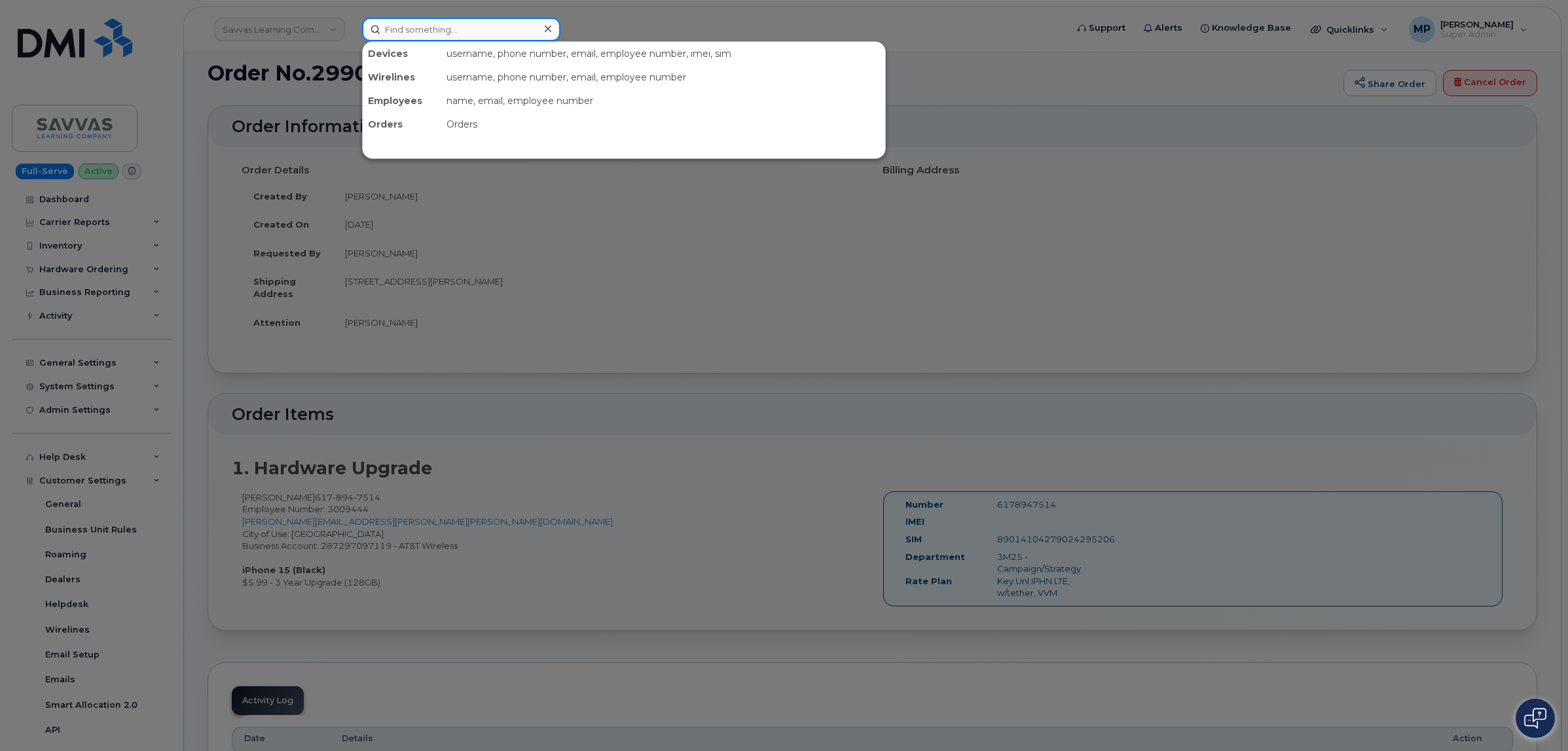
paste input "55-833000009051750"
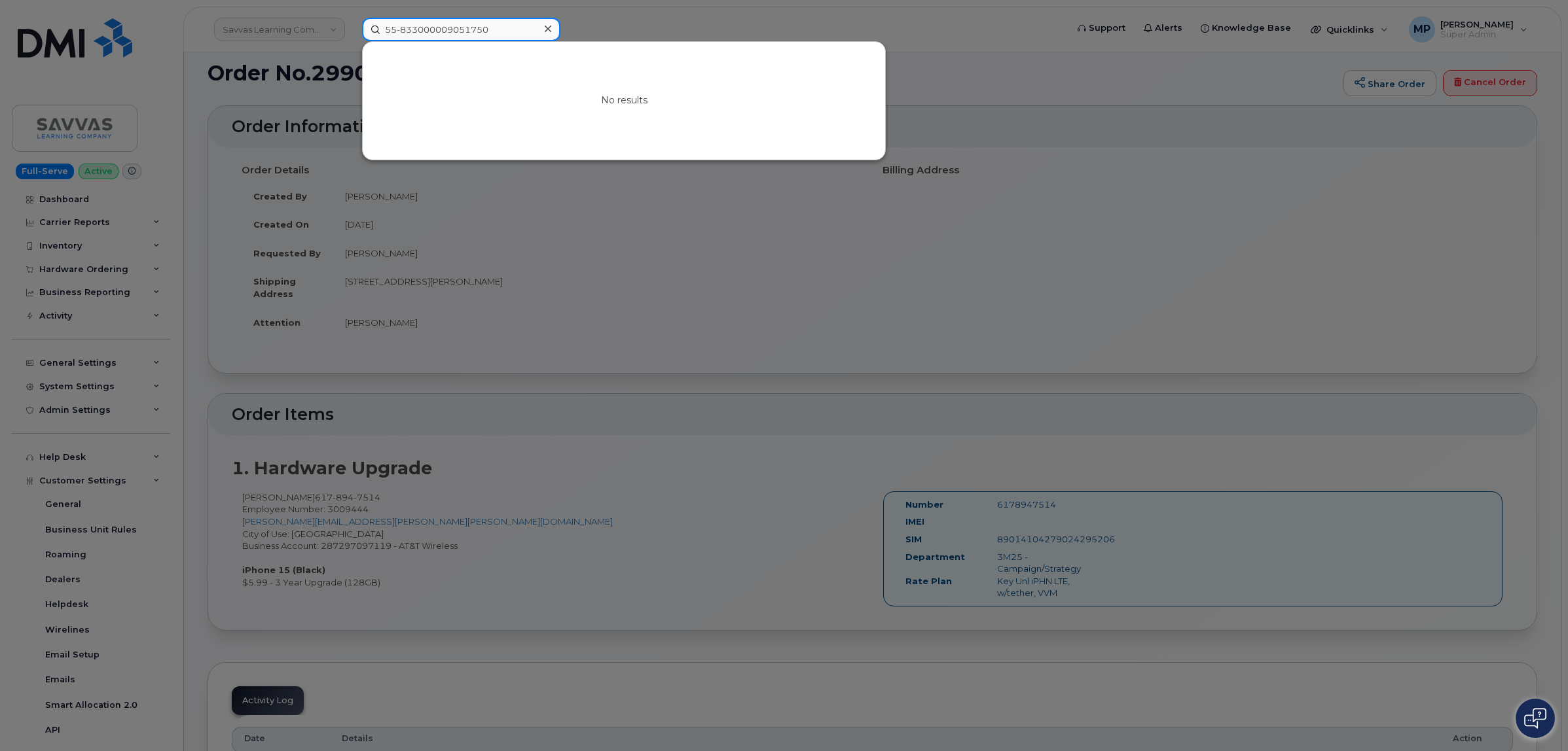
drag, startPoint x: 490, startPoint y: 30, endPoint x: 272, endPoint y: 38, distance: 218.1
click at [352, 38] on div "55-833000009051750 No results" at bounding box center [710, 29] width 716 height 23
paste input "1.733.1669"
type input "551.733.1669"
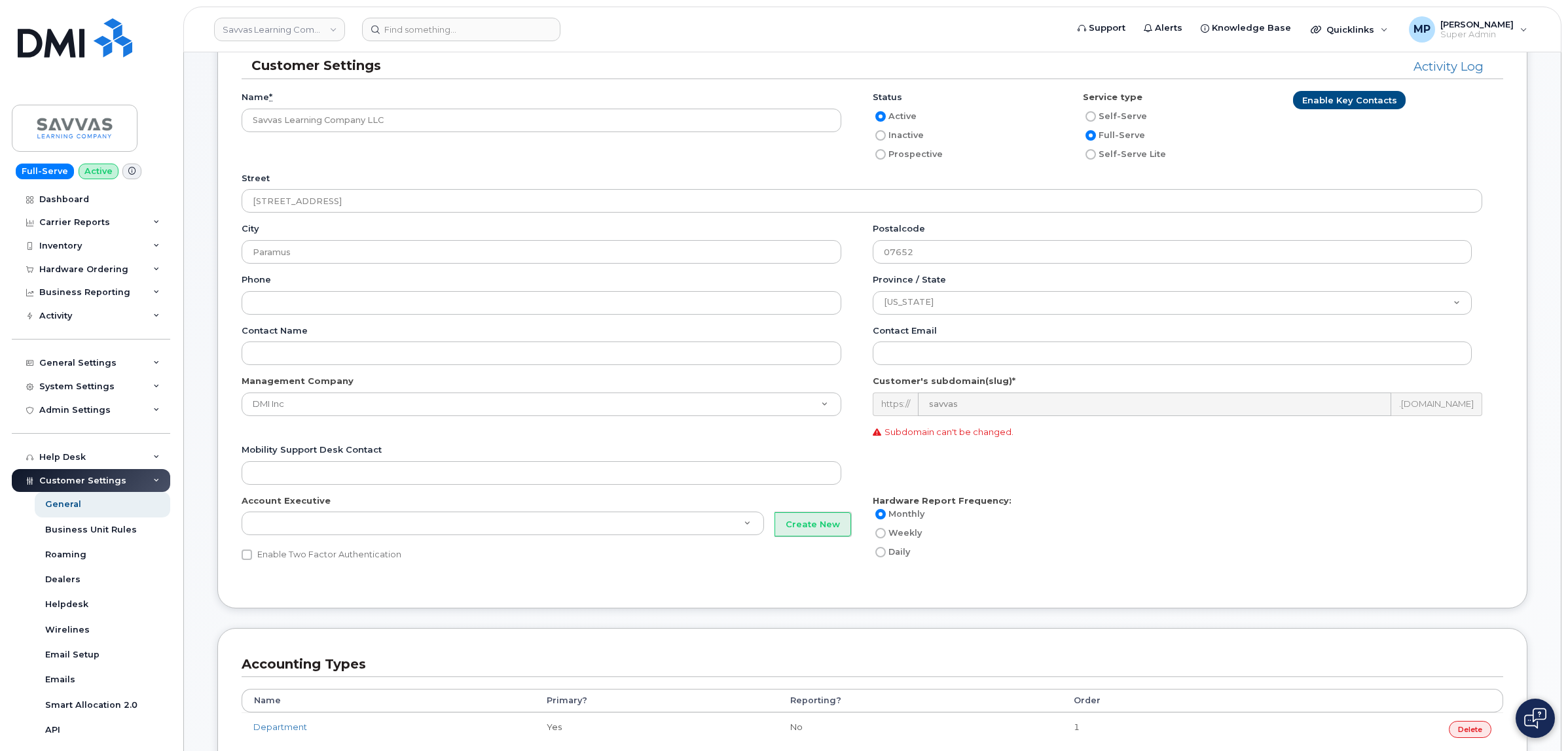
scroll to position [164, 0]
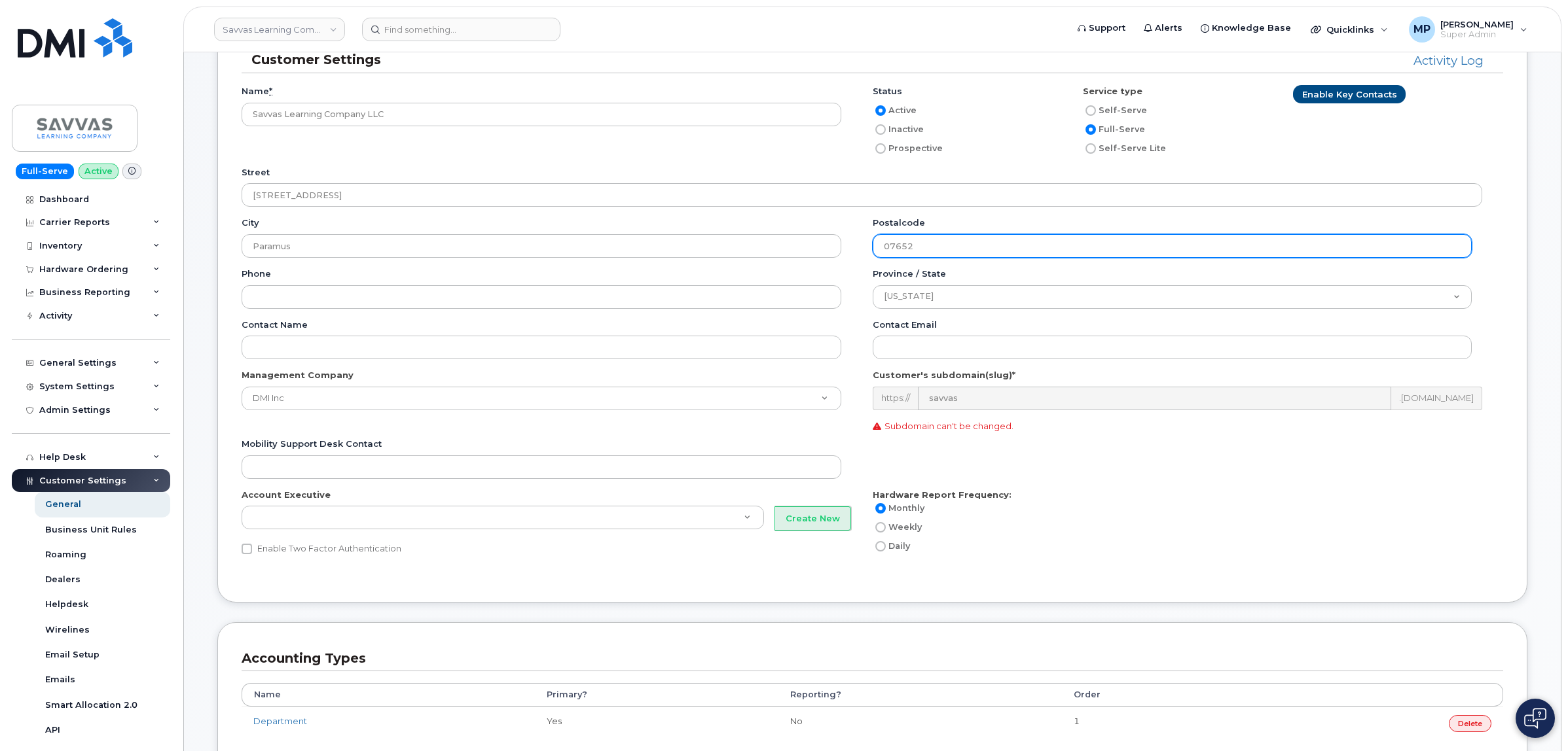
click at [901, 244] on input "07652" at bounding box center [1173, 246] width 600 height 23
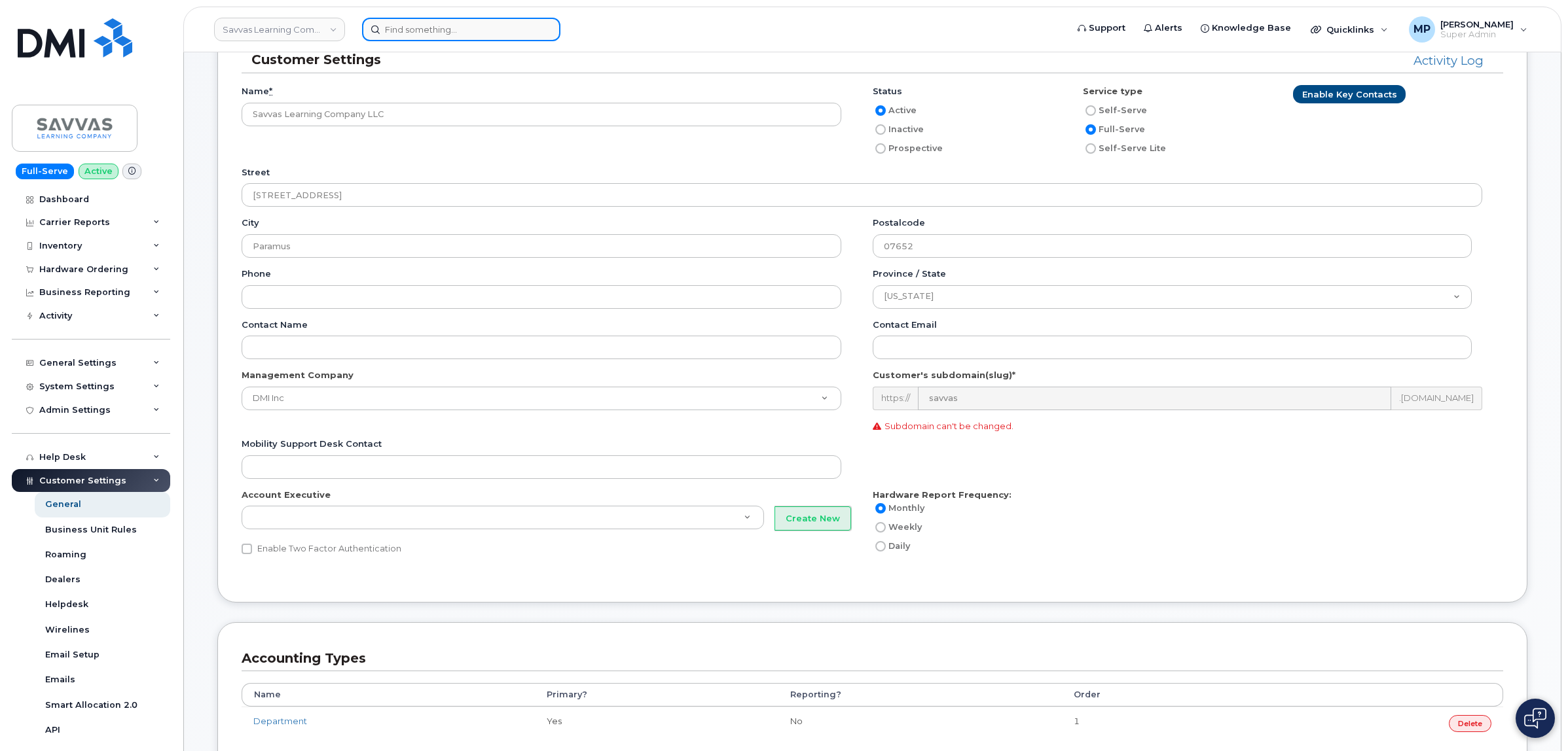
click at [441, 30] on input at bounding box center [461, 29] width 199 height 23
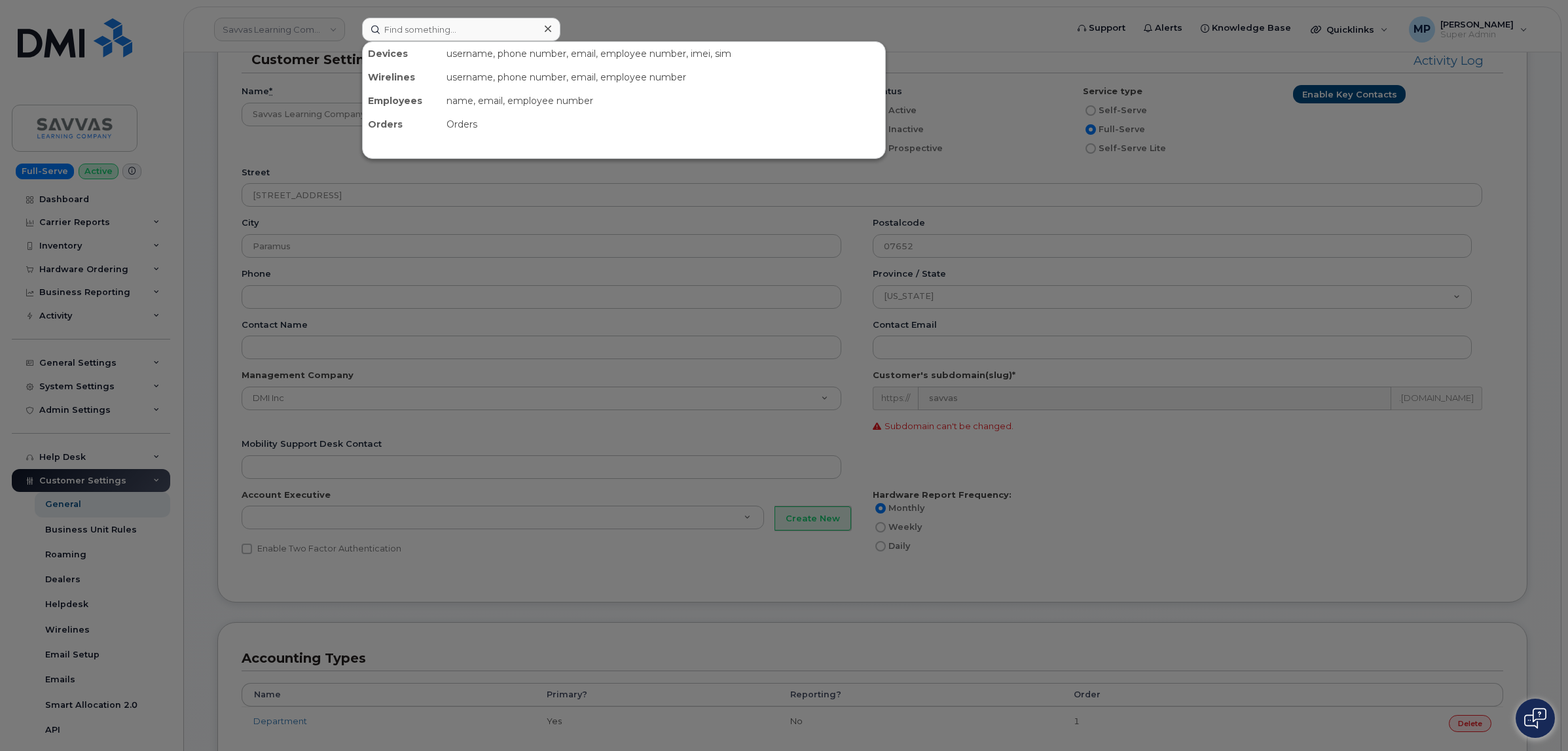
click at [1041, 191] on div at bounding box center [784, 375] width 1568 height 751
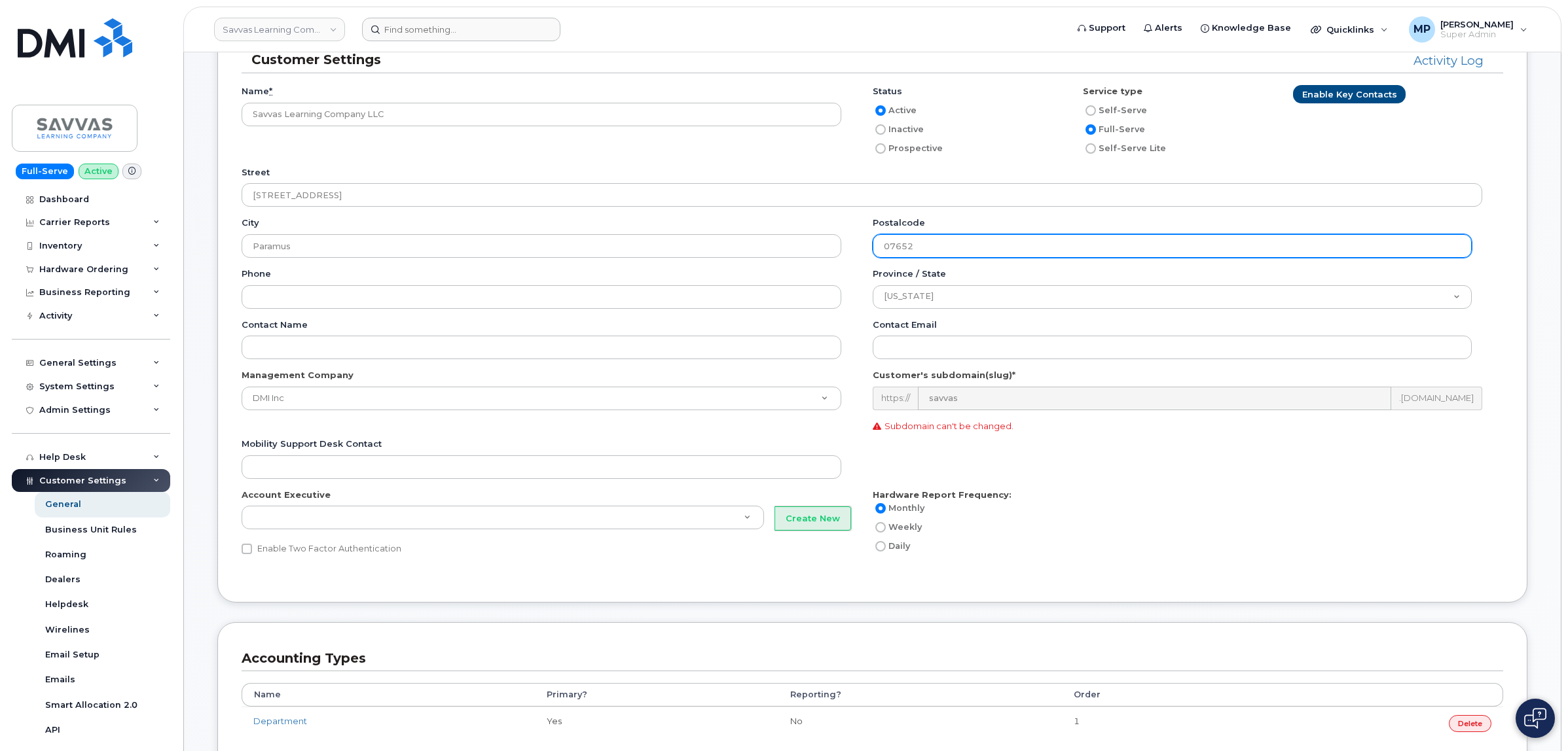
click at [902, 249] on input "07652" at bounding box center [1173, 246] width 600 height 23
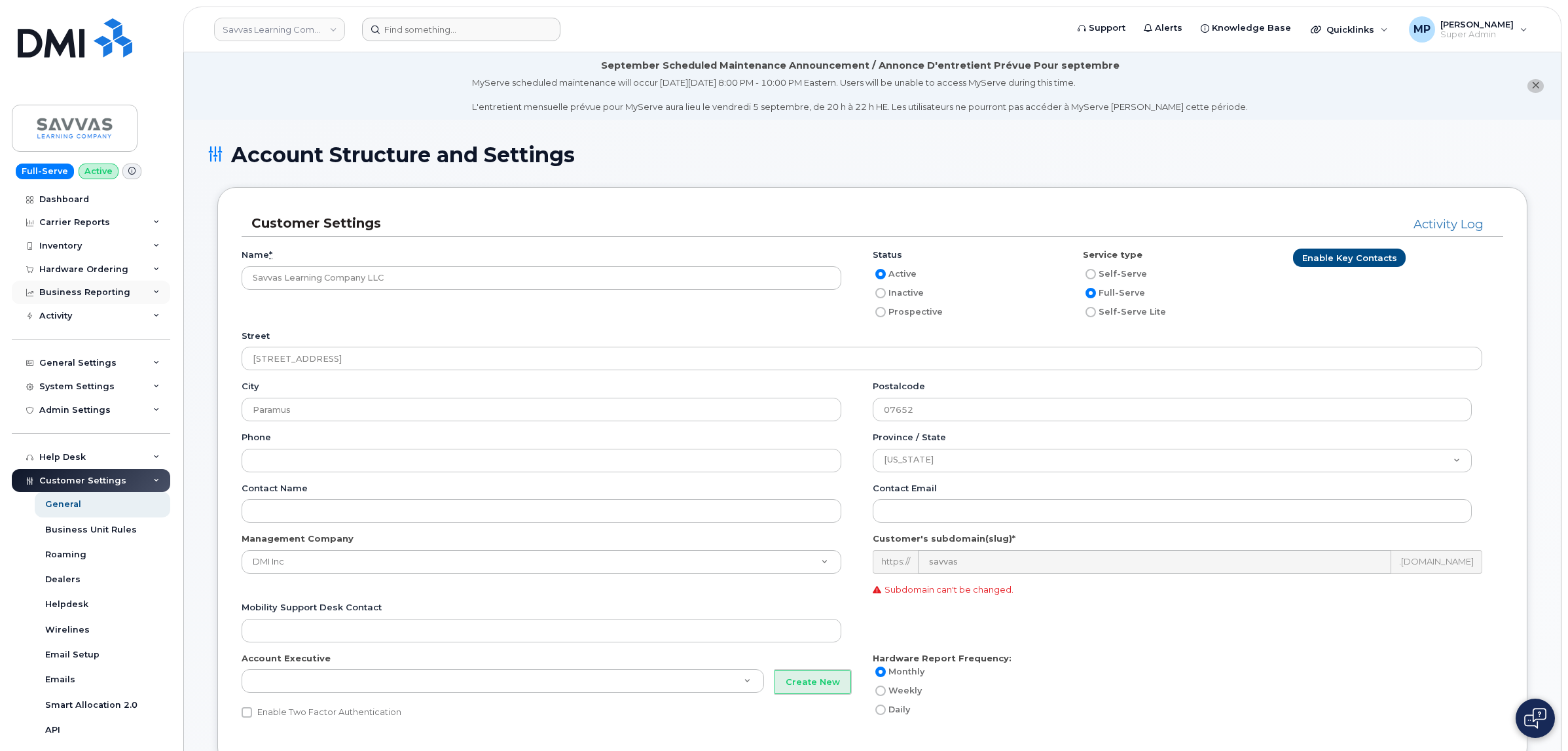
click at [54, 288] on div "Business Reporting" at bounding box center [91, 292] width 158 height 23
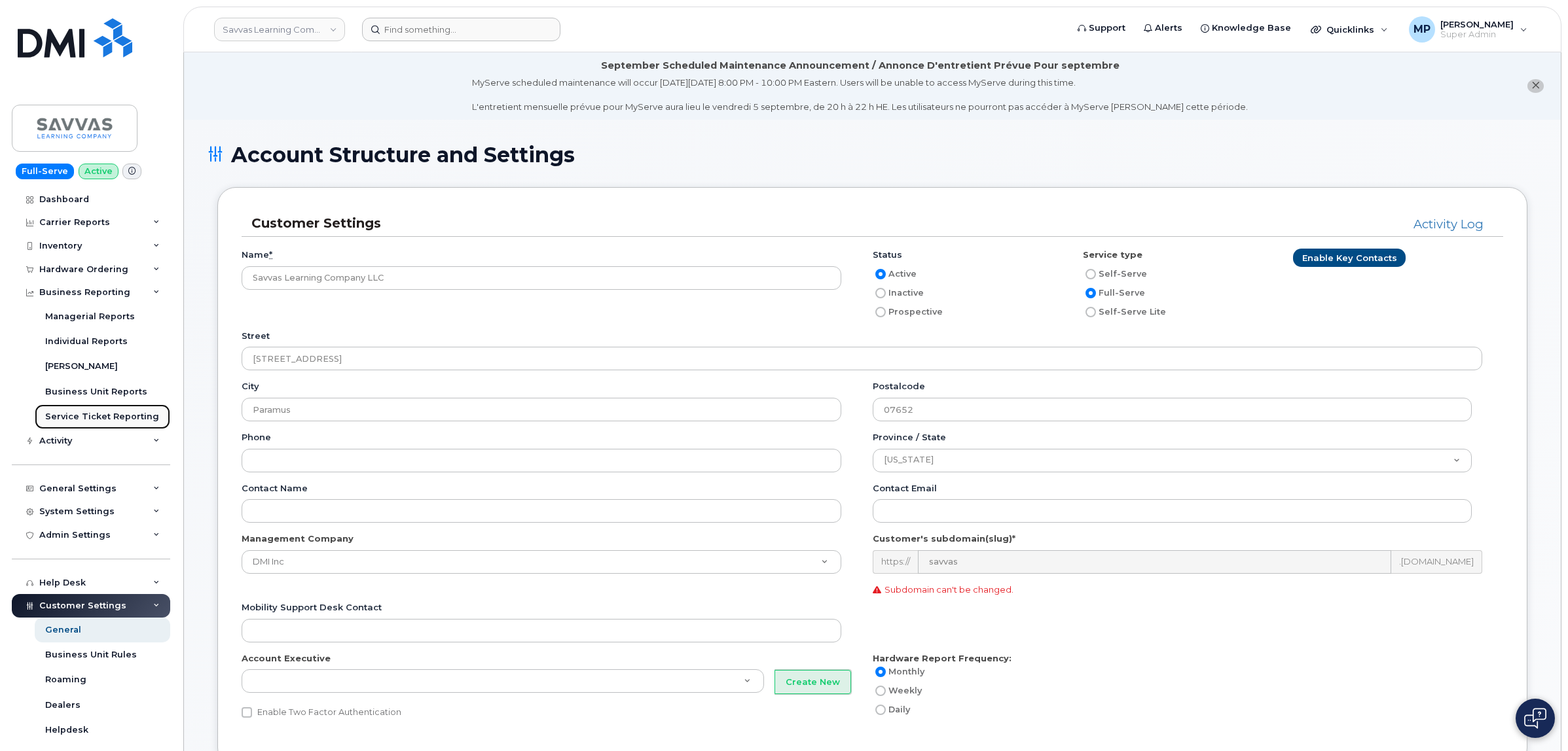
click at [76, 422] on div "Service Ticket Reporting" at bounding box center [102, 416] width 114 height 12
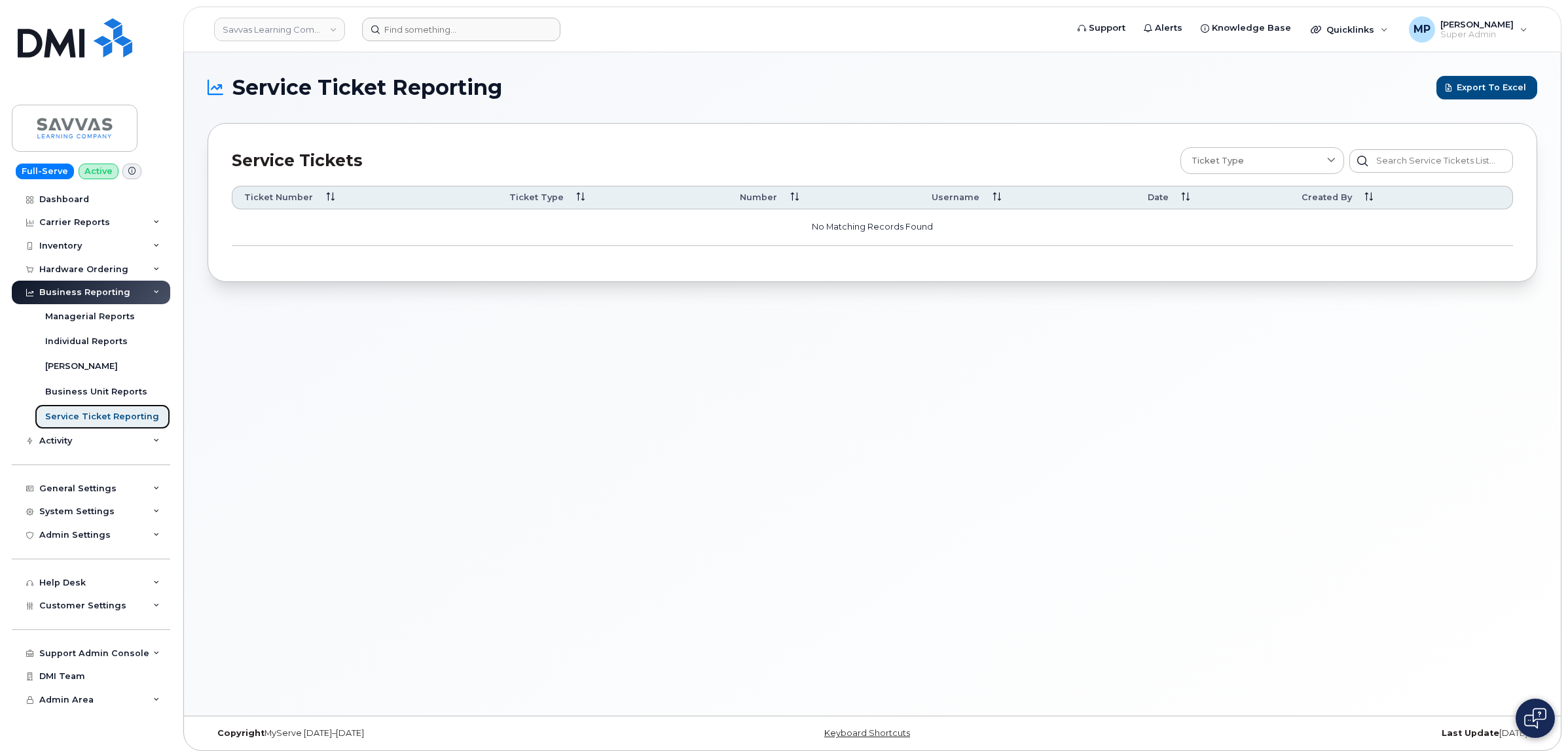
scroll to position [7, 0]
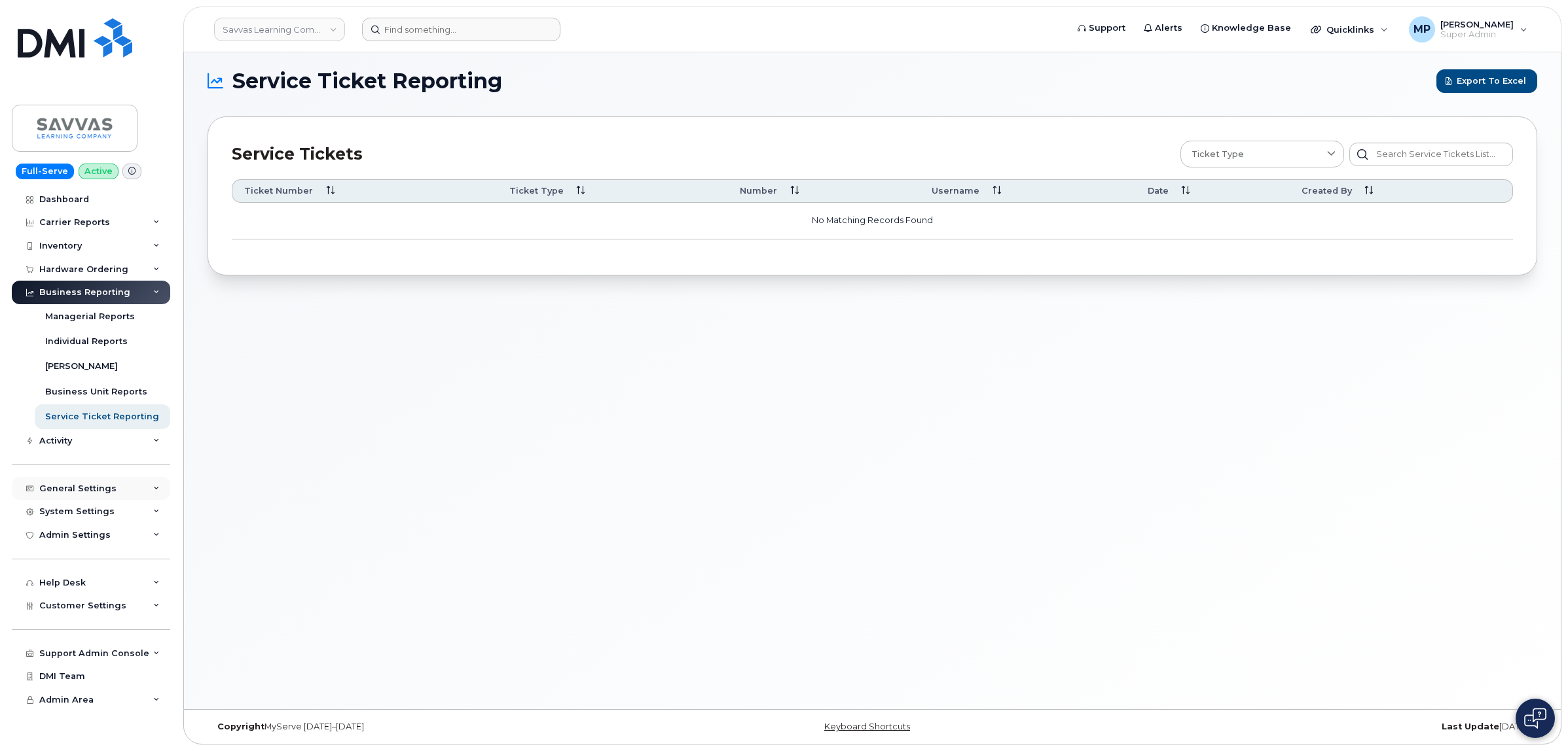
click at [70, 486] on div "General Settings" at bounding box center [78, 489] width 77 height 11
click at [50, 456] on div "General Settings My Account Device Mapping Financial Lead Mapping Locations Man…" at bounding box center [93, 477] width 162 height 48
click at [50, 441] on div "Activity" at bounding box center [56, 441] width 33 height 11
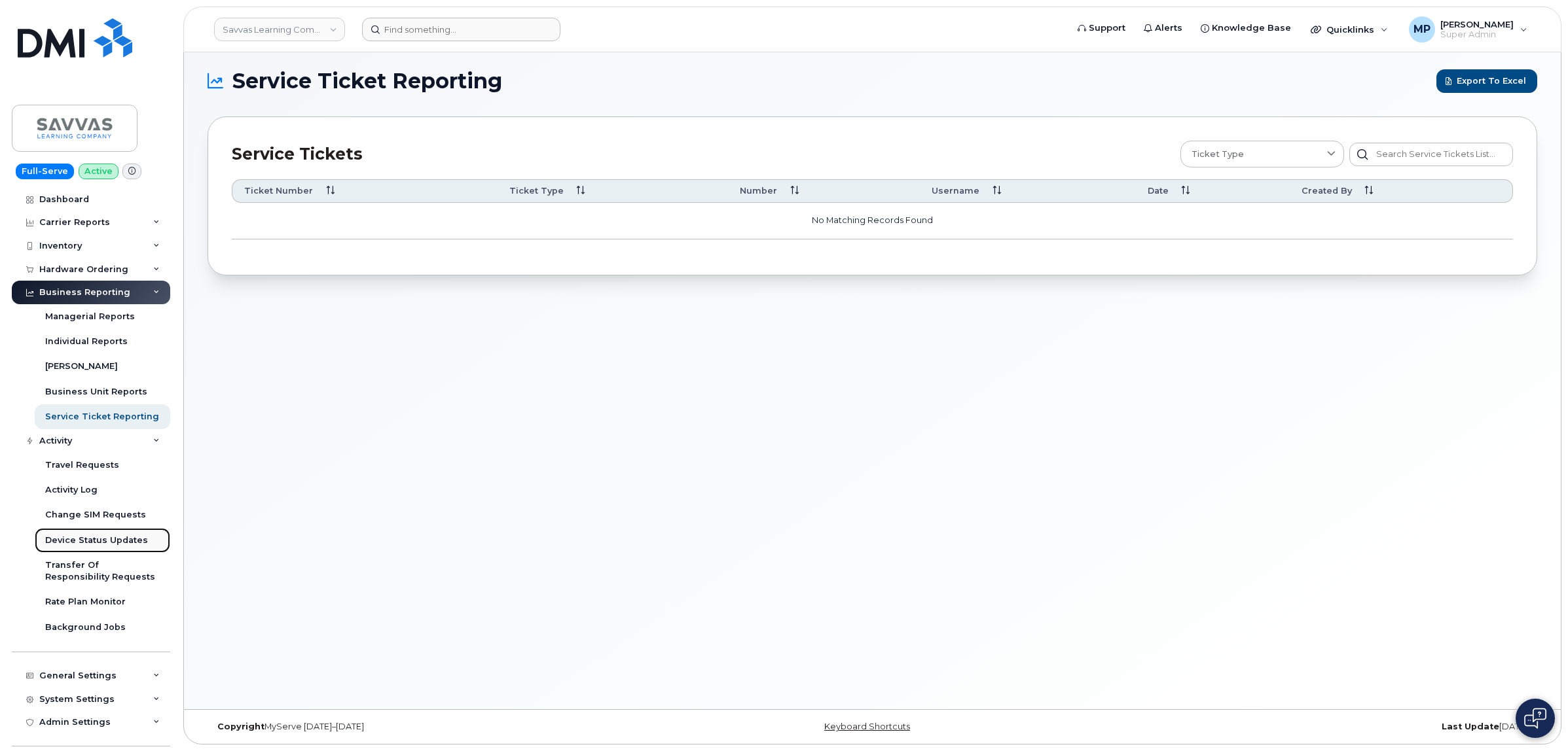
click at [83, 540] on div "Device Status Updates" at bounding box center [96, 541] width 103 height 12
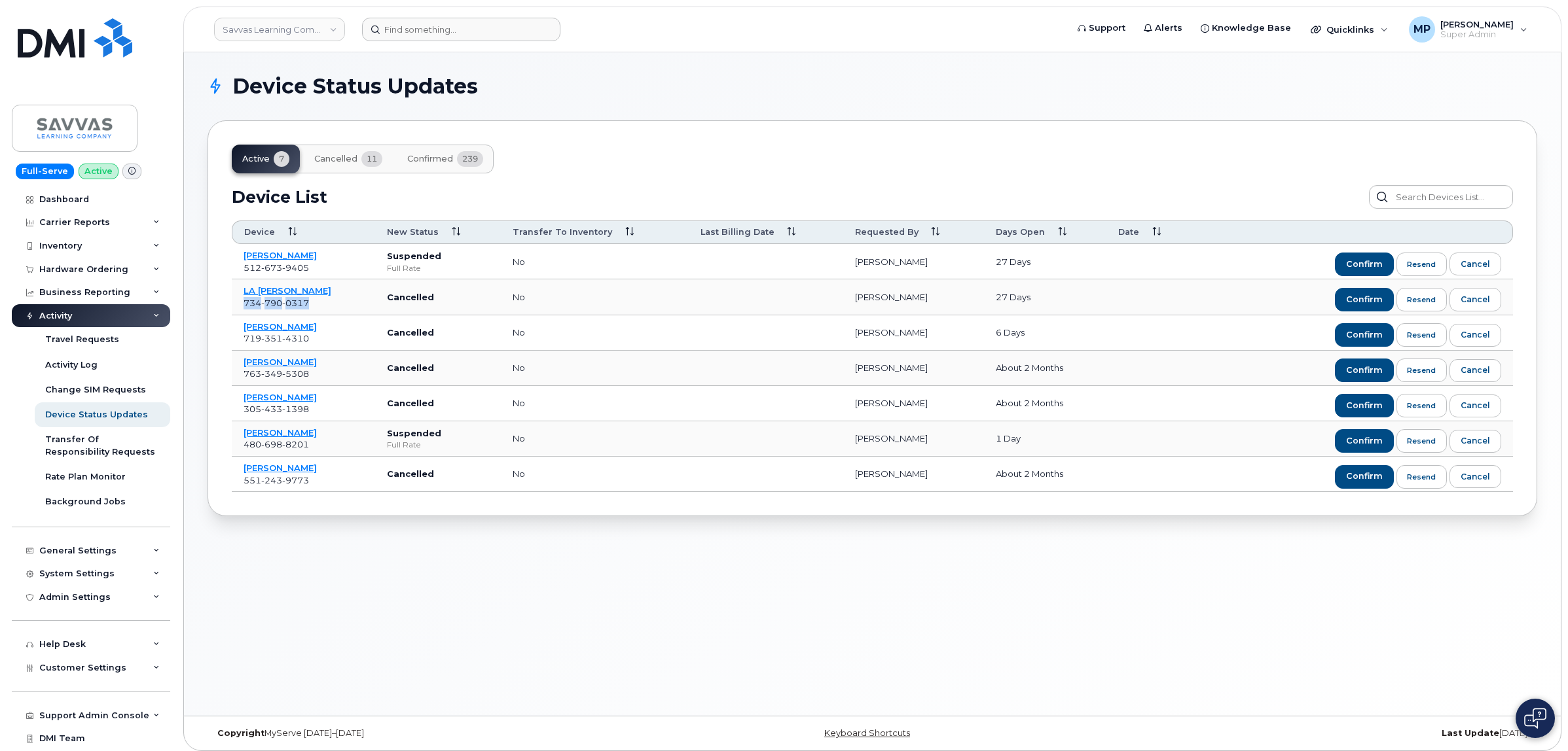
drag, startPoint x: 321, startPoint y: 308, endPoint x: 233, endPoint y: 306, distance: 88.0
click at [234, 306] on td "LA KESHIA NEAL 734 790 0317" at bounding box center [303, 297] width 144 height 36
copy span "734 790 0317"
drag, startPoint x: 1366, startPoint y: 300, endPoint x: 1352, endPoint y: 306, distance: 15.2
click at [1366, 300] on span "confirm" at bounding box center [1365, 300] width 37 height 12
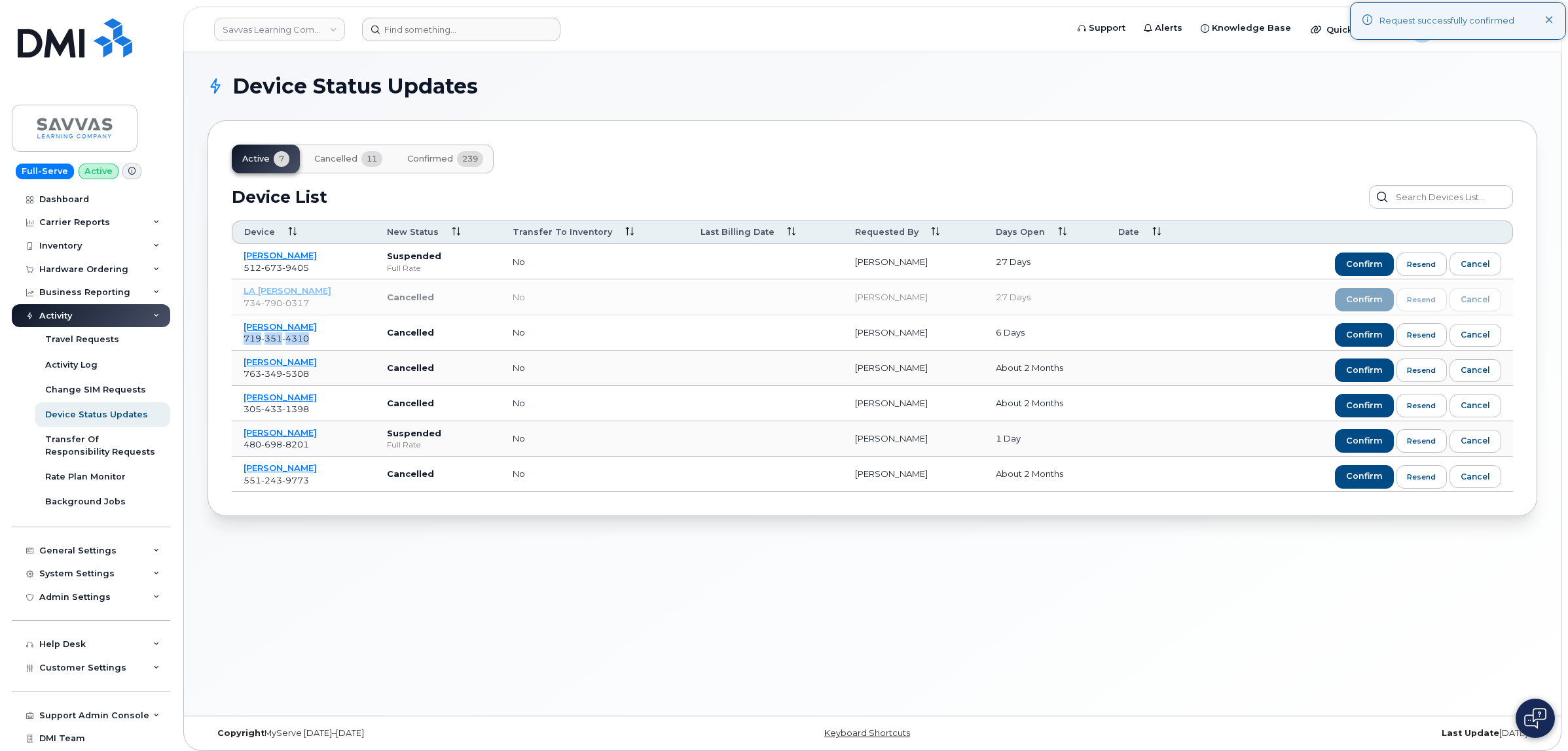
drag, startPoint x: 311, startPoint y: 337, endPoint x: 237, endPoint y: 343, distance: 74.2
click at [237, 343] on td "SARAH NELSON 719 351 4310" at bounding box center [303, 333] width 144 height 36
copy span "719 351 4310"
click at [1359, 335] on span "confirm" at bounding box center [1365, 335] width 37 height 12
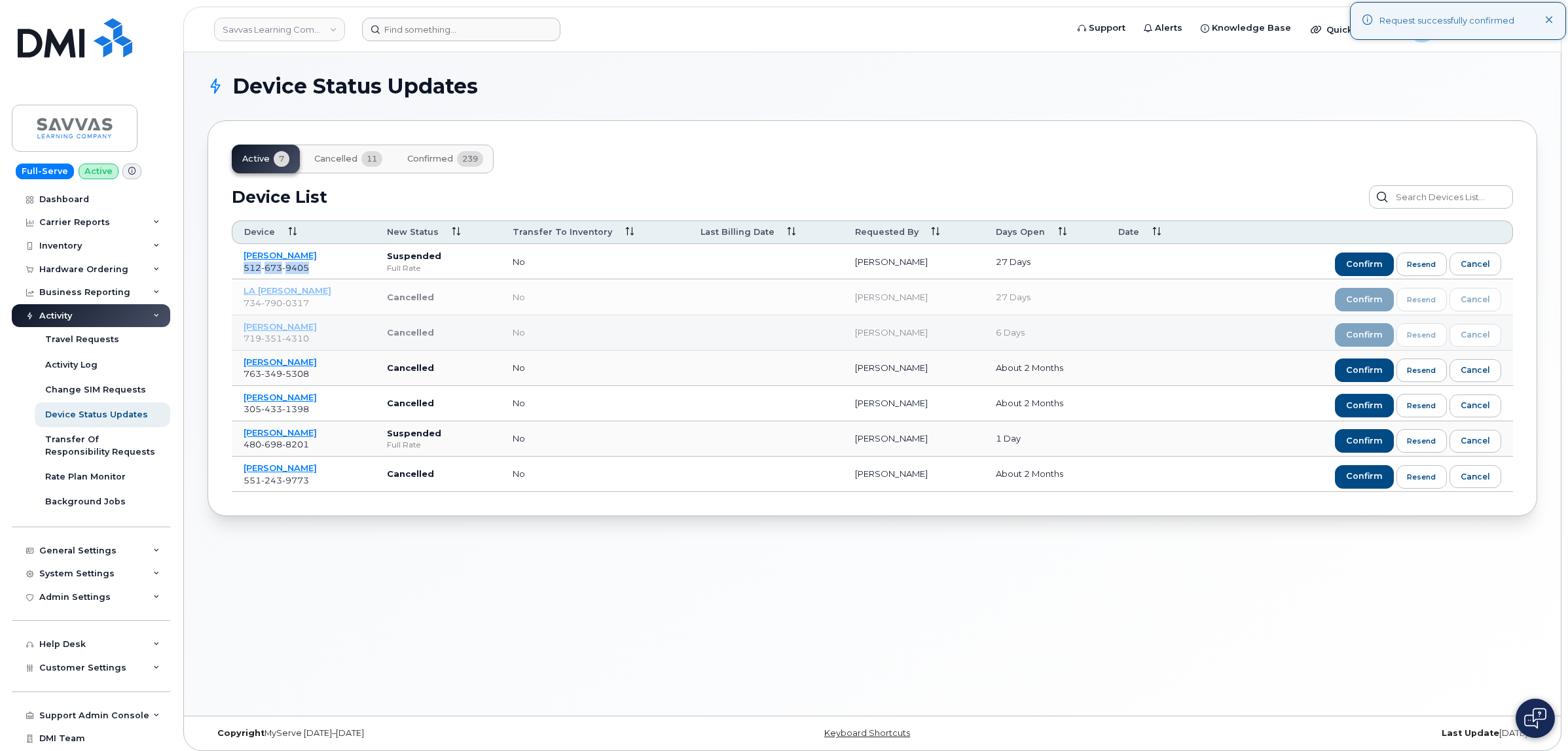
drag, startPoint x: 311, startPoint y: 269, endPoint x: 239, endPoint y: 270, distance: 72.0
click at [239, 270] on td "ELIZABETH ANDERSON 512 673 9405" at bounding box center [303, 261] width 144 height 36
copy span "512 673 9405"
drag, startPoint x: 1350, startPoint y: 265, endPoint x: 1337, endPoint y: 265, distance: 13.0
click at [1350, 265] on span "confirm" at bounding box center [1365, 264] width 37 height 12
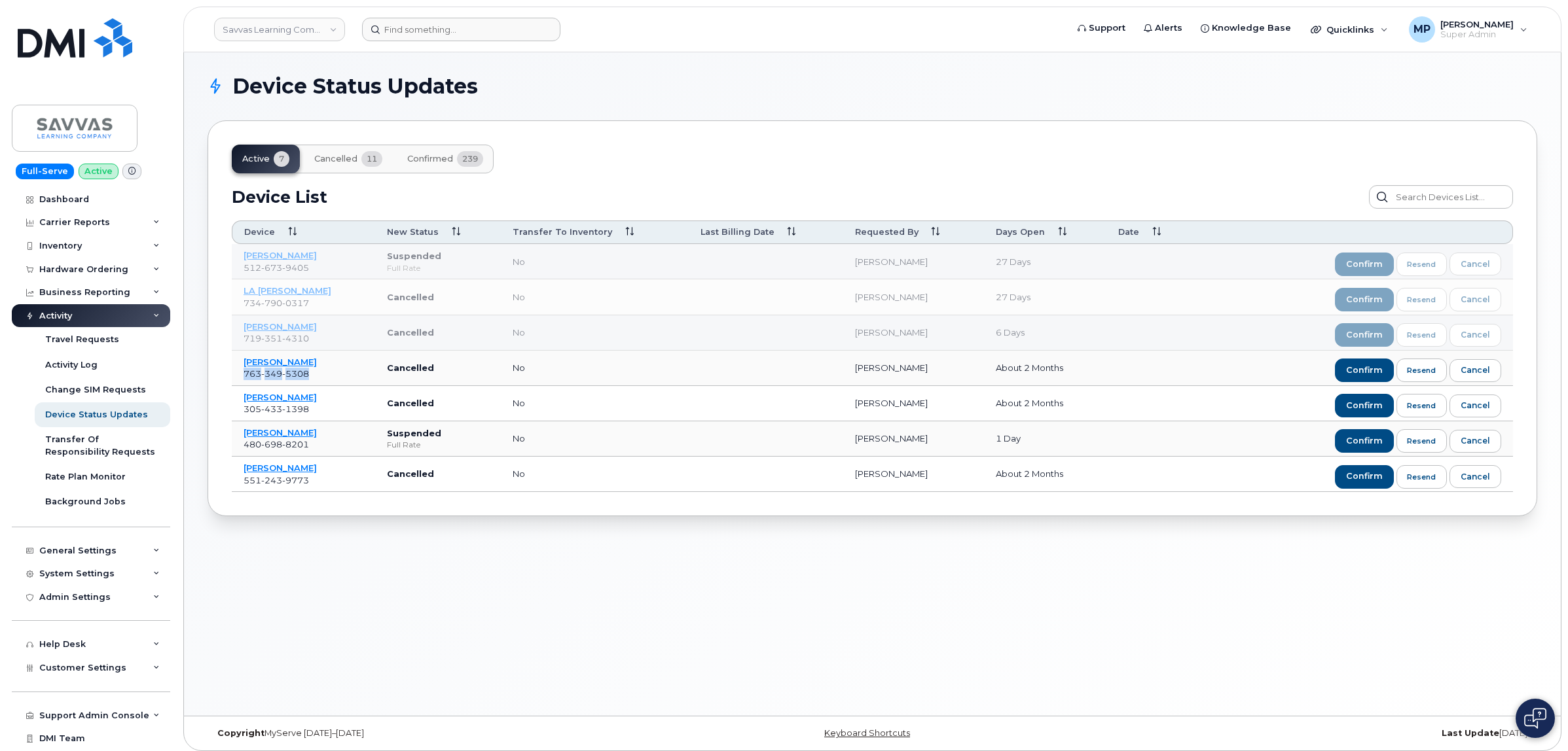
drag, startPoint x: 311, startPoint y: 378, endPoint x: 239, endPoint y: 378, distance: 72.0
click at [239, 378] on td "TERRANCE CROWLEY 763 349 5308" at bounding box center [303, 368] width 144 height 36
drag, startPoint x: 315, startPoint y: 449, endPoint x: 239, endPoint y: 447, distance: 76.0
click at [237, 446] on td "ALLISON SUNDBY 480 698 8201" at bounding box center [303, 439] width 144 height 36
copy span "480 698 8201"
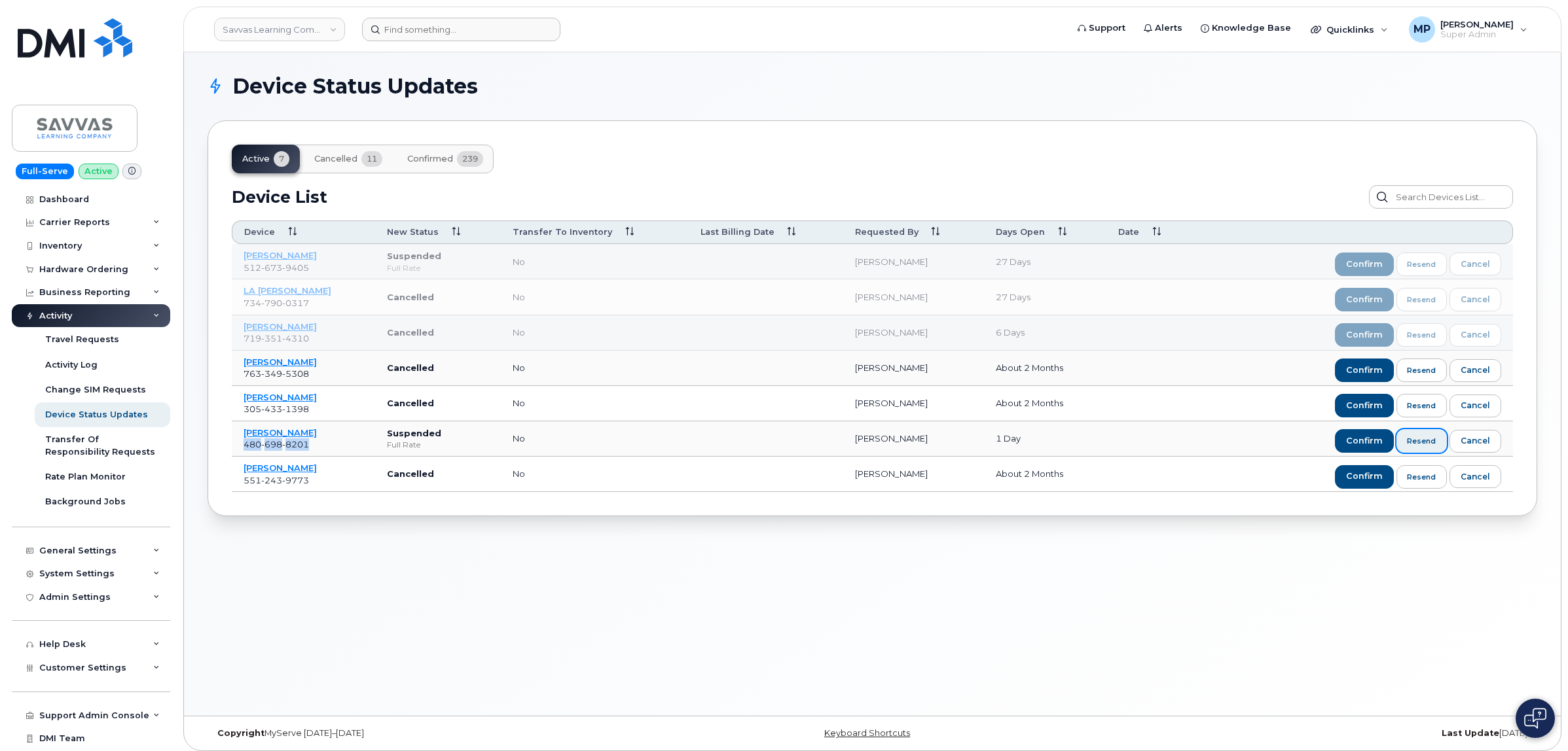
click at [1428, 443] on span "resend" at bounding box center [1421, 441] width 29 height 11
click at [291, 431] on table "Device New Status Transfer to inventory Last Billing Date Requested By Days Ope…" at bounding box center [872, 357] width 1282 height 272
click at [296, 433] on table "Device New Status Transfer to inventory Last Billing Date Requested By Days Ope…" at bounding box center [872, 357] width 1282 height 272
click at [284, 433] on table "Device New Status Transfer to inventory Last Billing Date Requested By Days Ope…" at bounding box center [872, 357] width 1282 height 272
click at [256, 433] on table "Device New Status Transfer to inventory Last Billing Date Requested By Days Ope…" at bounding box center [872, 357] width 1282 height 272
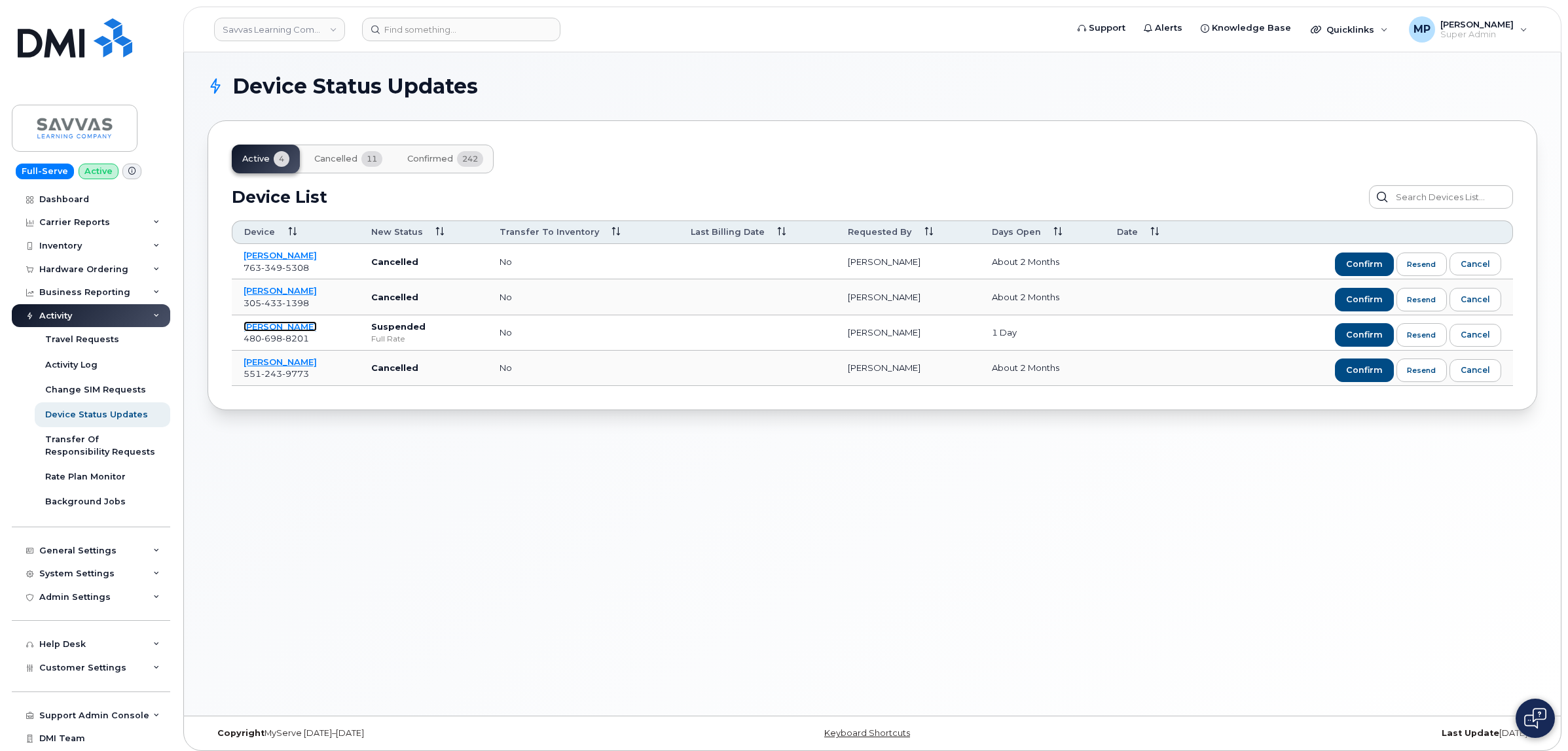
click at [291, 327] on link "[PERSON_NAME]" at bounding box center [281, 326] width 73 height 11
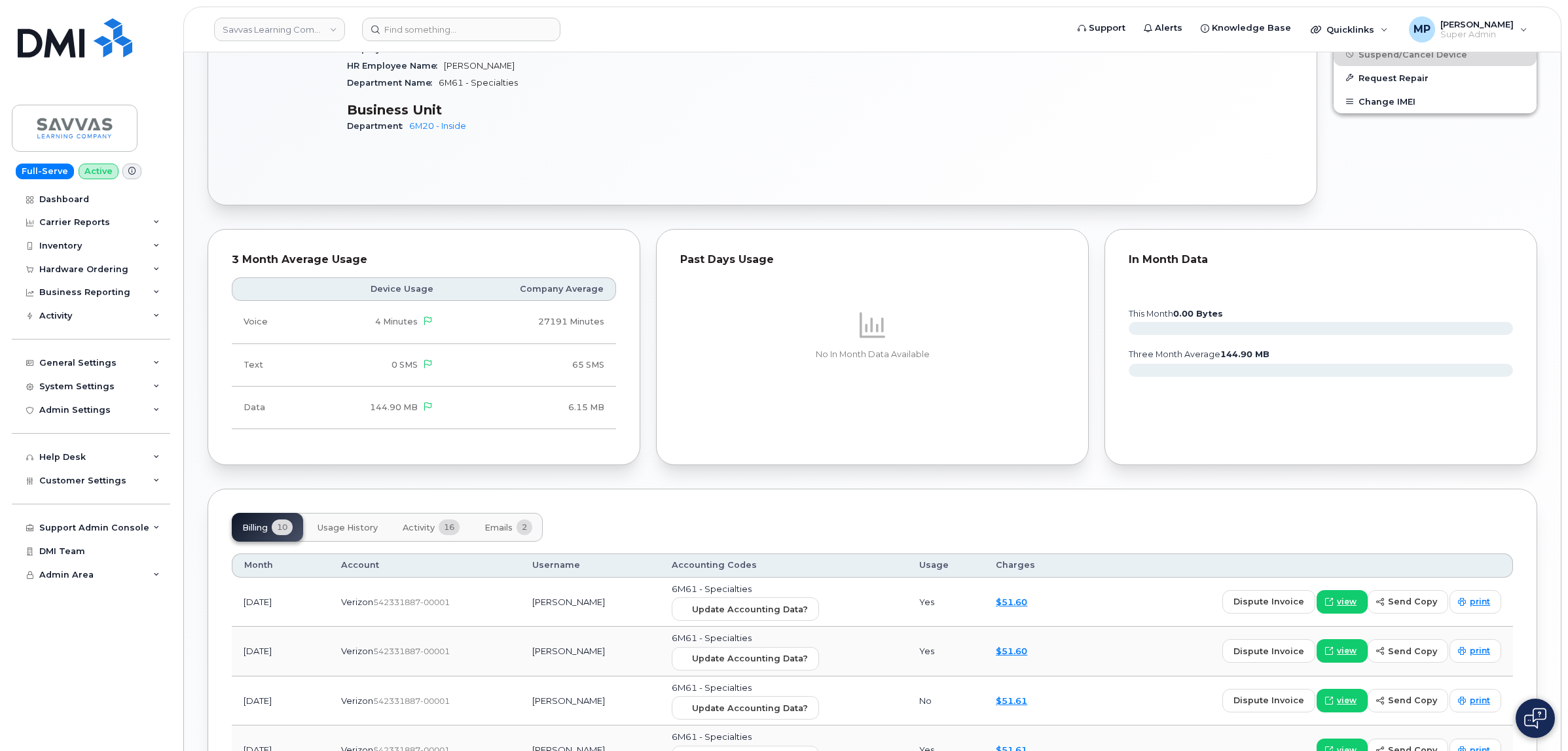
scroll to position [981, 0]
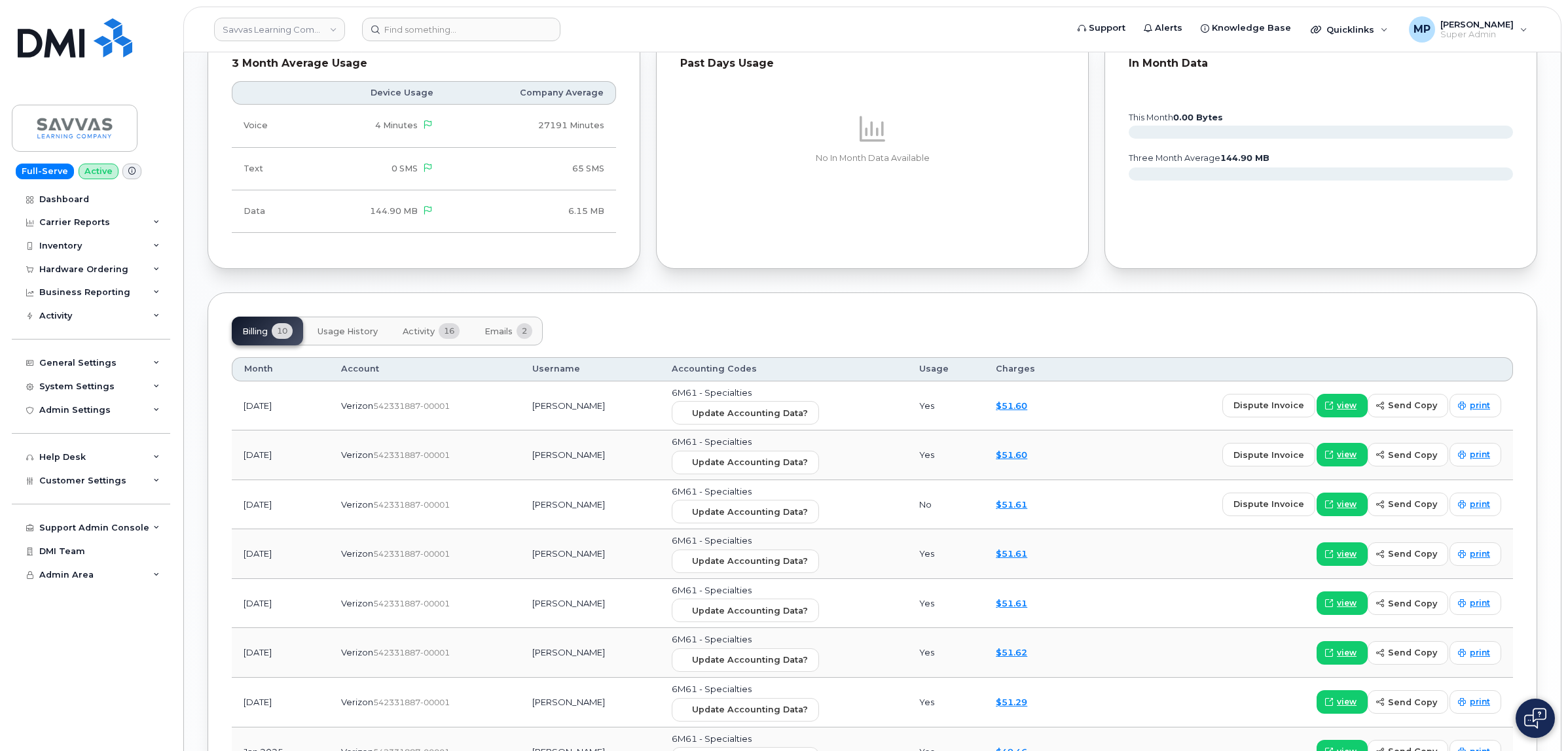
click at [522, 331] on span "2" at bounding box center [525, 331] width 15 height 15
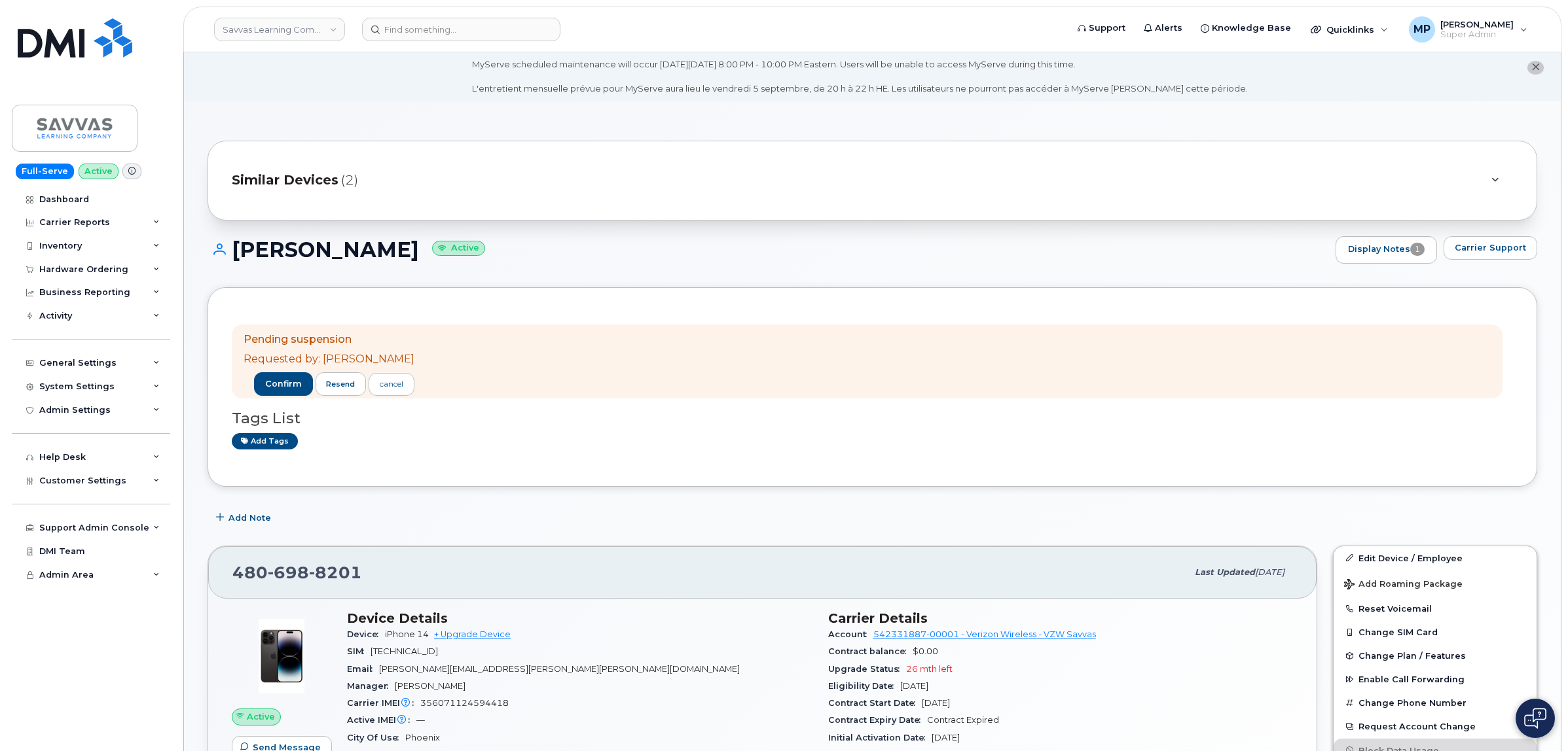
scroll to position [0, 0]
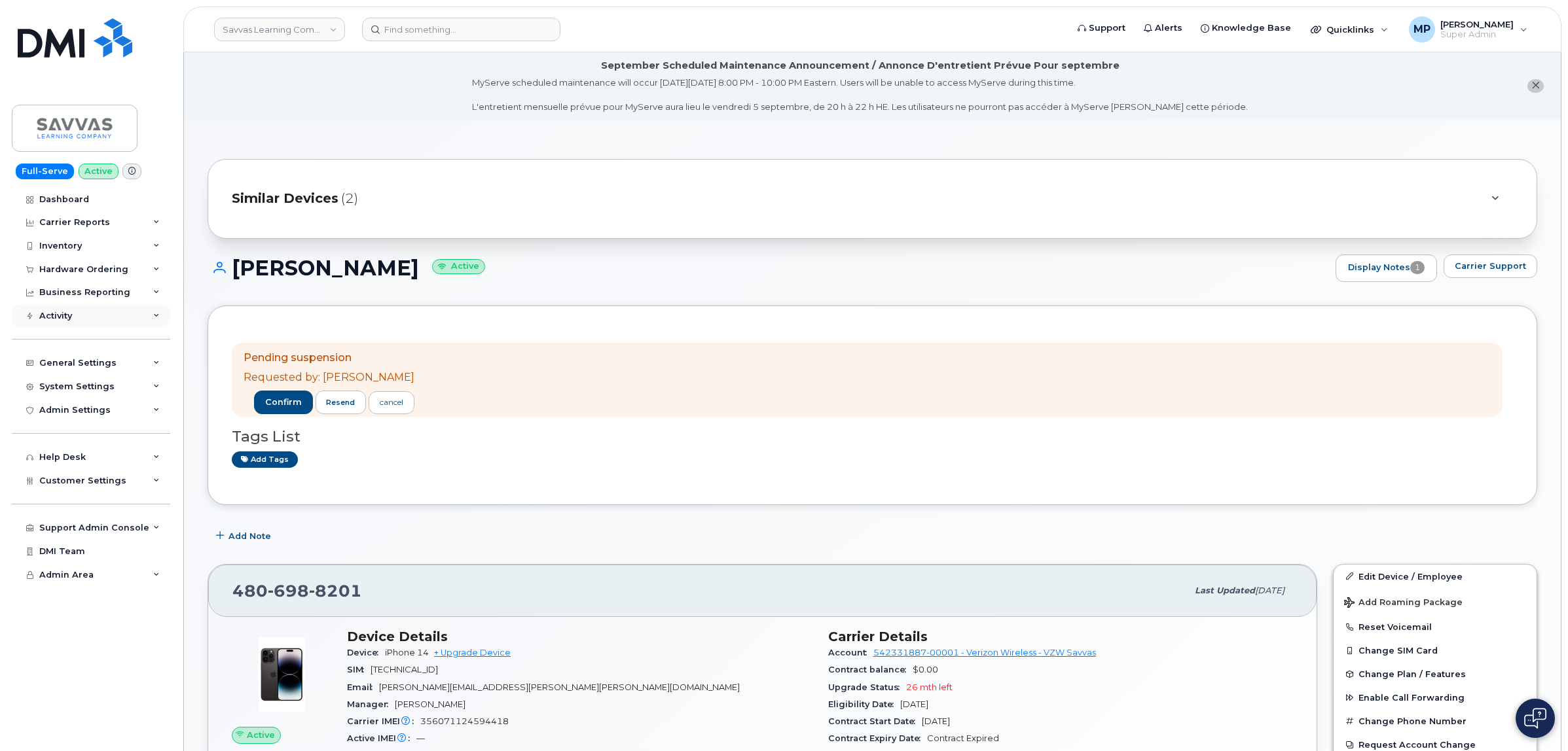
click at [60, 315] on div "Activity" at bounding box center [56, 315] width 33 height 11
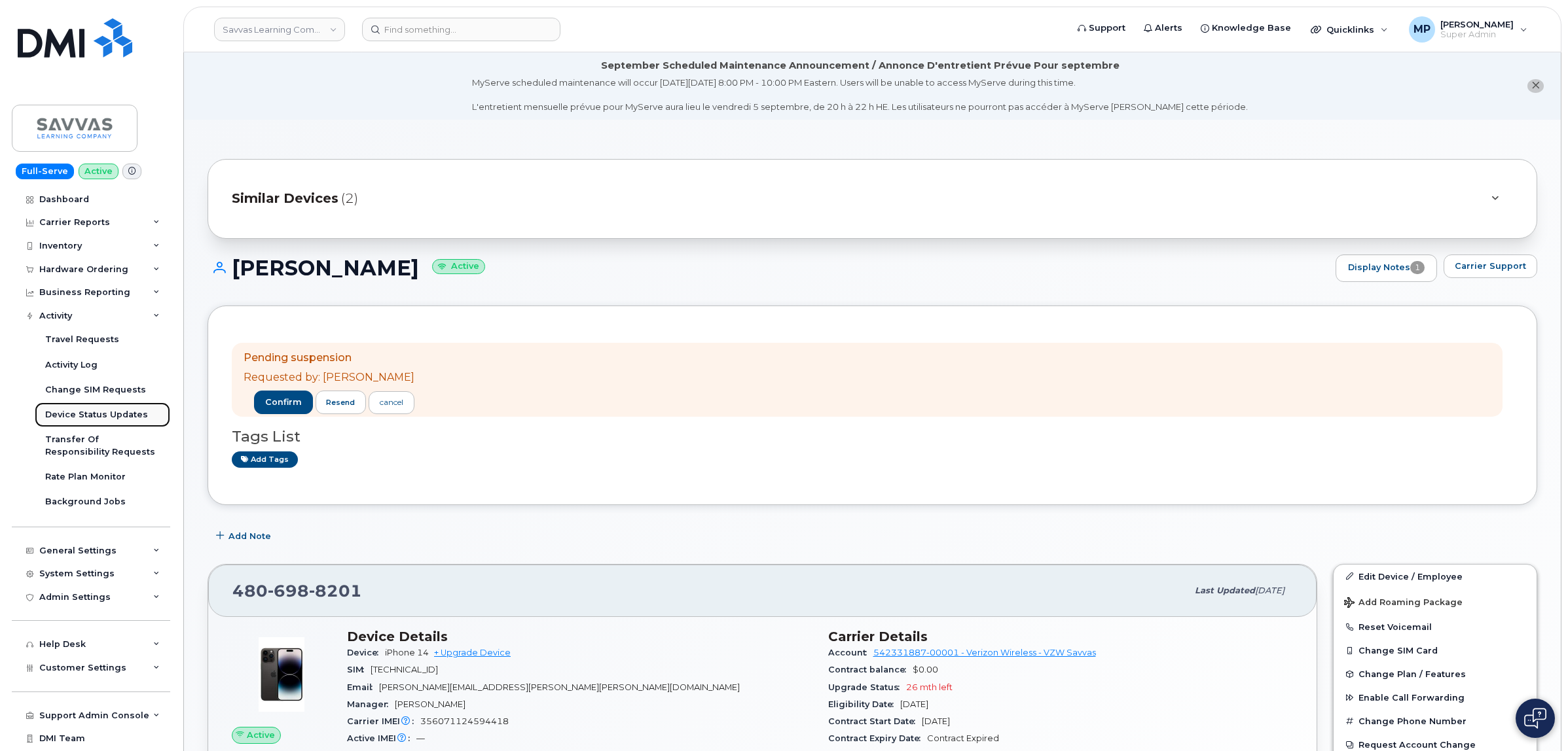
click at [66, 416] on div "Device Status Updates" at bounding box center [96, 415] width 103 height 12
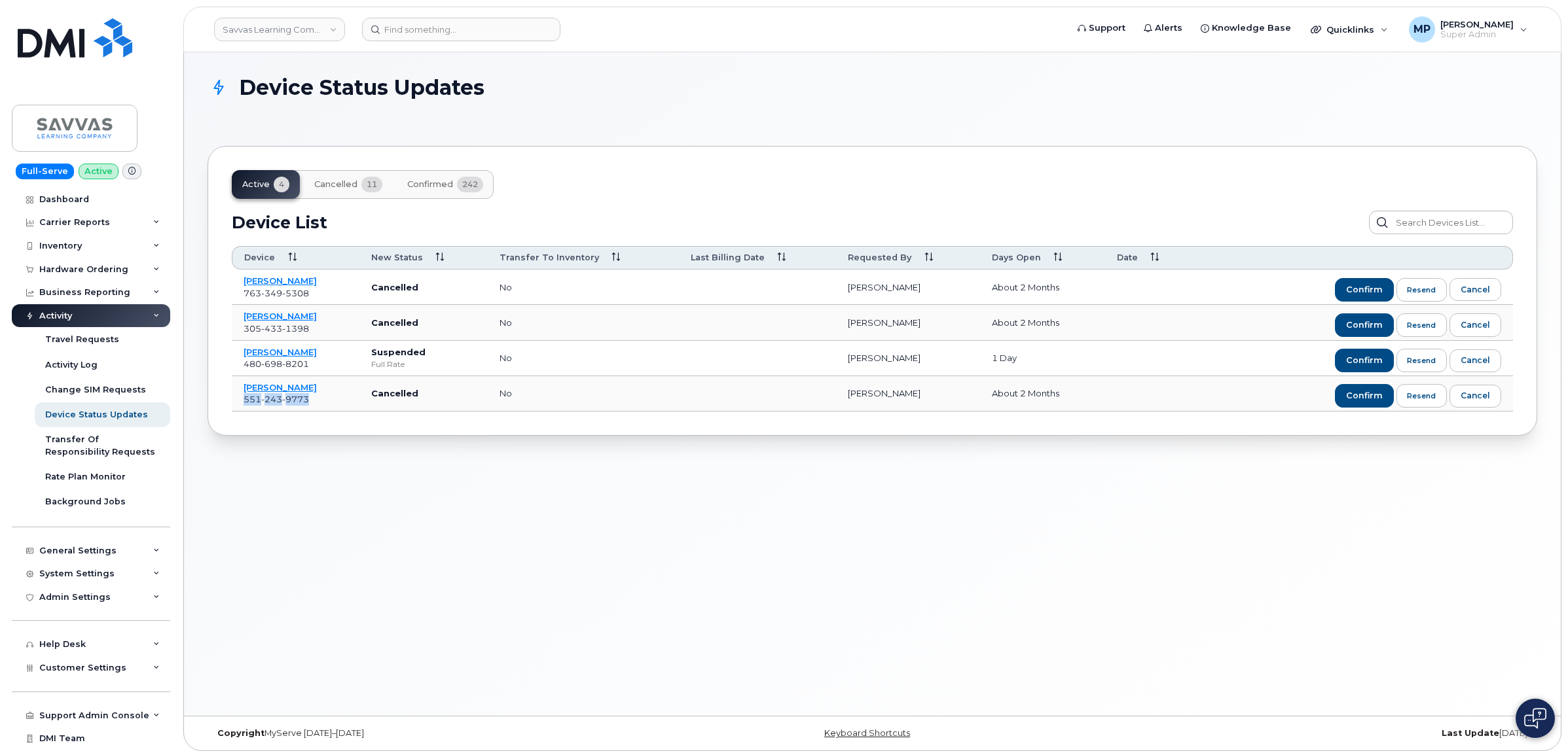
drag, startPoint x: 315, startPoint y: 404, endPoint x: 230, endPoint y: 407, distance: 85.1
click at [231, 407] on td "MERCEDES PRADA [PHONE_NUMBER]" at bounding box center [295, 393] width 127 height 36
copy span "[PHONE_NUMBER]"
click at [1347, 400] on button "confirm" at bounding box center [1364, 396] width 59 height 23
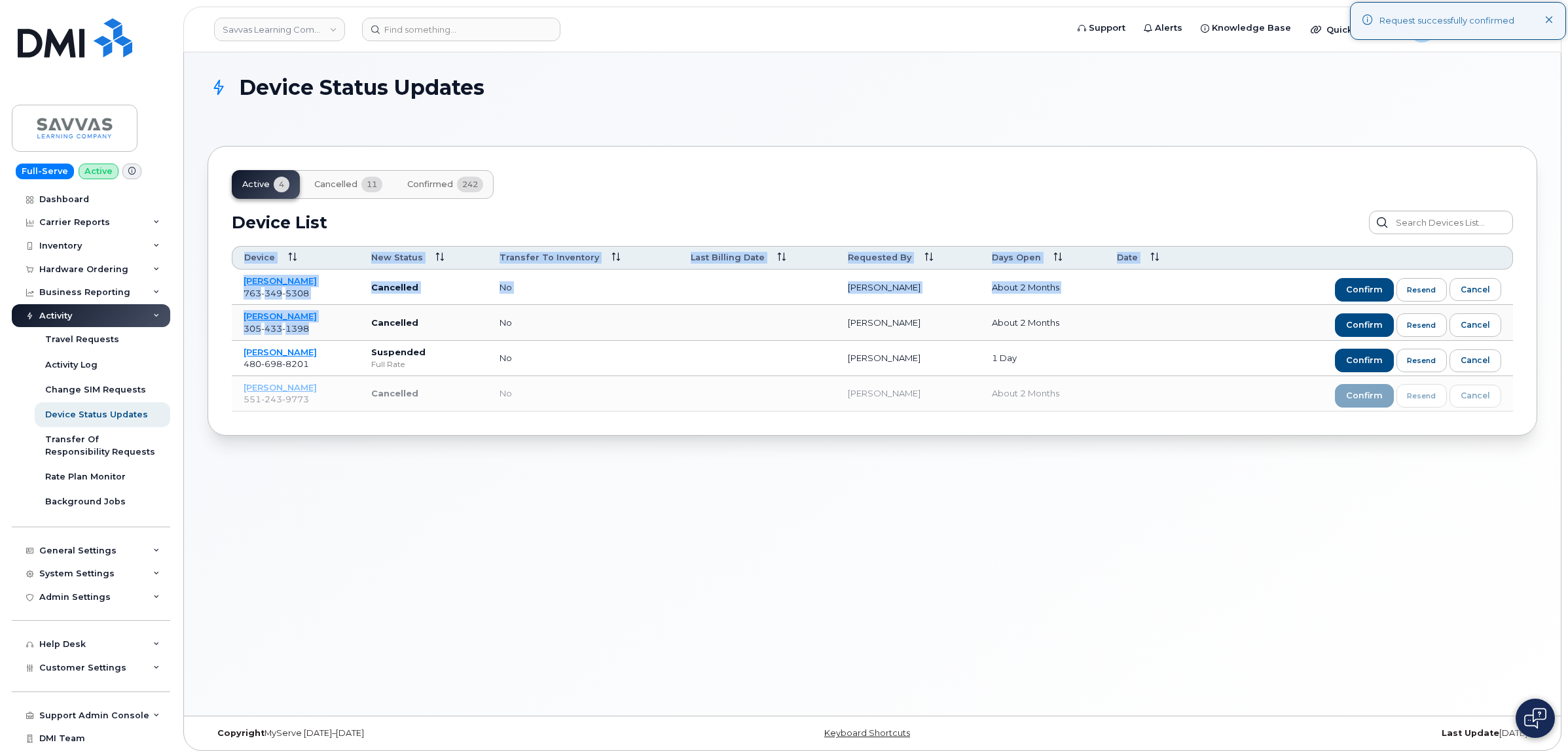
drag, startPoint x: 311, startPoint y: 329, endPoint x: 228, endPoint y: 329, distance: 83.0
click at [228, 329] on div "Active 4 Cancelled 11 Confirmed 242 Device List Confirm Request Resend Notifica…" at bounding box center [872, 290] width 1330 height 290
click at [315, 333] on td "MERCEDES PRADA [PHONE_NUMBER]" at bounding box center [295, 322] width 127 height 36
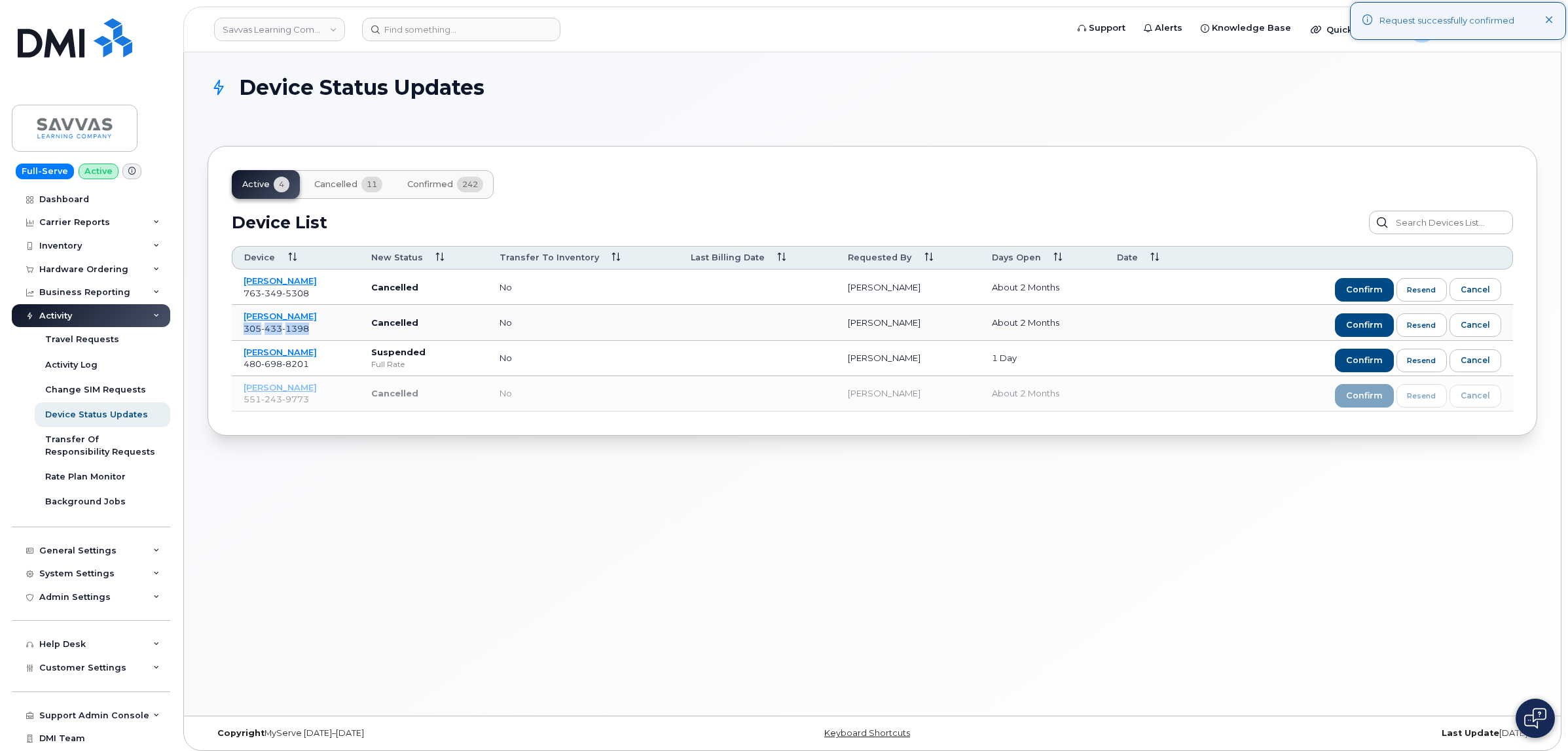
drag, startPoint x: 319, startPoint y: 325, endPoint x: 240, endPoint y: 327, distance: 79.0
click at [240, 327] on td "MERCEDES PRADA [PHONE_NUMBER]" at bounding box center [295, 322] width 127 height 36
copy span "[PHONE_NUMBER]"
click at [1347, 319] on button "confirm" at bounding box center [1364, 325] width 59 height 23
drag, startPoint x: 311, startPoint y: 295, endPoint x: 240, endPoint y: 302, distance: 71.3
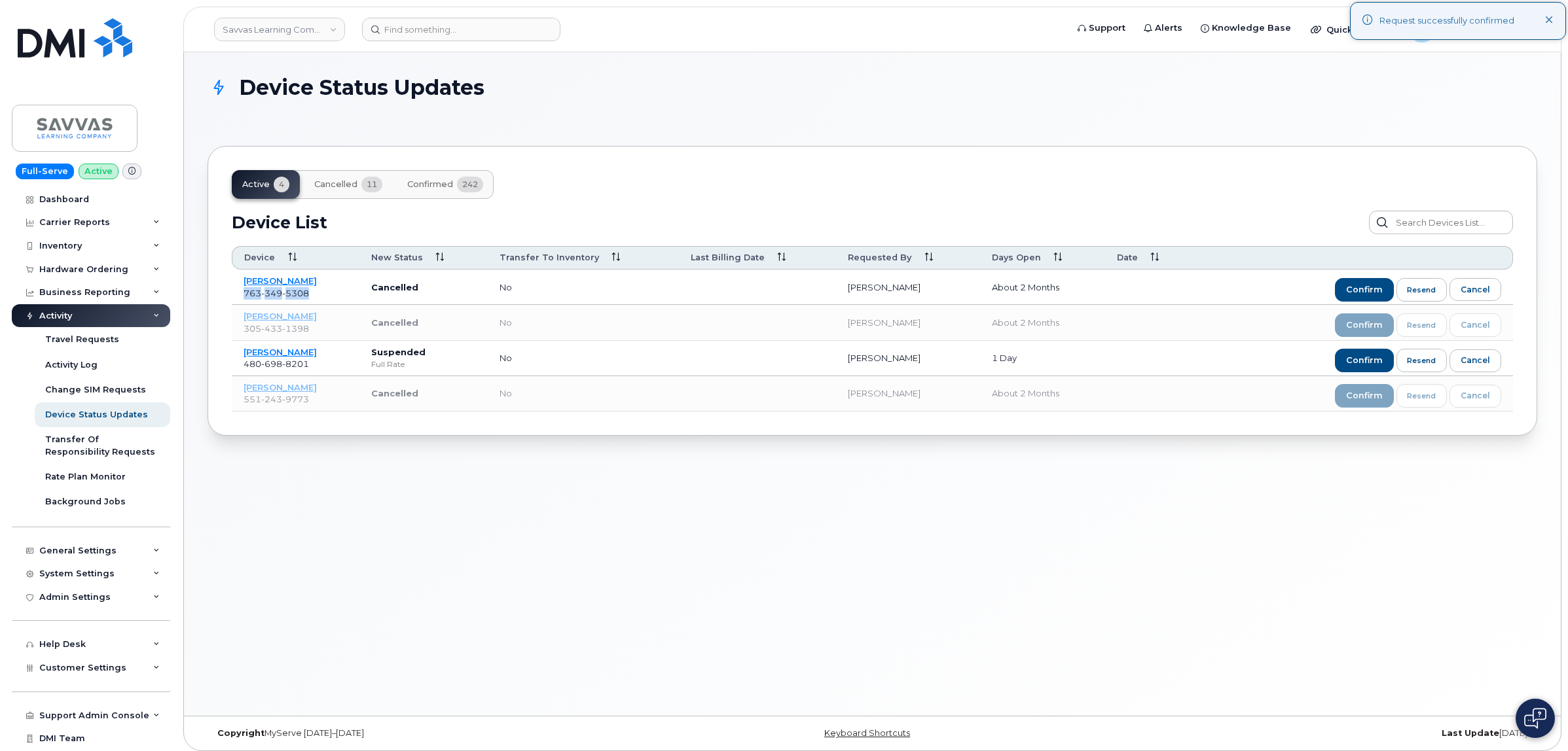
click at [240, 302] on td "[PERSON_NAME] [PHONE_NUMBER]" at bounding box center [295, 287] width 127 height 36
copy span "[PHONE_NUMBER]"
drag, startPoint x: 1357, startPoint y: 292, endPoint x: 1350, endPoint y: 288, distance: 8.1
click at [1359, 292] on span "confirm" at bounding box center [1365, 290] width 37 height 12
